Goal: Task Accomplishment & Management: Manage account settings

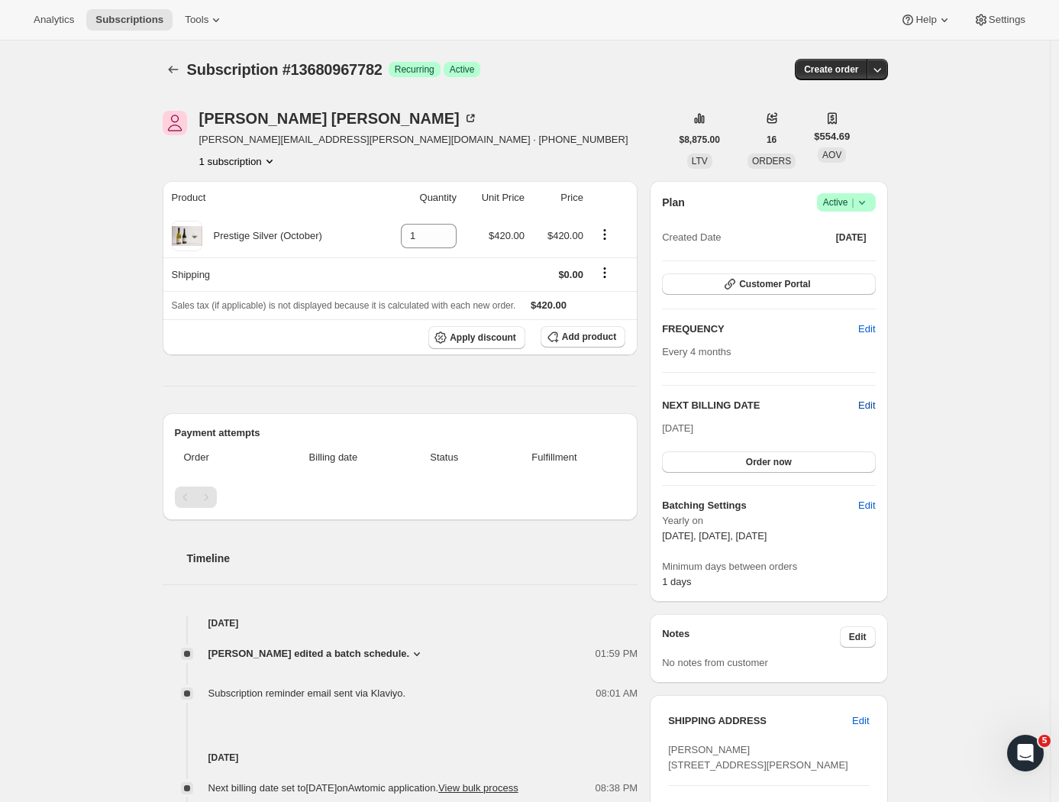
click at [871, 405] on span "Edit" at bounding box center [866, 405] width 17 height 15
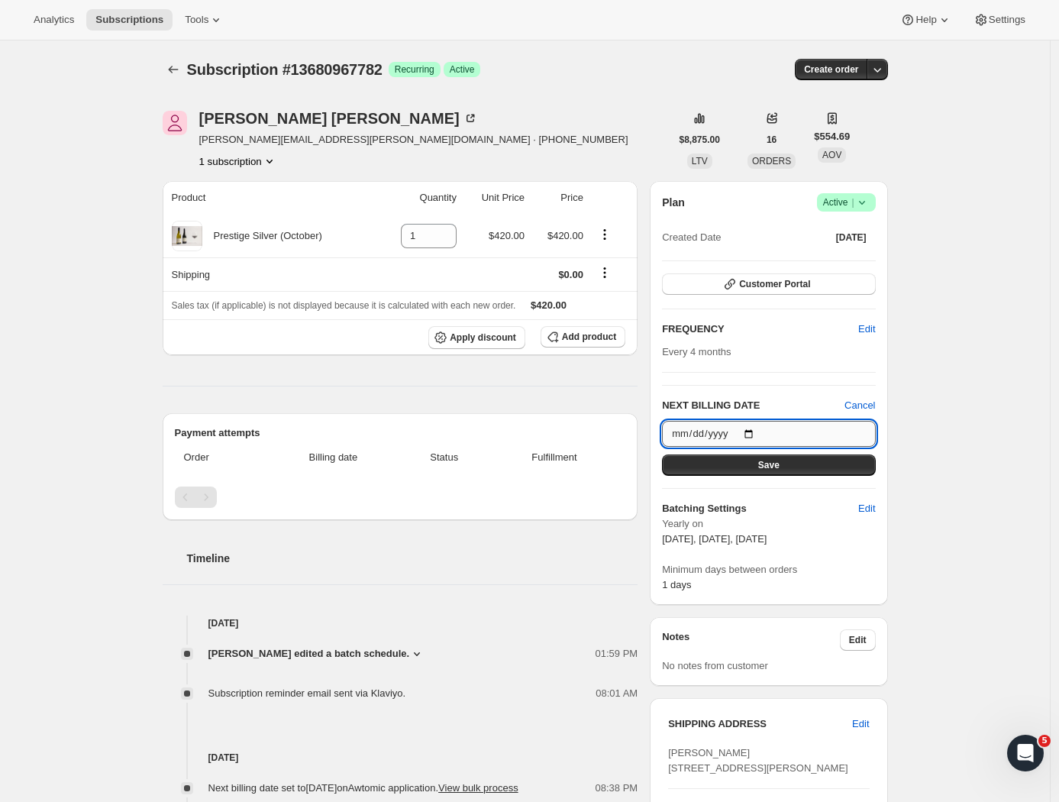
click at [744, 431] on input "2025-10-08" at bounding box center [768, 434] width 213 height 26
type input "2025-10-13"
click at [800, 471] on button "Save" at bounding box center [768, 464] width 213 height 21
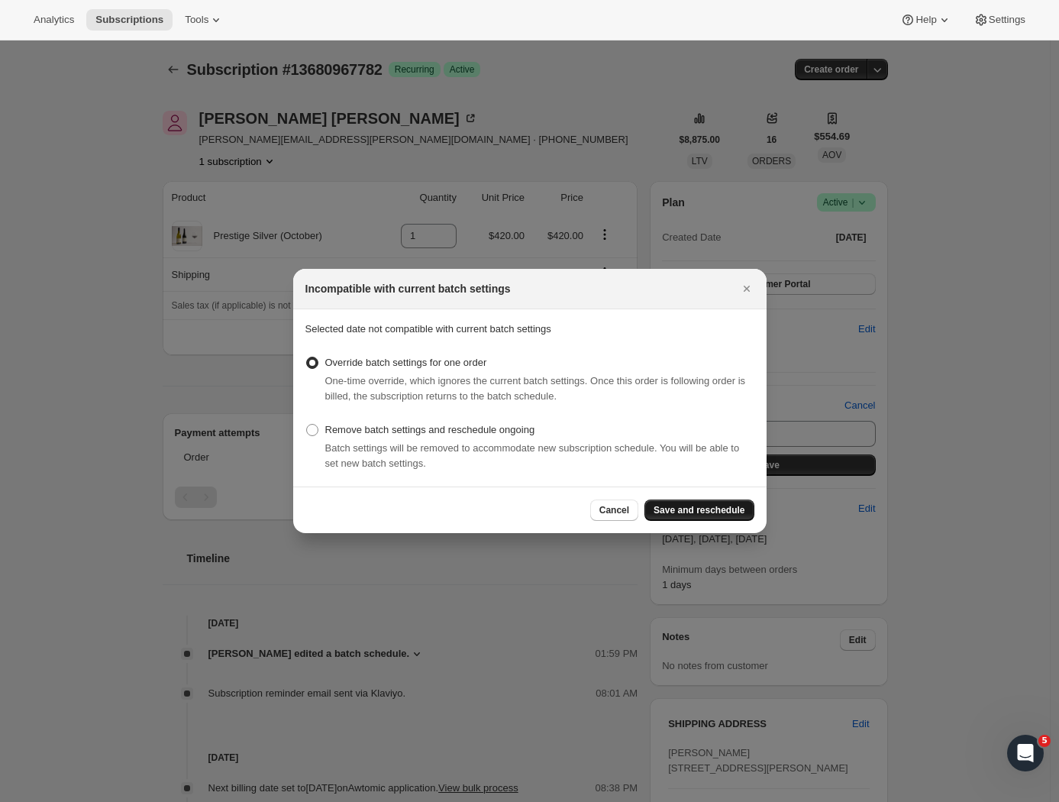
click at [695, 507] on span "Save and reschedule" at bounding box center [698, 510] width 91 height 12
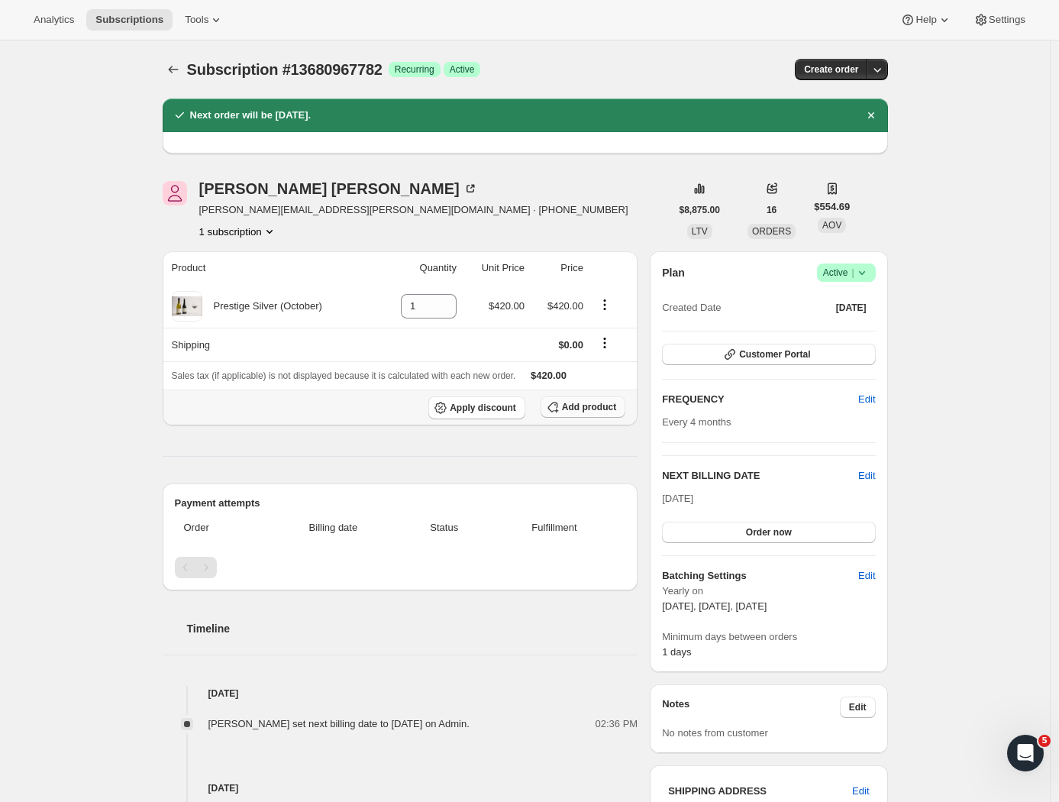
click at [589, 406] on span "Add product" at bounding box center [589, 407] width 54 height 12
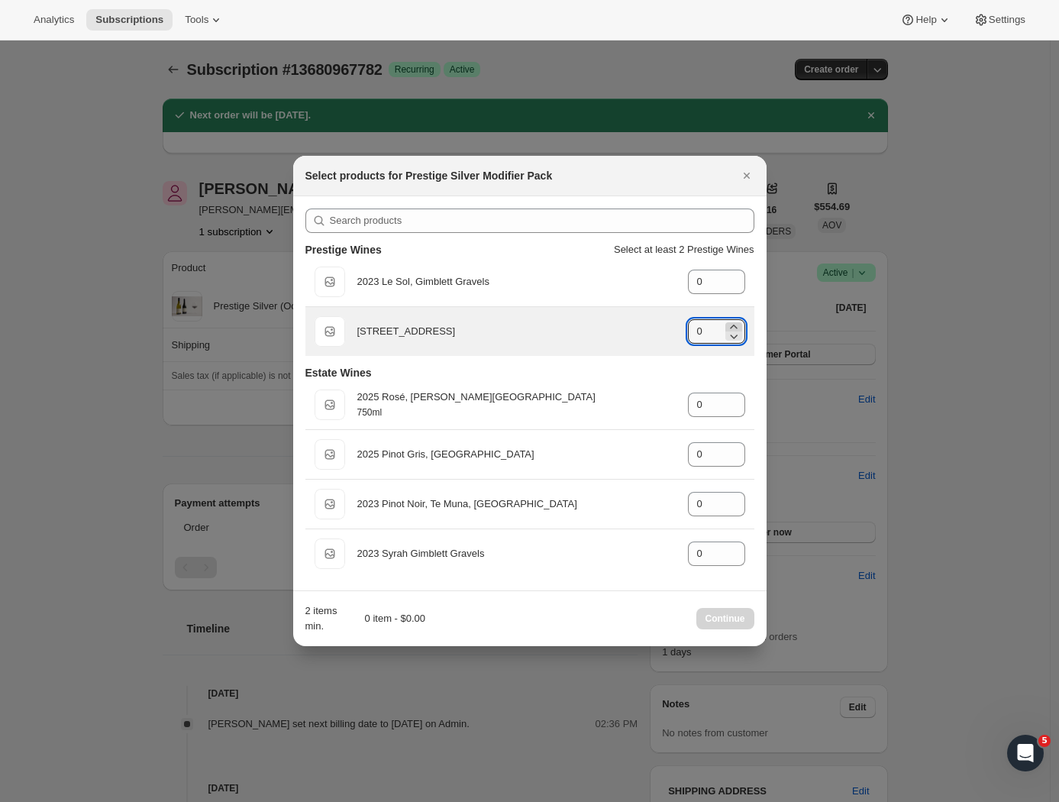
click at [736, 321] on icon ":r6i:" at bounding box center [733, 326] width 15 height 15
type input "2"
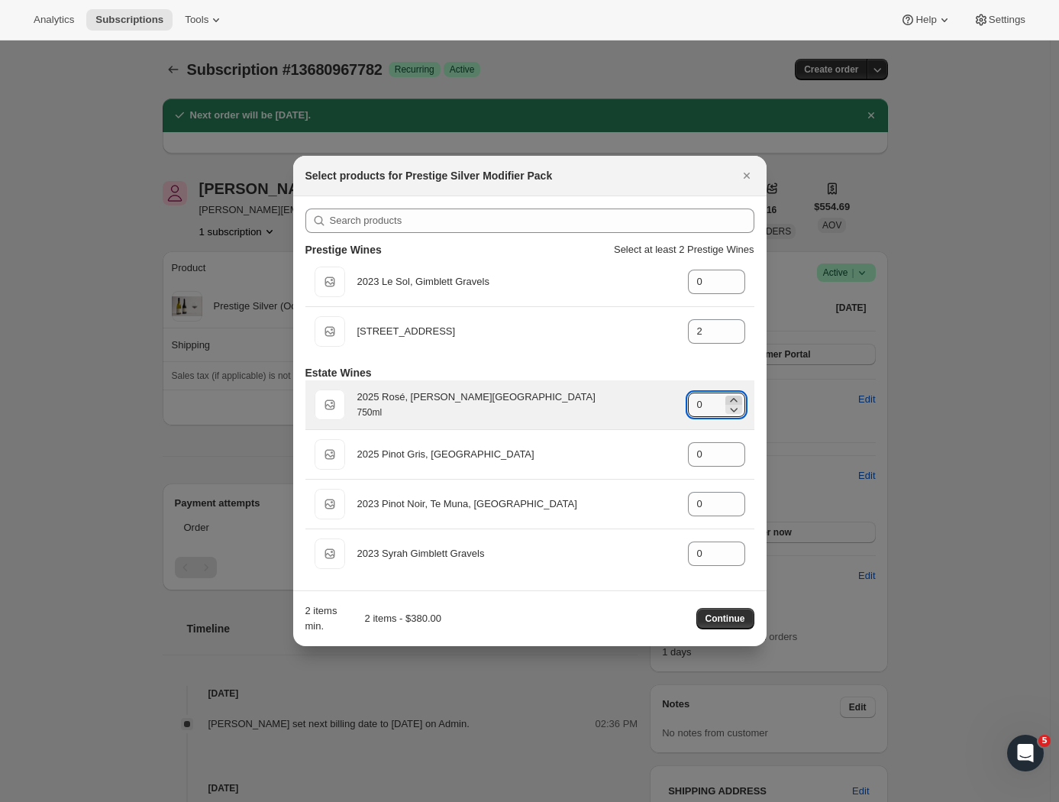
click at [732, 399] on icon ":r6i:" at bounding box center [733, 399] width 15 height 15
type input "2"
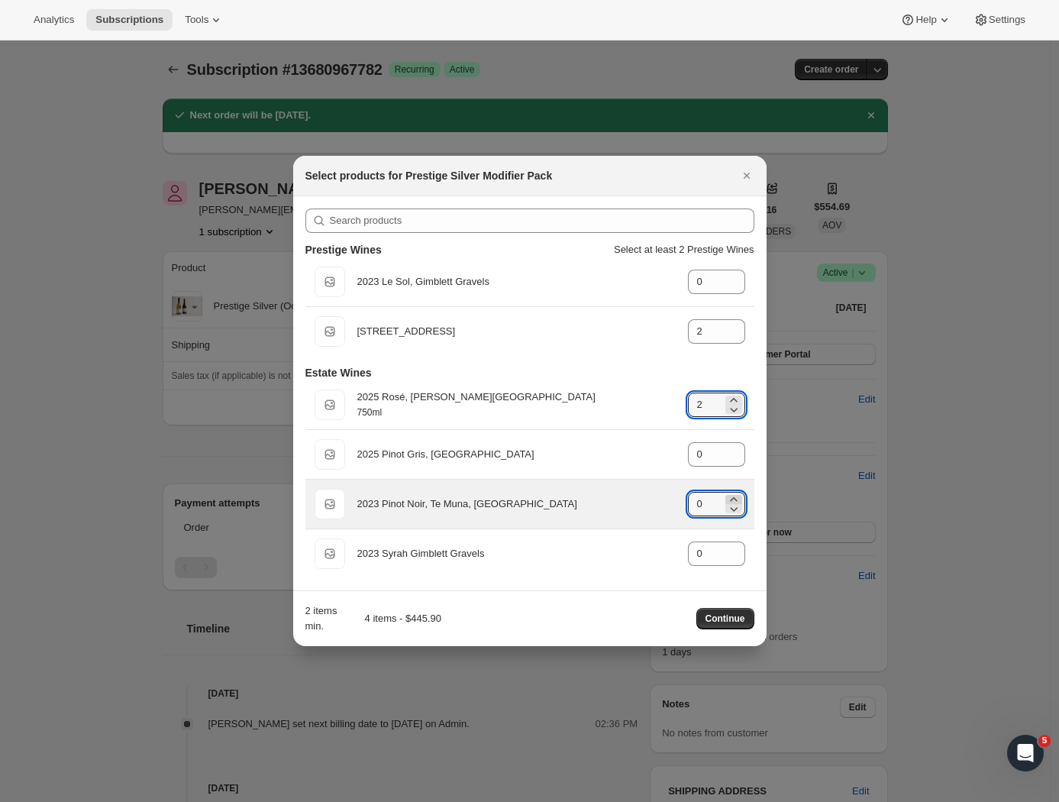
click at [734, 498] on icon ":r6i:" at bounding box center [733, 499] width 15 height 15
type input "2"
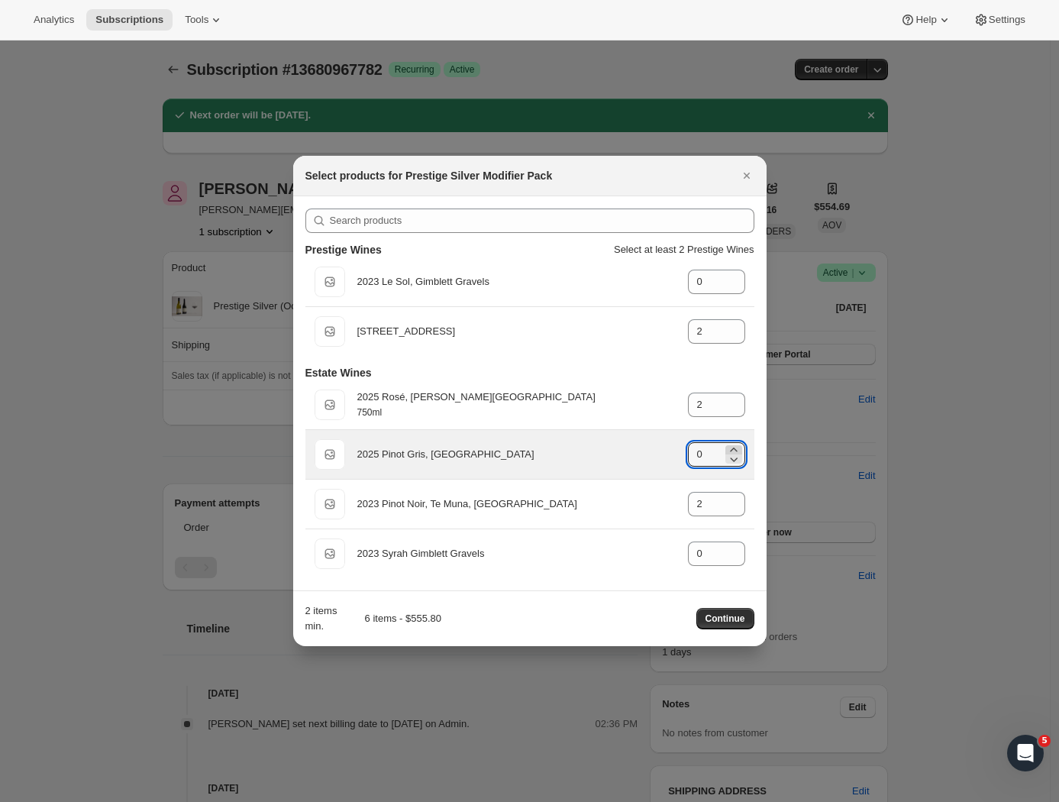
click at [731, 447] on icon ":r6i:" at bounding box center [733, 449] width 15 height 15
type input "2"
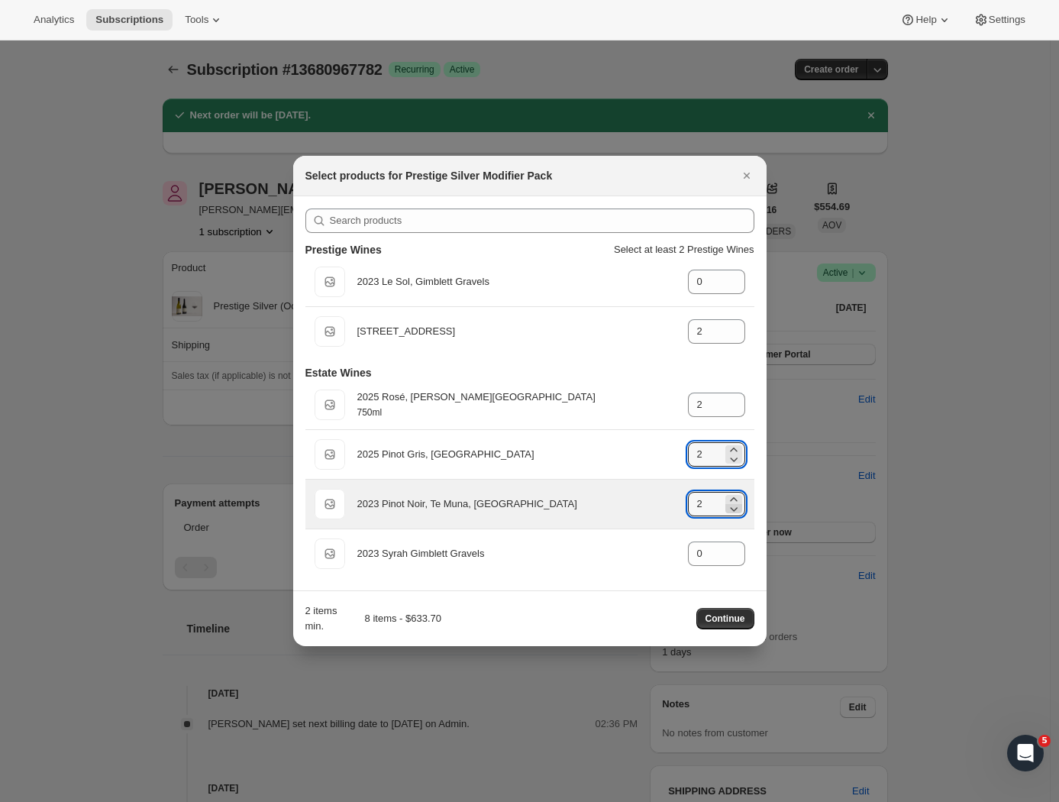
click at [733, 509] on icon ":r6i:" at bounding box center [733, 508] width 15 height 15
type input "1"
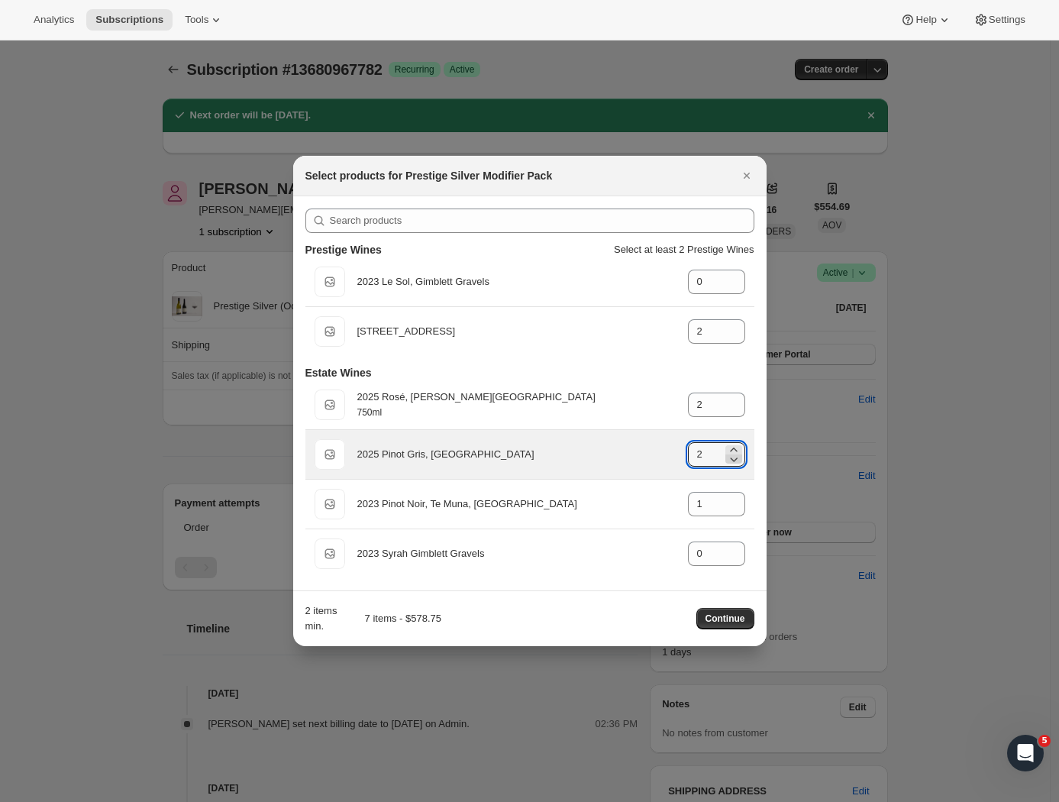
click at [734, 461] on icon ":r6i:" at bounding box center [734, 459] width 8 height 5
type input "1"
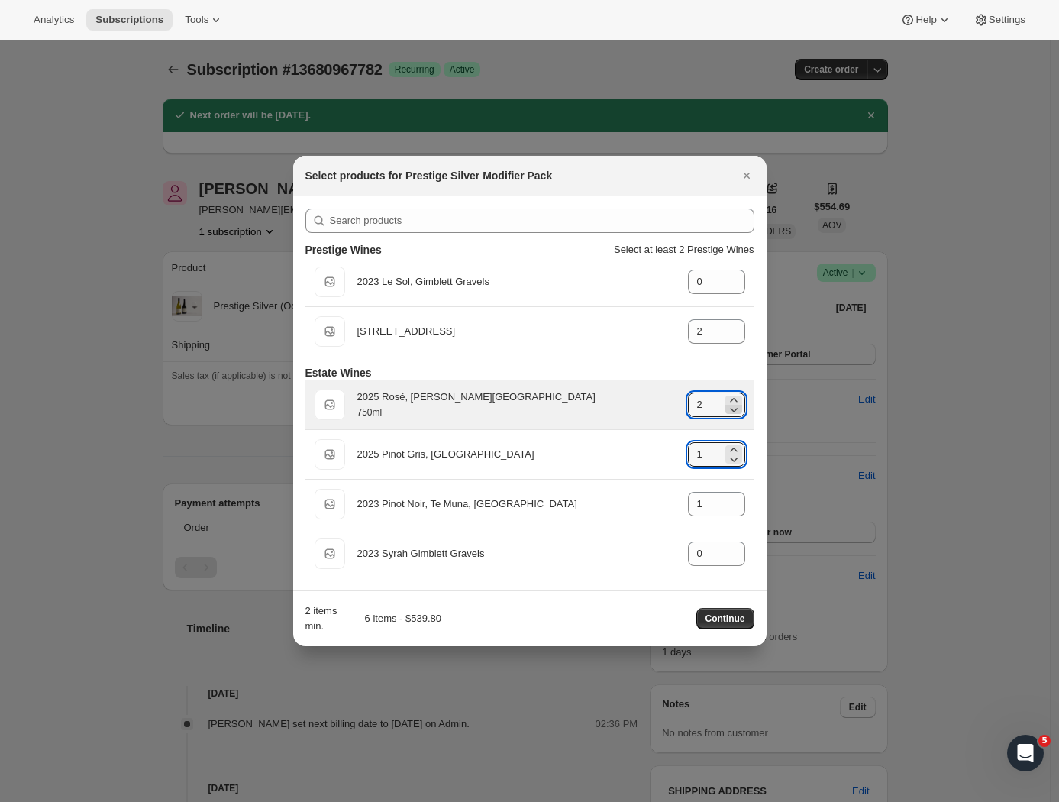
click at [734, 410] on icon ":r6i:" at bounding box center [734, 410] width 8 height 5
type input "1"
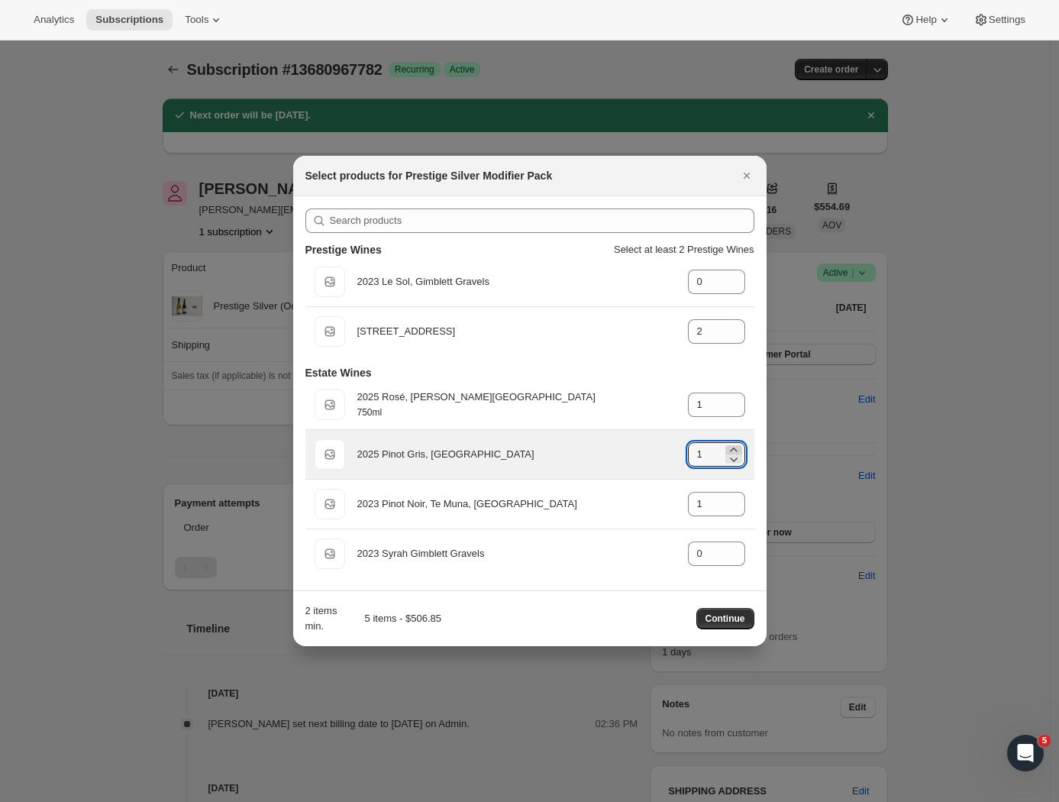
click at [735, 447] on icon ":r6i:" at bounding box center [733, 449] width 15 height 15
type input "2"
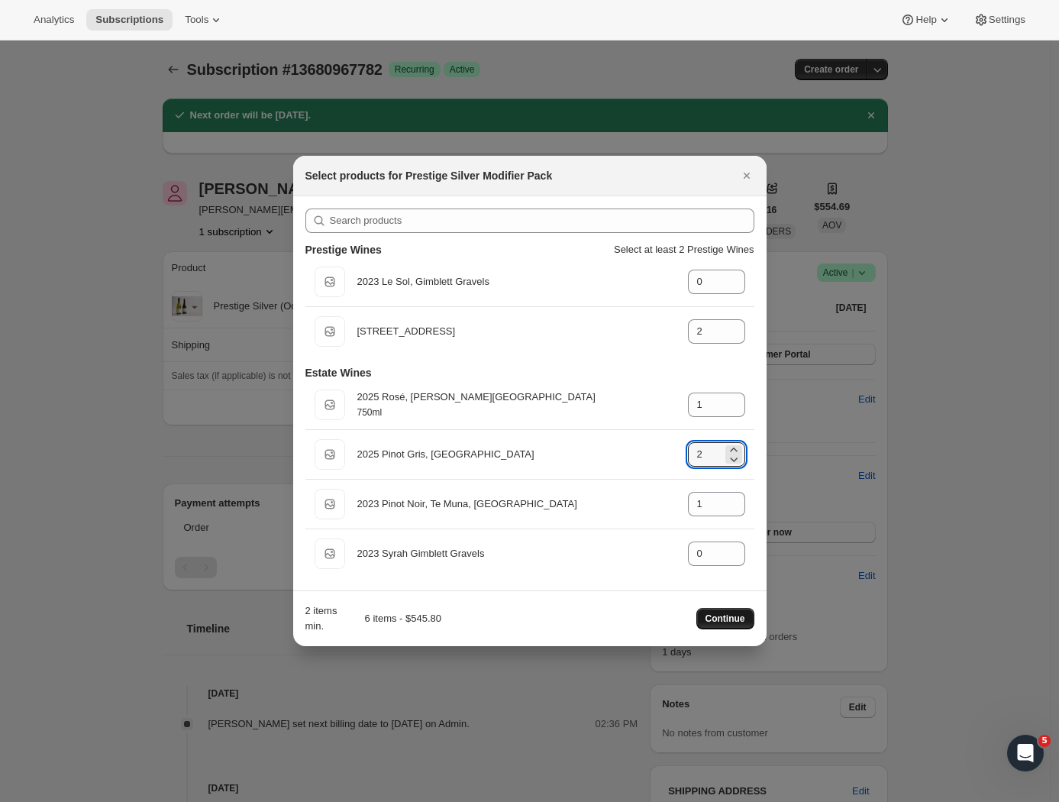
click at [721, 617] on span "Continue" at bounding box center [725, 618] width 40 height 12
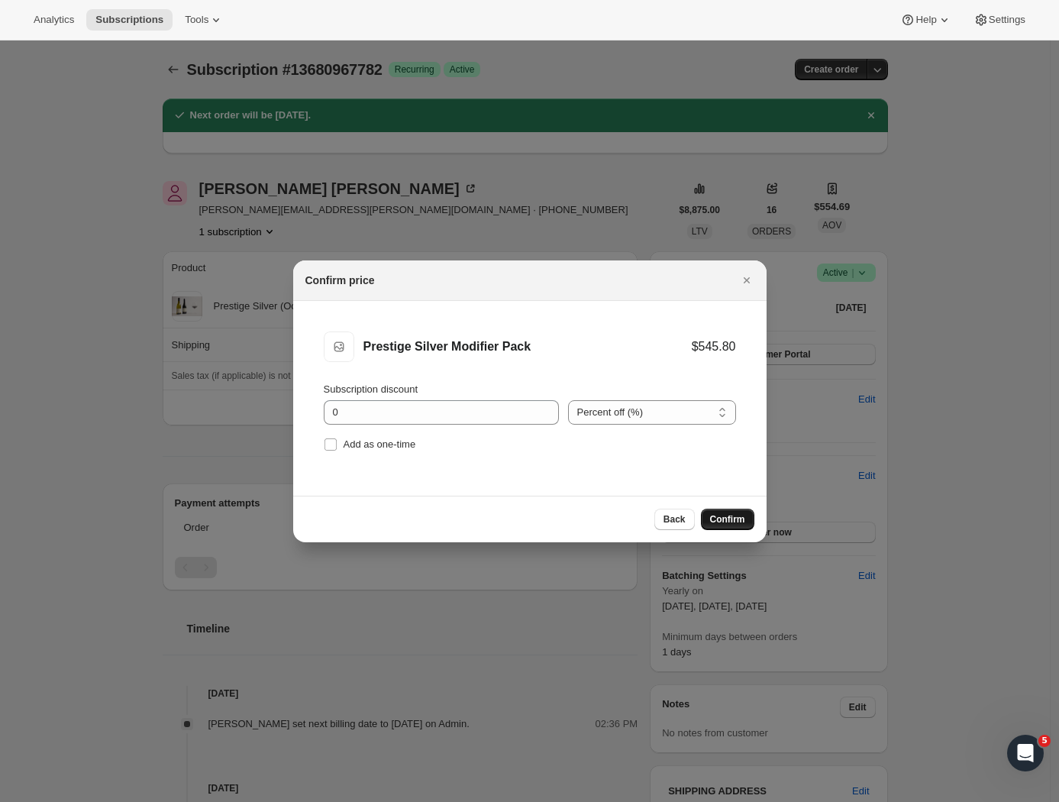
click at [721, 524] on span "Confirm" at bounding box center [727, 519] width 35 height 12
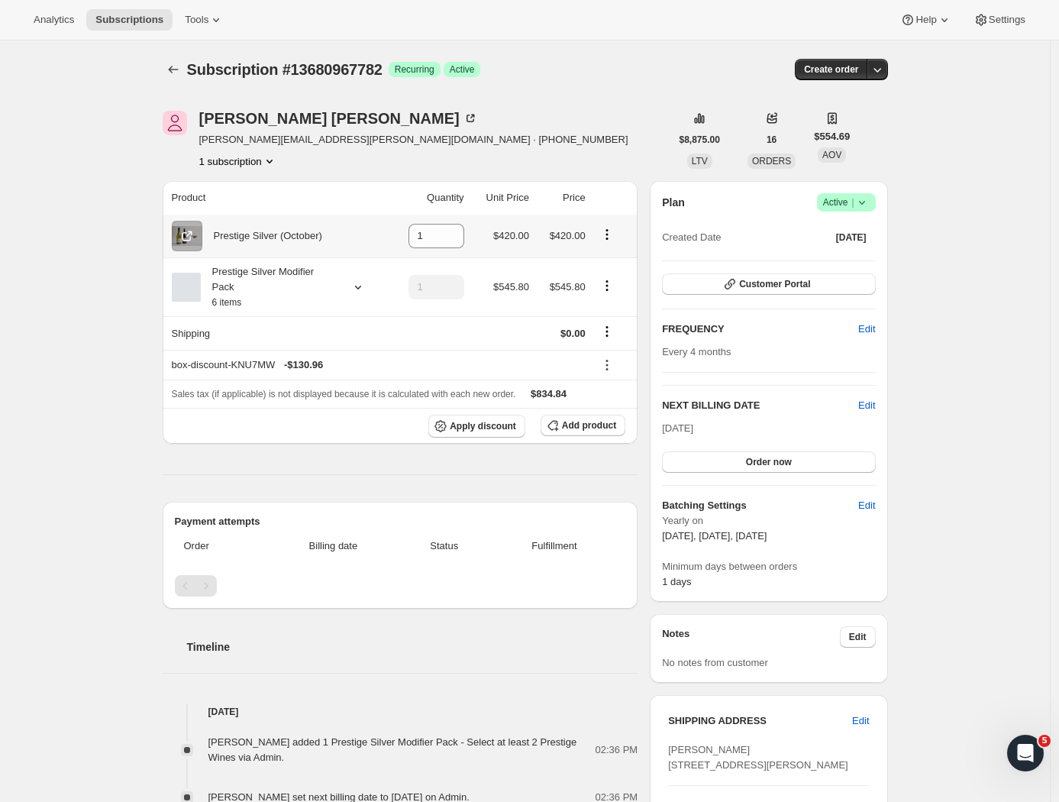
click at [611, 233] on icon "Product actions" at bounding box center [606, 234] width 15 height 15
click at [609, 261] on span "Remove" at bounding box center [600, 265] width 37 height 11
type input "0"
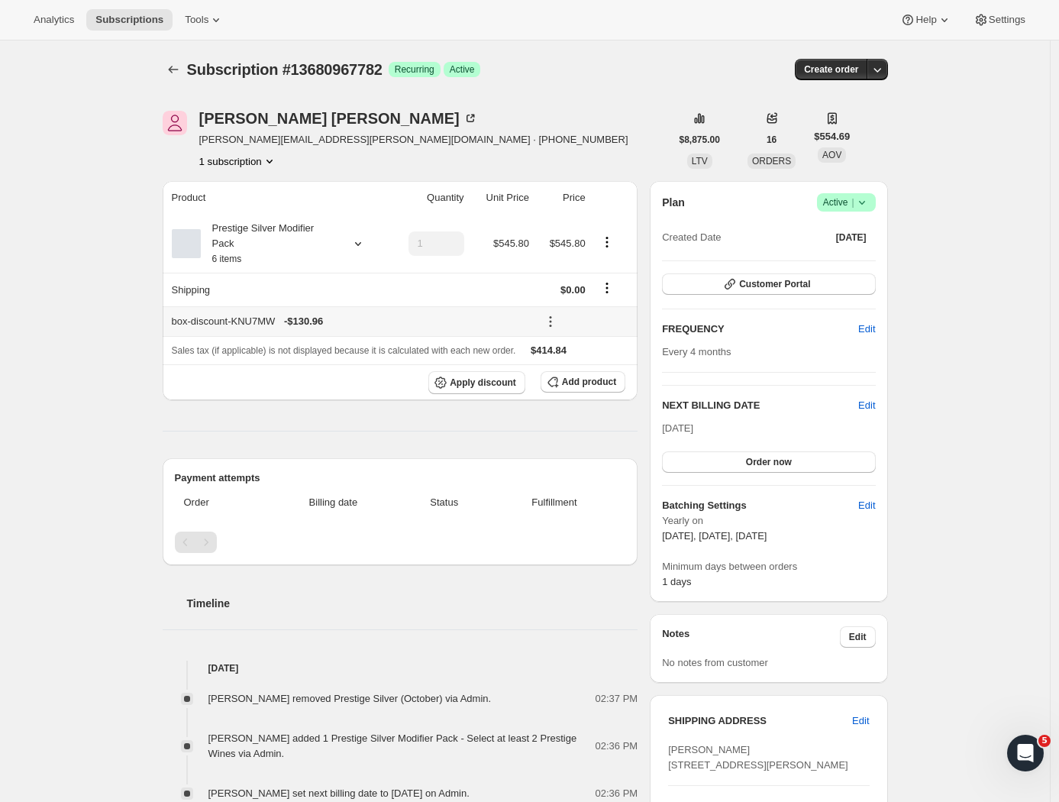
click at [550, 320] on icon at bounding box center [550, 321] width 15 height 15
drag, startPoint x: 581, startPoint y: 354, endPoint x: 592, endPoint y: 150, distance: 204.9
click at [592, 150] on div "Analytics Subscriptions Tools Help Settings Skip to content Subscription #13680…" at bounding box center [529, 640] width 1059 height 1280
click at [547, 321] on icon at bounding box center [550, 321] width 15 height 15
click at [582, 384] on span "Remove" at bounding box center [585, 379] width 37 height 11
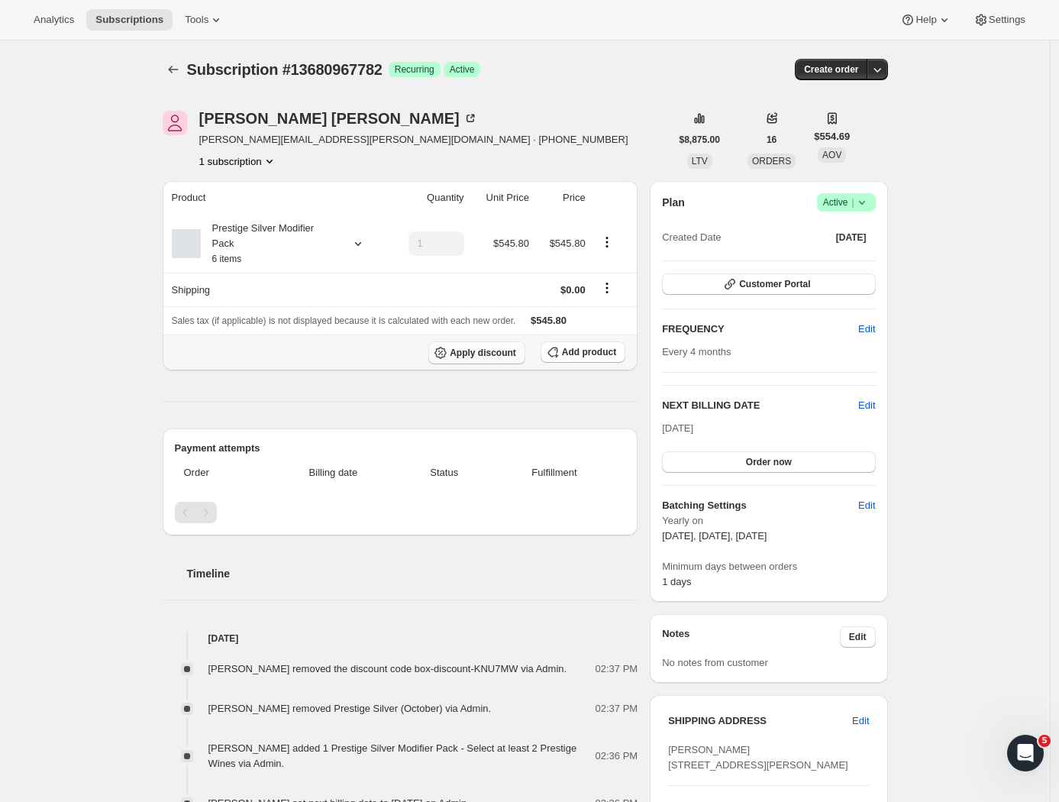
click at [486, 357] on span "Apply discount" at bounding box center [483, 353] width 66 height 12
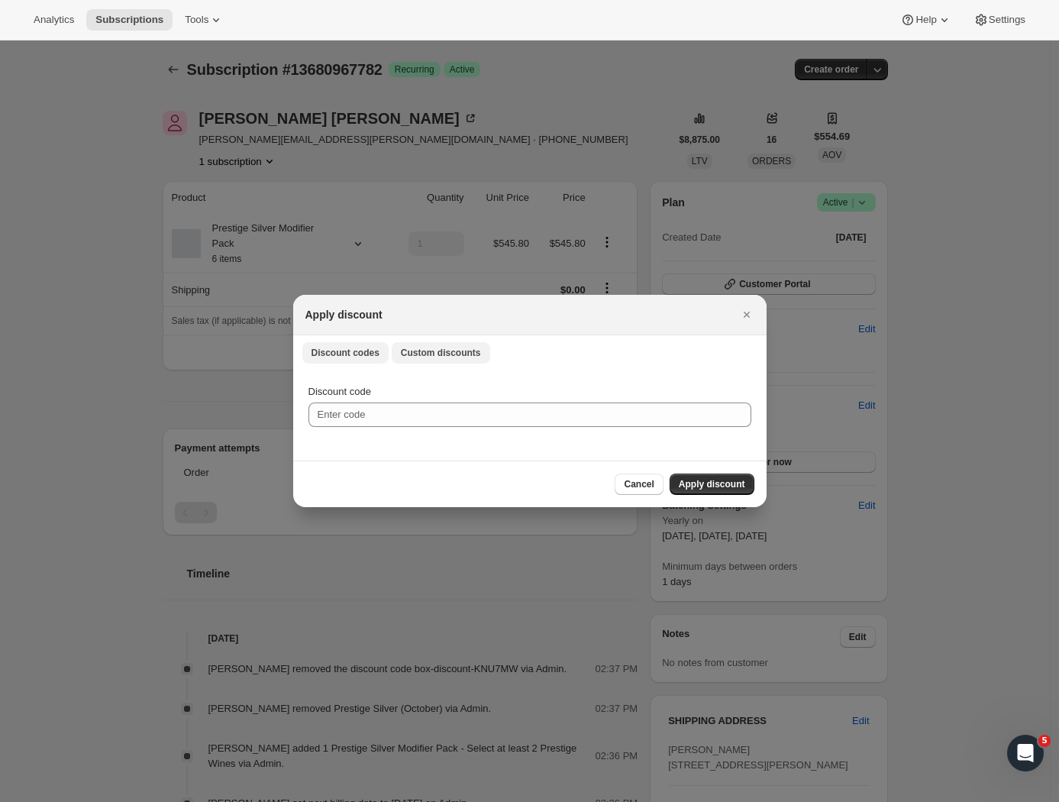
click at [426, 350] on span "Custom discounts" at bounding box center [441, 353] width 80 height 12
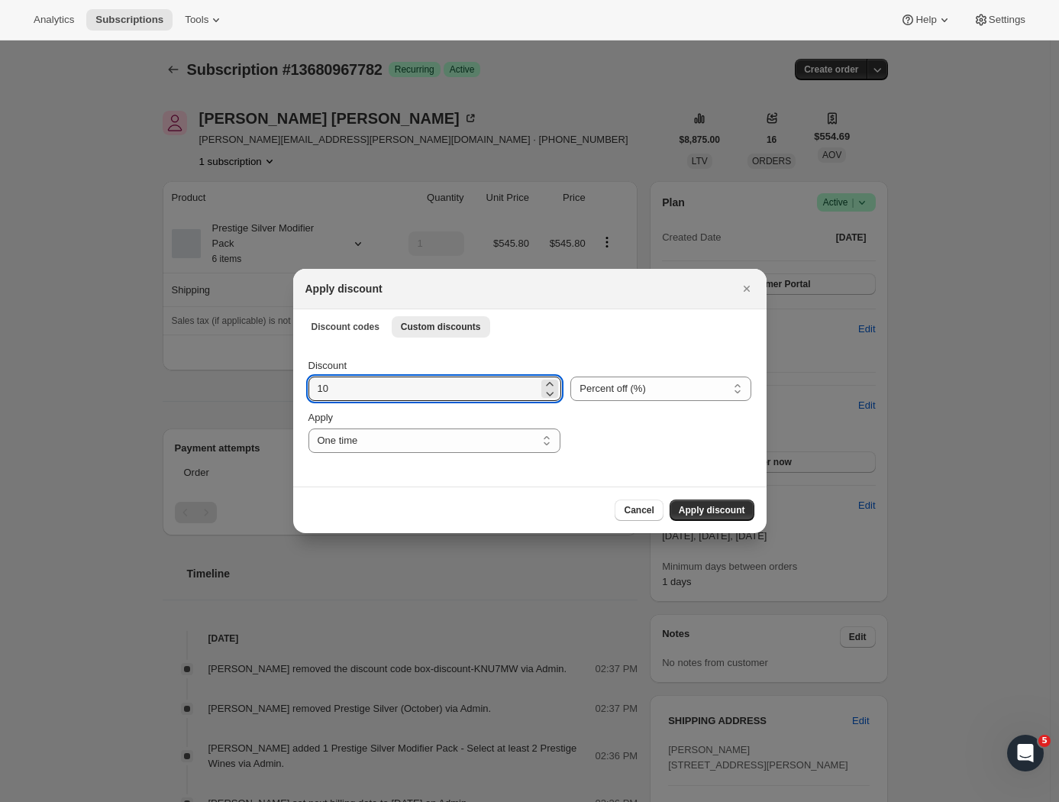
drag, startPoint x: 356, startPoint y: 381, endPoint x: 277, endPoint y: 392, distance: 79.5
type input "22"
click at [701, 506] on span "Apply discount" at bounding box center [712, 510] width 66 height 12
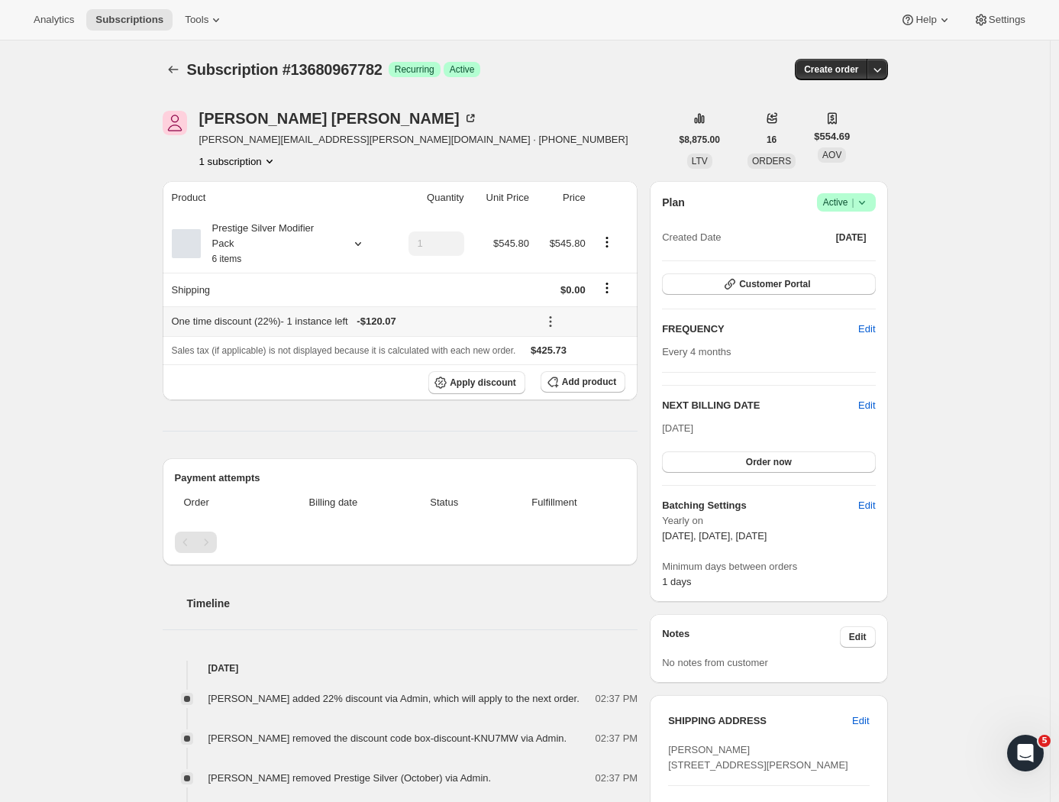
click at [545, 324] on icon at bounding box center [550, 321] width 15 height 15
click at [575, 355] on span "Edit" at bounding box center [575, 353] width 17 height 11
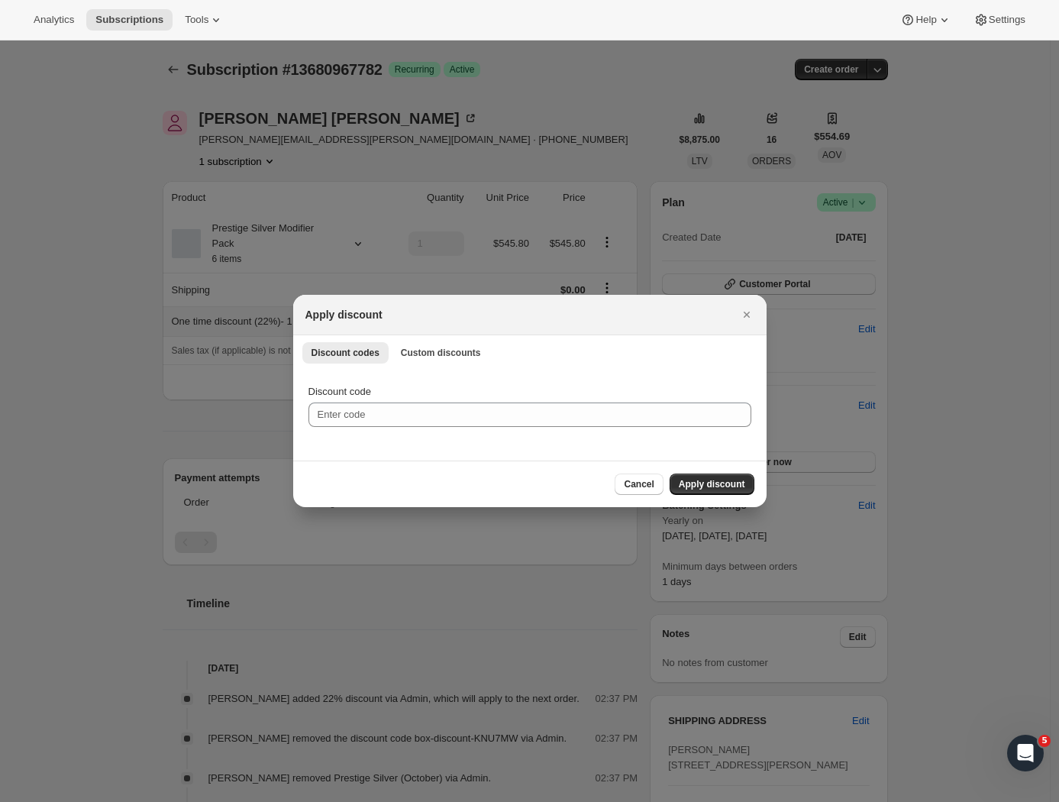
click at [452, 340] on div "Discount codes Custom discounts More views Discount codes Custom discounts More…" at bounding box center [529, 352] width 473 height 34
click at [449, 349] on span "Custom discounts" at bounding box center [441, 353] width 80 height 12
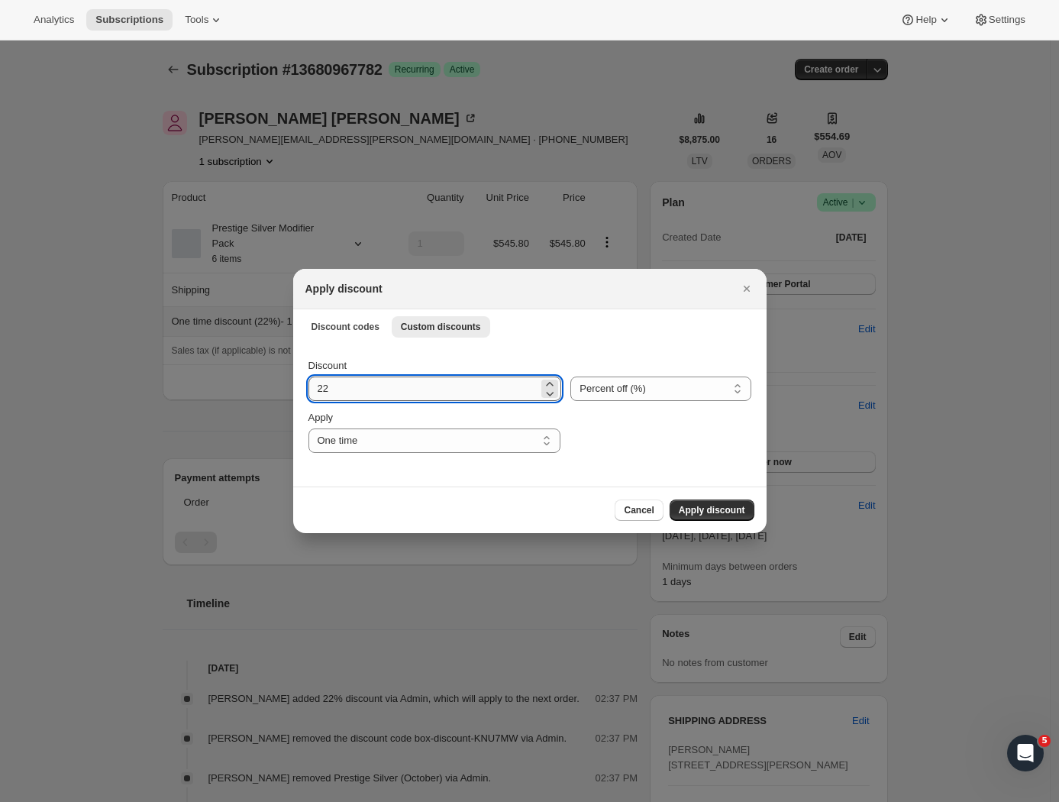
click at [360, 382] on input "22" at bounding box center [423, 388] width 231 height 24
type input "23"
click at [719, 512] on span "Apply discount" at bounding box center [712, 510] width 66 height 12
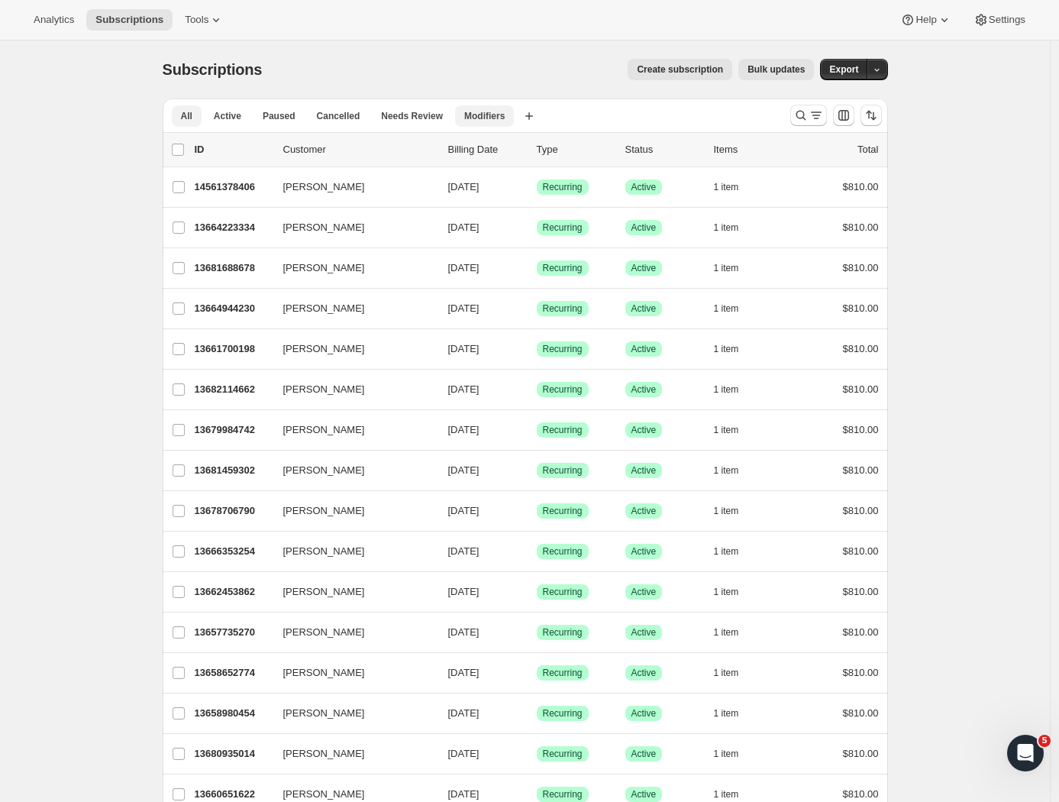
click at [487, 122] on button "Modifiers" at bounding box center [484, 115] width 59 height 21
click at [228, 121] on span "Active" at bounding box center [227, 116] width 27 height 12
click at [208, 25] on icon at bounding box center [215, 19] width 15 height 15
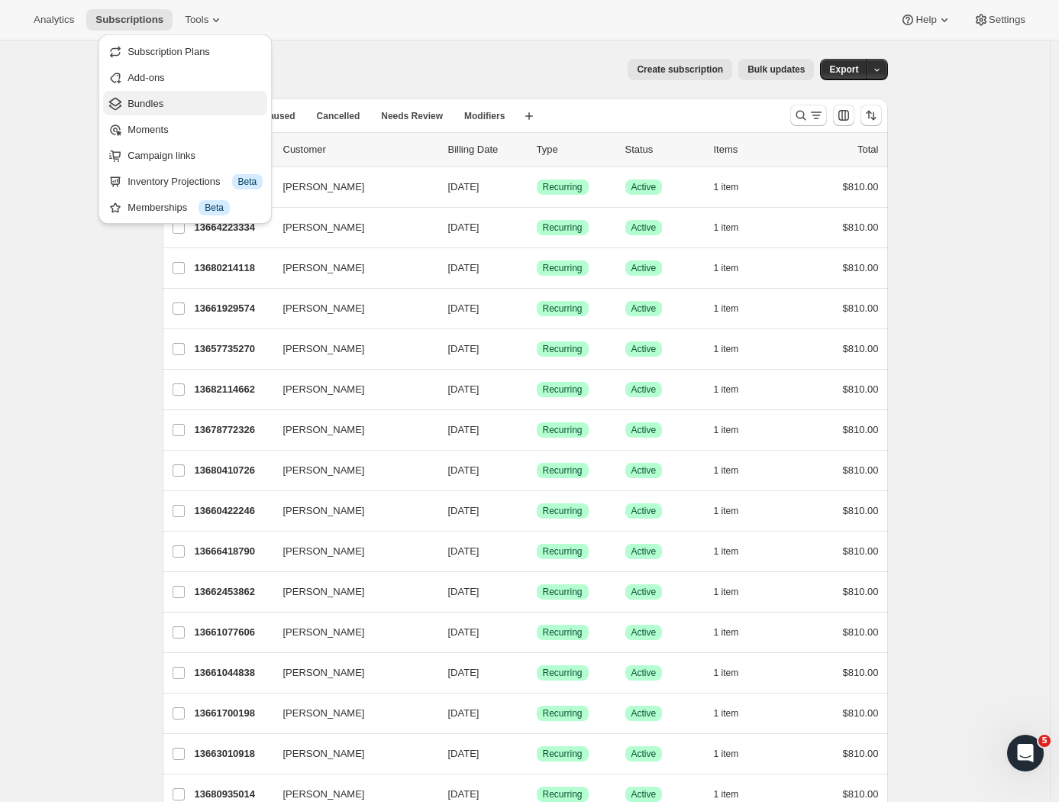
click at [174, 104] on span "Bundles" at bounding box center [194, 103] width 135 height 15
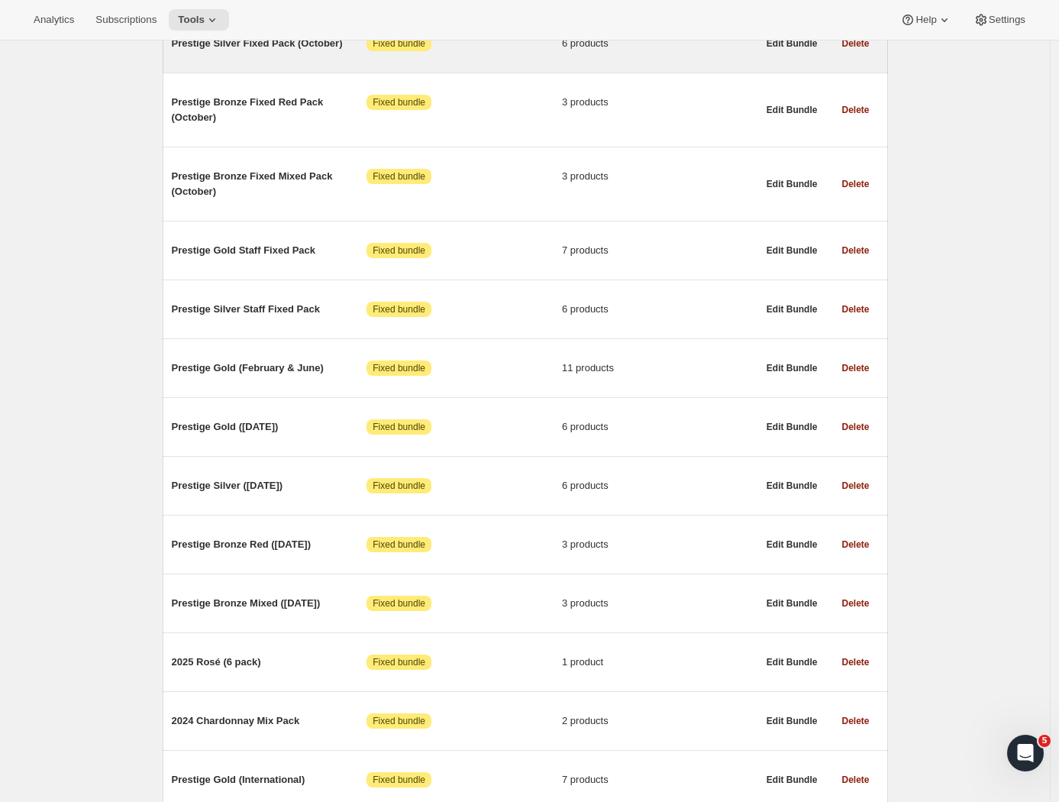
scroll to position [678, 0]
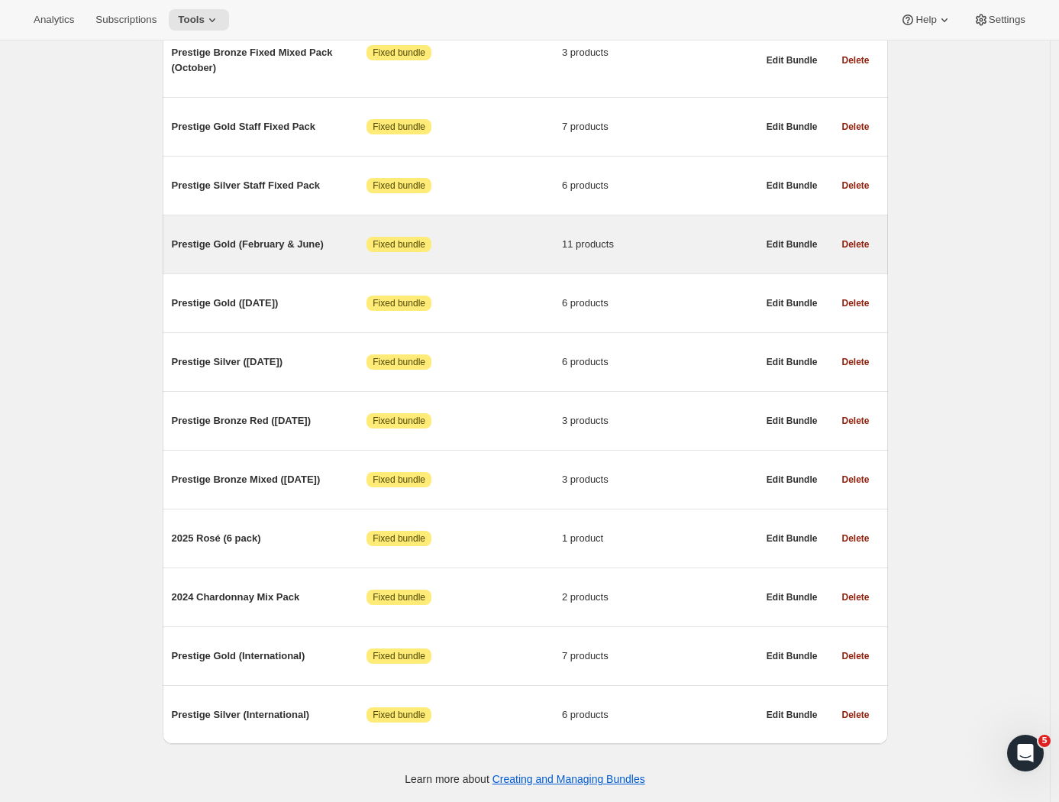
click at [260, 237] on span "Prestige Gold (February & June)" at bounding box center [269, 244] width 195 height 15
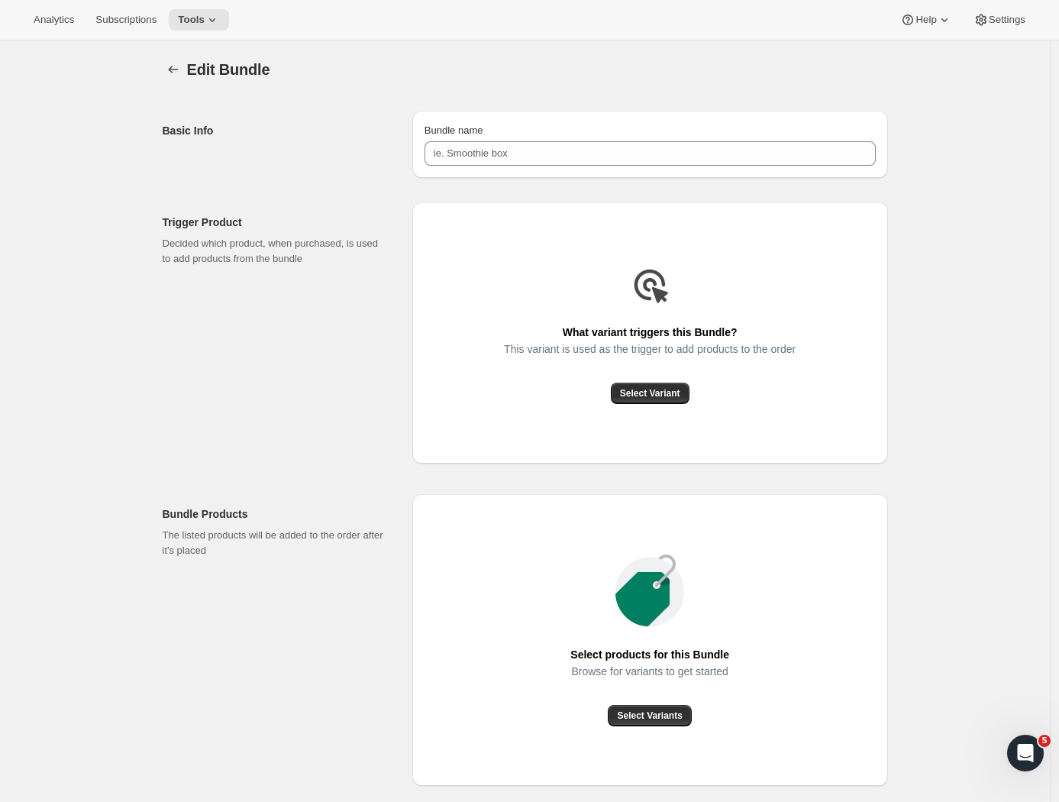
type input "Prestige Gold (February & June)"
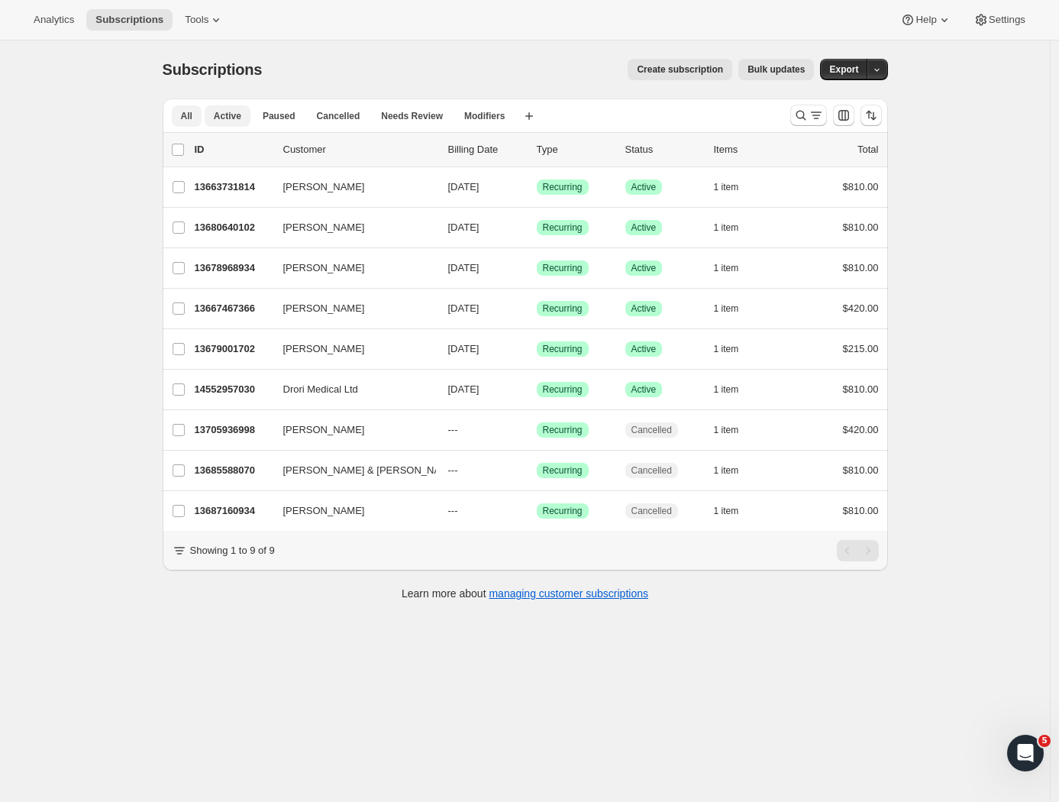
click at [231, 115] on span "Active" at bounding box center [227, 116] width 27 height 12
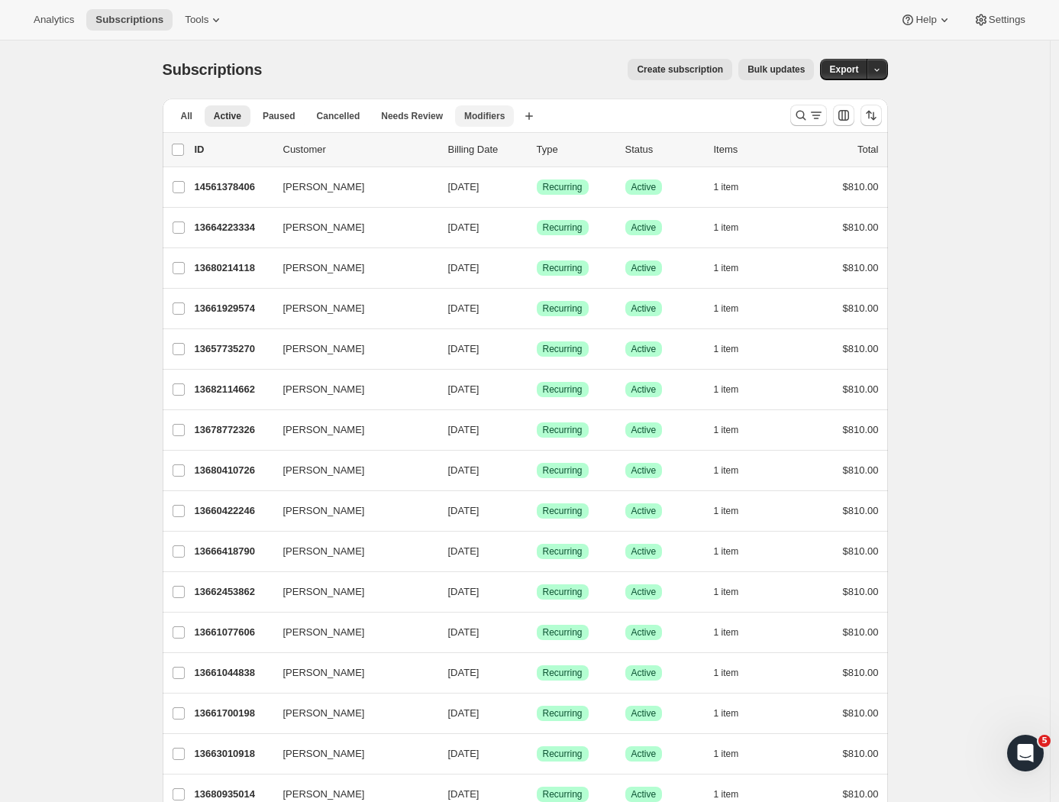
click at [491, 117] on span "Modifiers" at bounding box center [484, 116] width 40 height 12
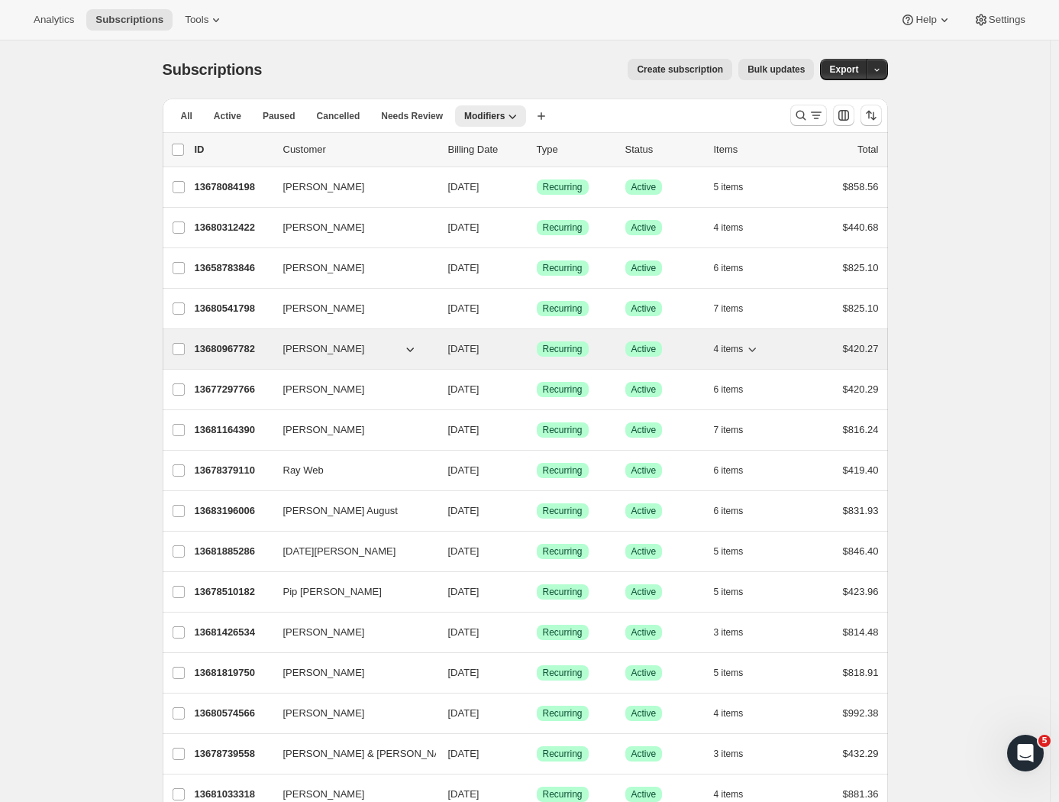
click at [248, 347] on p "13680967782" at bounding box center [233, 348] width 76 height 15
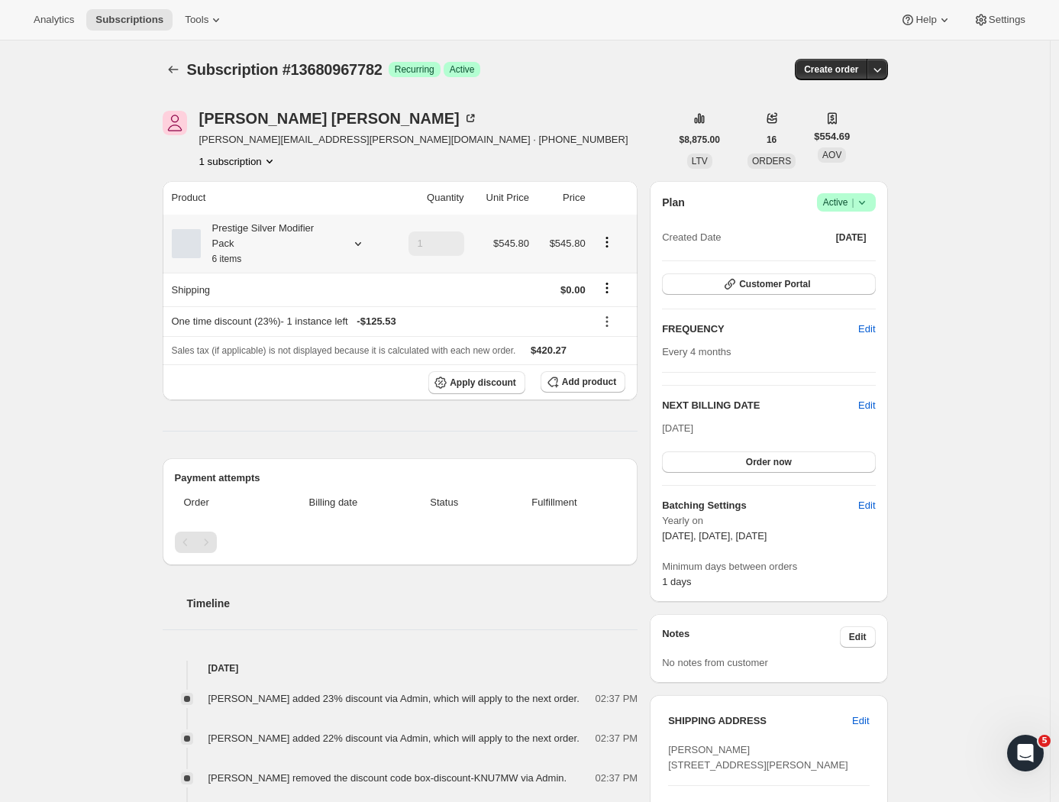
click at [361, 247] on icon at bounding box center [357, 243] width 15 height 15
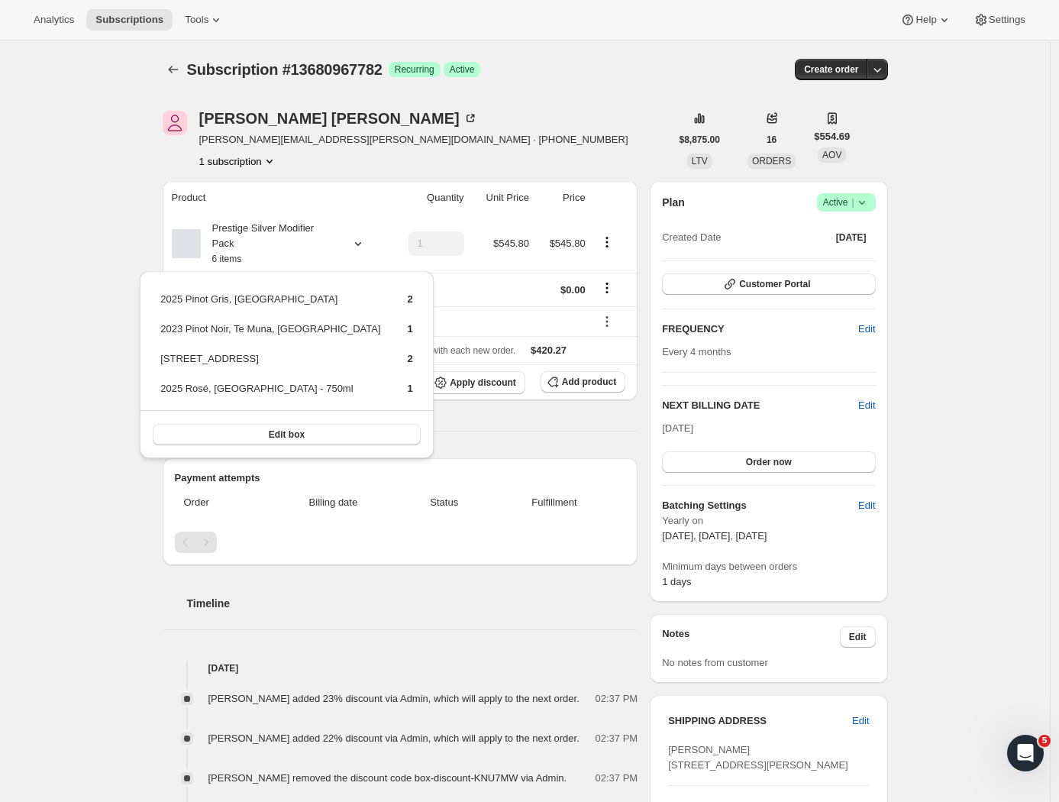
click at [967, 331] on div "Subscription #13680967782. This page is ready Subscription #13680967782 Success…" at bounding box center [525, 719] width 1050 height 1359
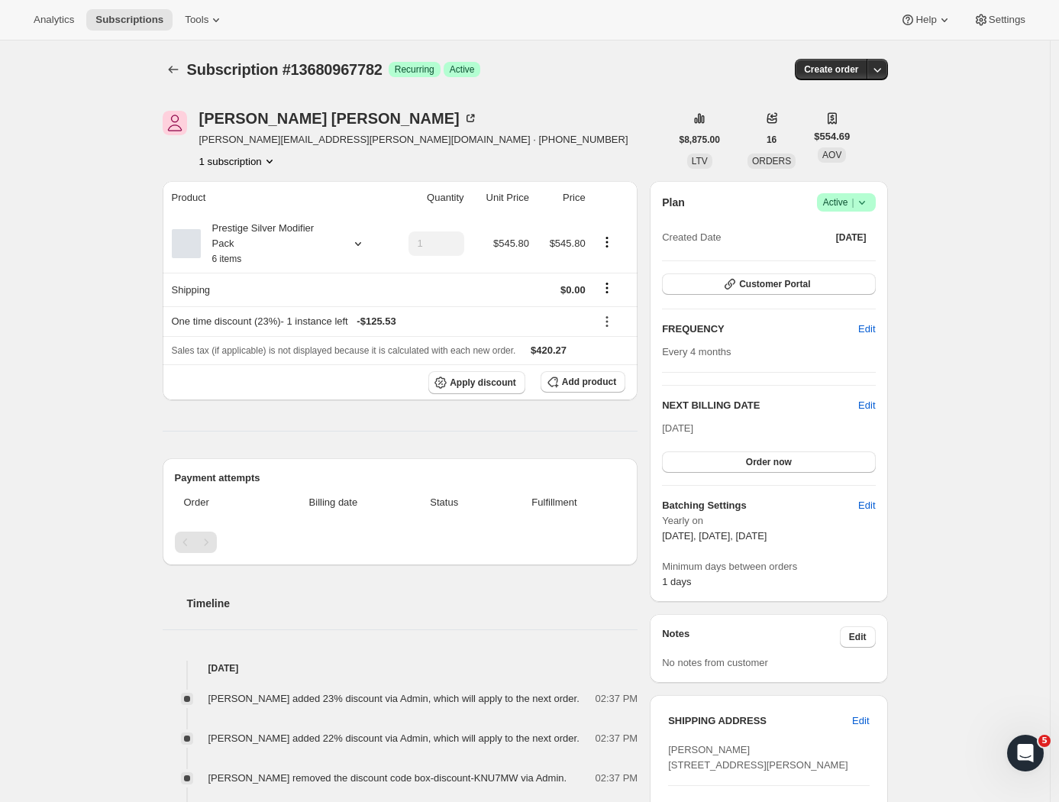
click at [973, 486] on div "Subscription #13680967782. This page is ready Subscription #13680967782 Success…" at bounding box center [525, 719] width 1050 height 1359
click at [766, 463] on span "Order now" at bounding box center [769, 462] width 46 height 12
click at [766, 463] on span "Click to confirm" at bounding box center [768, 462] width 69 height 12
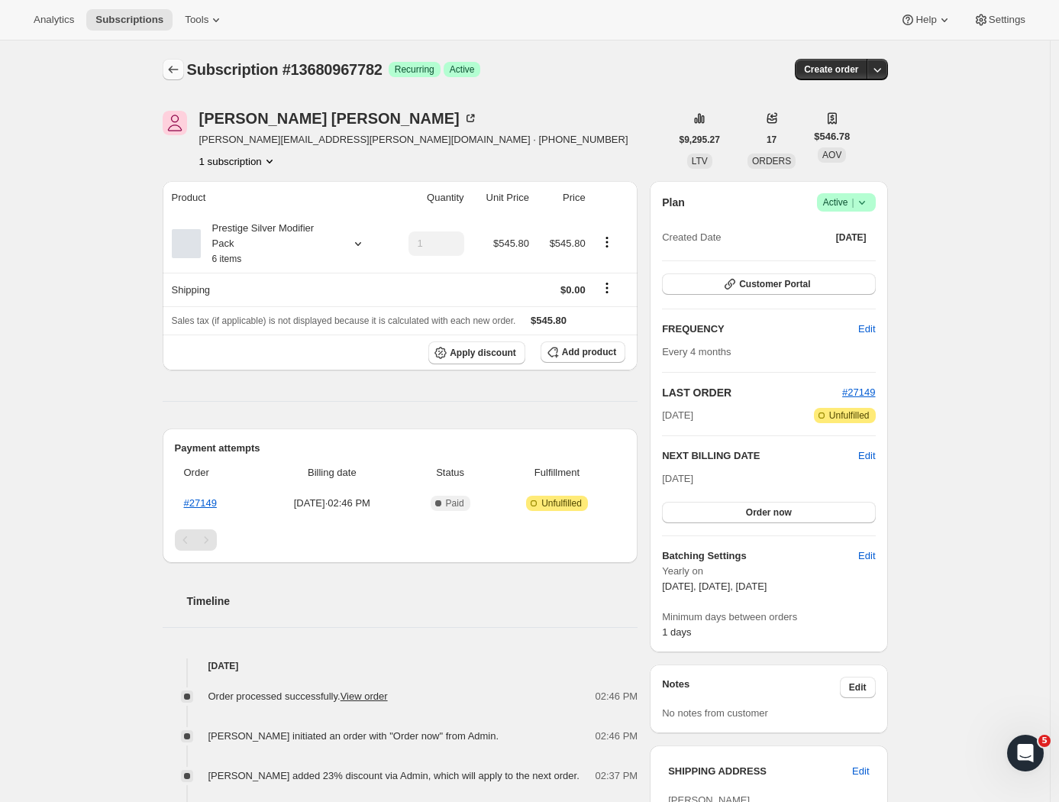
click at [178, 69] on icon "Subscriptions" at bounding box center [173, 69] width 15 height 15
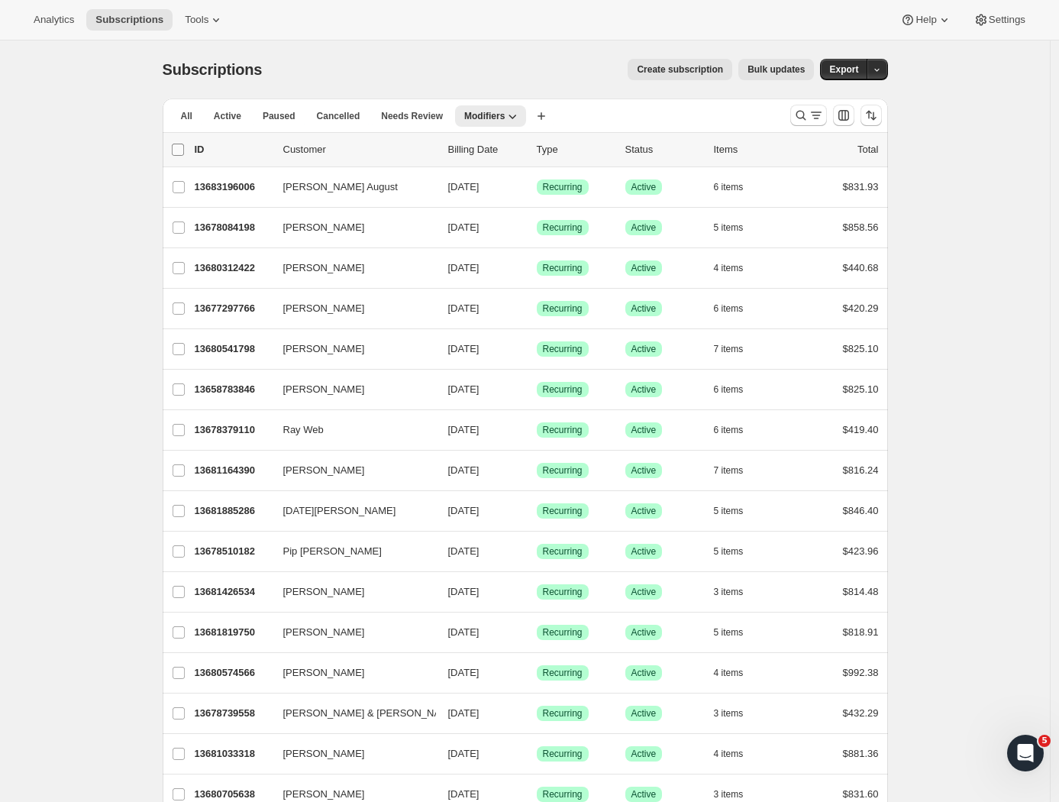
click at [181, 151] on input "0 selected" at bounding box center [178, 150] width 12 height 12
checkbox input "true"
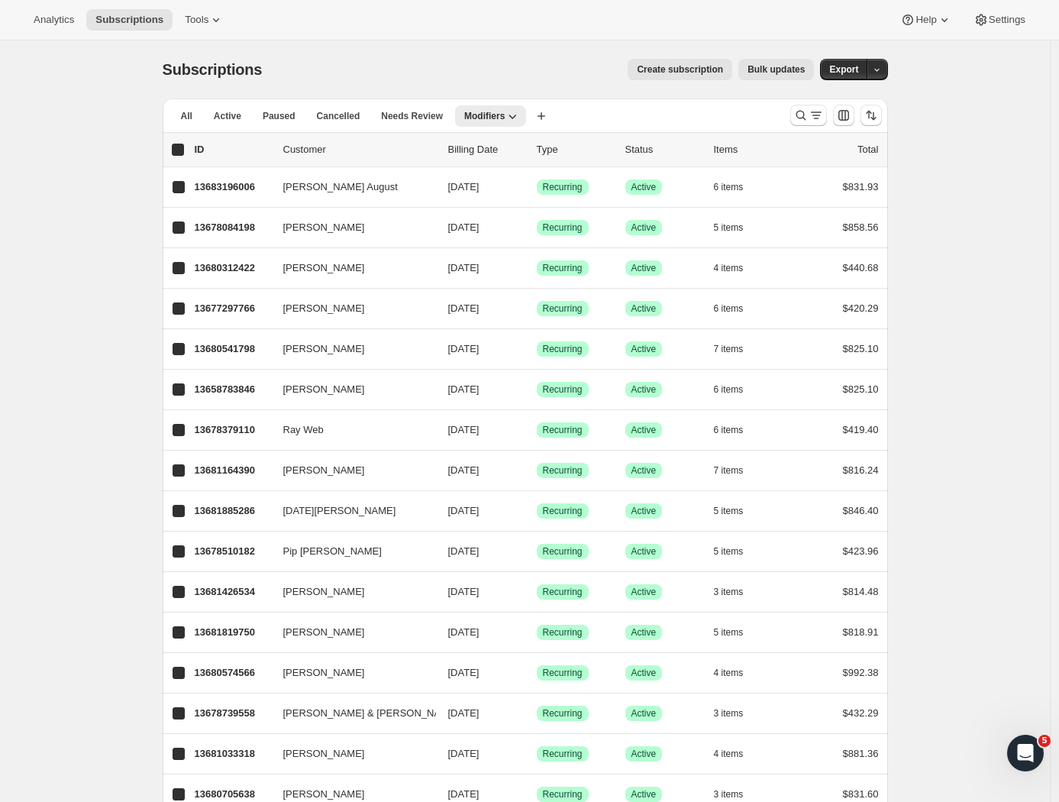
checkbox input "true"
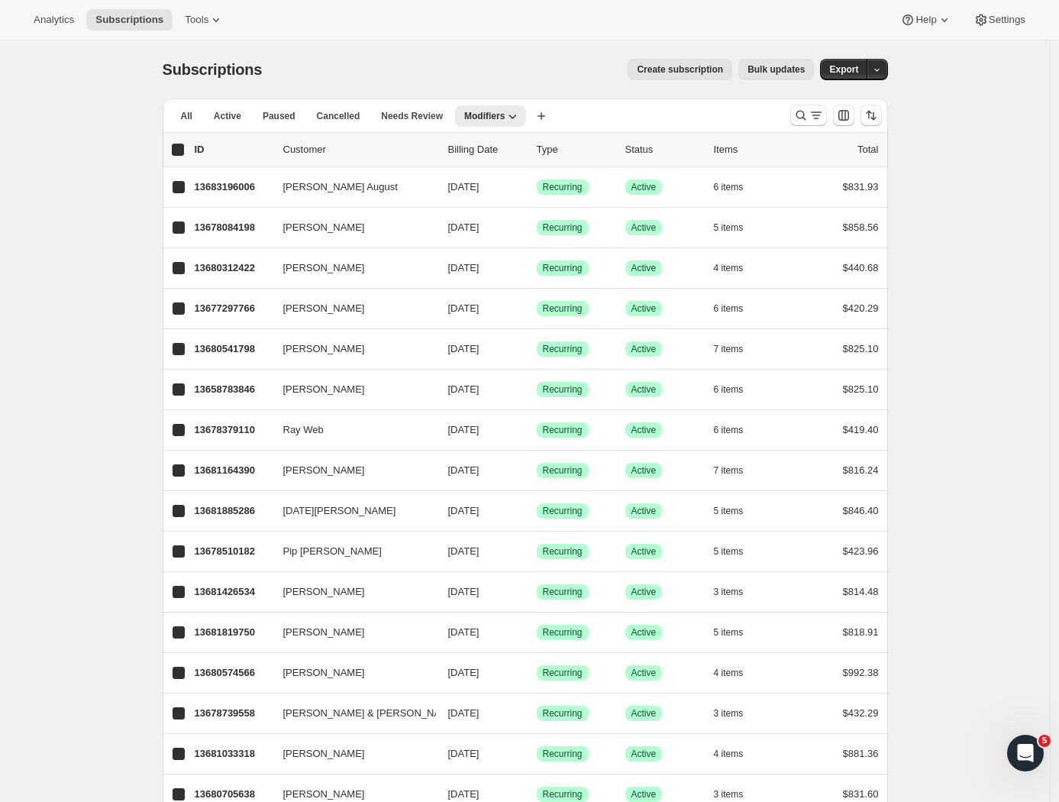
checkbox input "true"
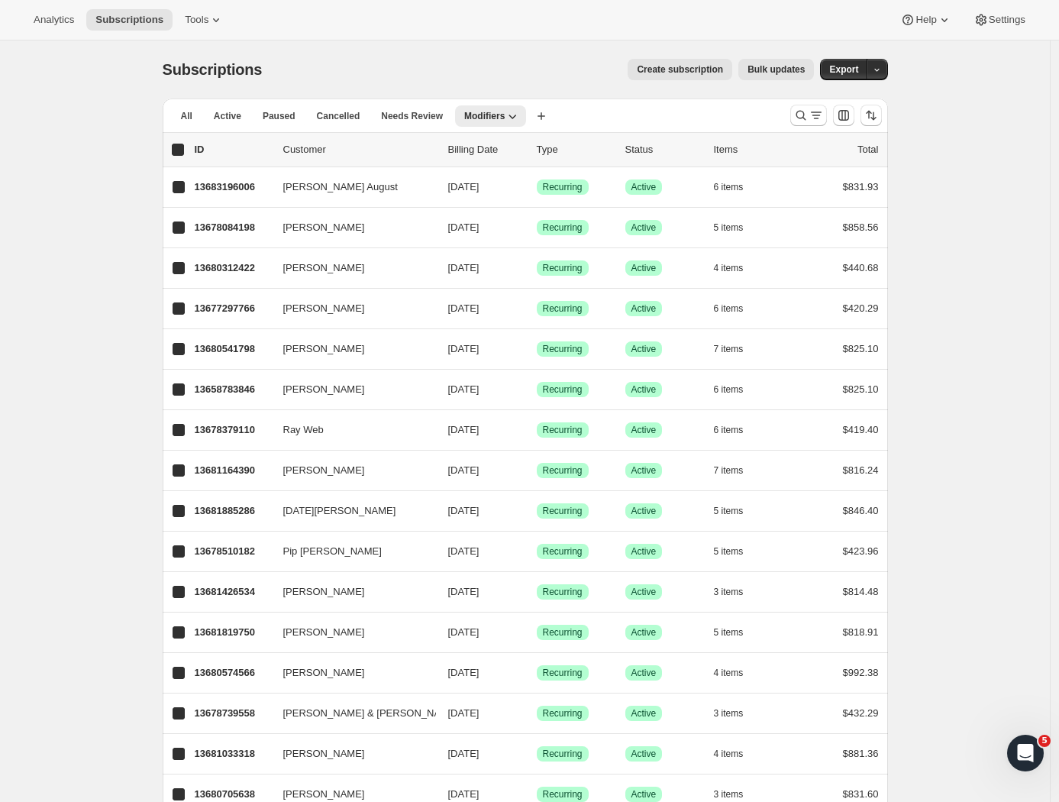
checkbox input "true"
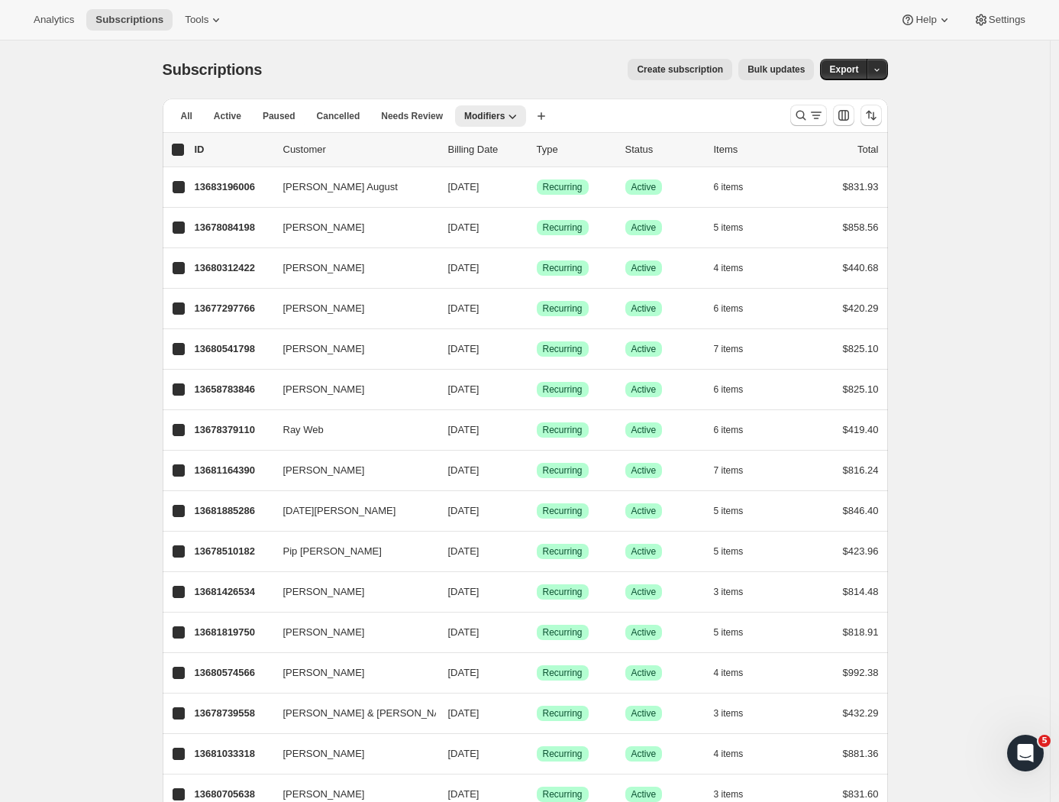
checkbox input "true"
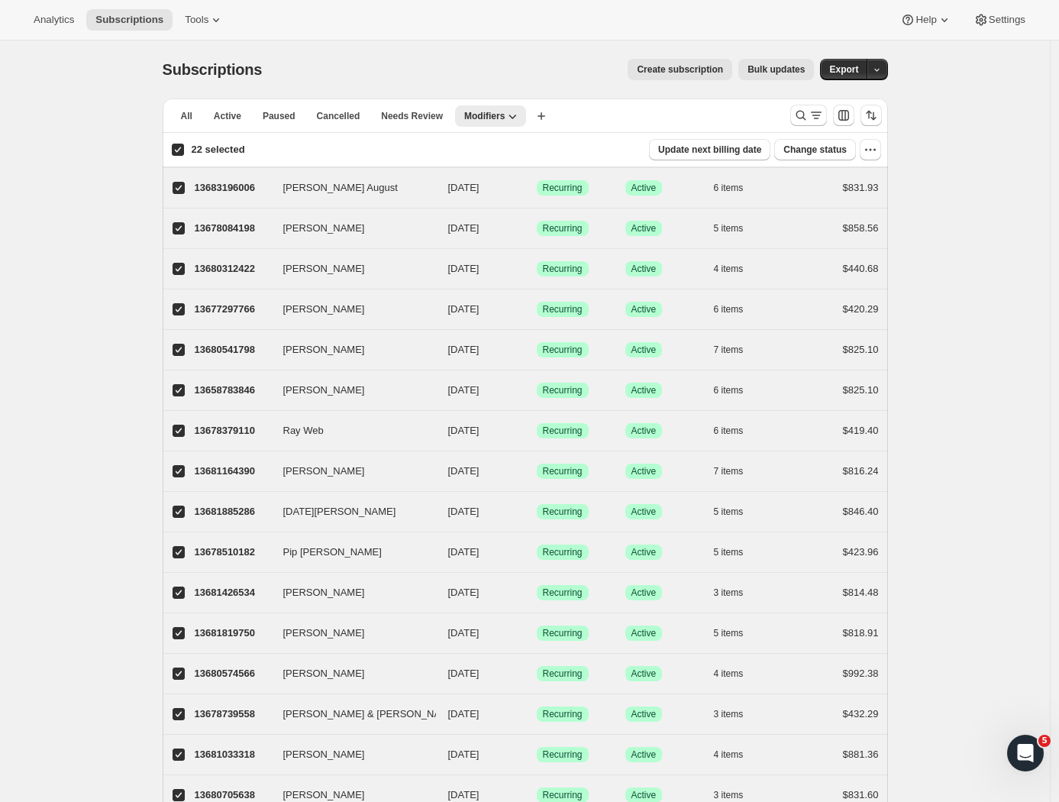
scroll to position [353, 0]
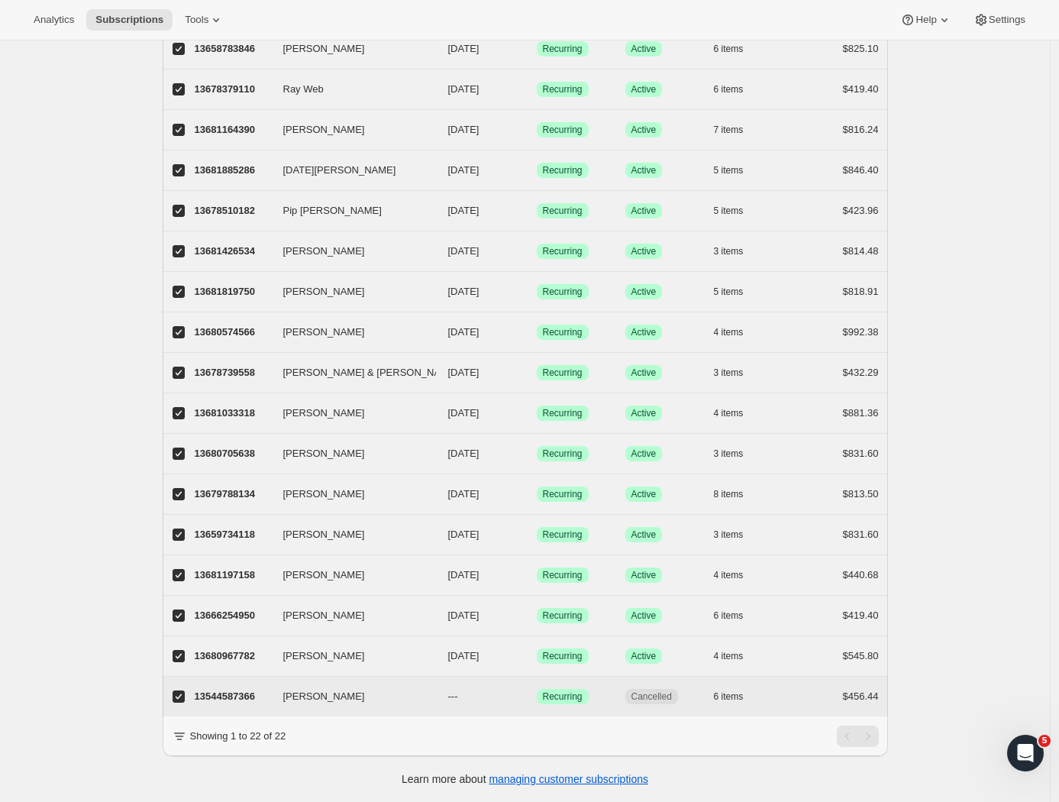
click at [182, 690] on input "Josh Wong" at bounding box center [179, 696] width 12 height 12
checkbox input "false"
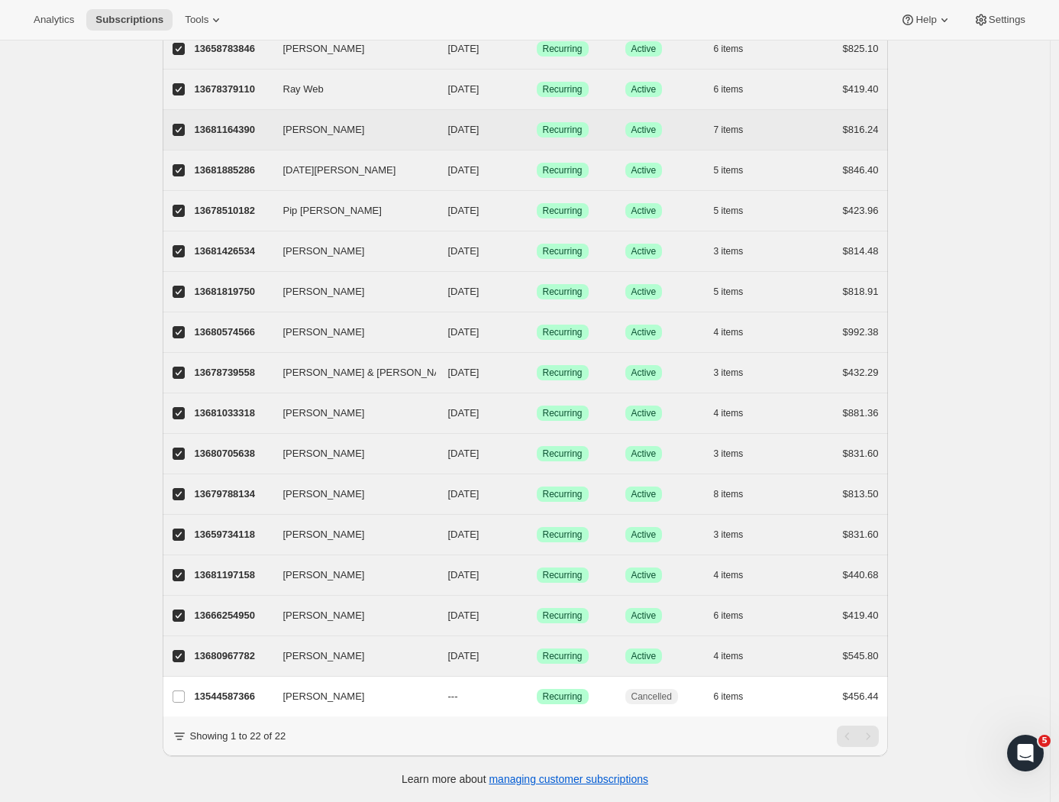
scroll to position [0, 0]
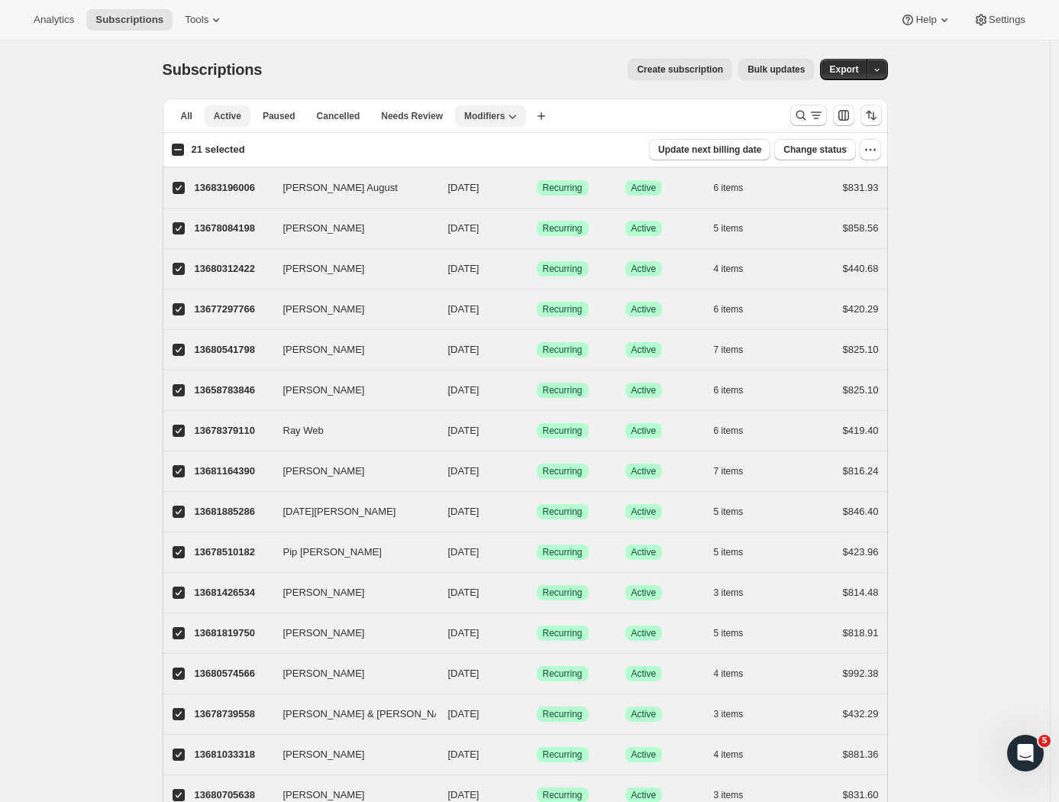
click at [227, 115] on span "Active" at bounding box center [227, 116] width 27 height 12
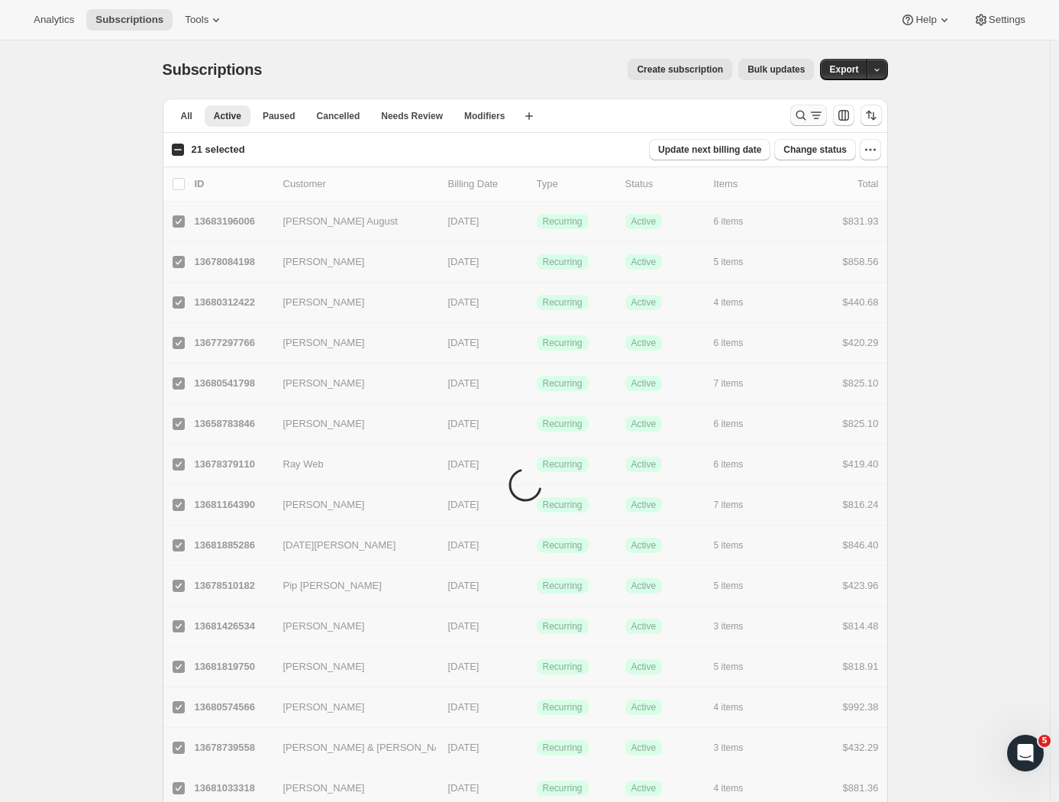
click at [805, 117] on icon "Search and filter results" at bounding box center [800, 115] width 15 height 15
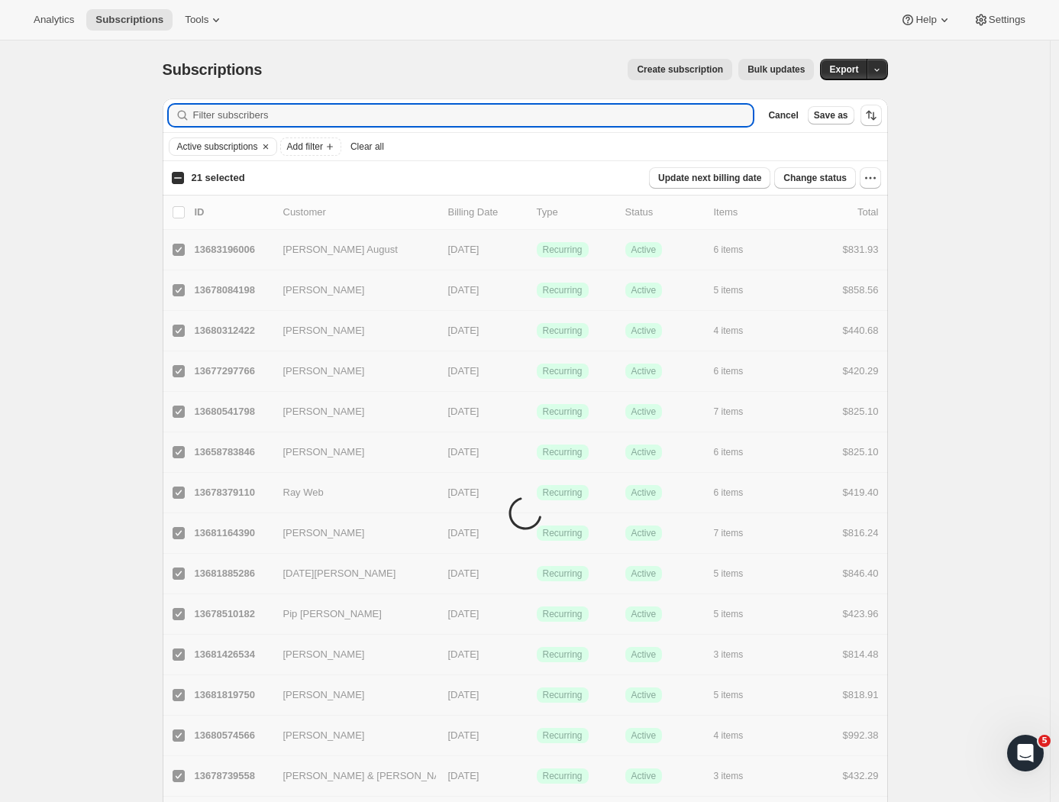
paste input "[PERSON_NAME]"
type input "[PERSON_NAME]"
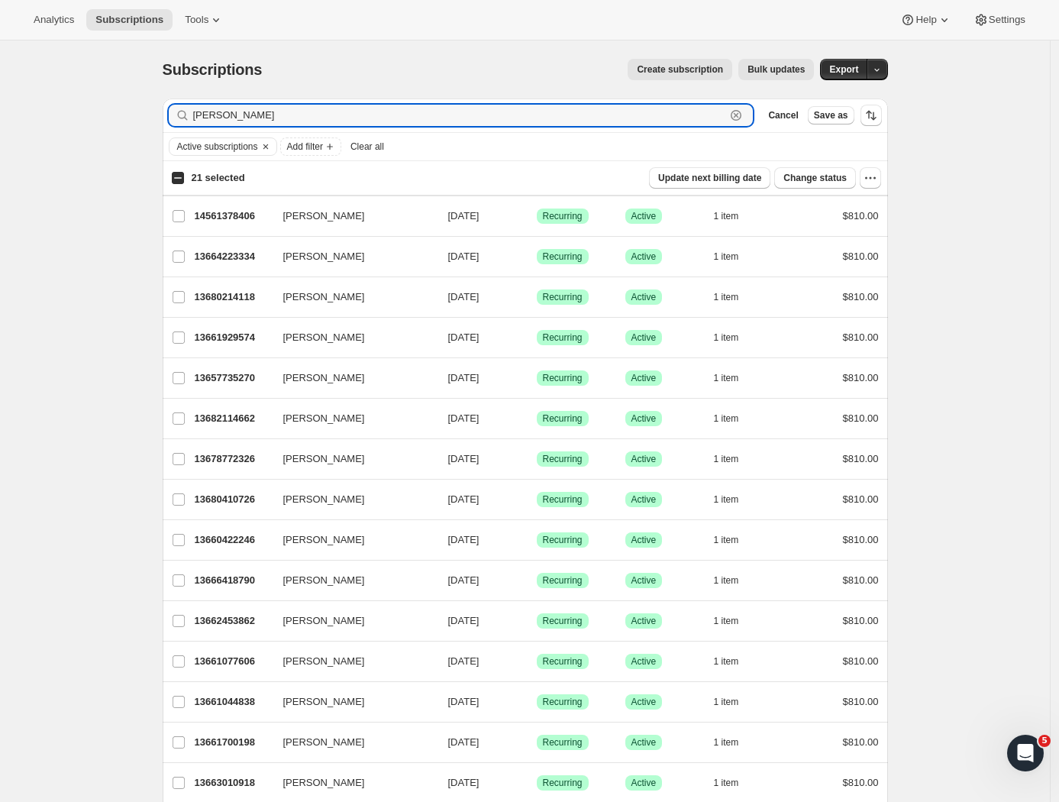
checkbox input "false"
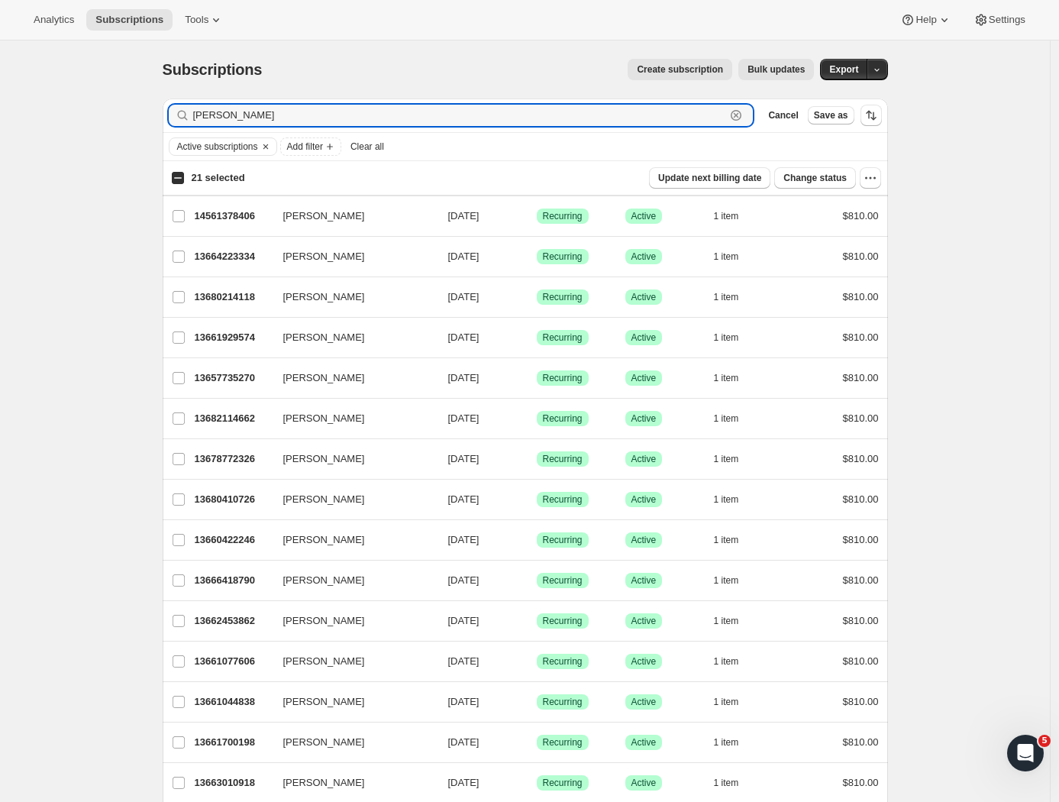
checkbox input "false"
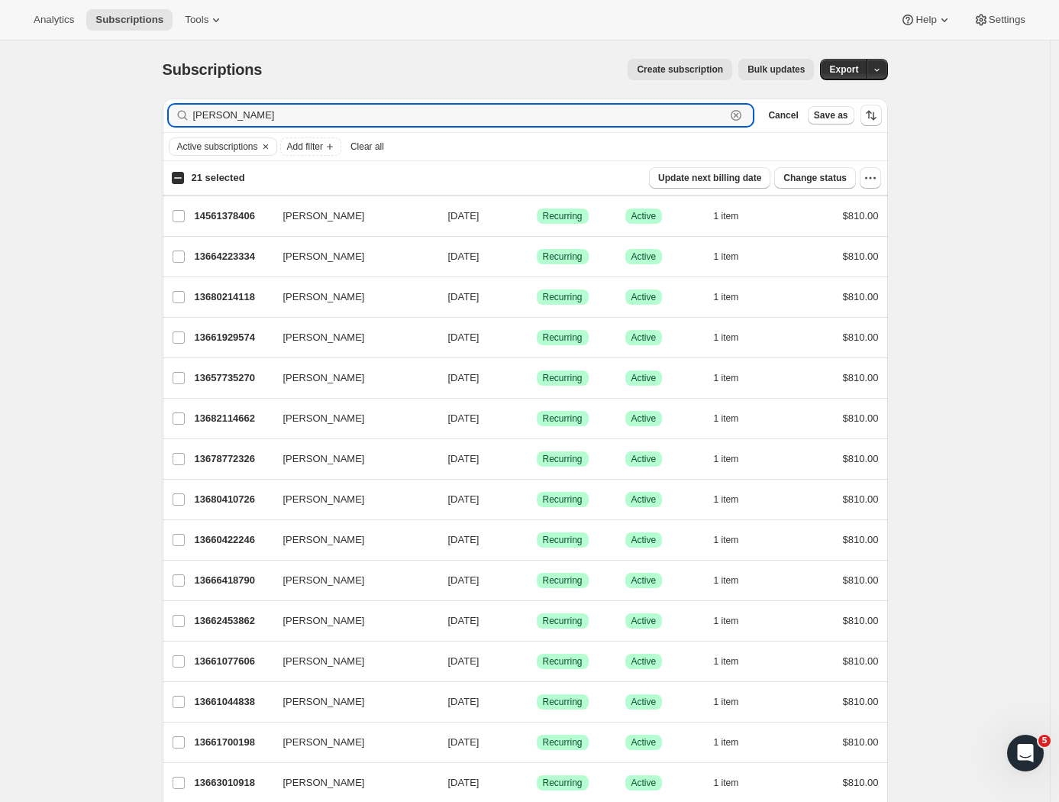
checkbox input "false"
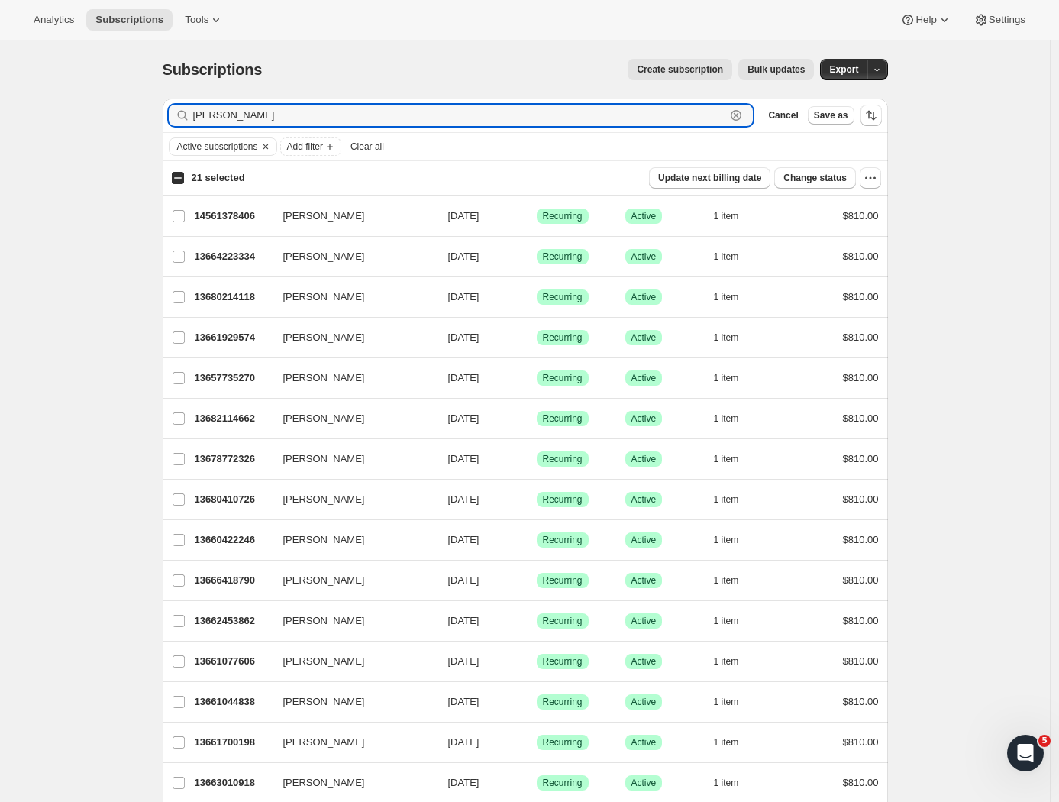
checkbox input "false"
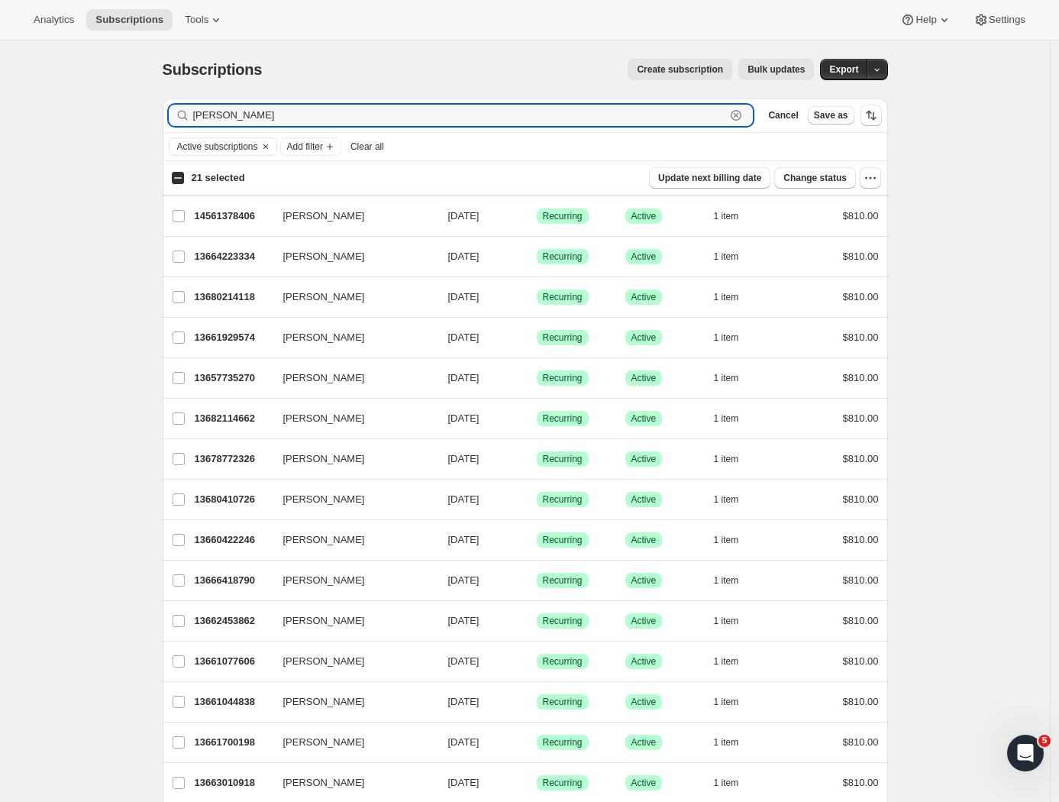
checkbox input "false"
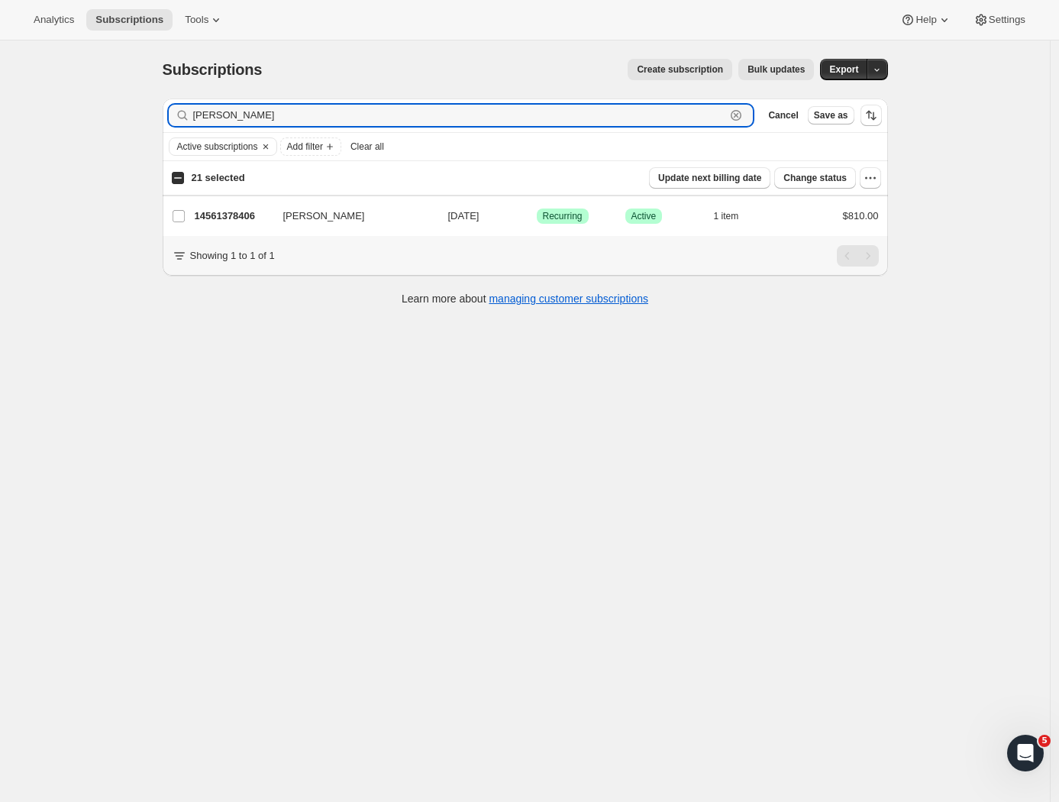
type input "[PERSON_NAME]"
click at [177, 177] on input "21 selected" at bounding box center [178, 178] width 12 height 12
checkbox input "true"
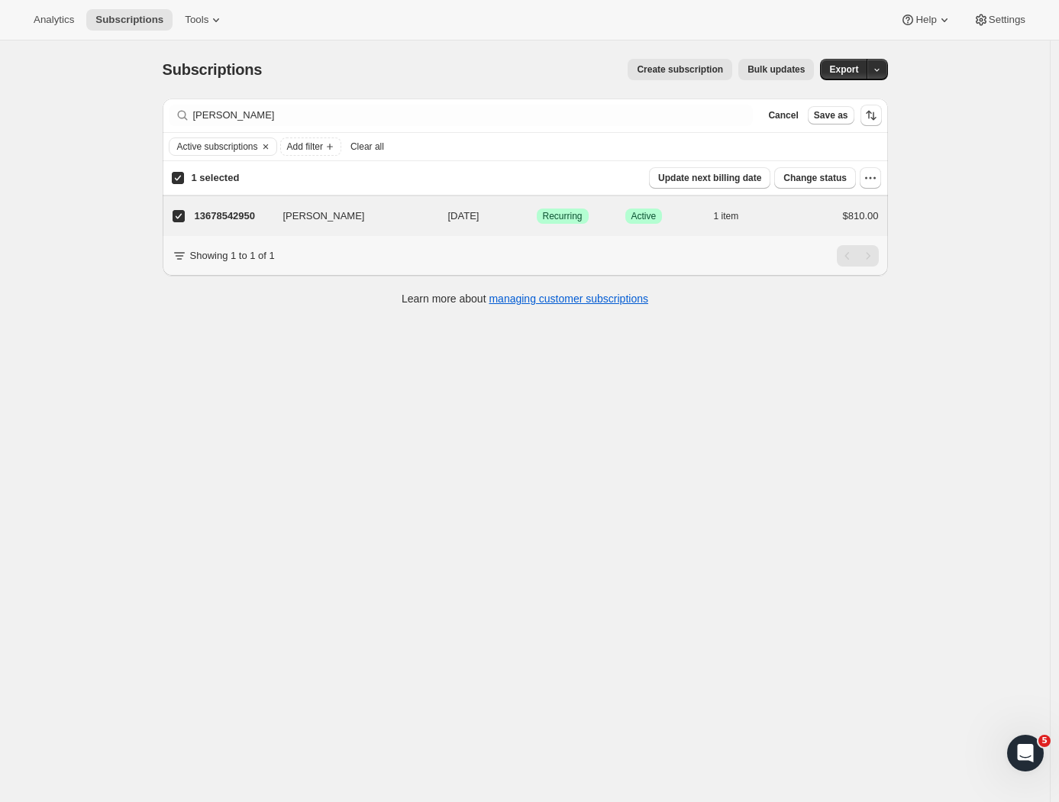
click at [183, 179] on input "1 selected" at bounding box center [178, 178] width 12 height 12
checkbox input "false"
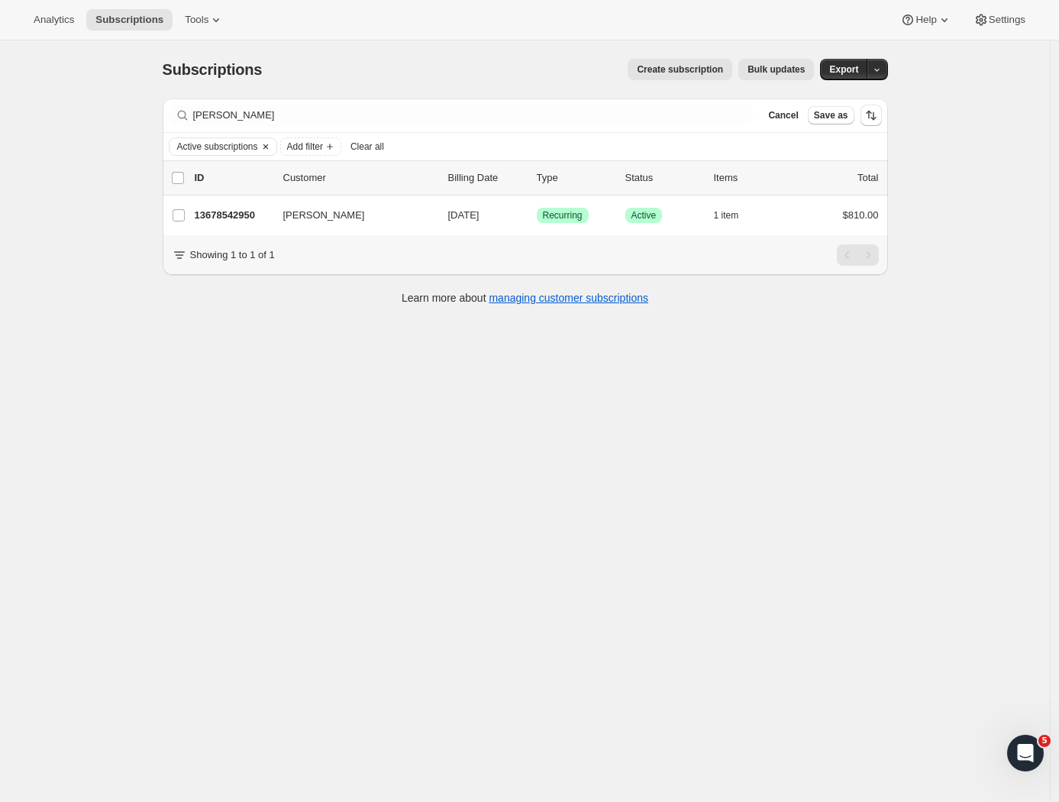
click at [272, 149] on icon "Clear" at bounding box center [266, 146] width 12 height 12
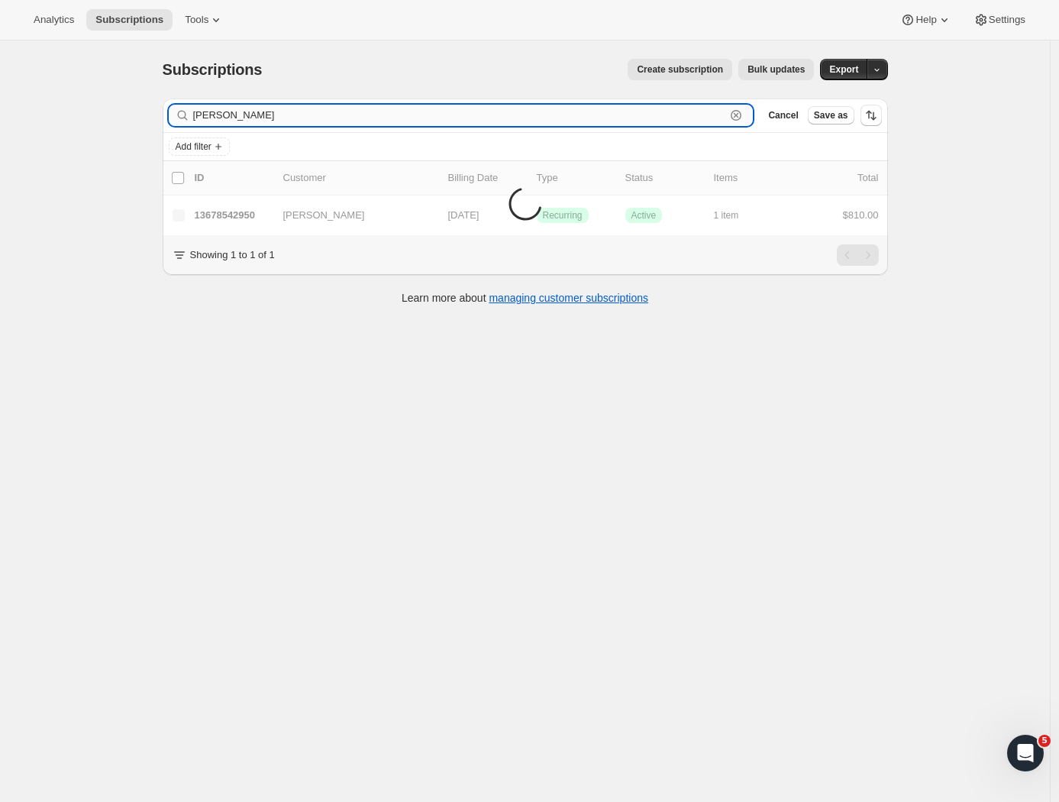
click at [268, 118] on input "[PERSON_NAME]" at bounding box center [459, 115] width 533 height 21
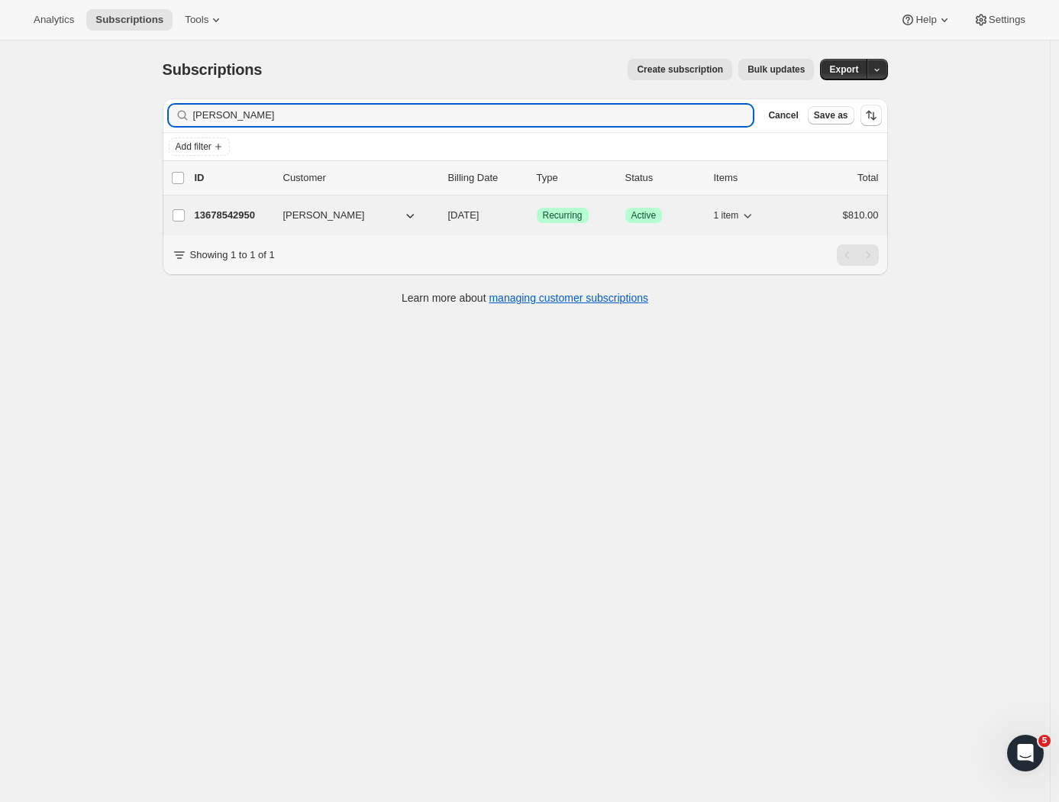
click at [247, 216] on p "13678542950" at bounding box center [233, 215] width 76 height 15
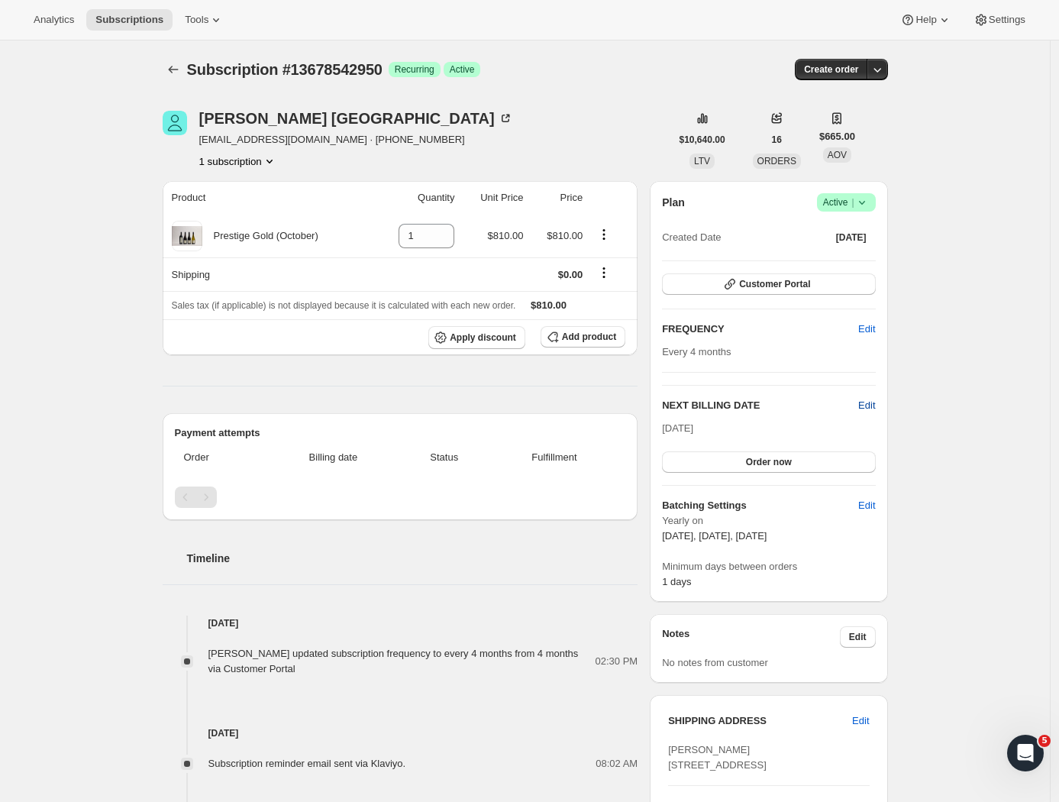
click at [870, 406] on span "Edit" at bounding box center [866, 405] width 17 height 15
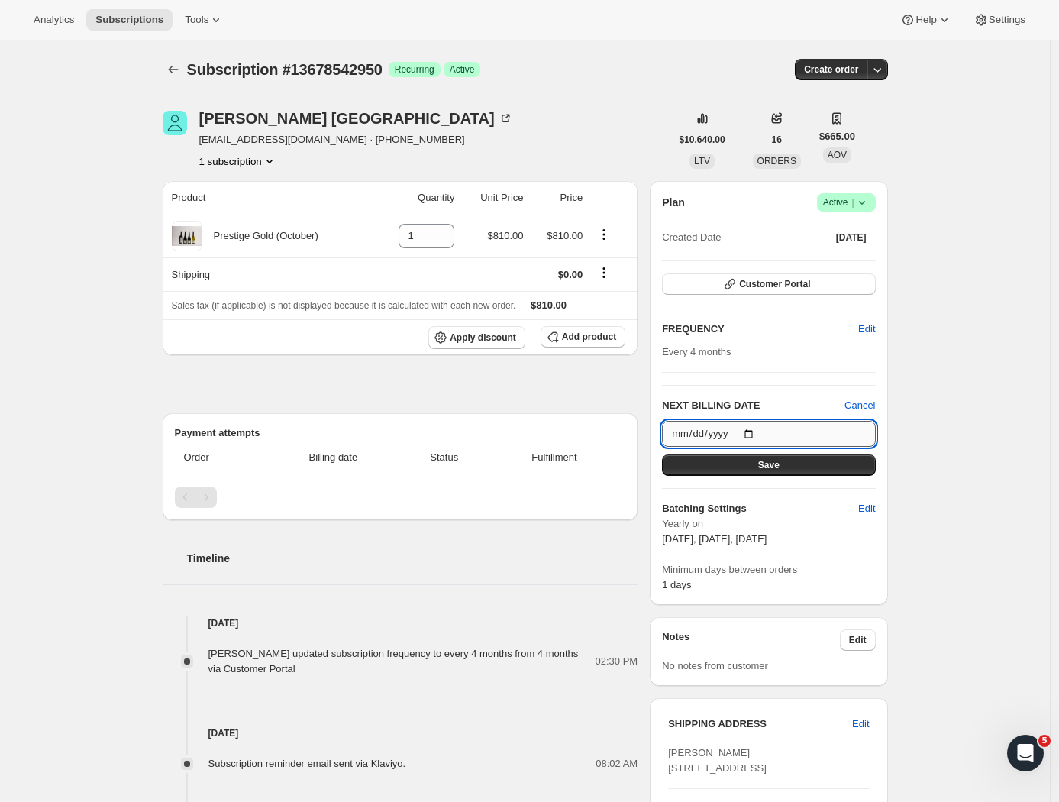
click at [773, 434] on input "2025-10-05" at bounding box center [768, 434] width 213 height 26
type input "[DATE]"
click at [828, 470] on button "Save" at bounding box center [768, 464] width 213 height 21
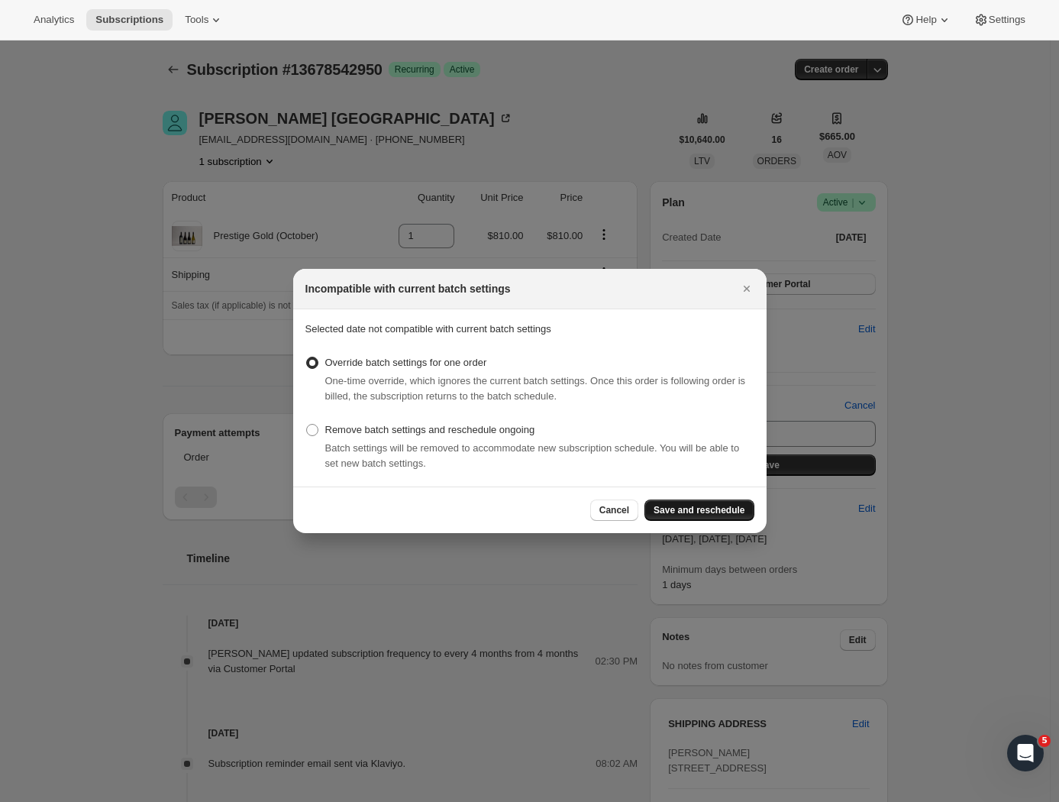
click at [713, 507] on span "Save and reschedule" at bounding box center [698, 510] width 91 height 12
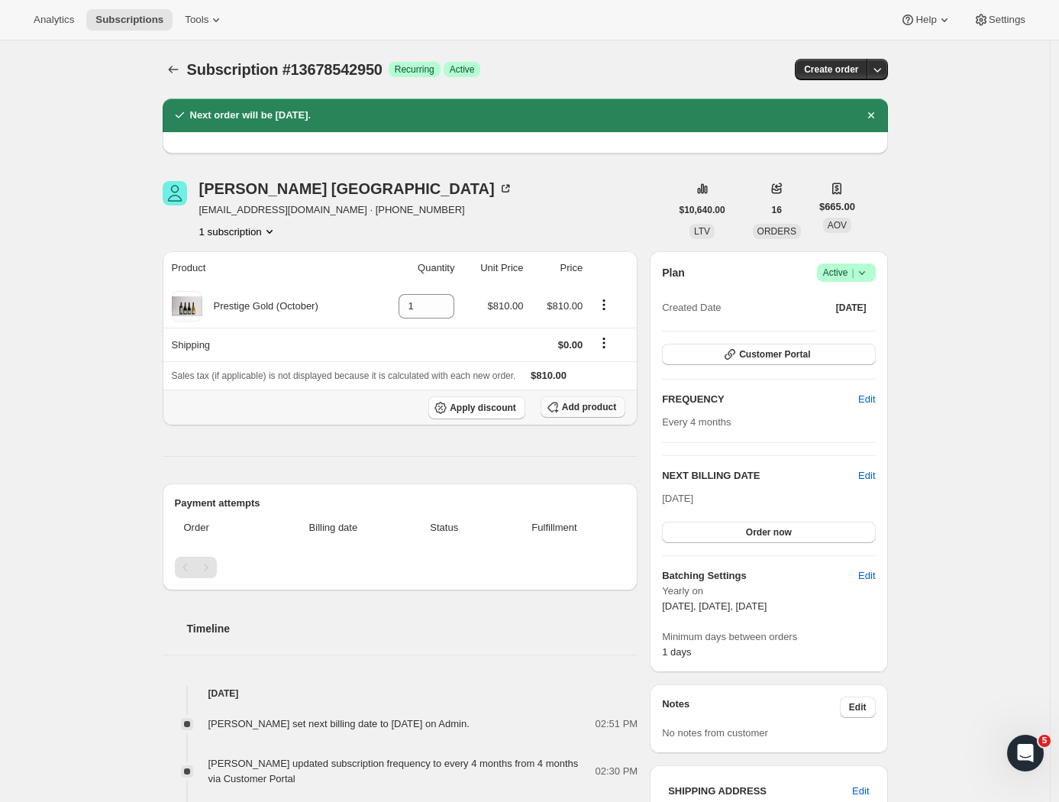
click at [575, 410] on span "Add product" at bounding box center [589, 407] width 54 height 12
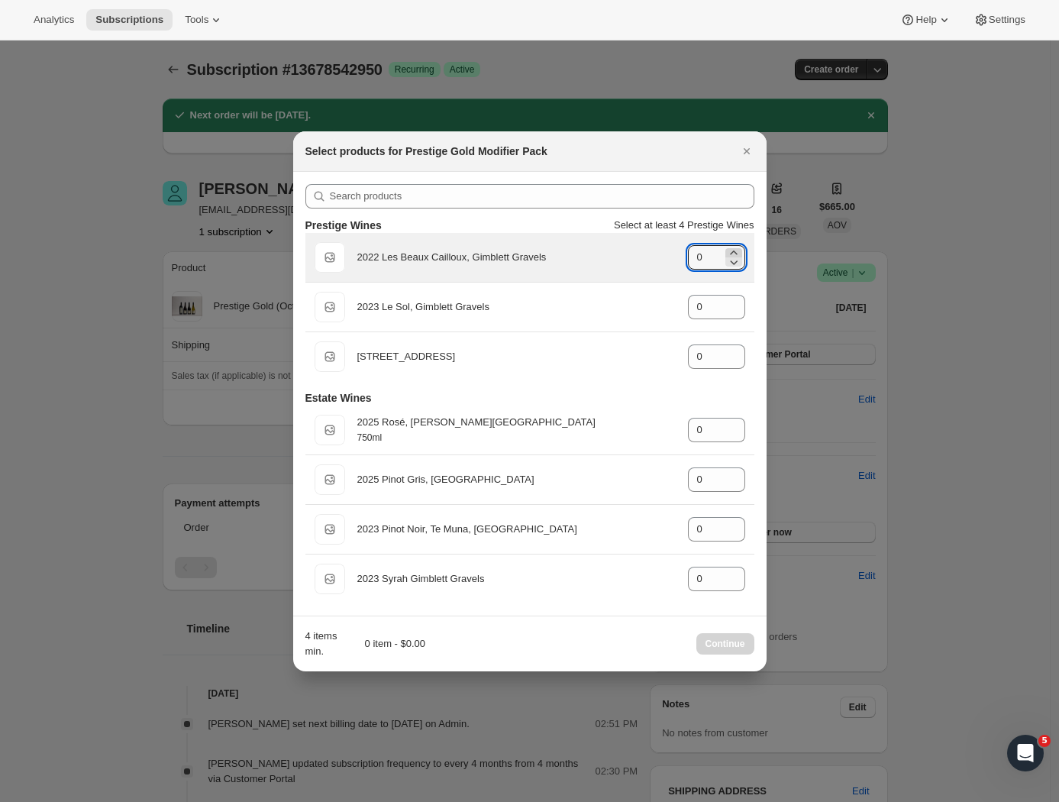
click at [736, 250] on icon ":rki:" at bounding box center [733, 252] width 15 height 15
type input "1"
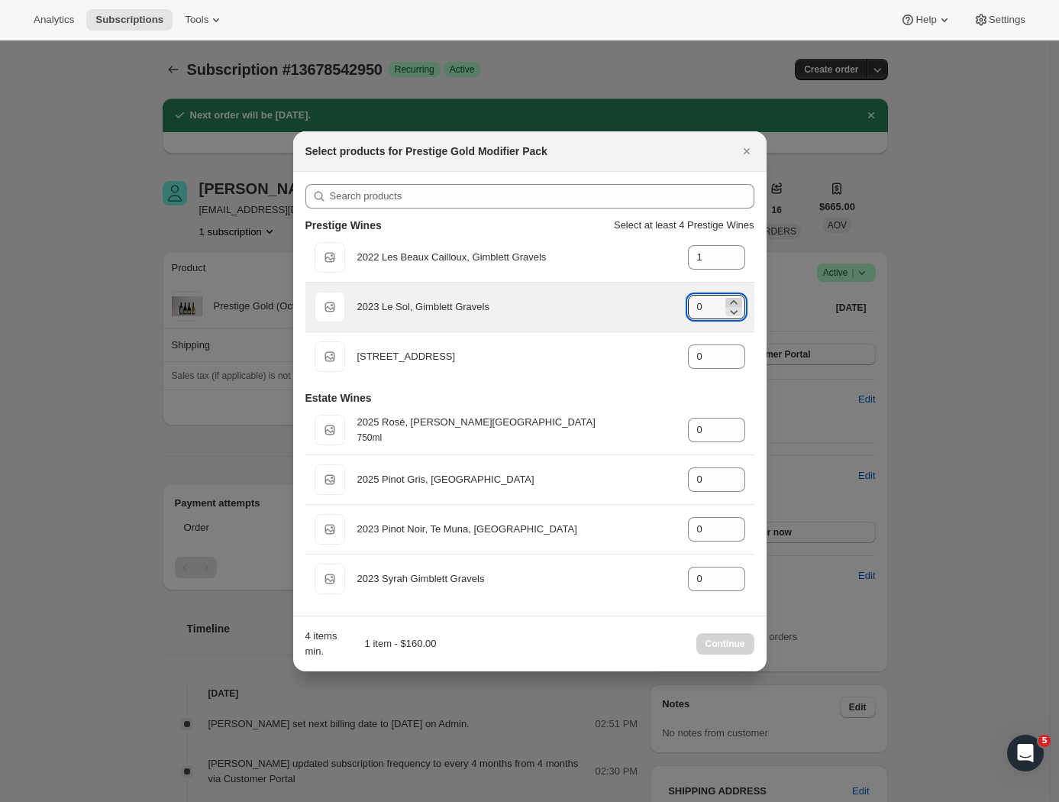
click at [731, 298] on icon ":rki:" at bounding box center [733, 302] width 15 height 15
click at [731, 301] on icon ":rki:" at bounding box center [733, 302] width 15 height 15
click at [735, 314] on icon ":rki:" at bounding box center [733, 311] width 15 height 15
type input "1"
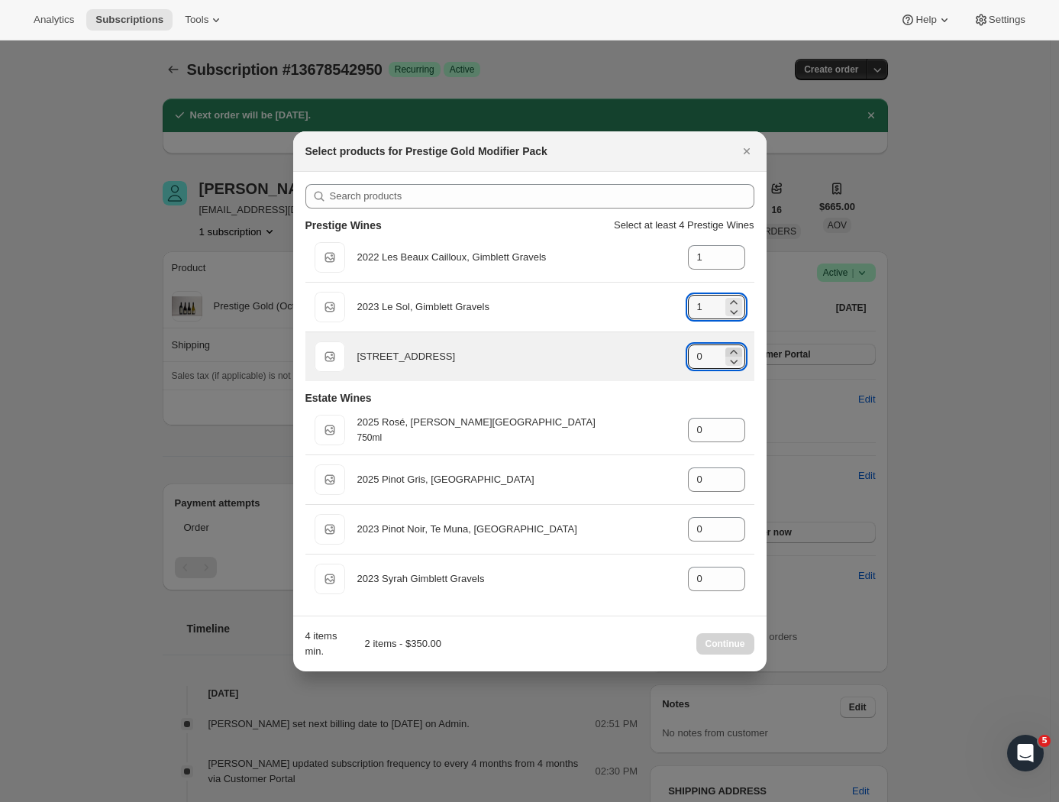
click at [734, 347] on icon ":rki:" at bounding box center [733, 351] width 15 height 15
type input "2"
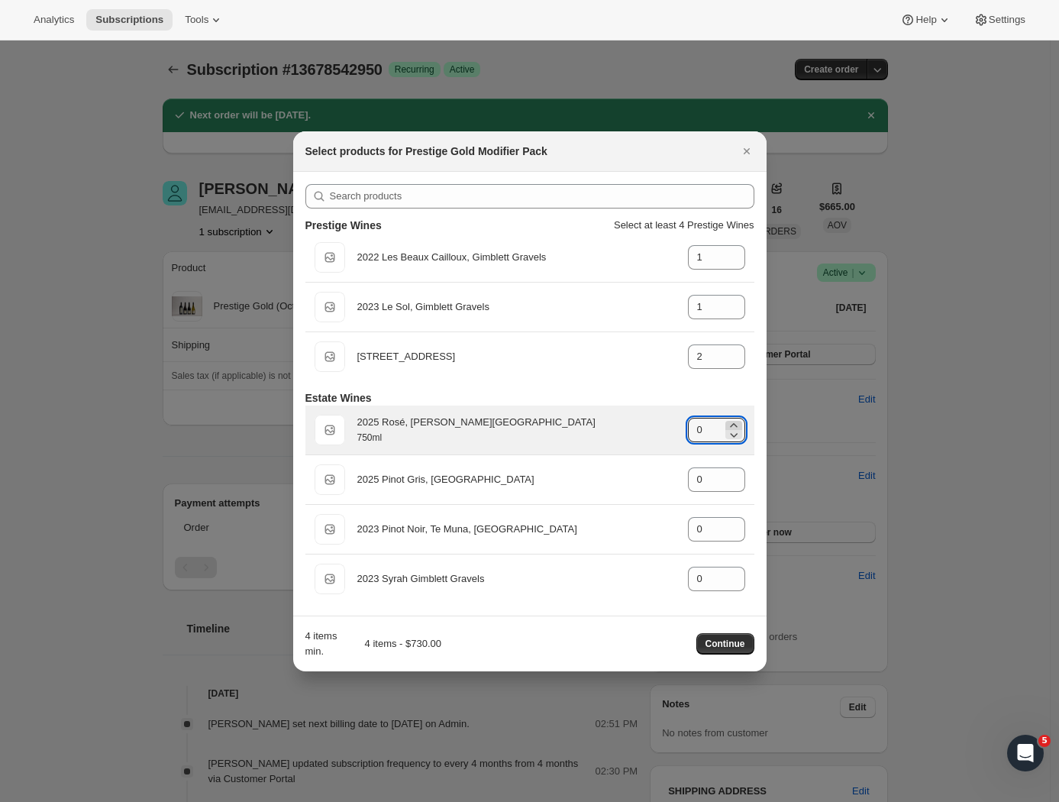
click at [733, 423] on icon ":rki:" at bounding box center [733, 425] width 7 height 4
click at [733, 422] on icon ":rki:" at bounding box center [733, 425] width 15 height 15
type input "2"
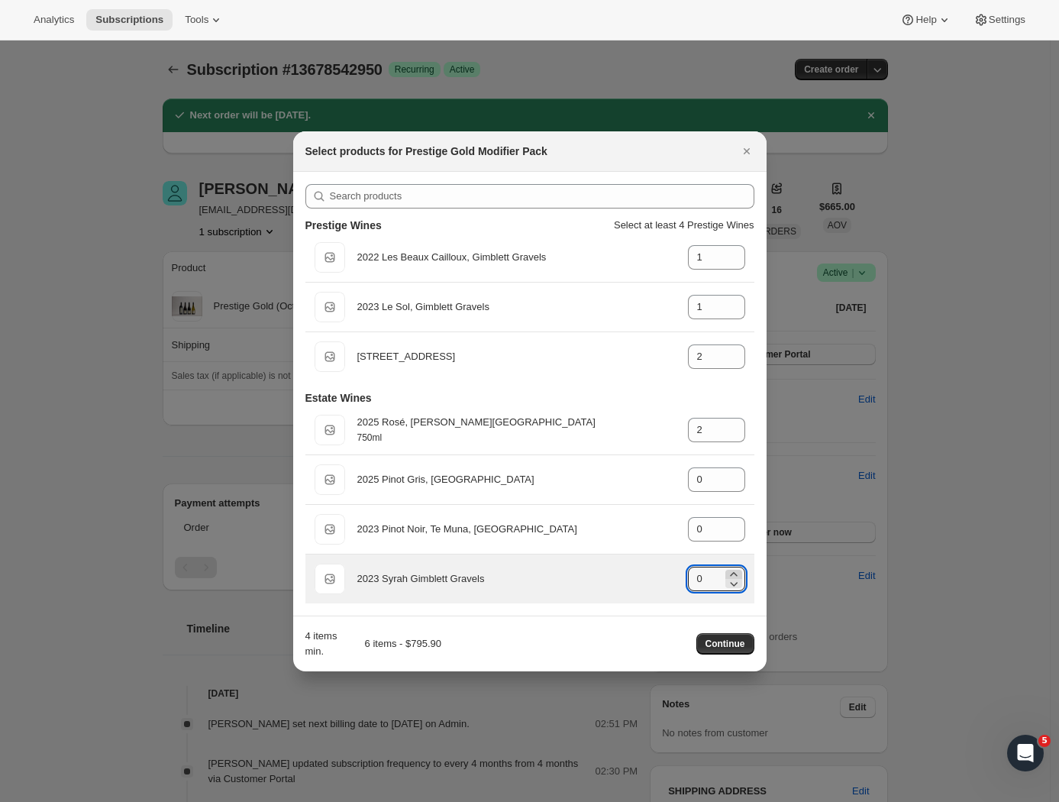
click at [737, 573] on icon ":rki:" at bounding box center [733, 573] width 15 height 15
click at [735, 569] on icon ":rki:" at bounding box center [733, 573] width 15 height 15
type input "4"
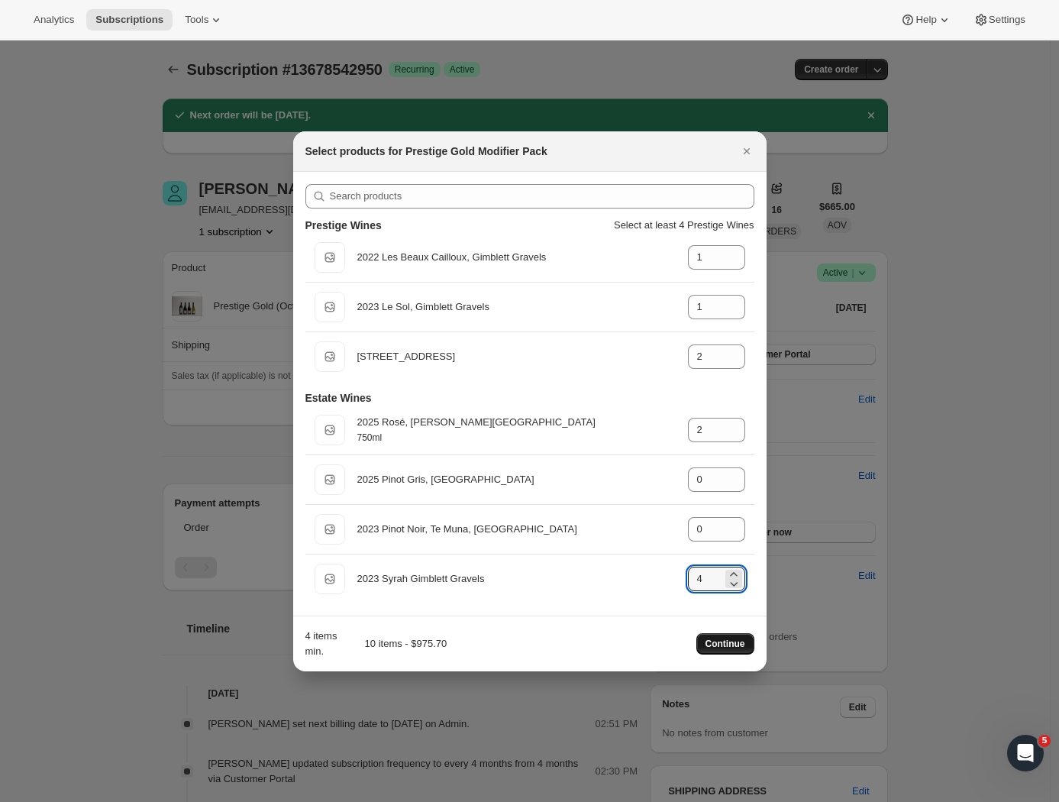
click at [718, 644] on span "Continue" at bounding box center [725, 643] width 40 height 12
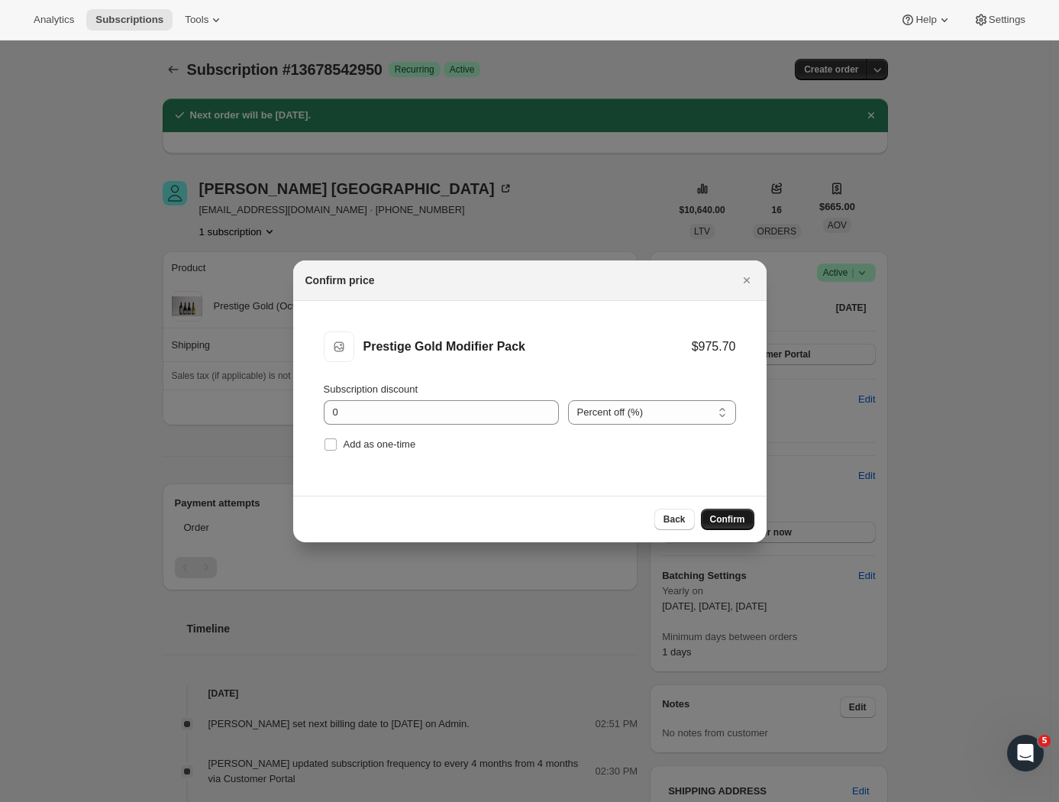
click at [721, 517] on span "Confirm" at bounding box center [727, 519] width 35 height 12
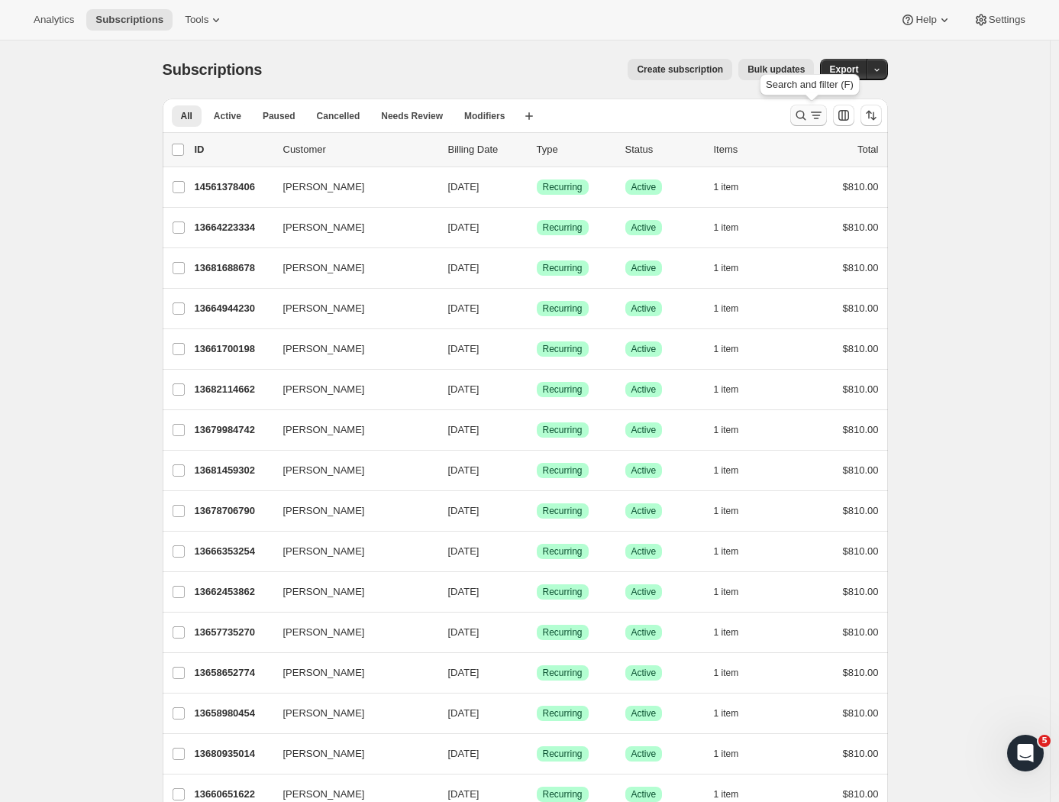
click at [803, 111] on icon "Search and filter results" at bounding box center [800, 115] width 15 height 15
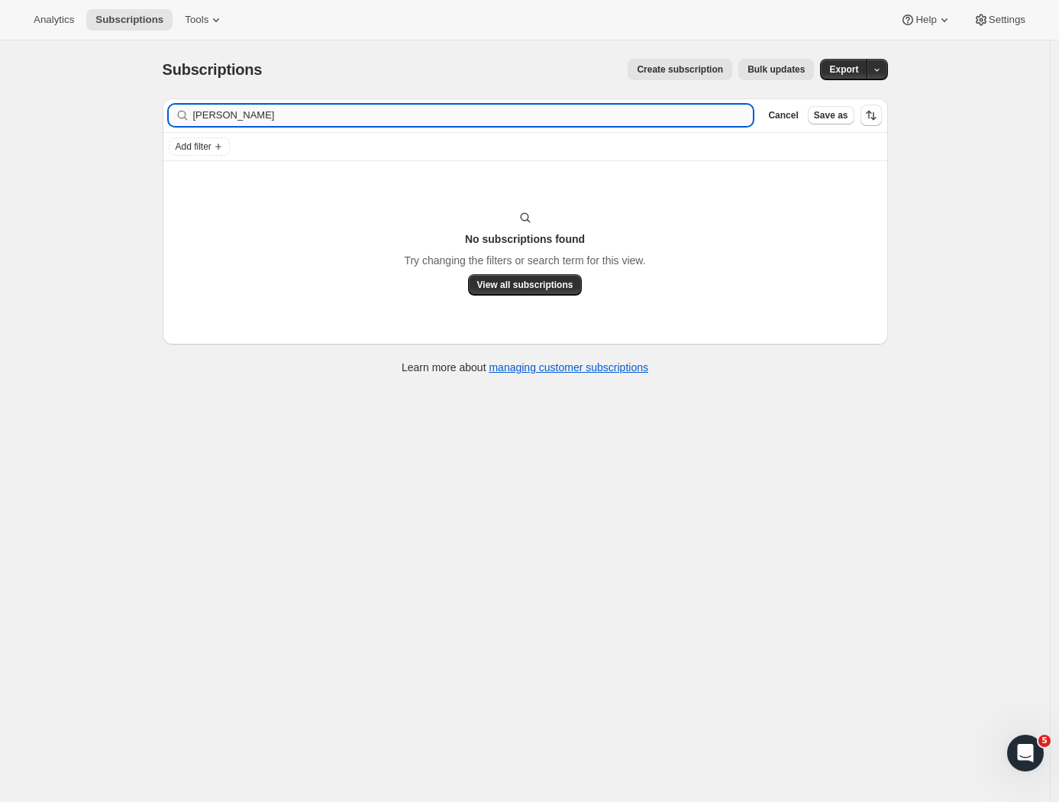
type input "[PERSON_NAME]"
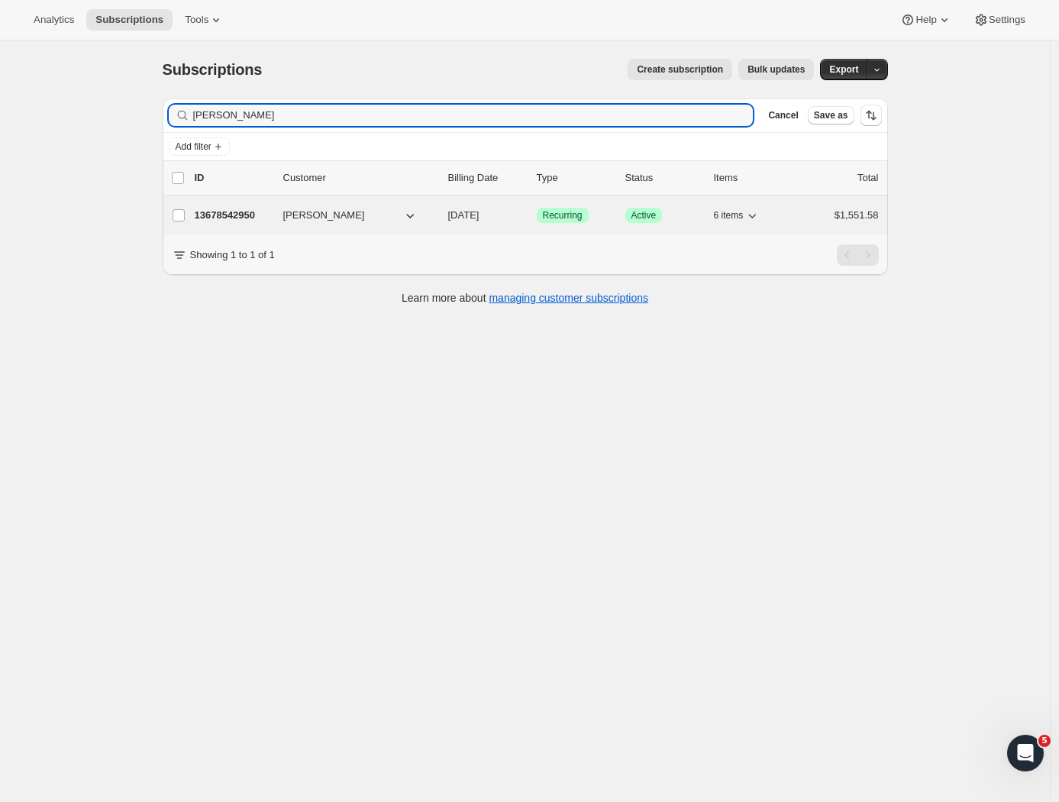
click at [311, 210] on span "[PERSON_NAME]" at bounding box center [324, 215] width 82 height 15
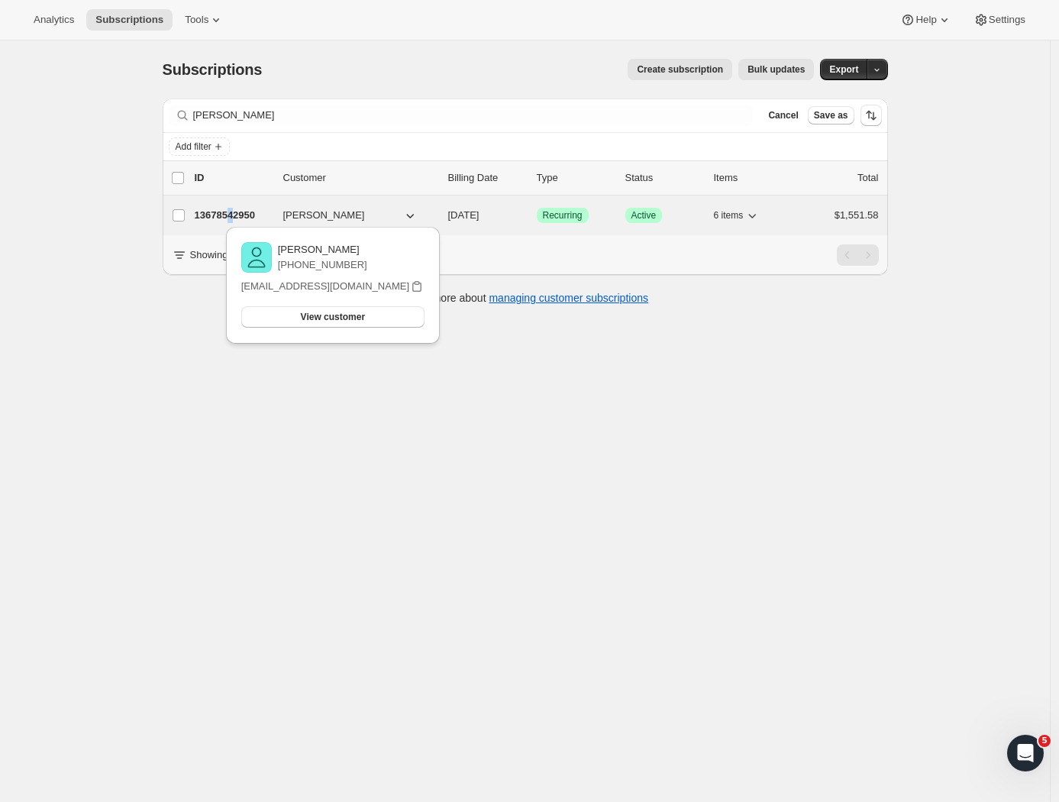
click at [240, 219] on p "13678542950" at bounding box center [233, 215] width 76 height 15
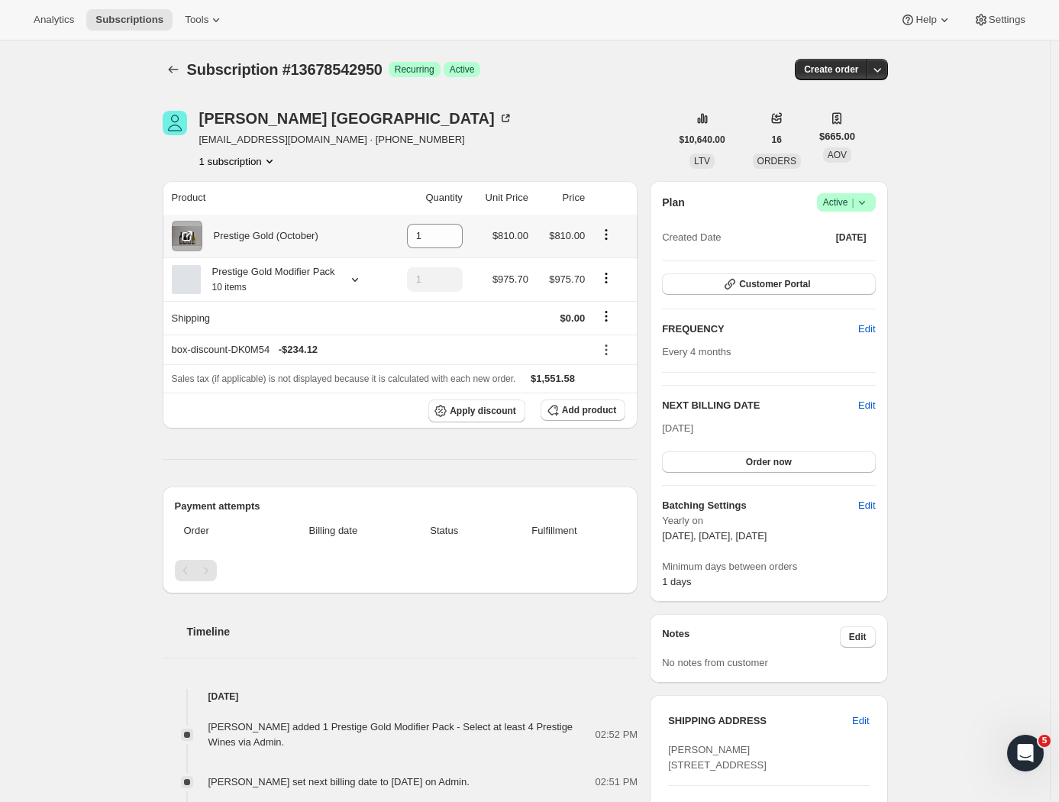
click at [607, 232] on icon "Product actions" at bounding box center [606, 234] width 15 height 15
click at [608, 255] on button "Remove" at bounding box center [610, 265] width 66 height 24
type input "0"
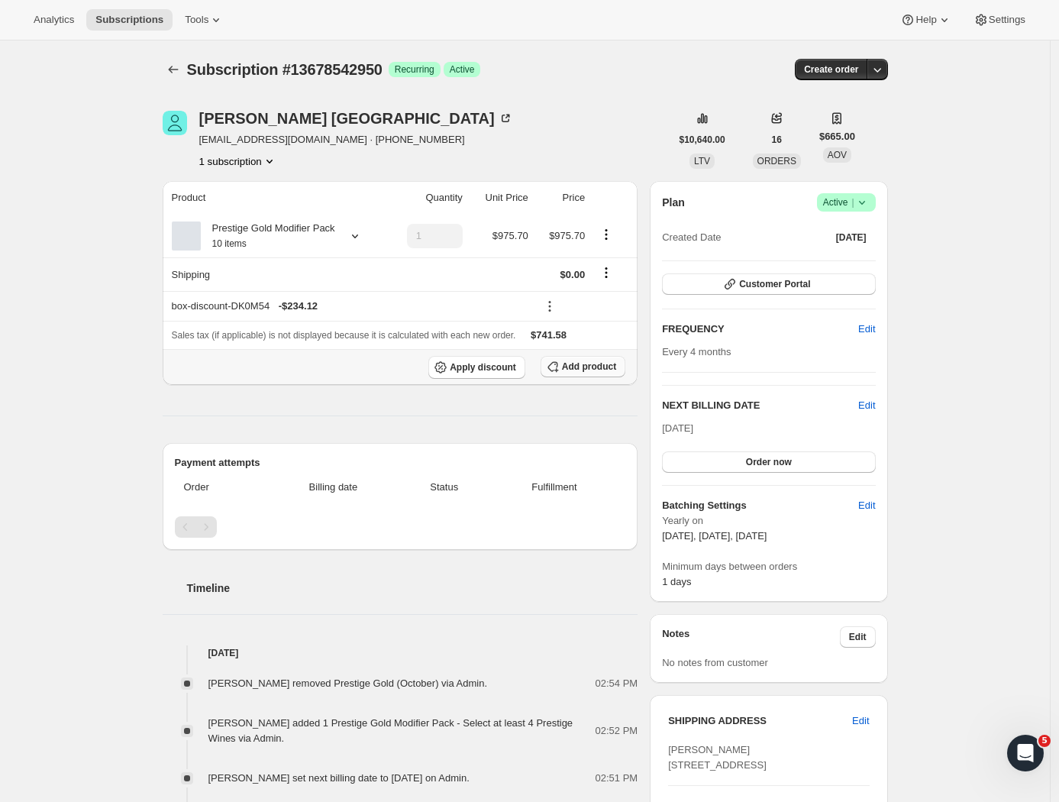
click at [582, 373] on span "Add product" at bounding box center [589, 366] width 54 height 12
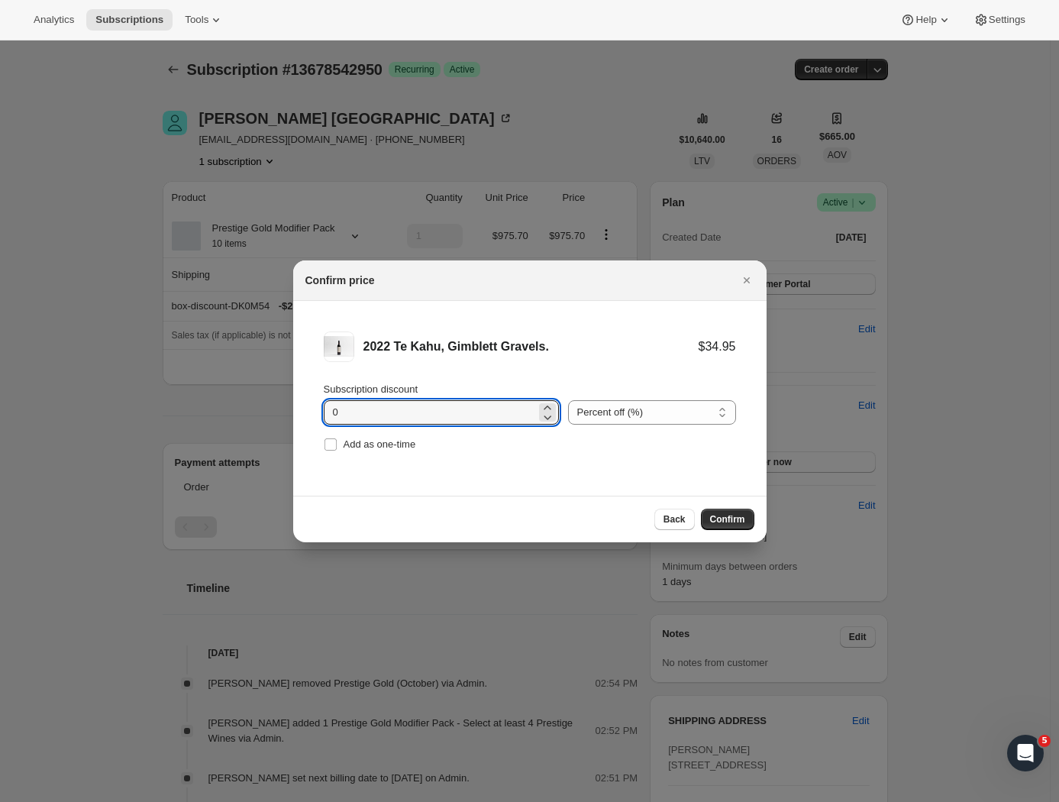
drag, startPoint x: 495, startPoint y: 411, endPoint x: 292, endPoint y: 415, distance: 203.1
click at [293, 415] on li "2022 Te Kahu, Gimblett Gravels. $34.95 Subscription discount 0 Percent off (%) …" at bounding box center [529, 393] width 473 height 185
type input "24"
drag, startPoint x: 730, startPoint y: 520, endPoint x: 377, endPoint y: 330, distance: 400.7
click at [377, 330] on div "Confirm price 2022 Te Kahu, Gimblett Gravels. $34.95 $26.56 Subscription discou…" at bounding box center [529, 401] width 473 height 282
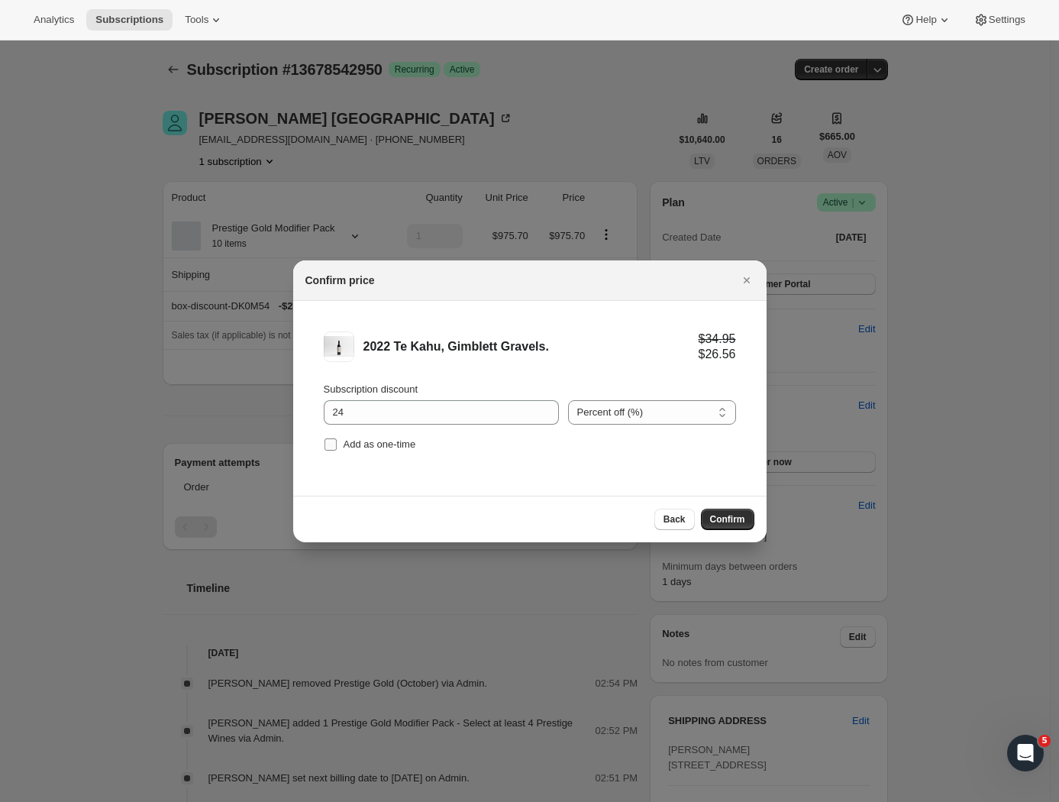
click at [337, 443] on label "Add as one-time" at bounding box center [370, 444] width 92 height 21
click at [337, 443] on input "Add as one-time" at bounding box center [330, 444] width 12 height 12
checkbox input "true"
click at [729, 521] on span "Confirm" at bounding box center [727, 519] width 35 height 12
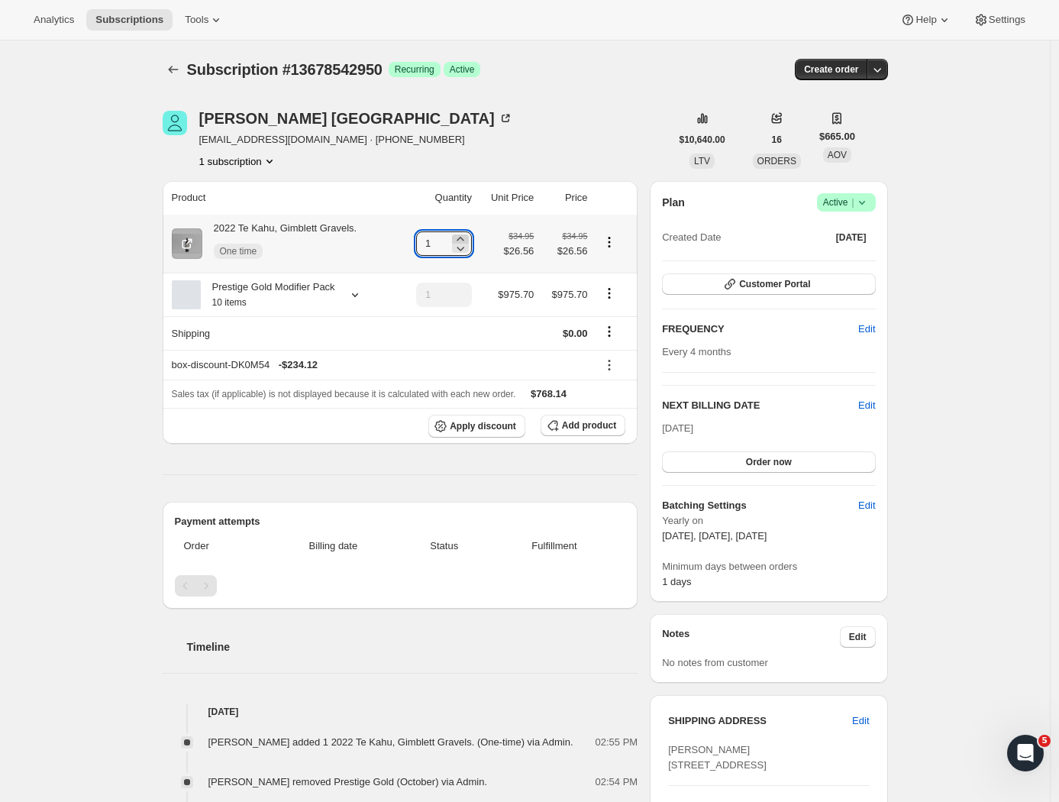
click at [464, 234] on icon at bounding box center [460, 238] width 15 height 15
type input "2"
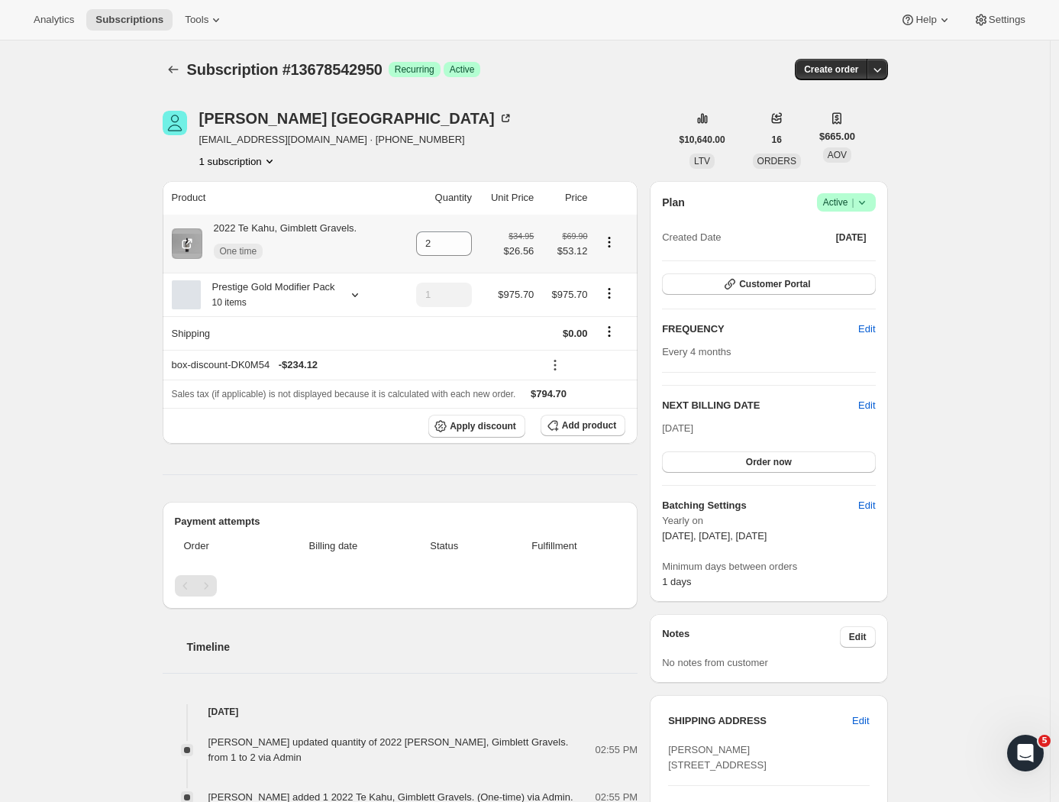
click at [617, 245] on icon "Product actions" at bounding box center [609, 241] width 15 height 15
click at [608, 269] on span "Remove" at bounding box center [603, 273] width 37 height 11
type input "0"
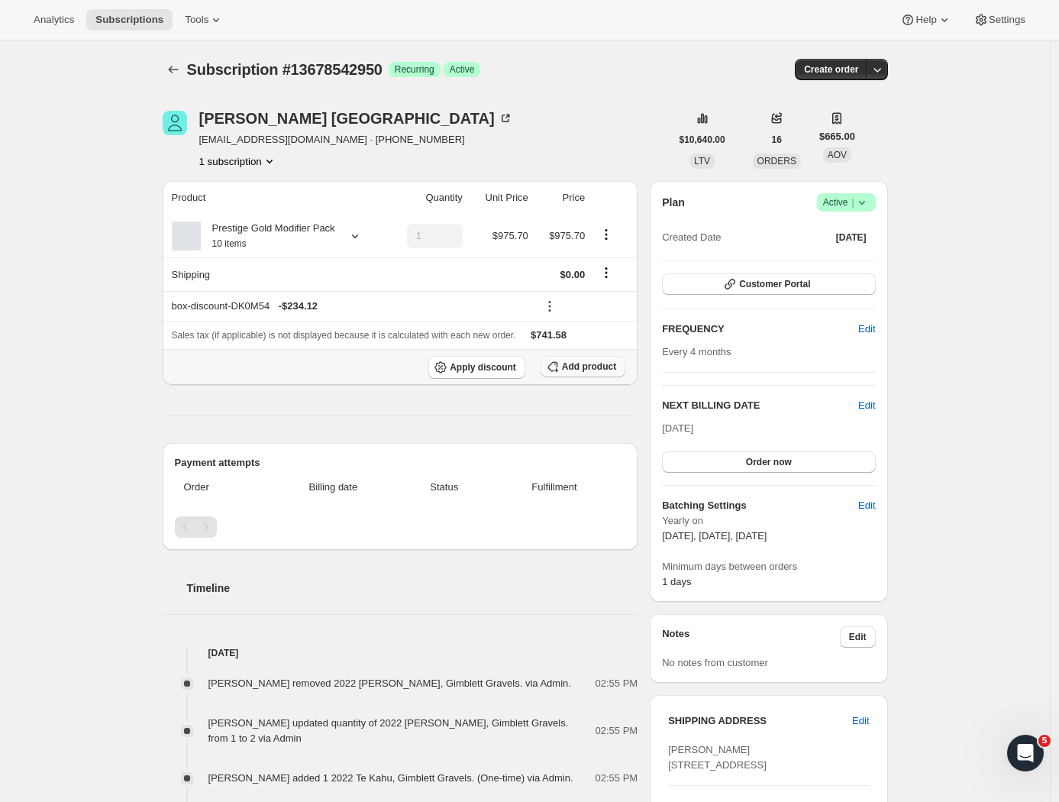
click at [589, 373] on span "Add product" at bounding box center [589, 366] width 54 height 12
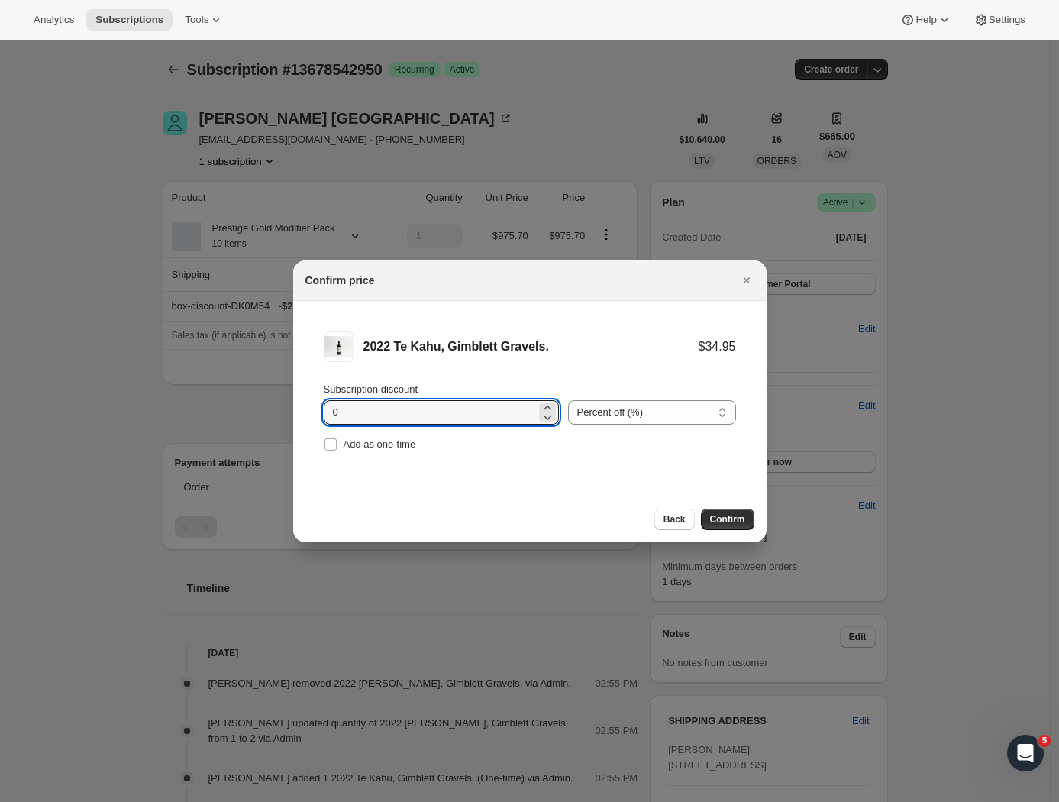
drag, startPoint x: 371, startPoint y: 409, endPoint x: 288, endPoint y: 406, distance: 83.3
type input "22"
click at [336, 443] on input "Add as one-time" at bounding box center [330, 444] width 12 height 12
checkbox input "true"
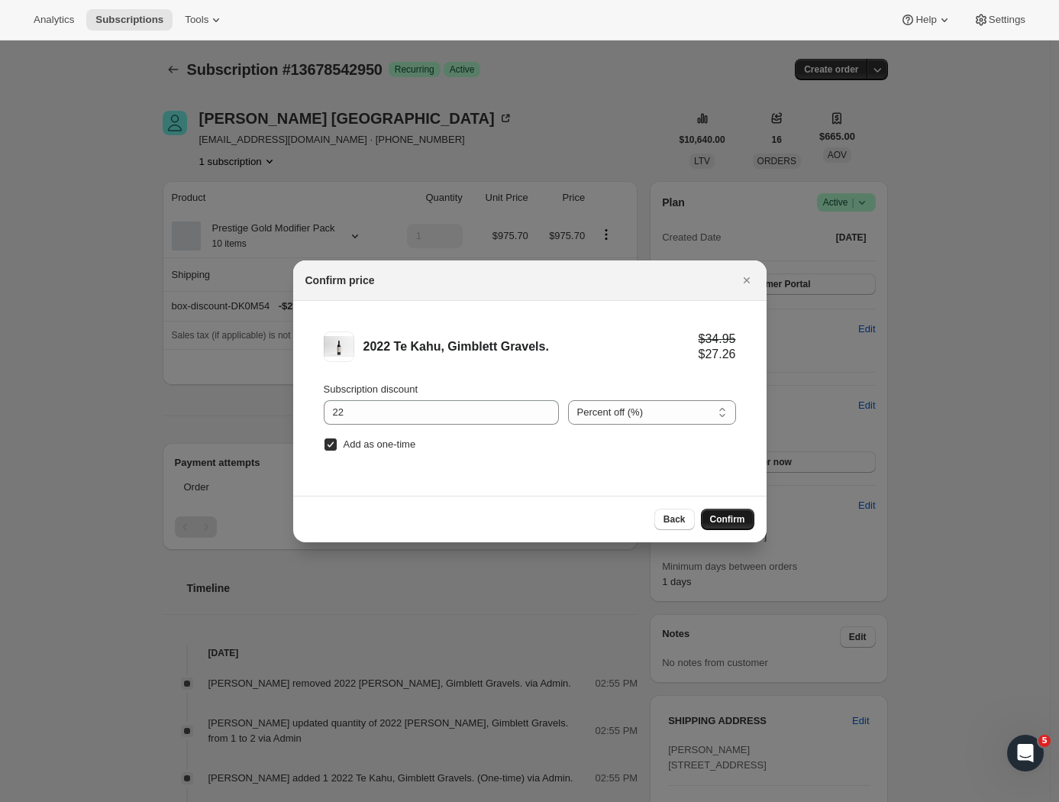
click at [725, 521] on span "Confirm" at bounding box center [727, 519] width 35 height 12
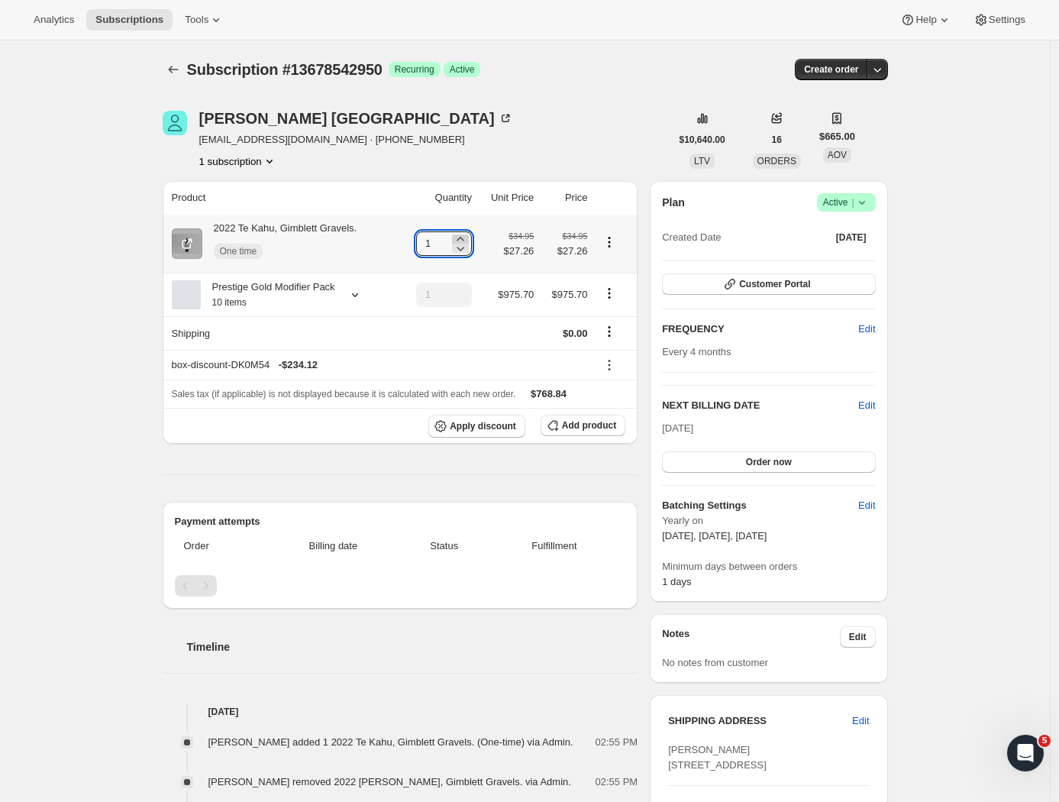
click at [463, 238] on icon at bounding box center [460, 239] width 7 height 4
type input "2"
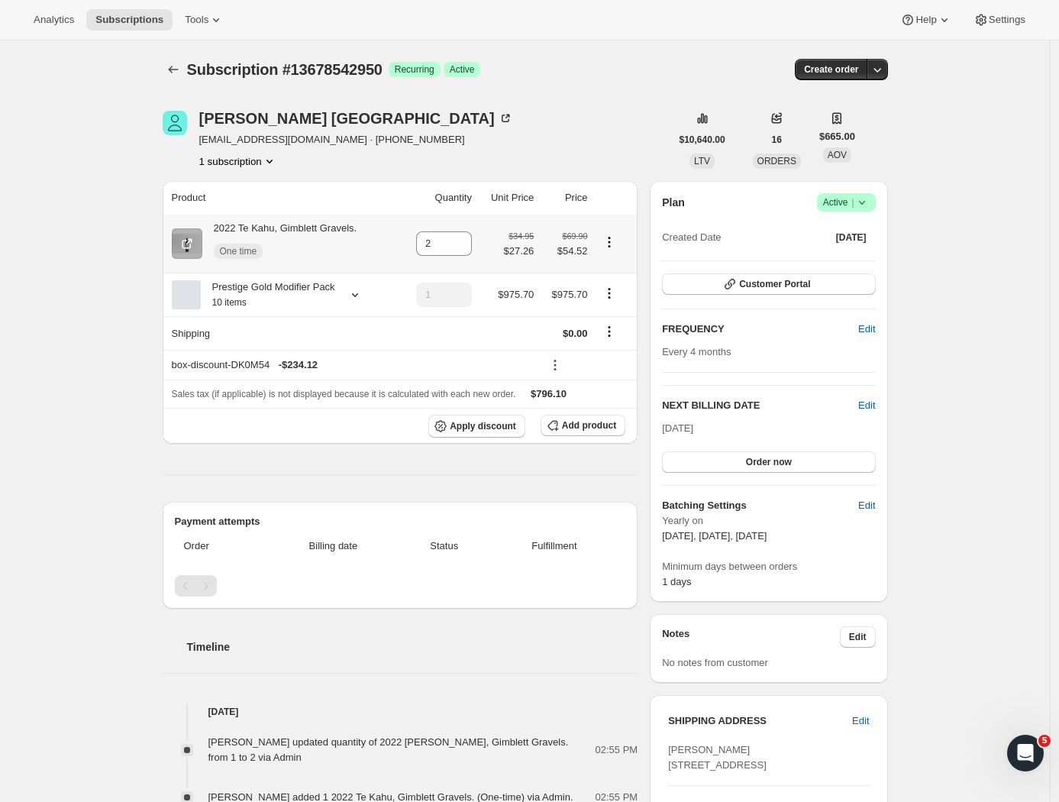
click at [615, 241] on icon "Product actions" at bounding box center [609, 241] width 15 height 15
click at [593, 274] on span "Remove" at bounding box center [603, 273] width 37 height 11
type input "0"
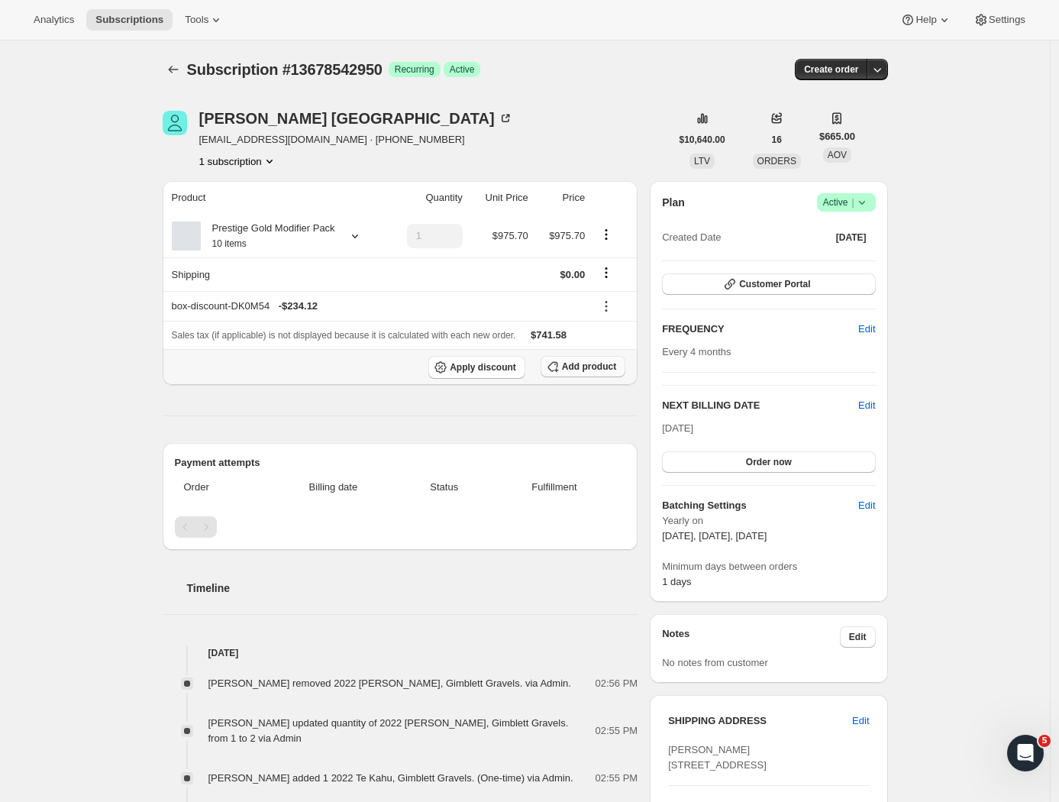
click at [571, 373] on span "Add product" at bounding box center [589, 366] width 54 height 12
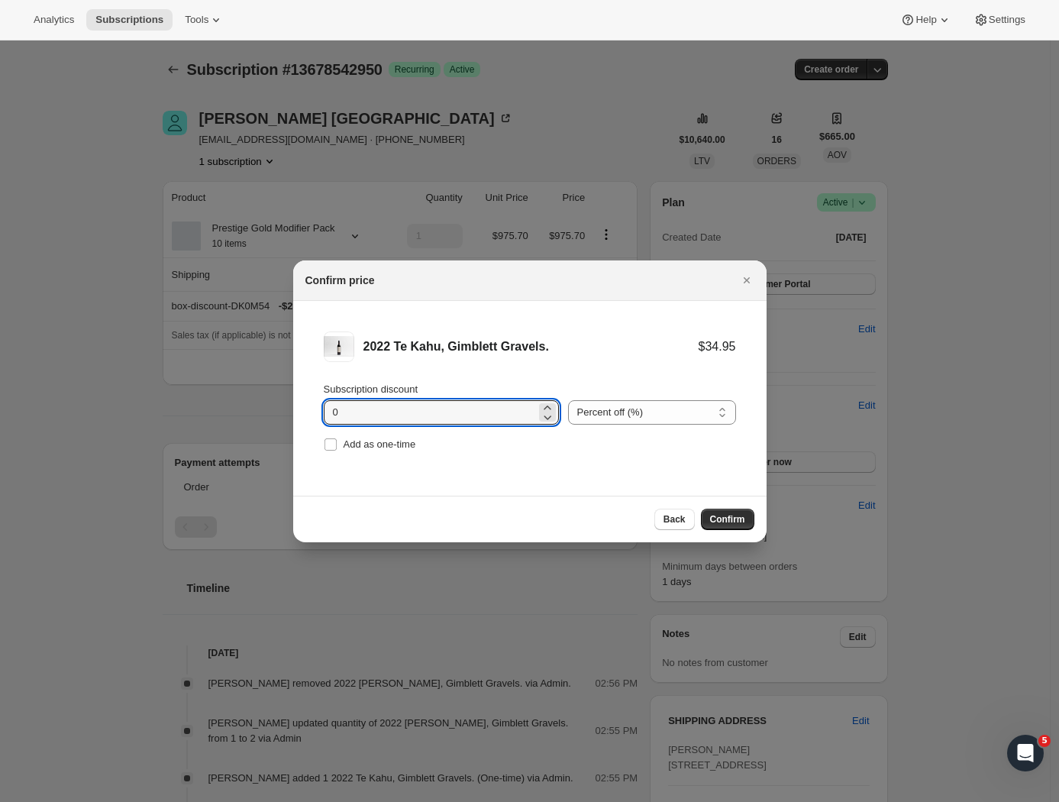
drag, startPoint x: 362, startPoint y: 411, endPoint x: 256, endPoint y: 396, distance: 107.2
type input "20"
click at [329, 447] on input "Add as one-time" at bounding box center [330, 444] width 12 height 12
checkbox input "true"
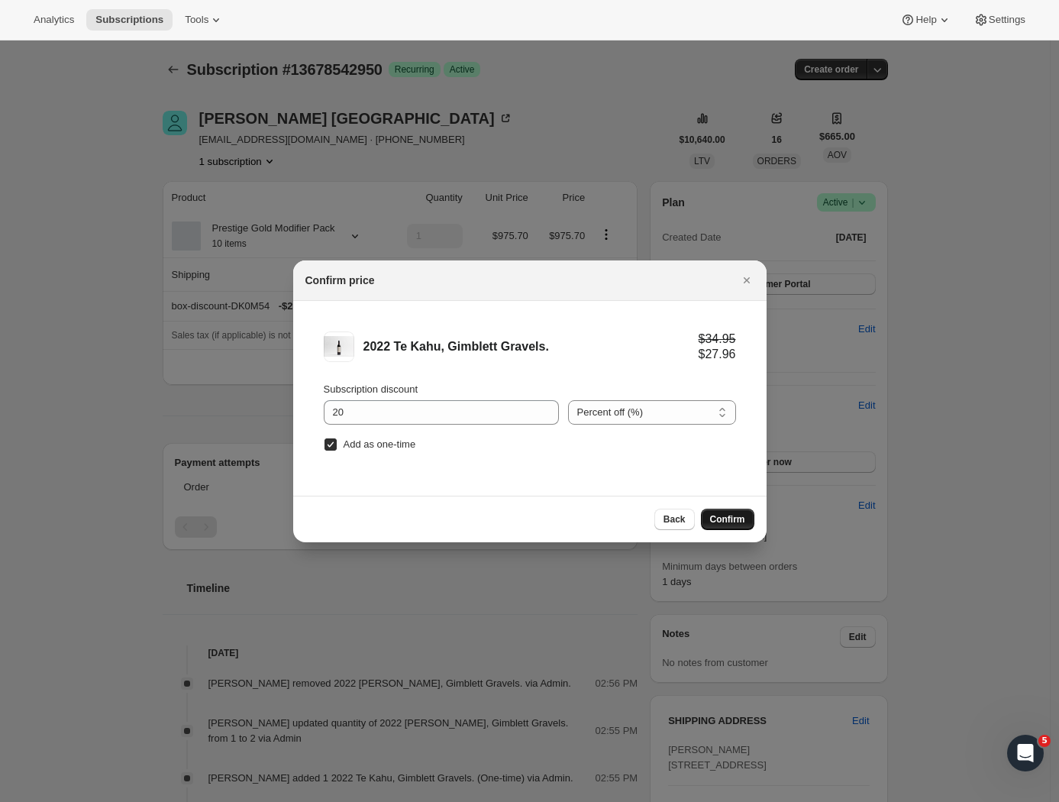
click at [731, 514] on span "Confirm" at bounding box center [727, 519] width 35 height 12
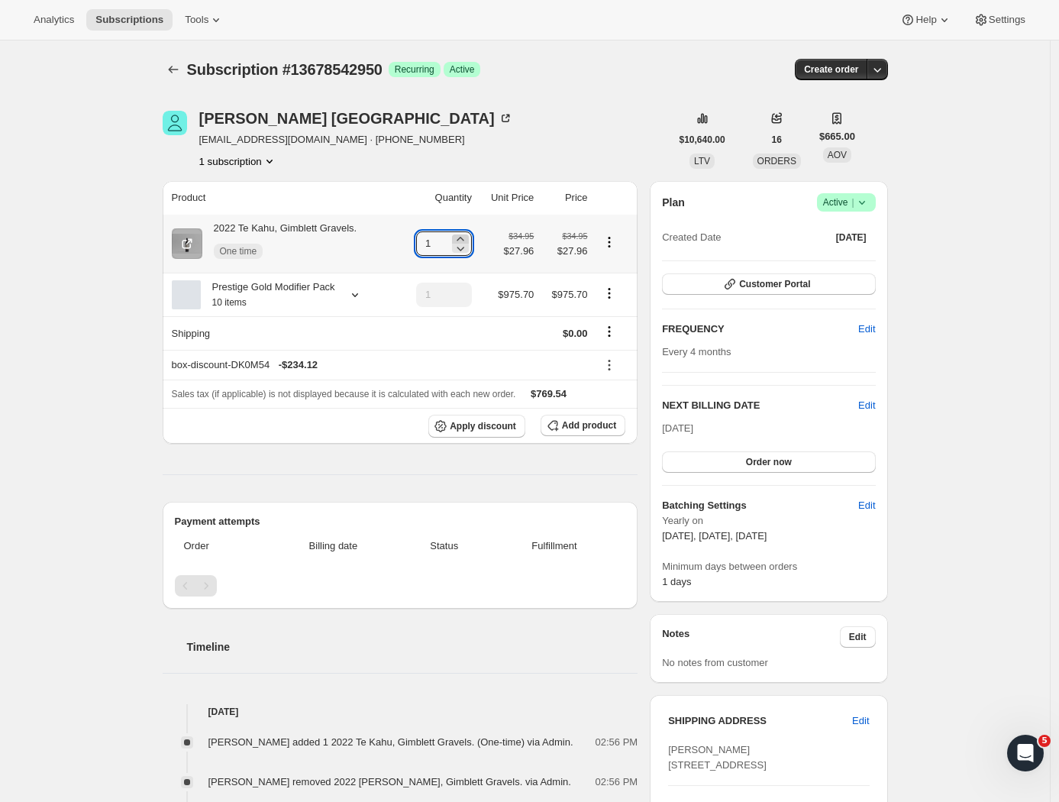
click at [463, 236] on icon at bounding box center [460, 238] width 15 height 15
type input "2"
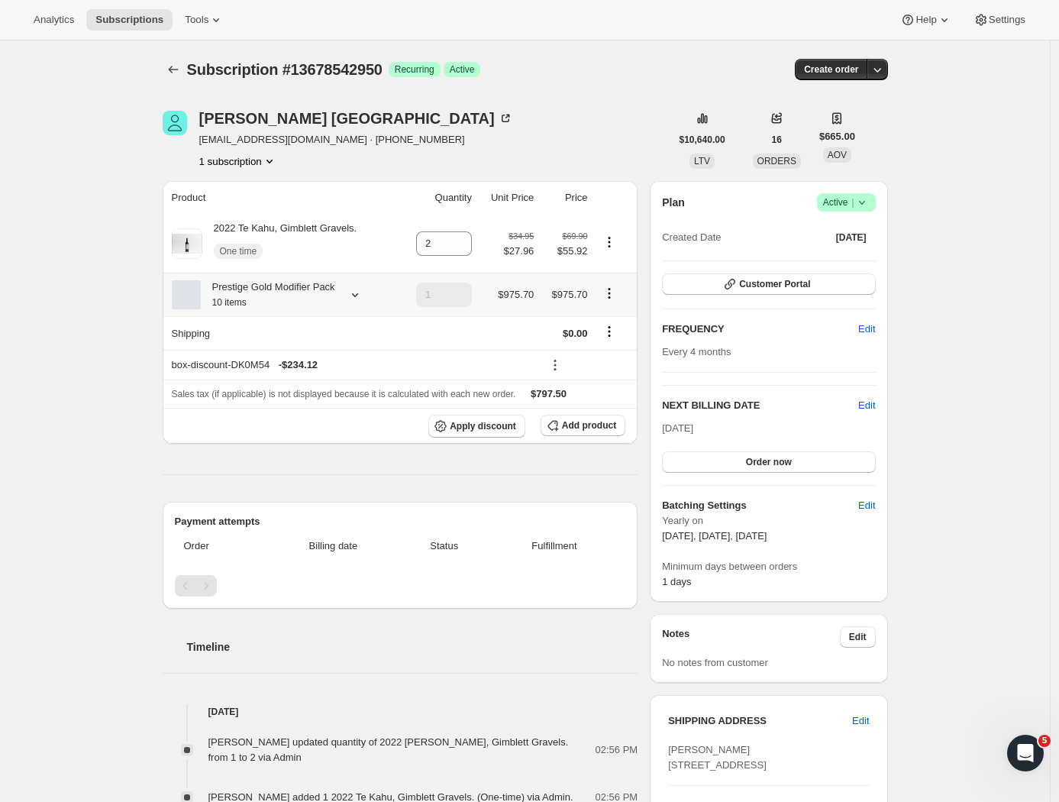
click at [354, 302] on icon at bounding box center [354, 294] width 15 height 15
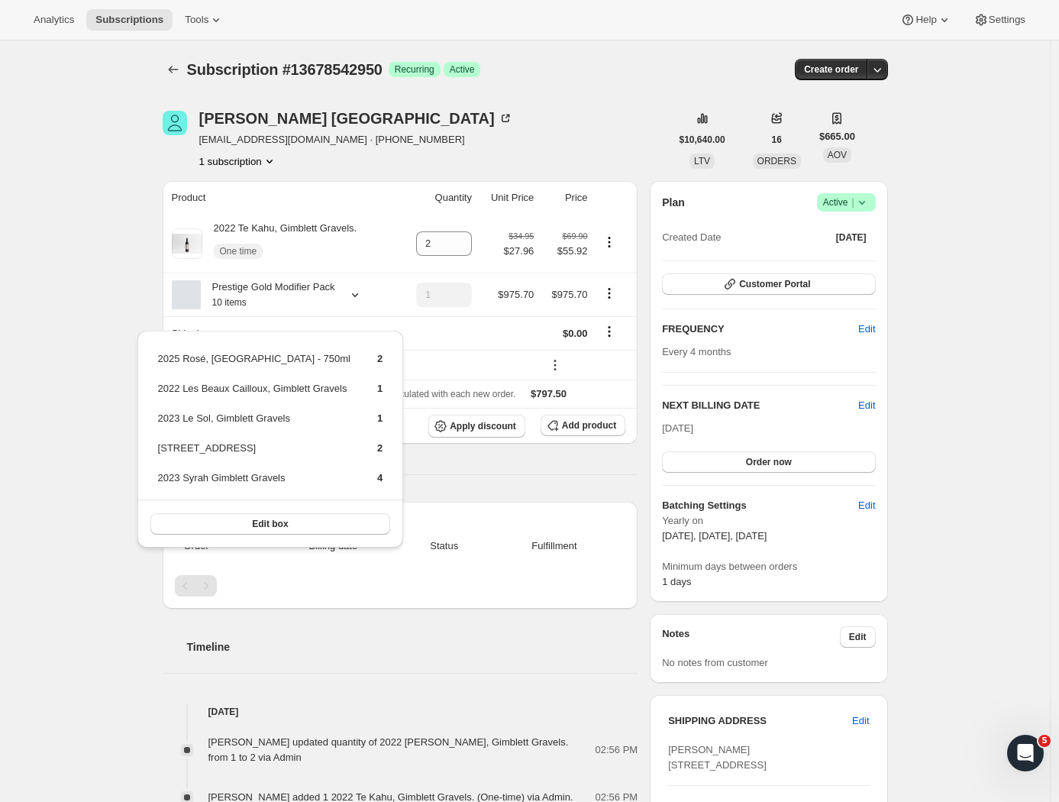
click at [495, 120] on div "[PERSON_NAME] [EMAIL_ADDRESS][DOMAIN_NAME] · [PHONE_NUMBER] subscription" at bounding box center [417, 140] width 508 height 58
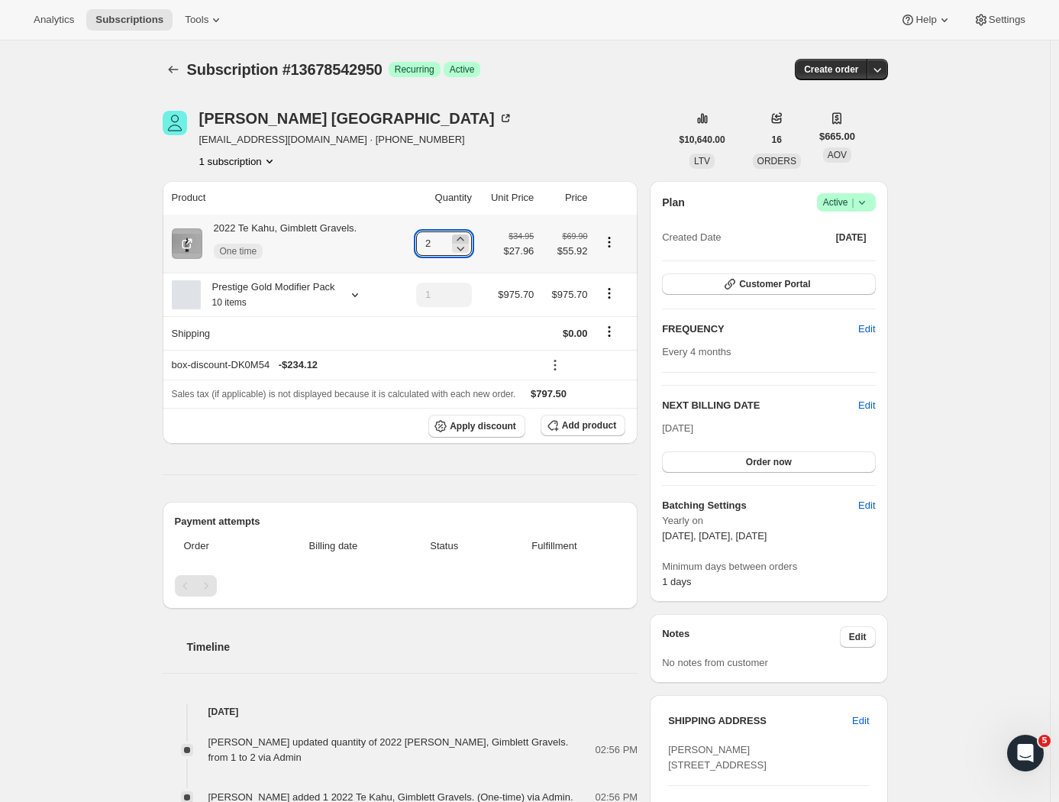
click at [463, 237] on icon at bounding box center [460, 239] width 7 height 4
type input "3"
click at [817, 279] on button "Customer Portal" at bounding box center [768, 283] width 213 height 21
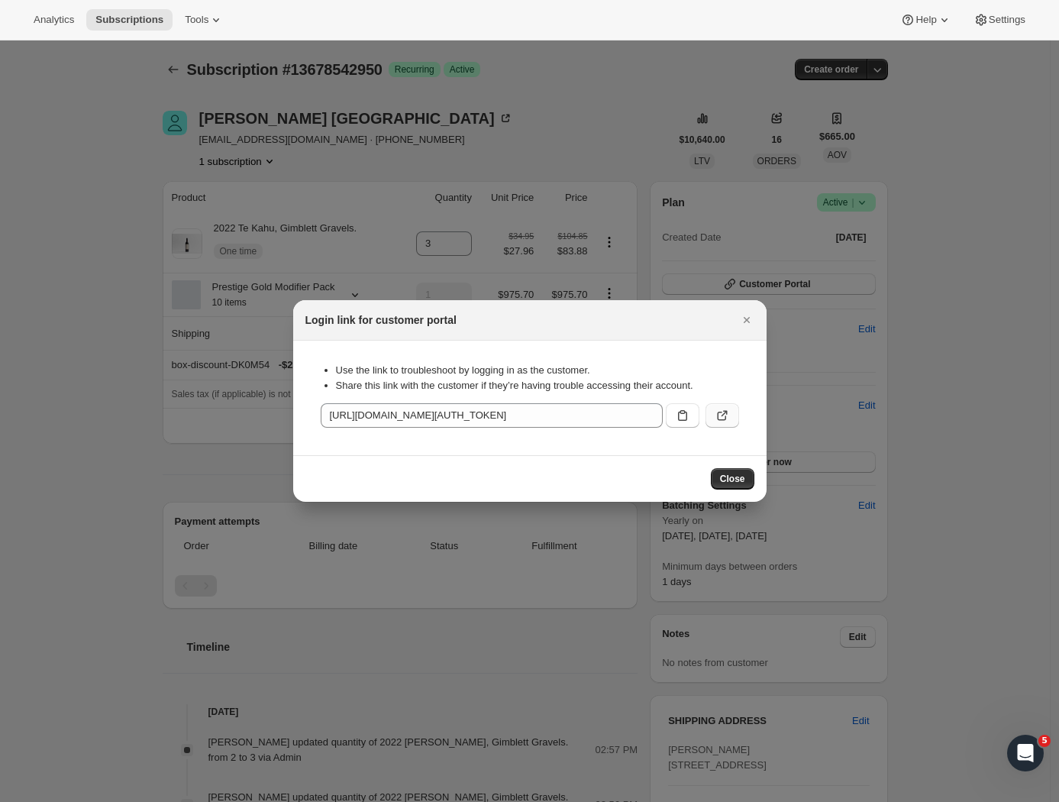
click at [722, 412] on icon ":r1gg:" at bounding box center [722, 415] width 15 height 15
click at [734, 479] on span "Close" at bounding box center [732, 479] width 25 height 12
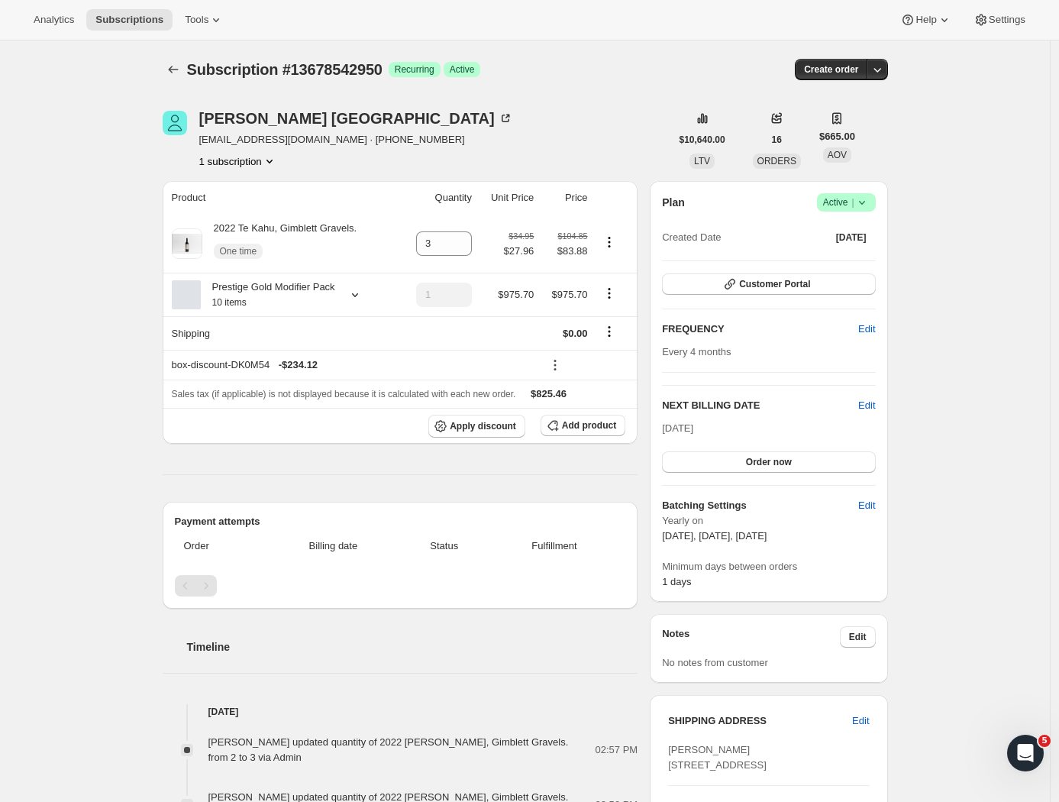
click at [173, 64] on icon "Subscriptions" at bounding box center [173, 69] width 15 height 15
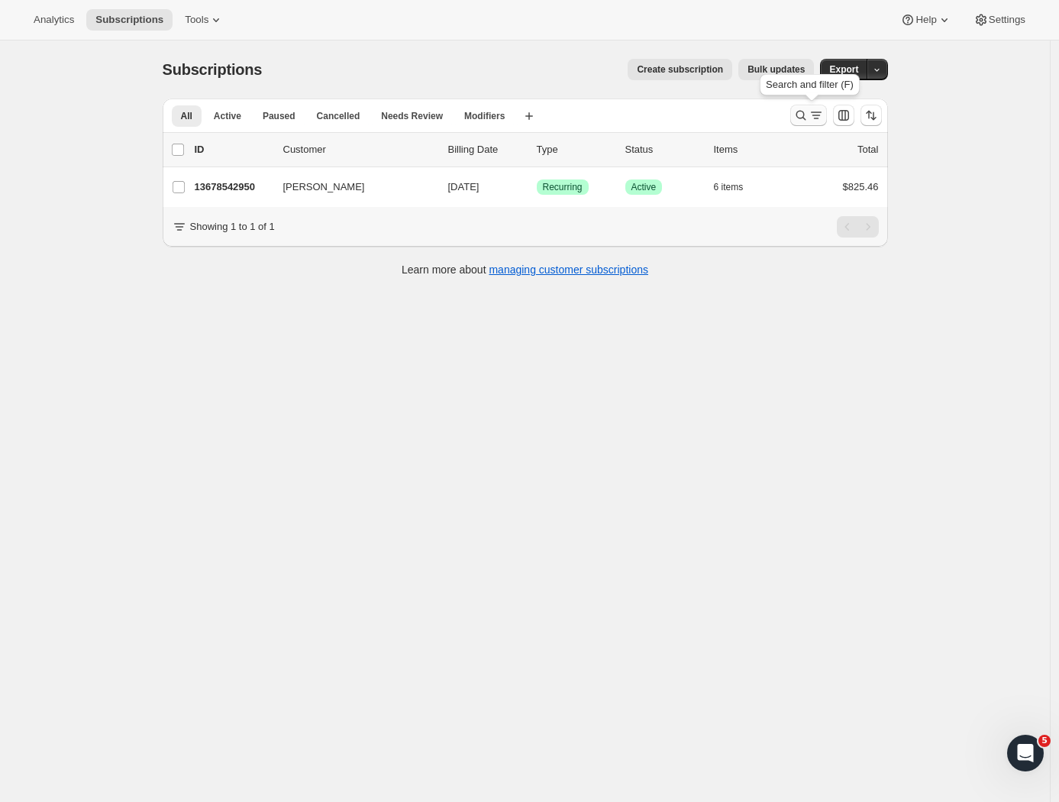
click at [808, 116] on icon "Search and filter results" at bounding box center [800, 115] width 15 height 15
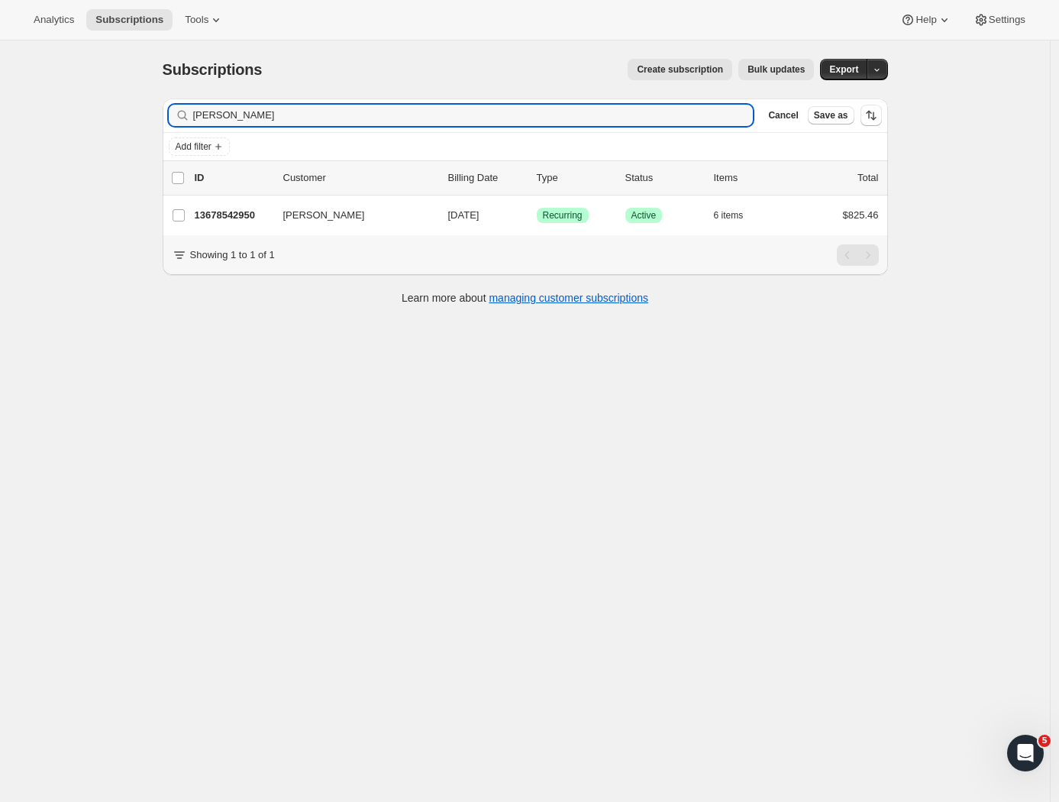
drag, startPoint x: 305, startPoint y: 124, endPoint x: 105, endPoint y: 124, distance: 199.3
click at [104, 124] on div "Subscriptions. This page is ready Subscriptions Create subscription Bulk update…" at bounding box center [525, 441] width 1050 height 802
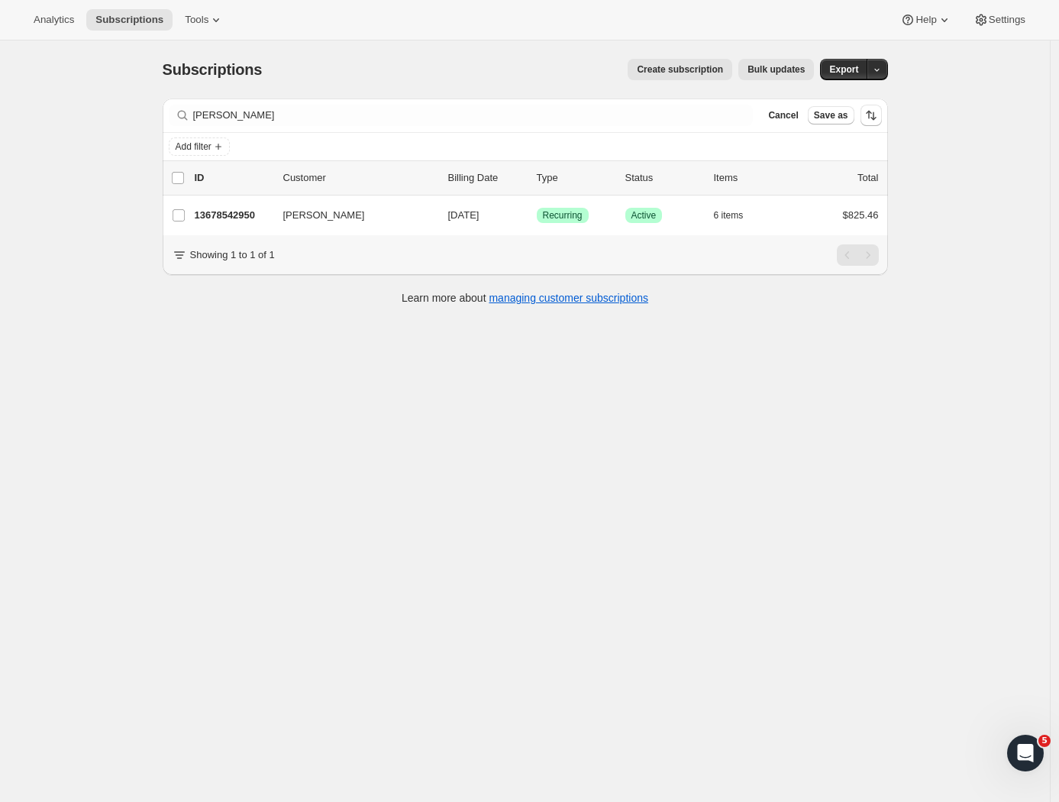
click at [131, 115] on div "Subscriptions. This page is ready Subscriptions Create subscription Bulk update…" at bounding box center [525, 441] width 1050 height 802
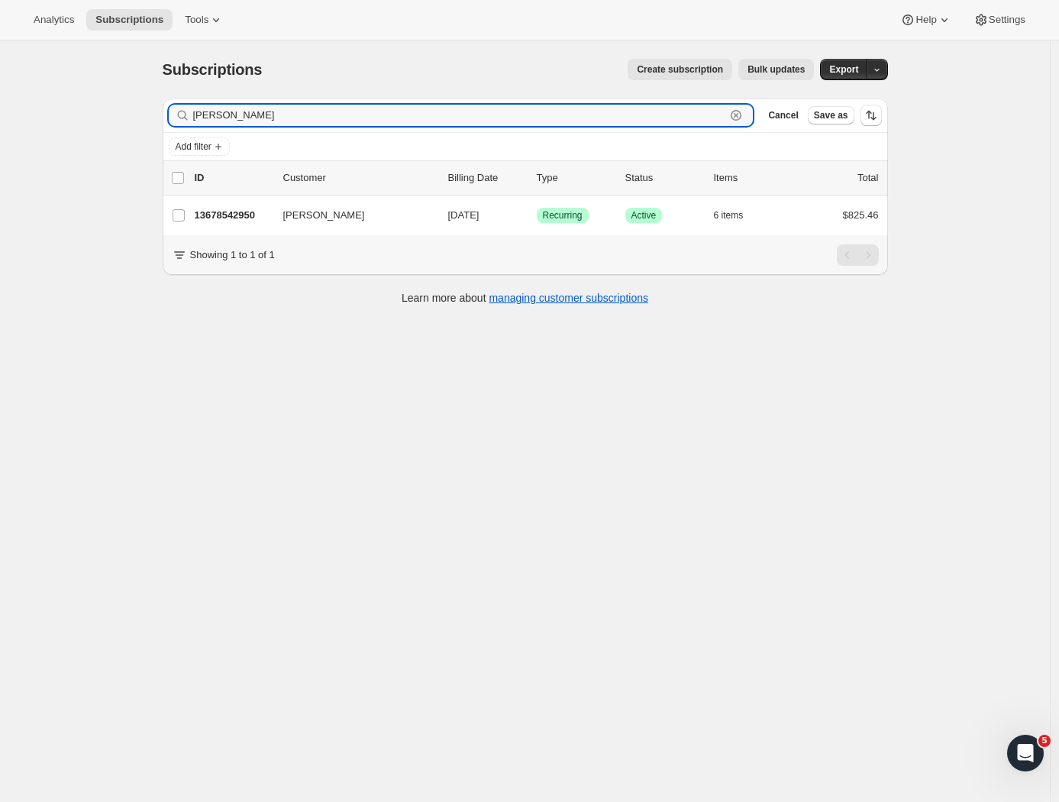
drag, startPoint x: 281, startPoint y: 112, endPoint x: 102, endPoint y: 112, distance: 178.6
click at [102, 112] on div "Subscriptions. This page is ready Subscriptions Create subscription Bulk update…" at bounding box center [525, 441] width 1050 height 802
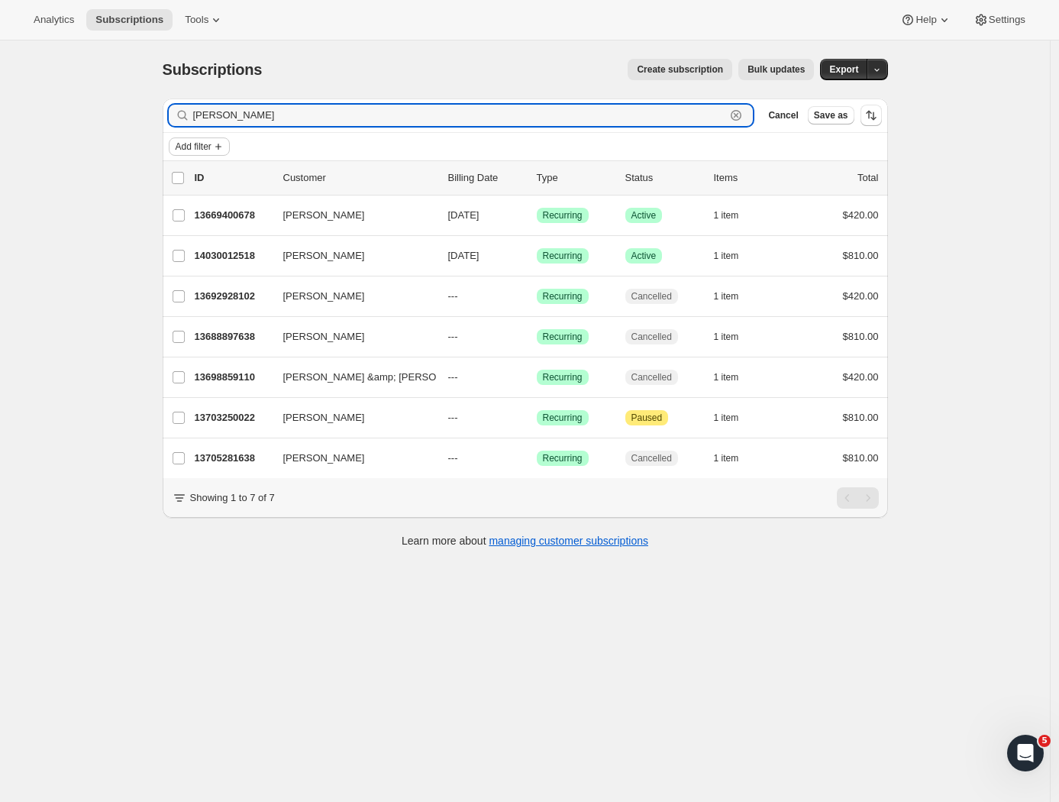
type input "[PERSON_NAME]"
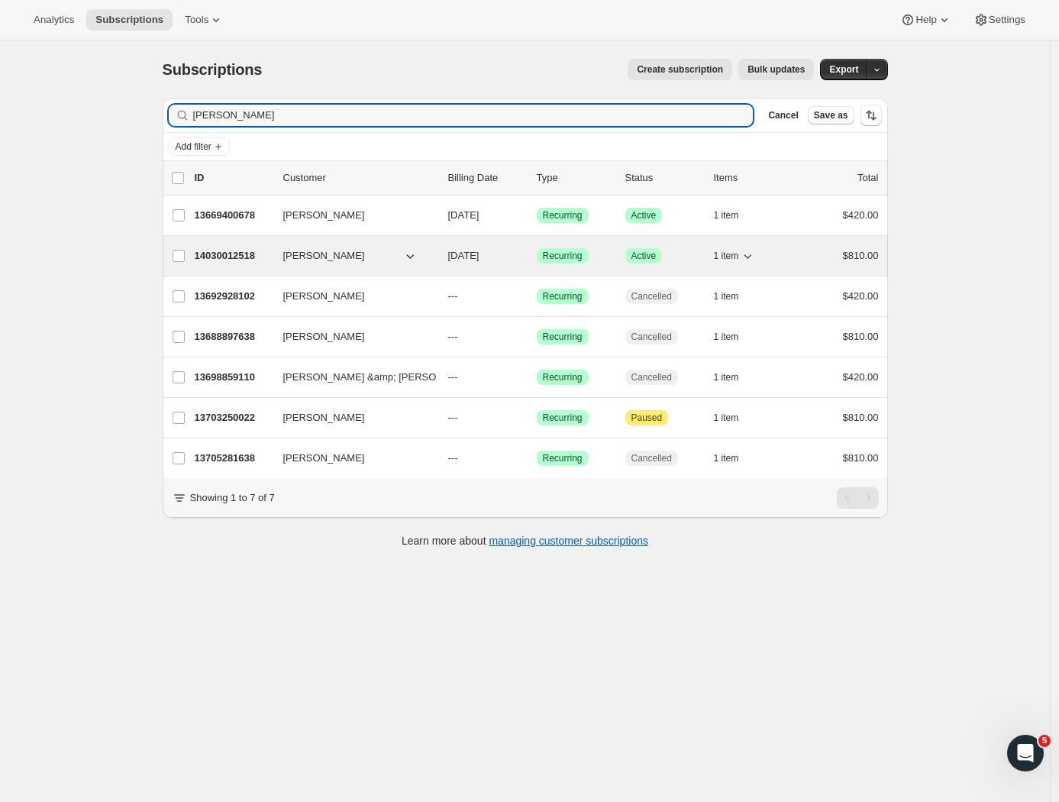
drag, startPoint x: 227, startPoint y: 144, endPoint x: 224, endPoint y: 252, distance: 108.4
click at [224, 252] on p "14030012518" at bounding box center [233, 255] width 76 height 15
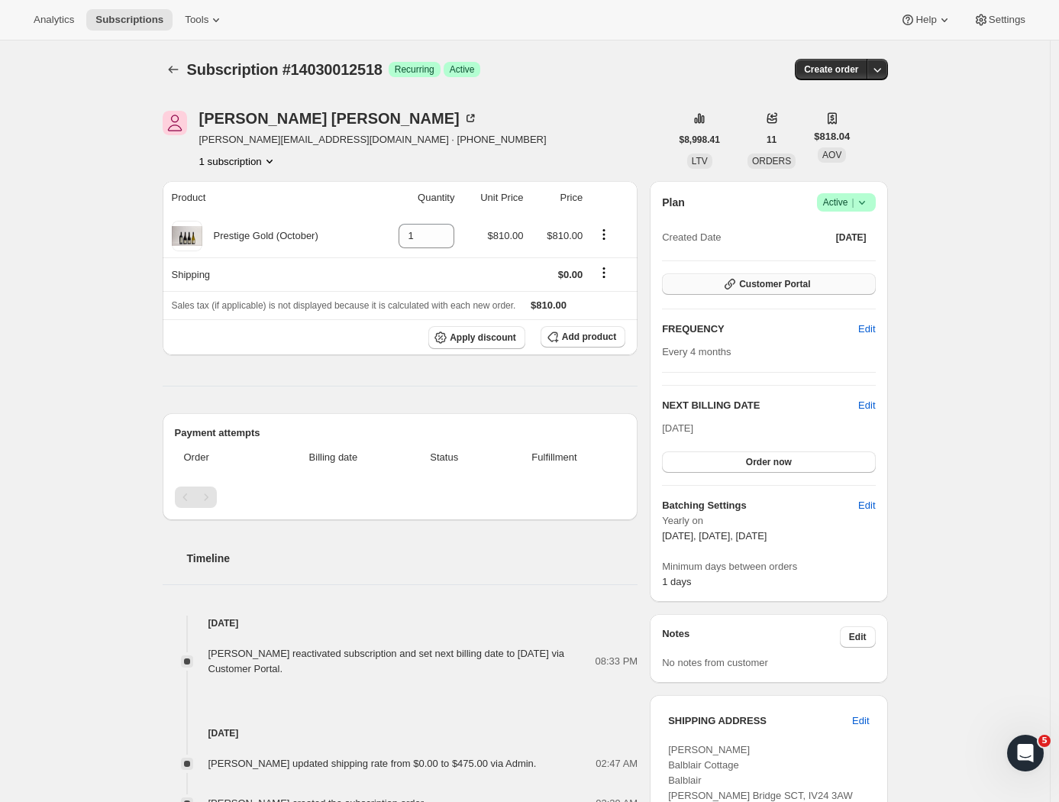
click at [782, 278] on button "Customer Portal" at bounding box center [768, 283] width 213 height 21
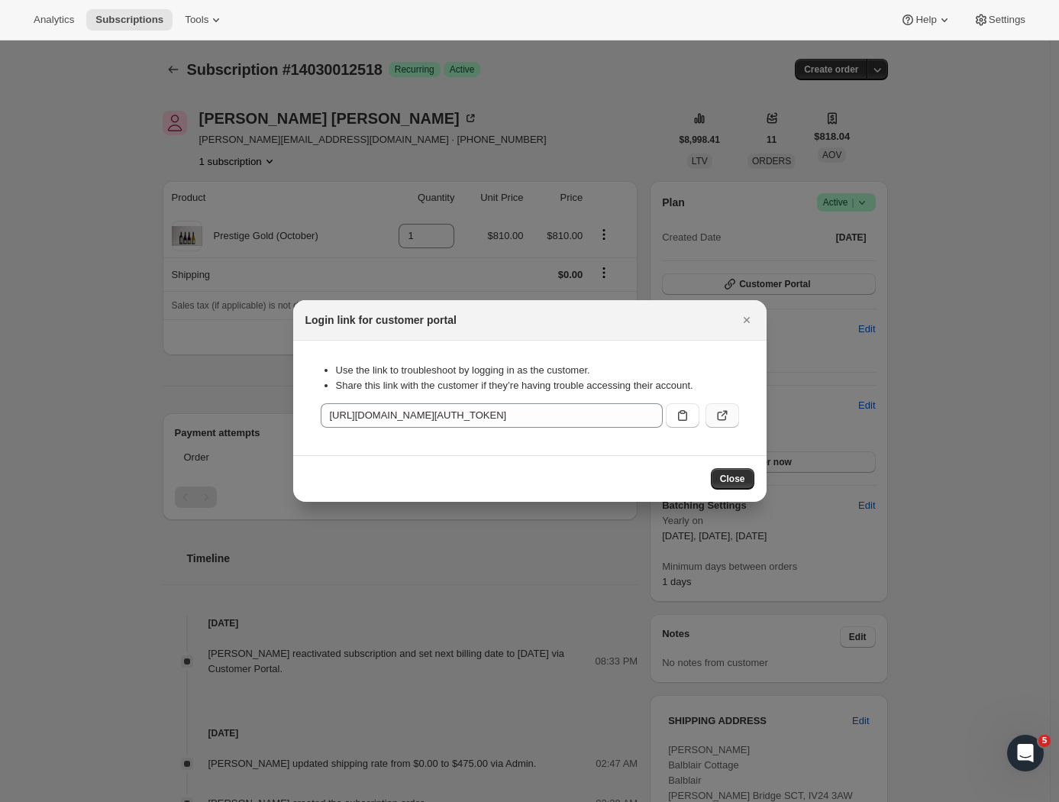
click at [721, 411] on icon ":r1ln:" at bounding box center [722, 415] width 15 height 15
click at [735, 478] on span "Close" at bounding box center [732, 479] width 25 height 12
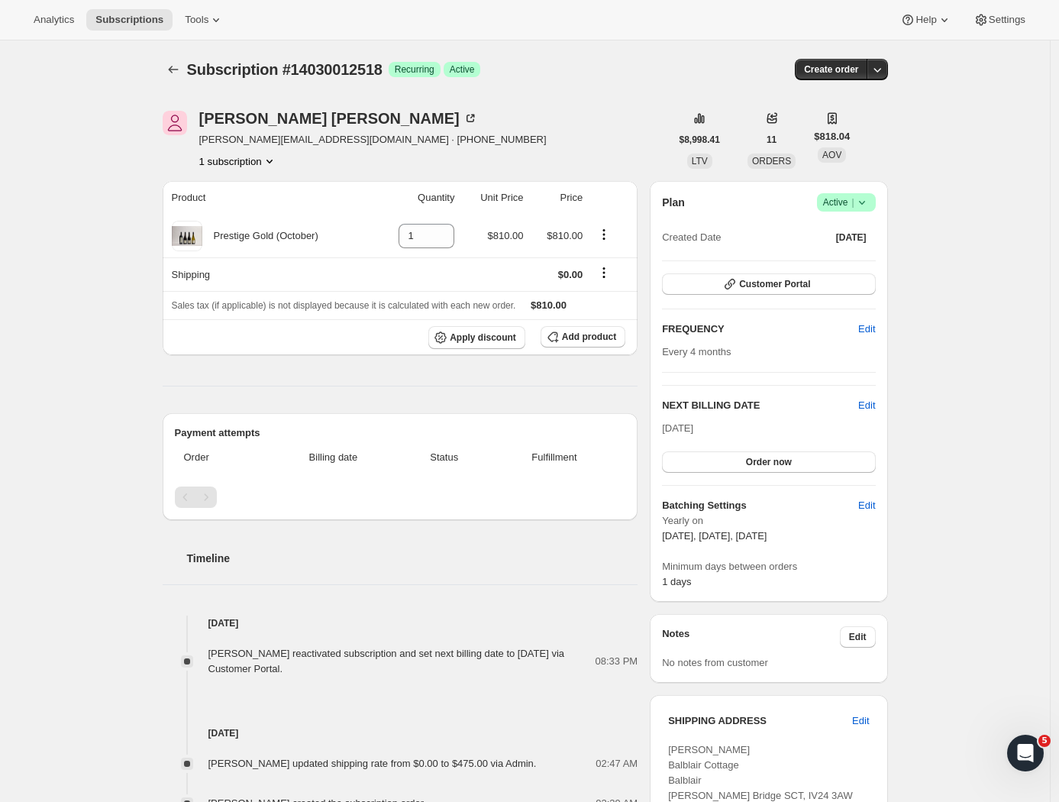
drag, startPoint x: 675, startPoint y: 425, endPoint x: 750, endPoint y: 426, distance: 75.6
click at [732, 430] on div "[DATE] Order now" at bounding box center [768, 447] width 213 height 52
click at [943, 405] on div "Subscription #14030012518. This page is ready Subscription #14030012518 Success…" at bounding box center [525, 640] width 1050 height 1200
click at [875, 402] on span "Edit" at bounding box center [866, 405] width 17 height 15
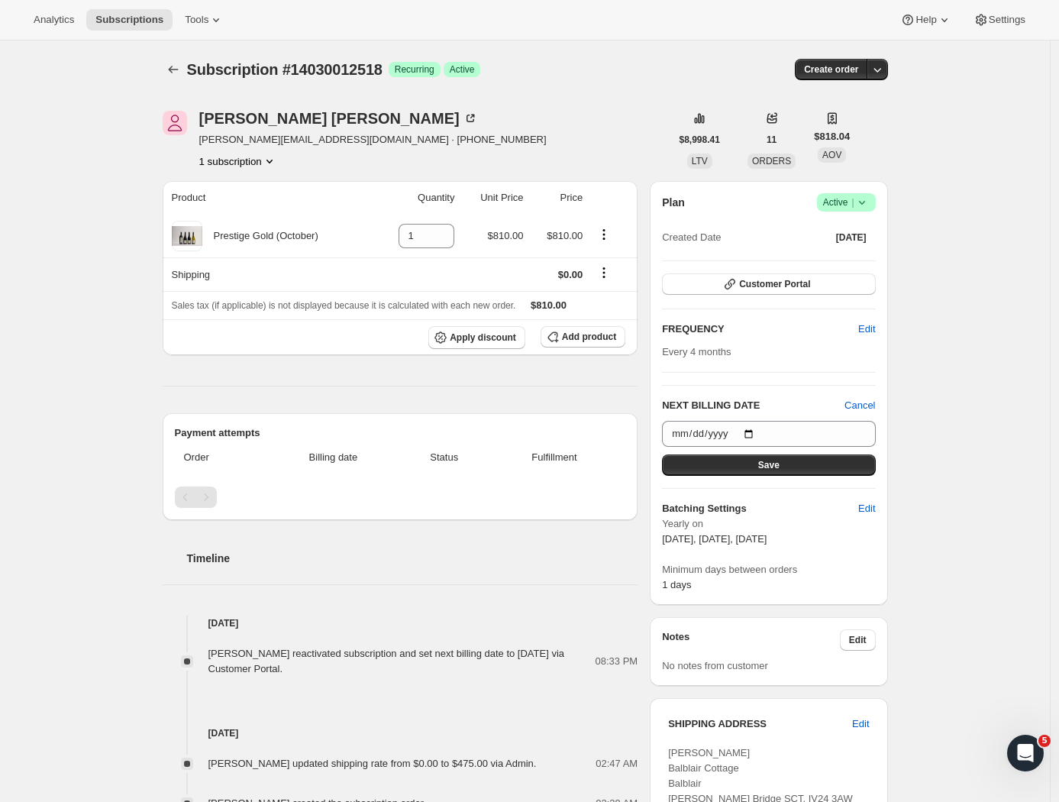
click at [931, 387] on div "Subscription #14030012518. This page is ready Subscription #14030012518 Success…" at bounding box center [525, 641] width 1050 height 1203
click at [868, 406] on span "Cancel" at bounding box center [859, 405] width 31 height 15
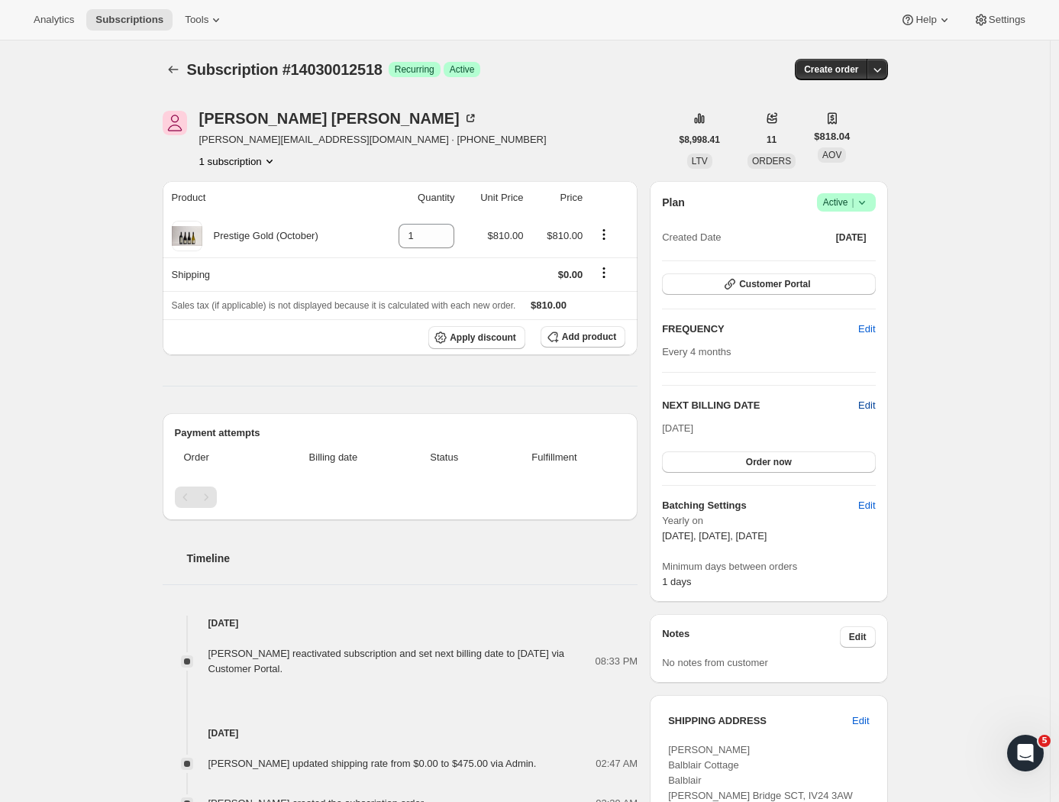
click at [870, 402] on span "Edit" at bounding box center [866, 405] width 17 height 15
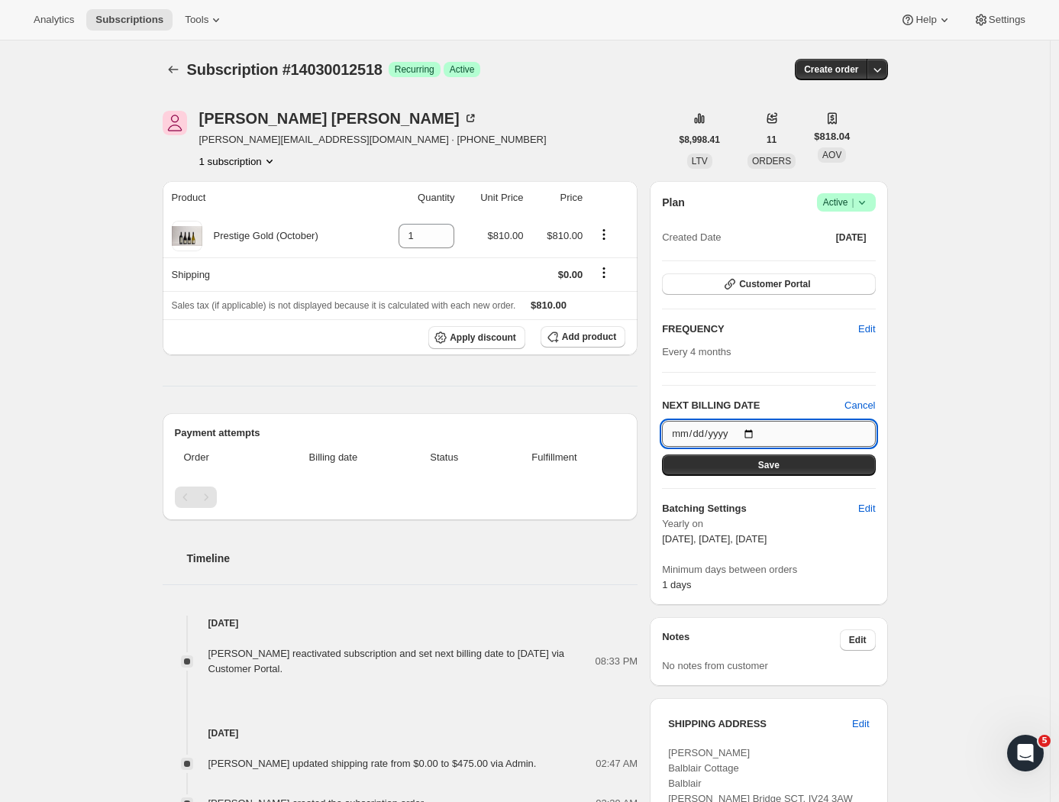
click at [767, 432] on input "[DATE]" at bounding box center [768, 434] width 213 height 26
type input "[DATE]"
click at [816, 469] on button "Save" at bounding box center [768, 464] width 213 height 21
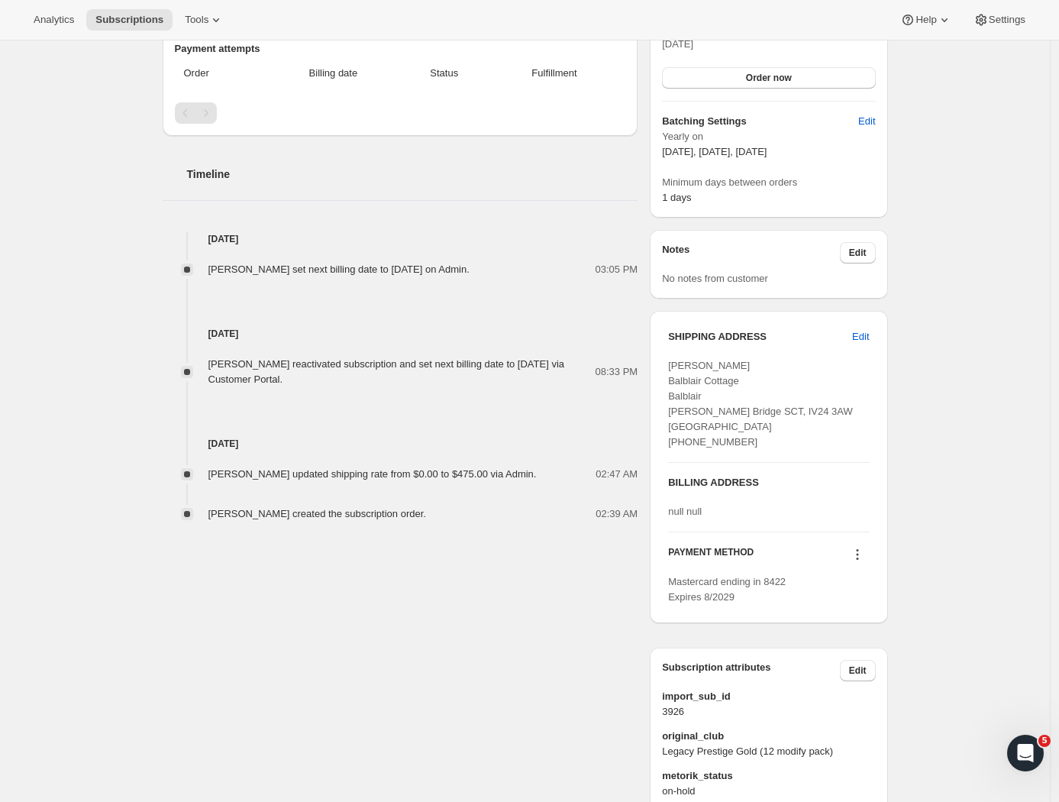
scroll to position [524, 0]
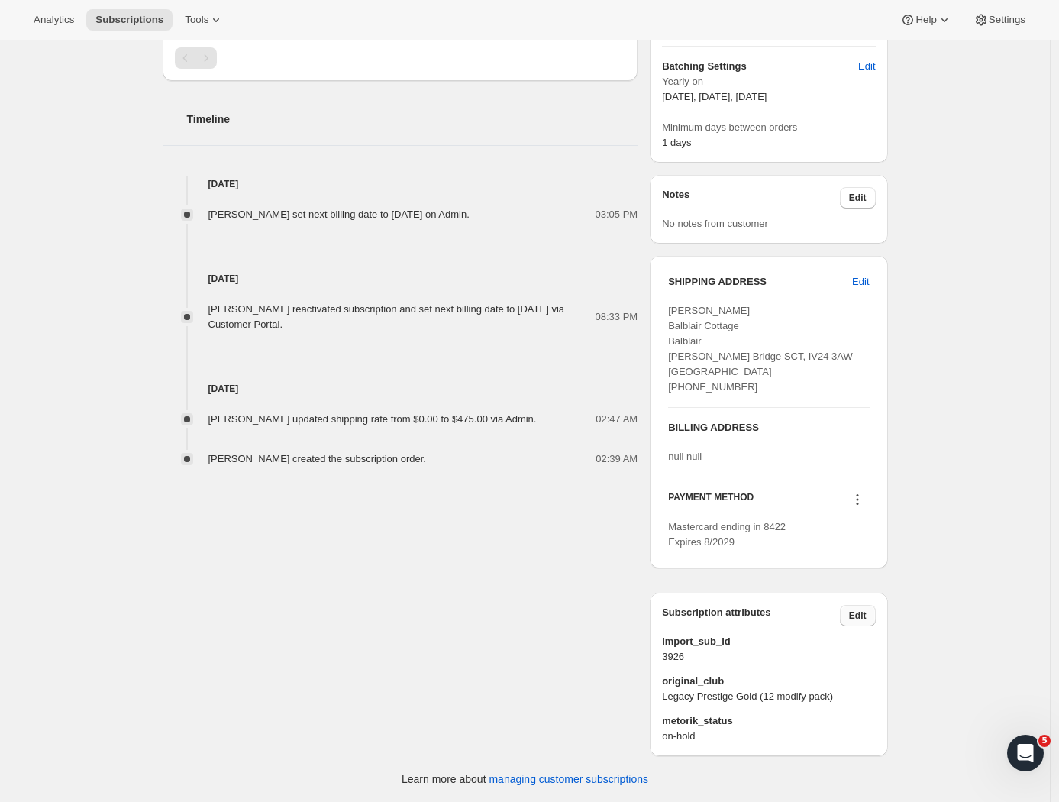
click at [866, 618] on span "Edit" at bounding box center [858, 615] width 18 height 12
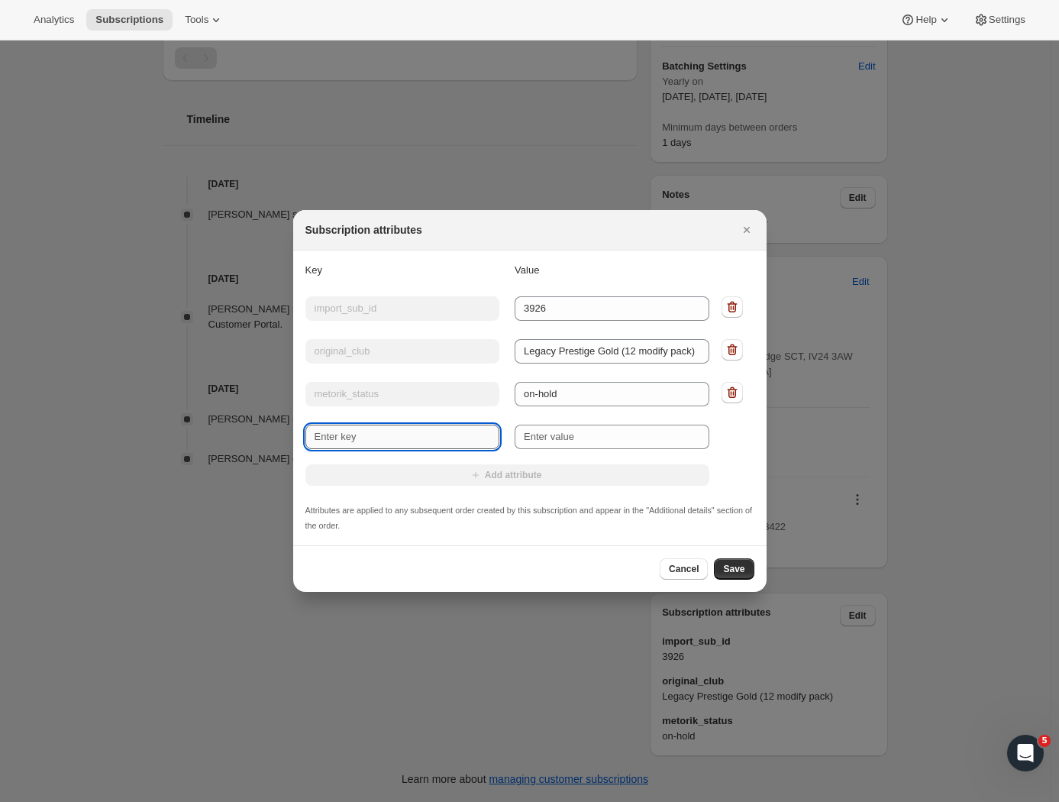
click at [394, 431] on input "New key" at bounding box center [402, 436] width 195 height 24
type input "International"
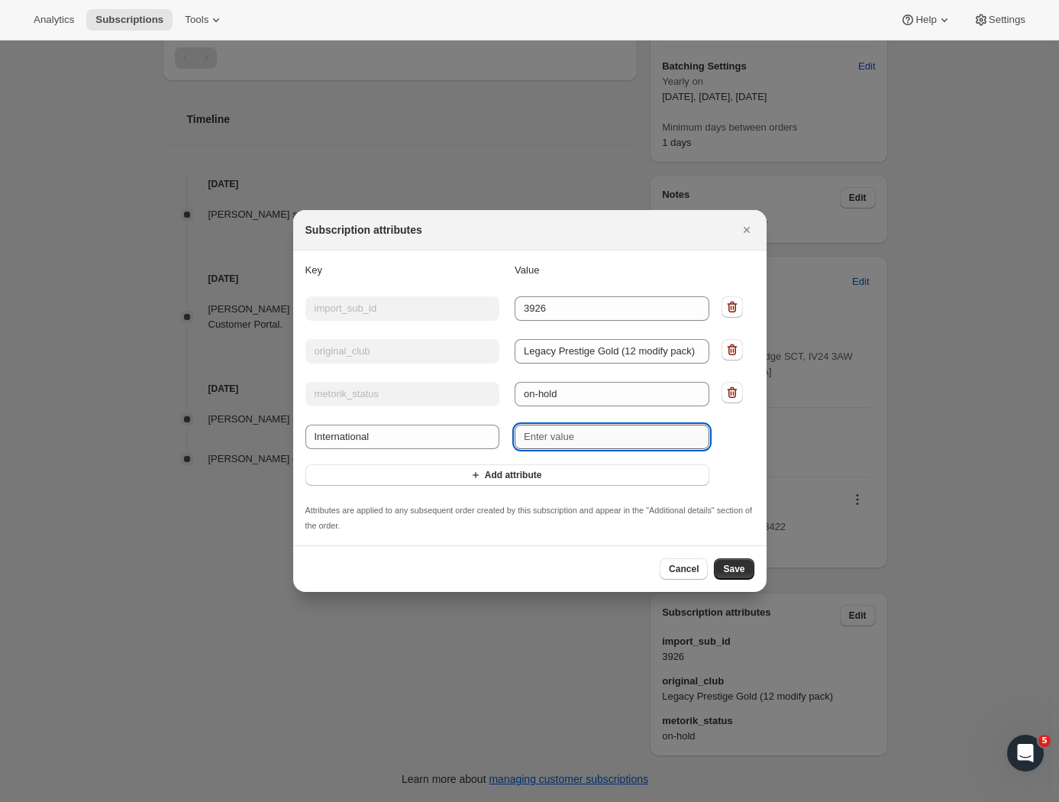
click at [577, 442] on input "New value" at bounding box center [612, 436] width 195 height 24
type input "UK"
click at [733, 574] on span "Save" at bounding box center [733, 569] width 21 height 12
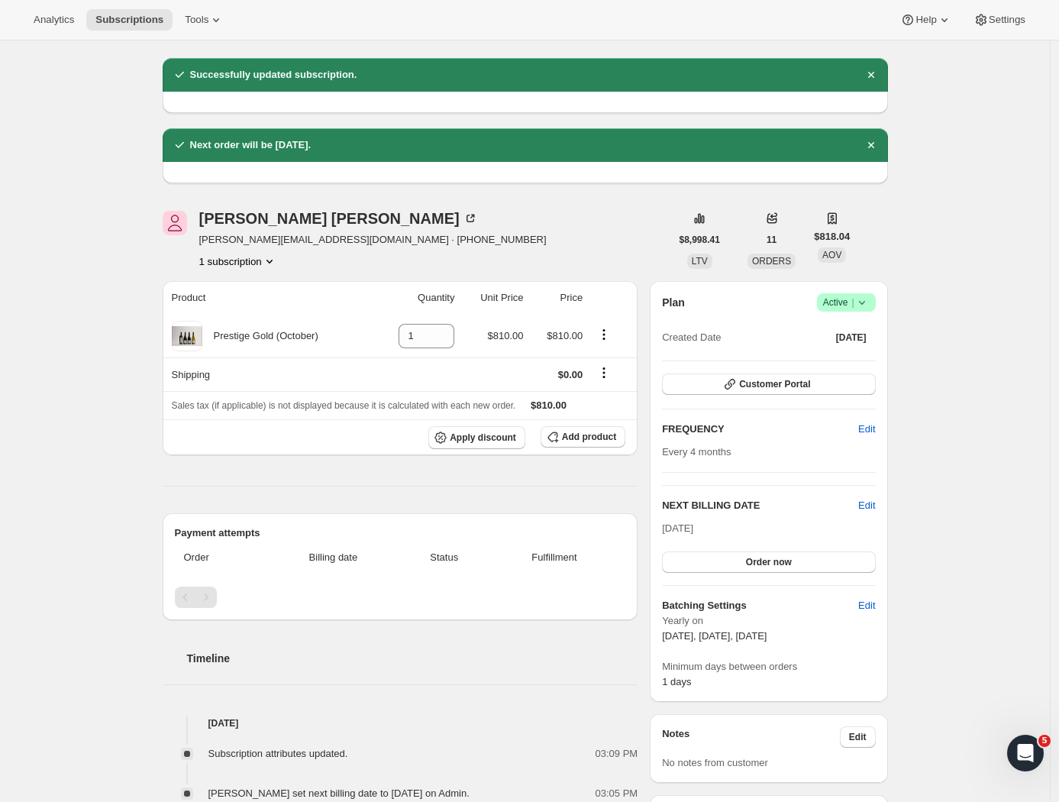
scroll to position [634, 0]
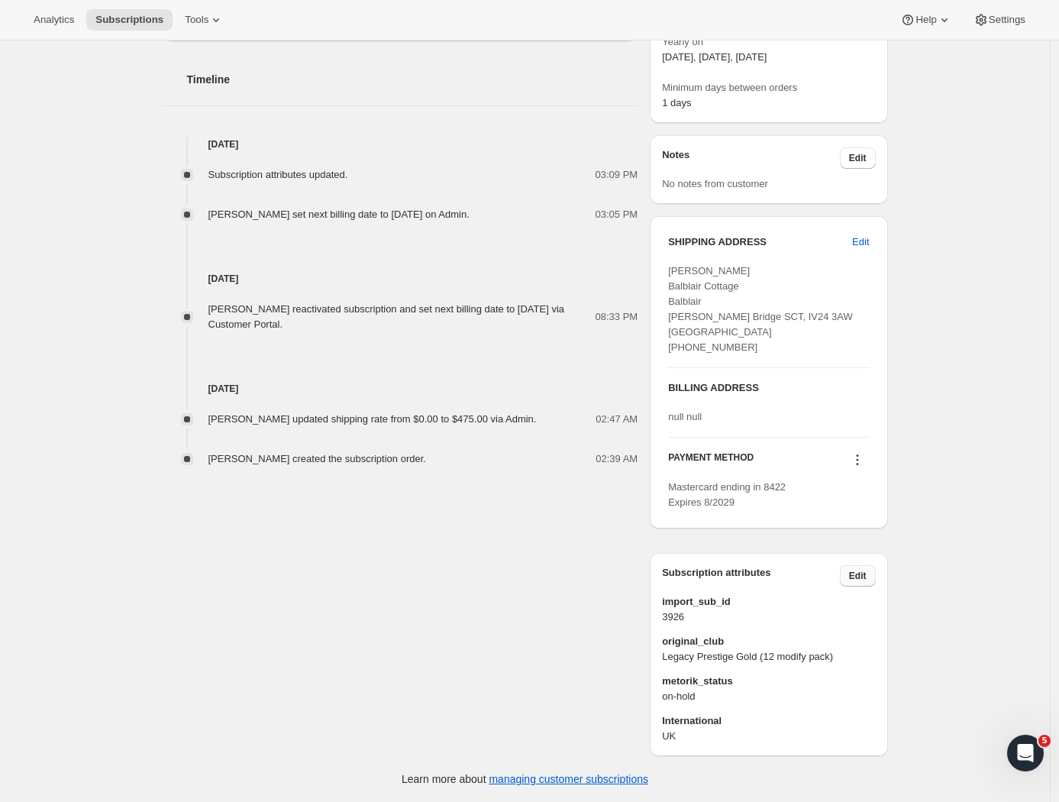
click at [860, 573] on span "Edit" at bounding box center [858, 576] width 18 height 12
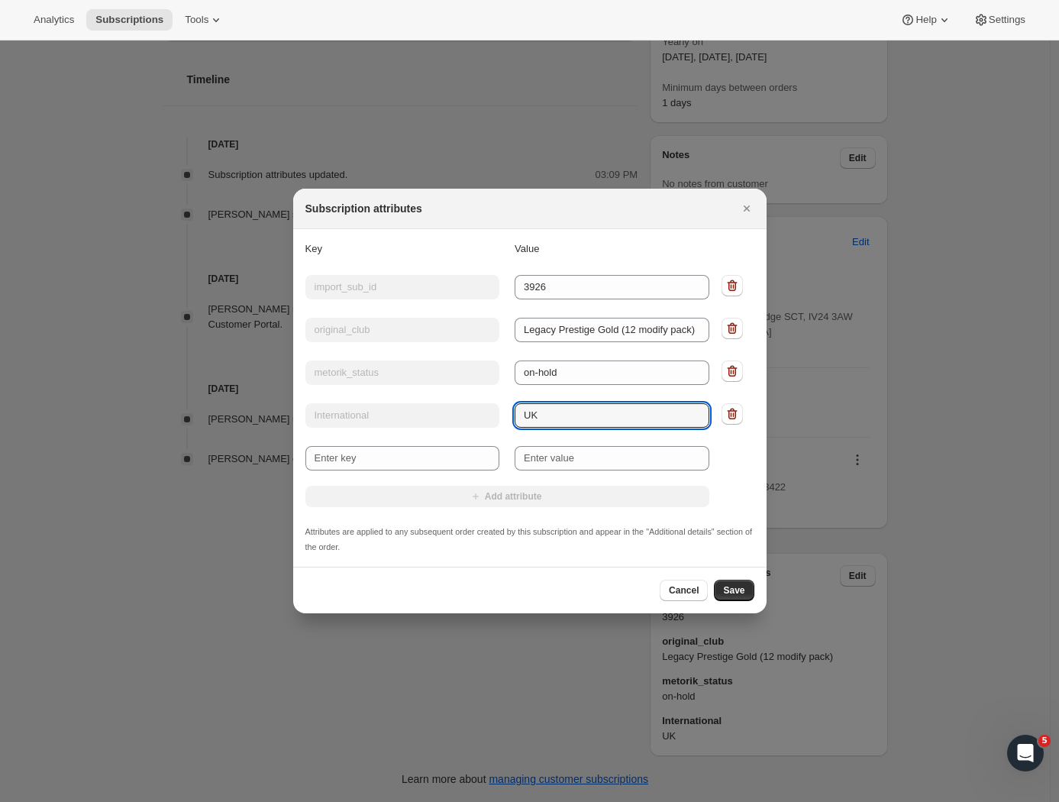
click at [480, 418] on div "Key International Value [GEOGRAPHIC_DATA]" at bounding box center [507, 413] width 404 height 27
type input "y"
type input "YES"
click at [738, 595] on span "Save" at bounding box center [733, 590] width 21 height 12
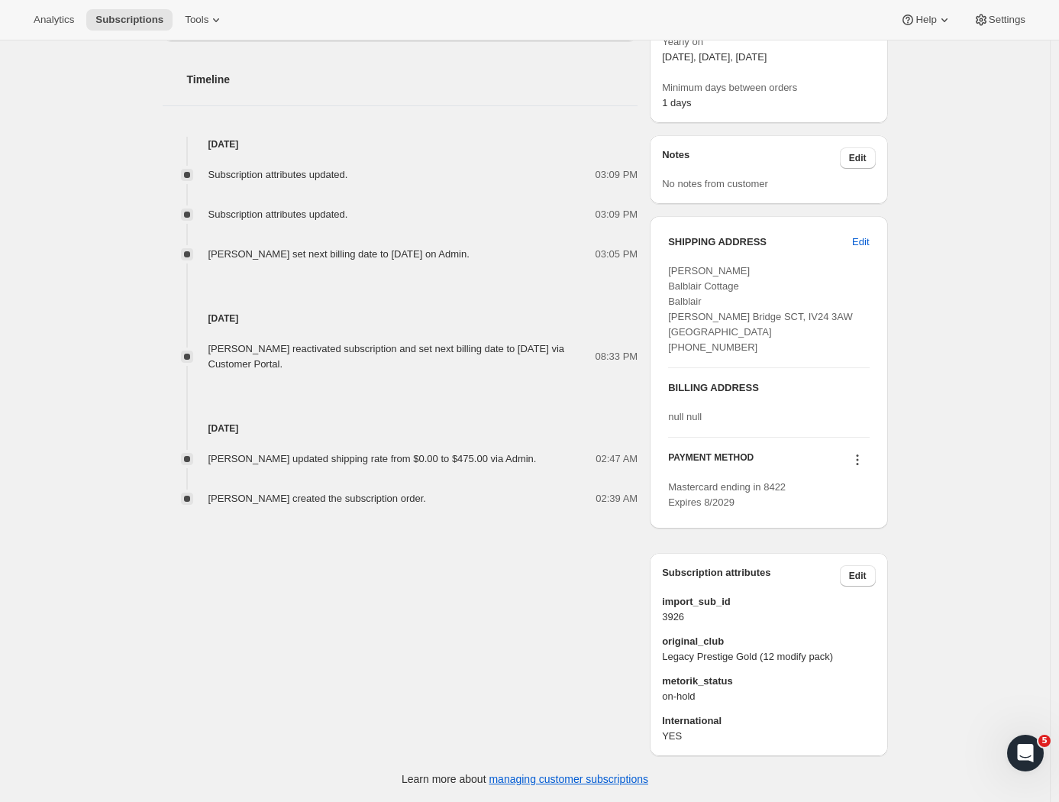
scroll to position [0, 0]
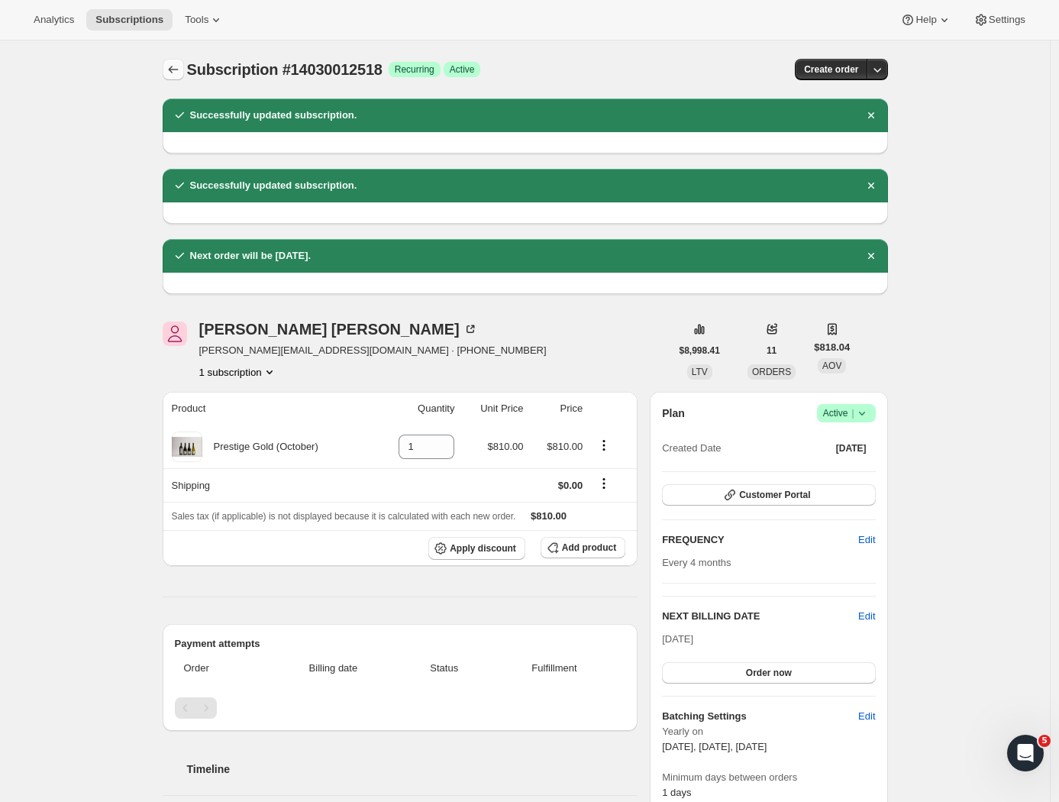
click at [179, 67] on icon "Subscriptions" at bounding box center [173, 69] width 15 height 15
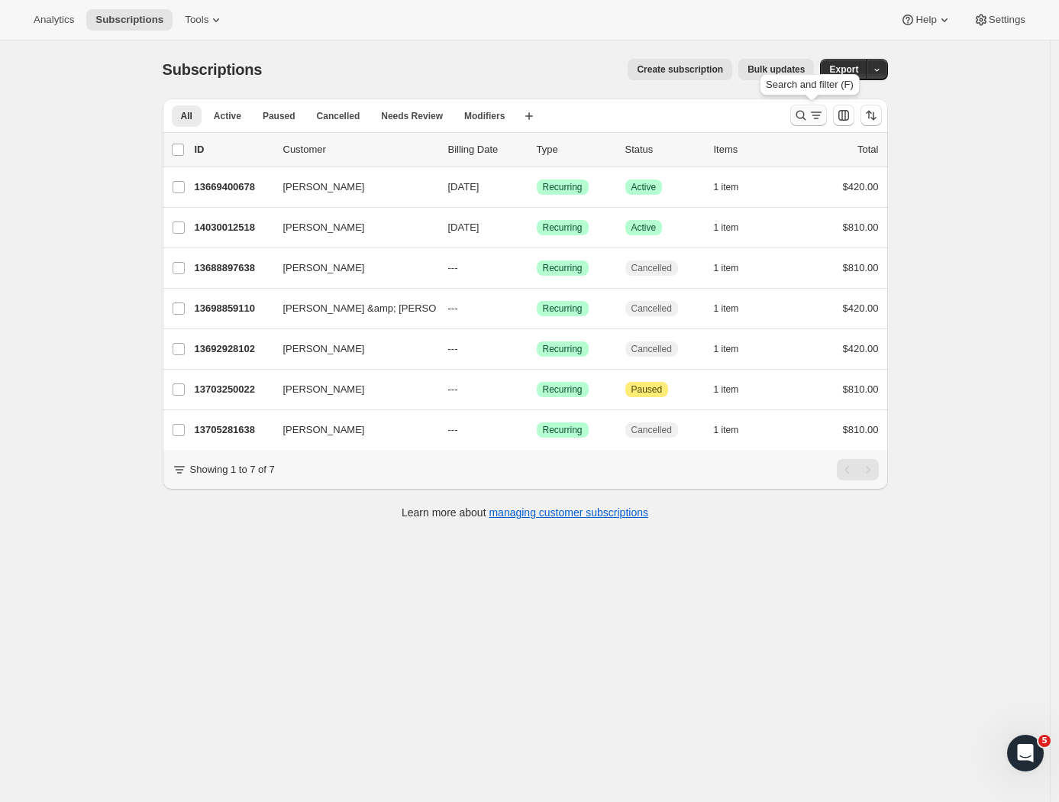
click at [818, 116] on icon "Search and filter results" at bounding box center [815, 115] width 15 height 15
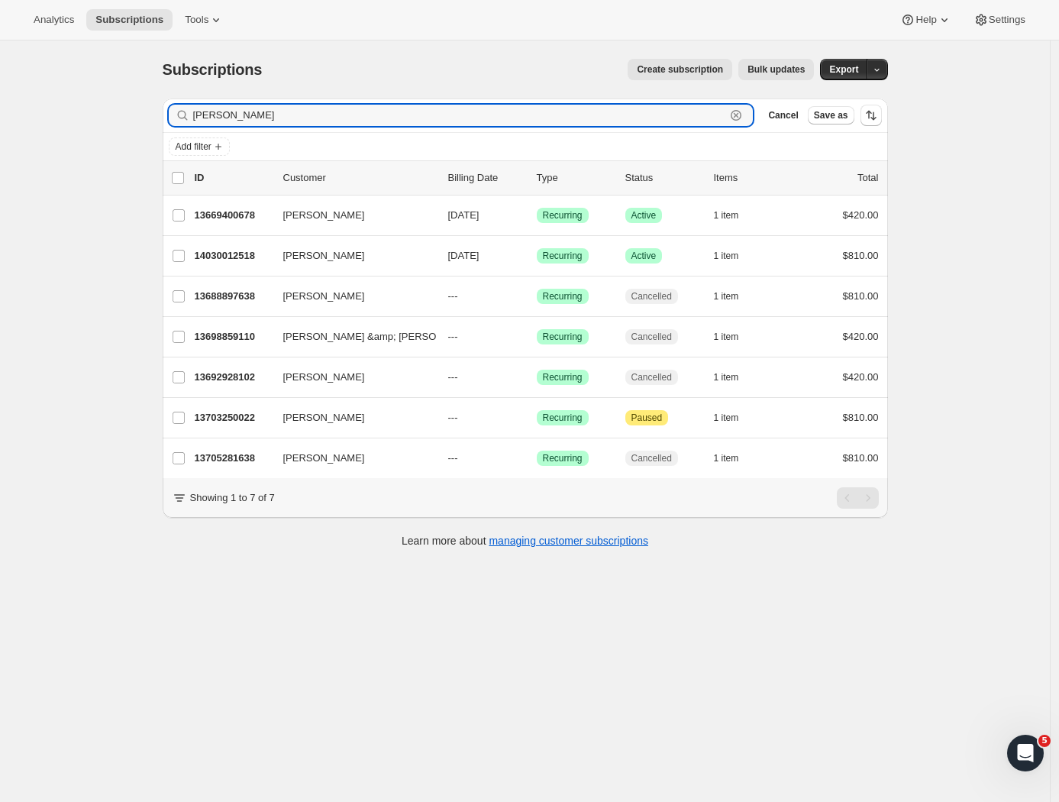
drag, startPoint x: 276, startPoint y: 118, endPoint x: 101, endPoint y: 115, distance: 175.6
click at [101, 115] on div "Subscriptions. This page is ready Subscriptions Create subscription Bulk update…" at bounding box center [525, 441] width 1050 height 802
paste input "[PERSON_NAME]"
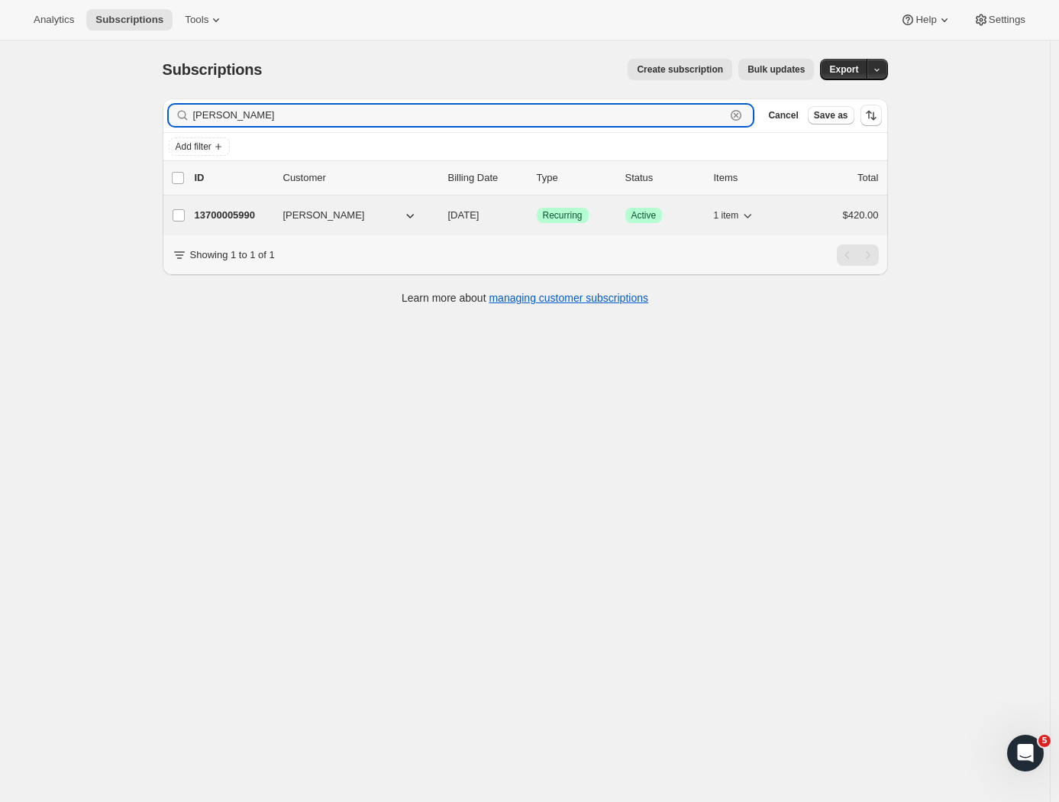
type input "[PERSON_NAME]"
click at [245, 211] on p "13700005990" at bounding box center [233, 215] width 76 height 15
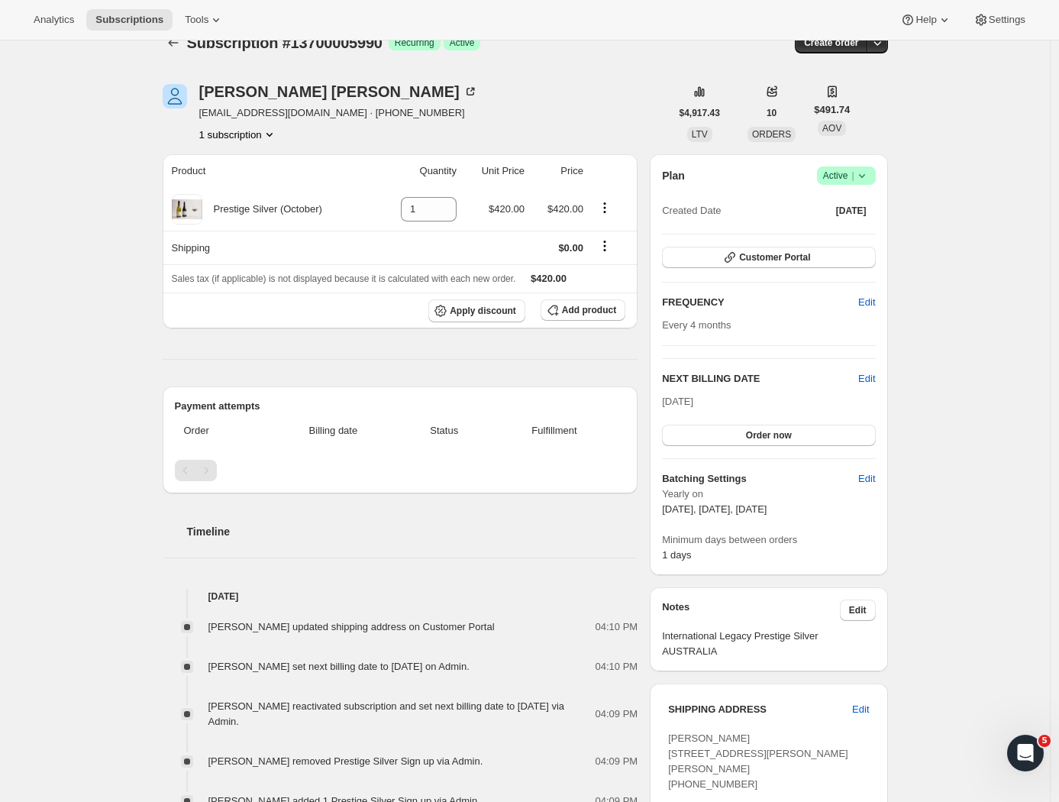
scroll to position [453, 0]
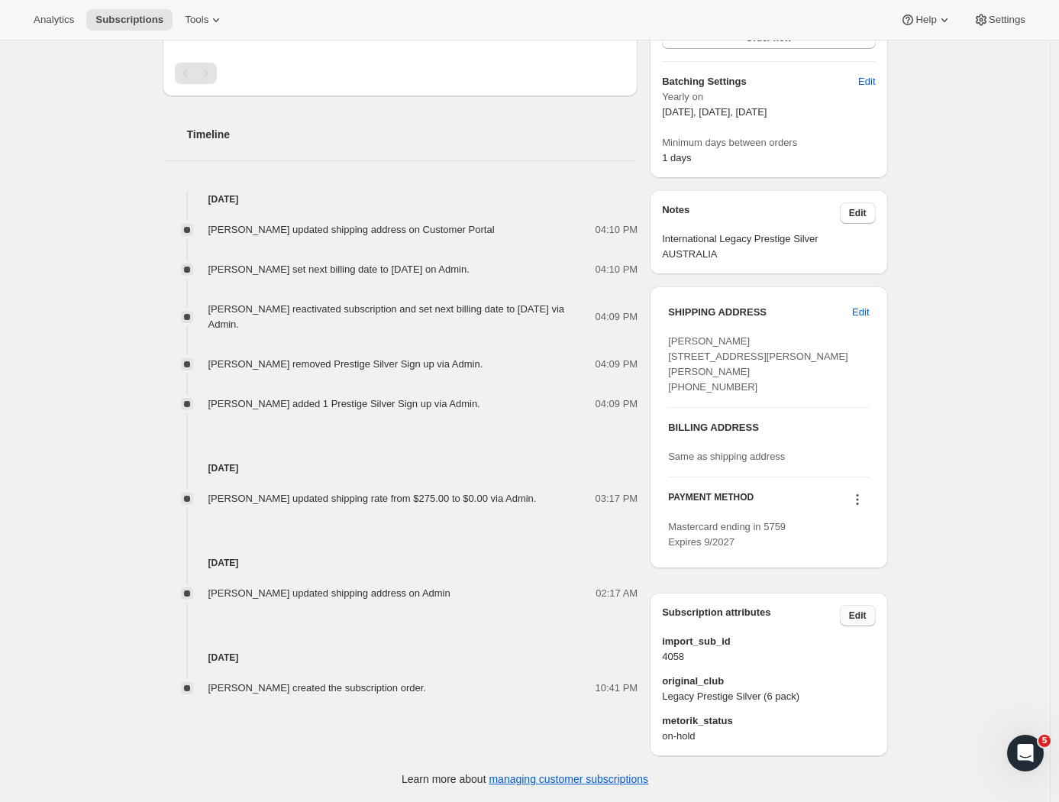
click at [866, 614] on span "Edit" at bounding box center [858, 615] width 18 height 12
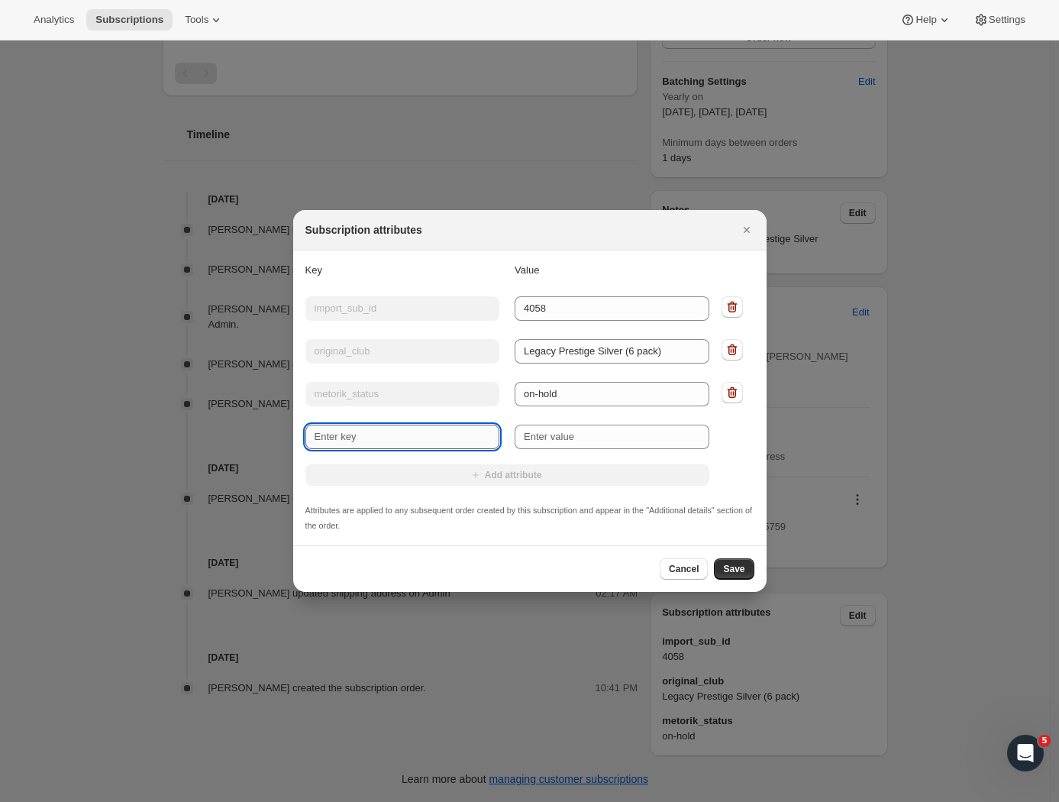
click at [399, 447] on input "New key" at bounding box center [402, 436] width 195 height 24
type input "International"
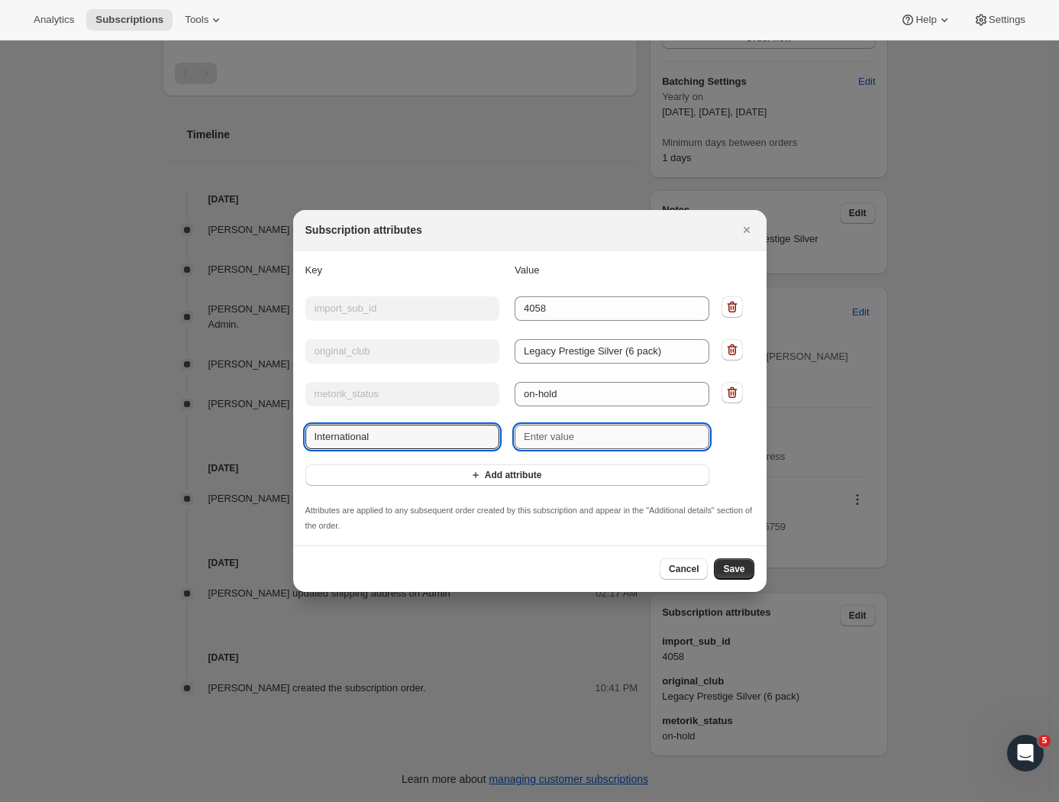
click at [546, 436] on input "New value" at bounding box center [612, 436] width 195 height 24
type input "YES"
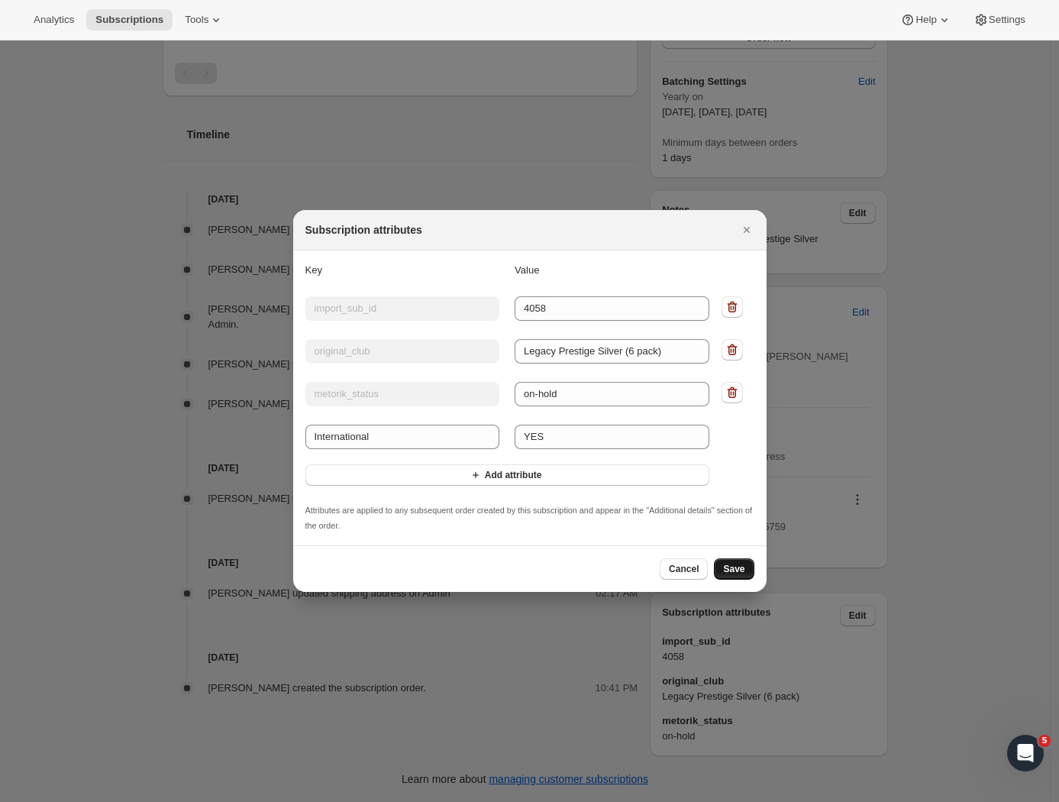
click at [734, 570] on span "Save" at bounding box center [733, 569] width 21 height 12
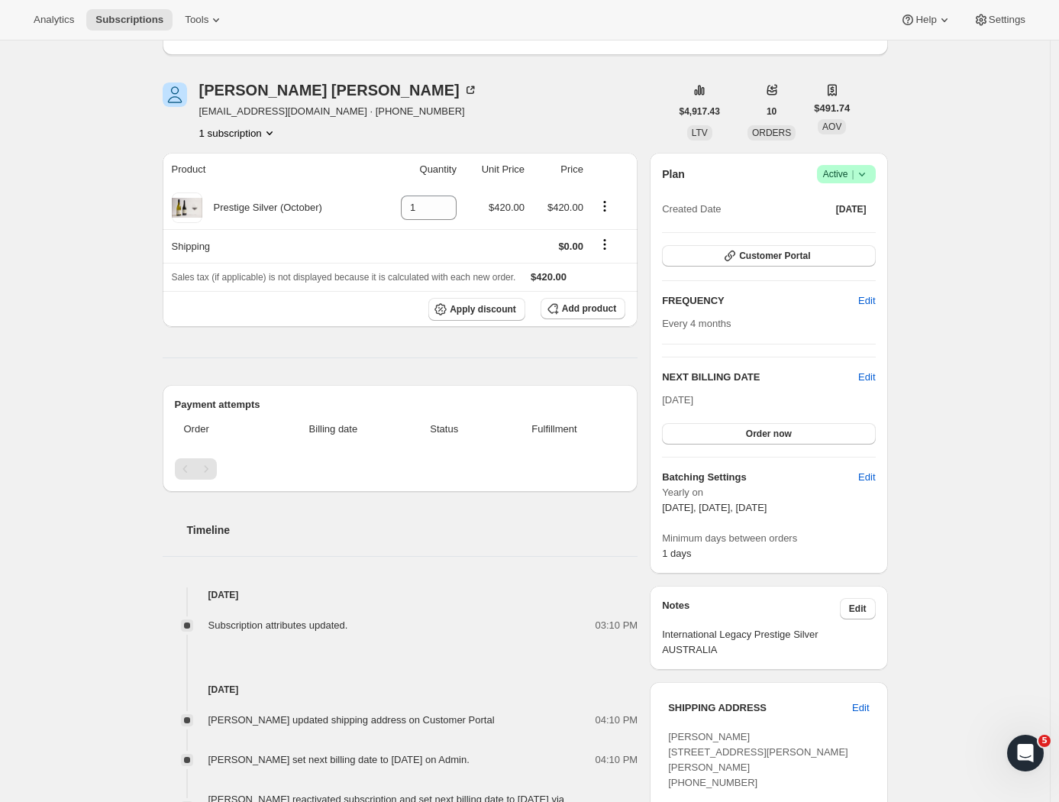
scroll to position [0, 0]
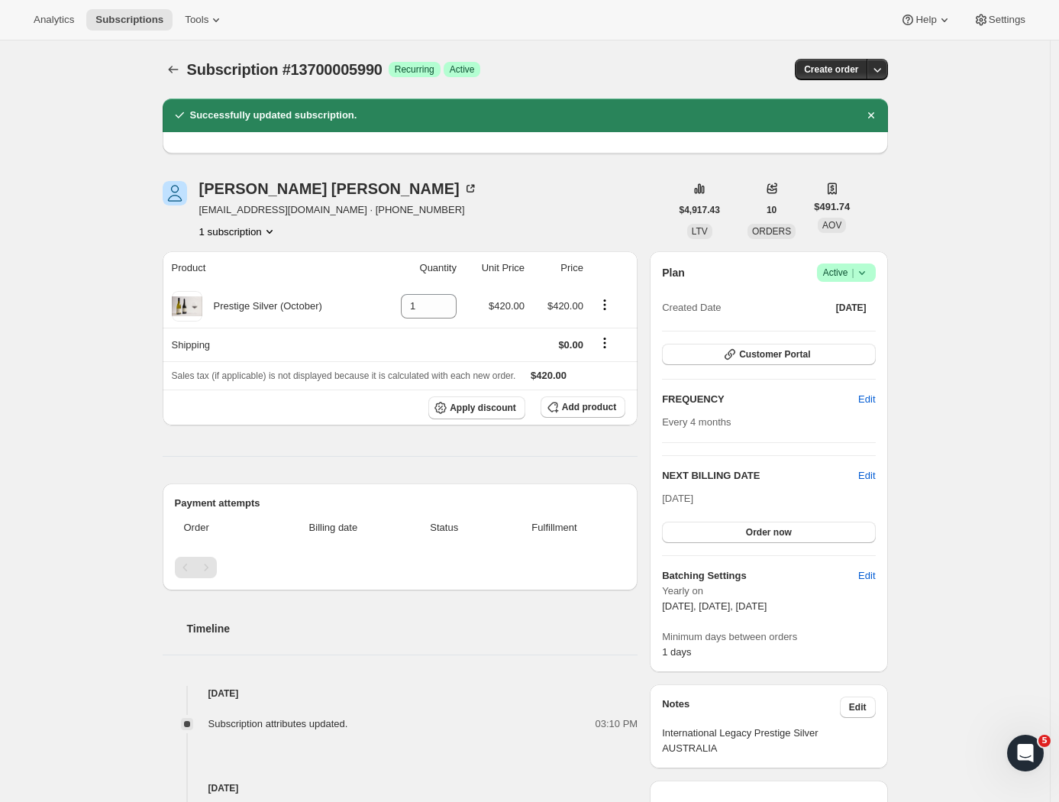
click at [873, 476] on span "Edit" at bounding box center [866, 475] width 17 height 15
click at [870, 476] on span "Edit" at bounding box center [866, 475] width 17 height 15
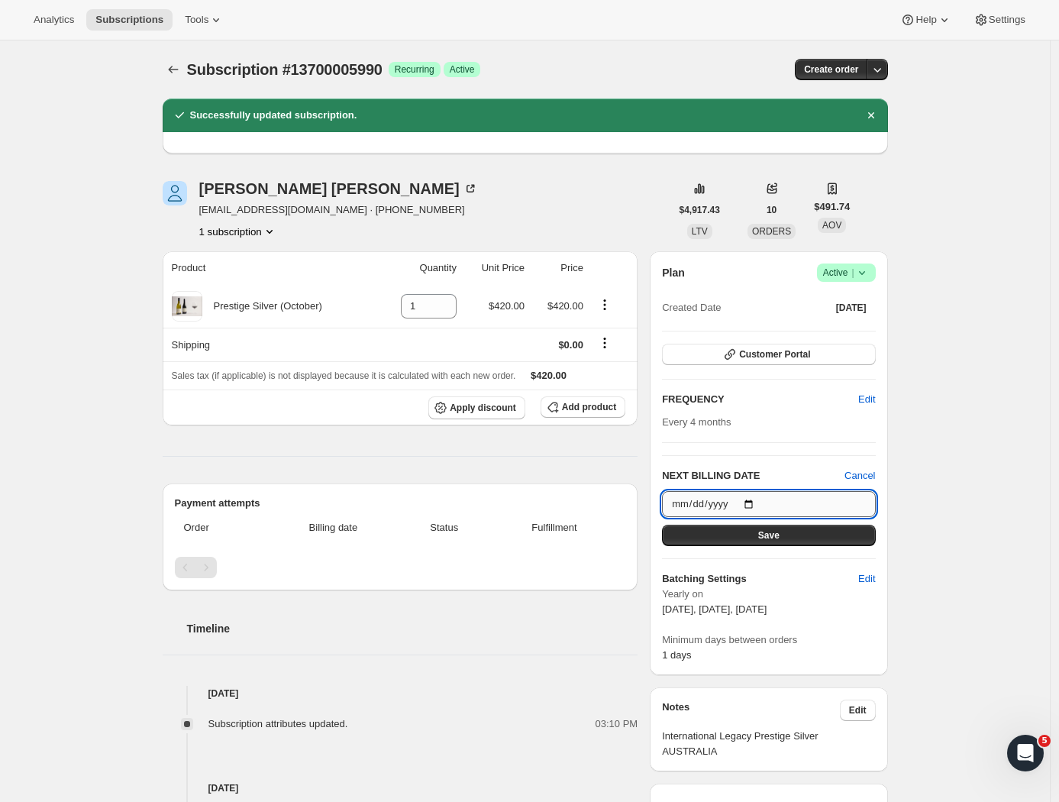
click at [746, 506] on input "[DATE]" at bounding box center [768, 504] width 213 height 26
click at [849, 528] on button "Save" at bounding box center [768, 534] width 213 height 21
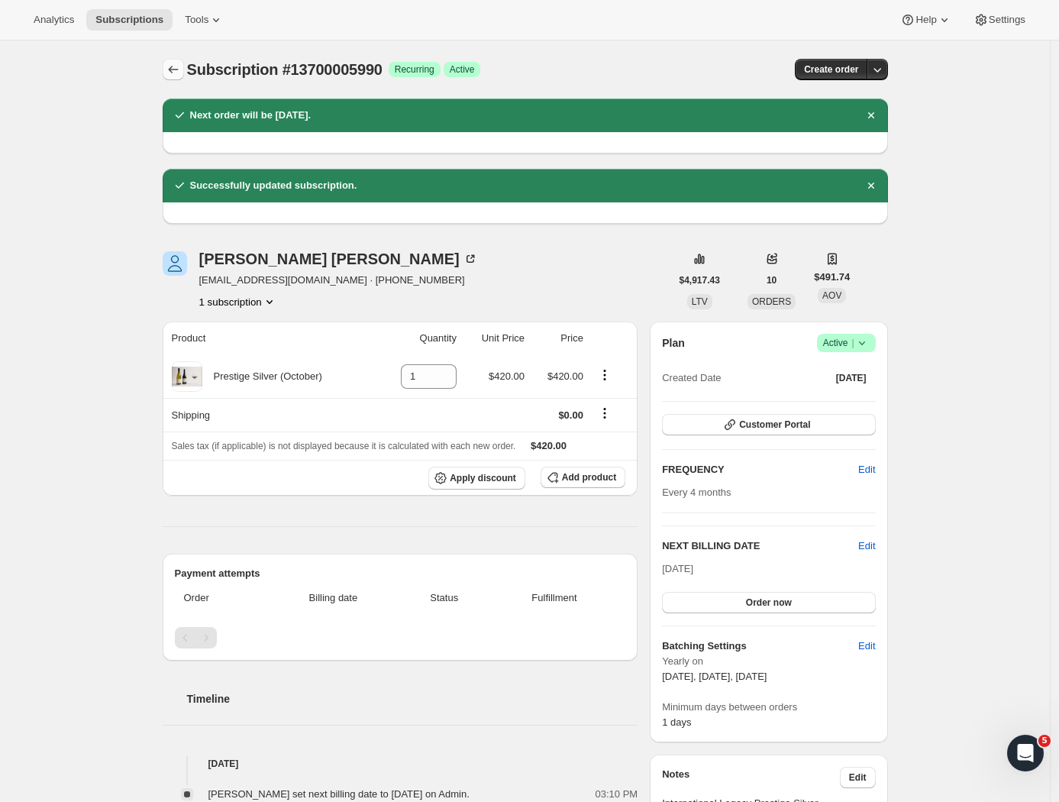
click at [176, 66] on icon "Subscriptions" at bounding box center [173, 69] width 15 height 15
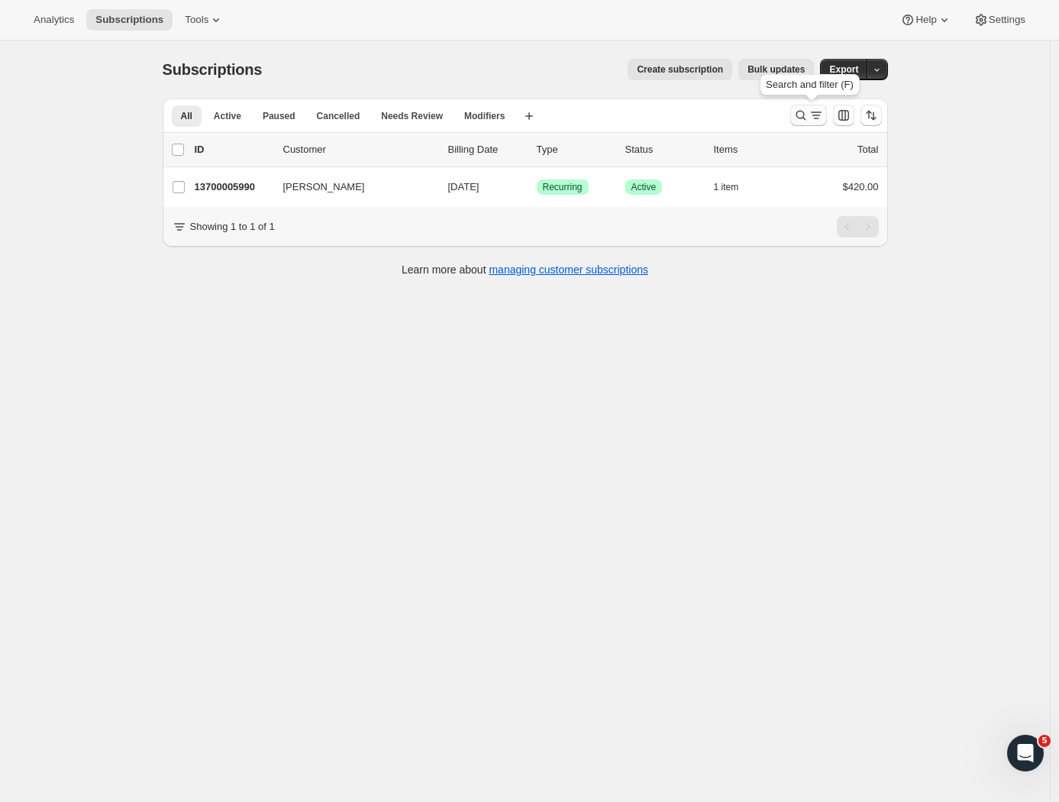
click at [820, 118] on icon "Search and filter results" at bounding box center [815, 115] width 15 height 15
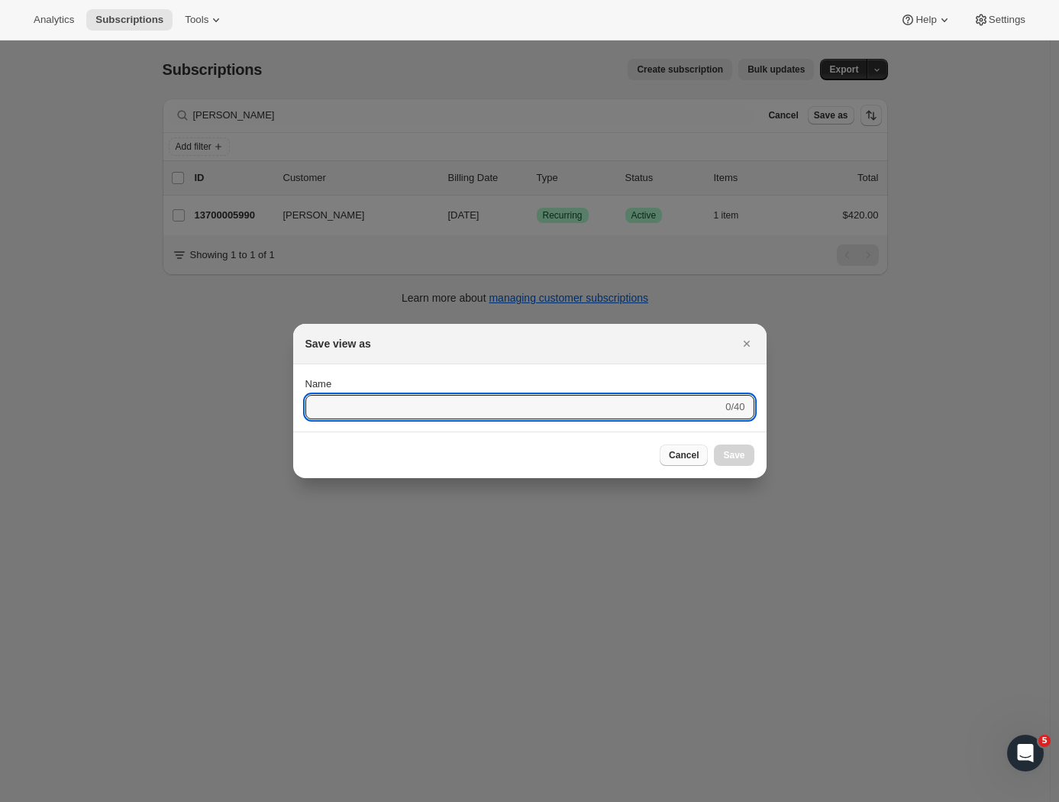
click at [684, 457] on span "Cancel" at bounding box center [684, 455] width 30 height 12
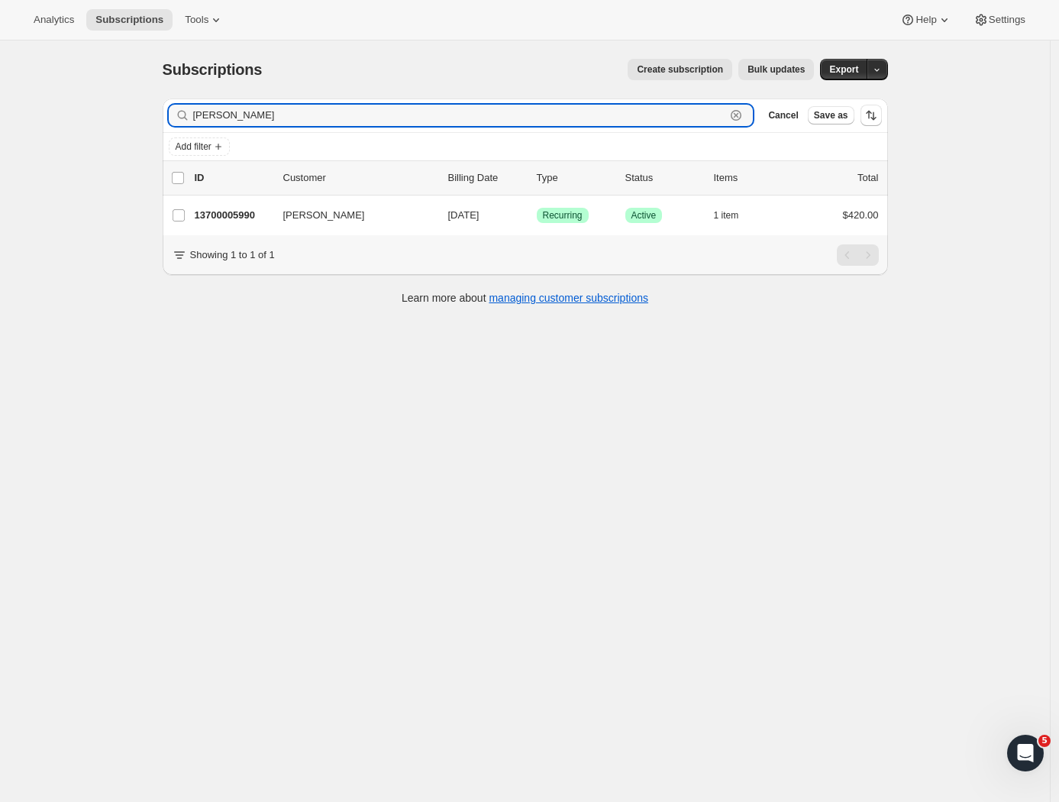
drag, startPoint x: 275, startPoint y: 118, endPoint x: 137, endPoint y: 99, distance: 138.6
click at [139, 107] on div "Subscriptions. This page is ready Subscriptions Create subscription Bulk update…" at bounding box center [525, 441] width 1050 height 802
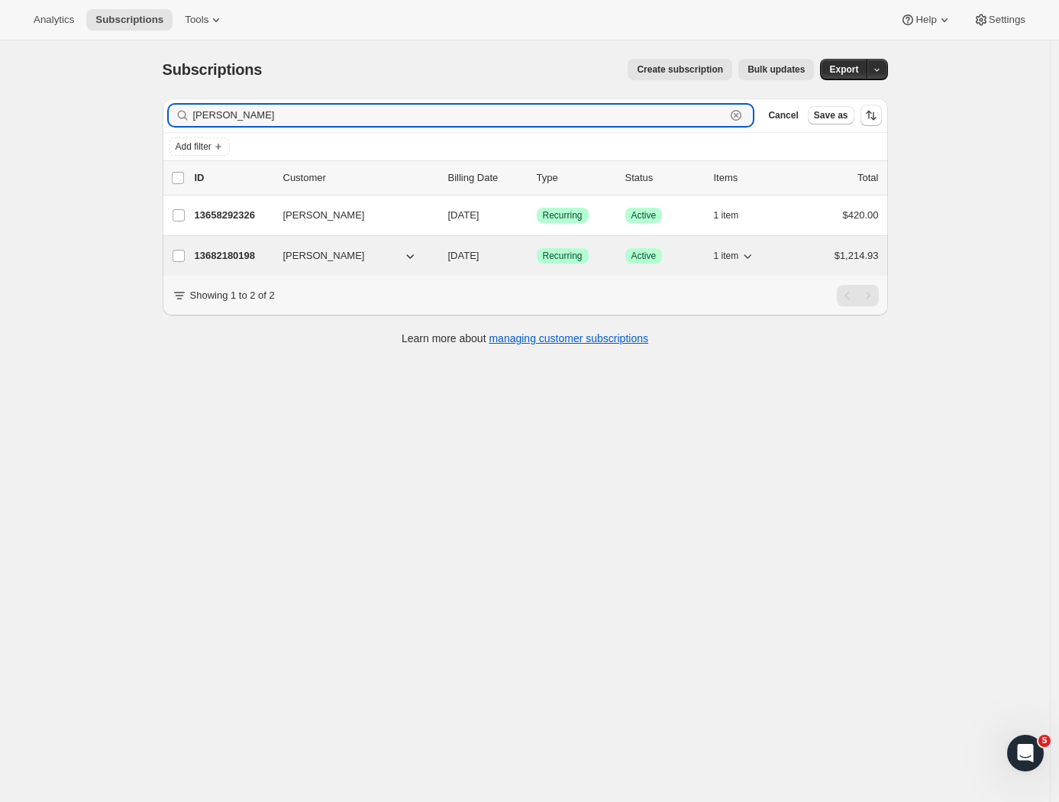
type input "[PERSON_NAME]"
click at [233, 257] on p "13682180198" at bounding box center [233, 255] width 76 height 15
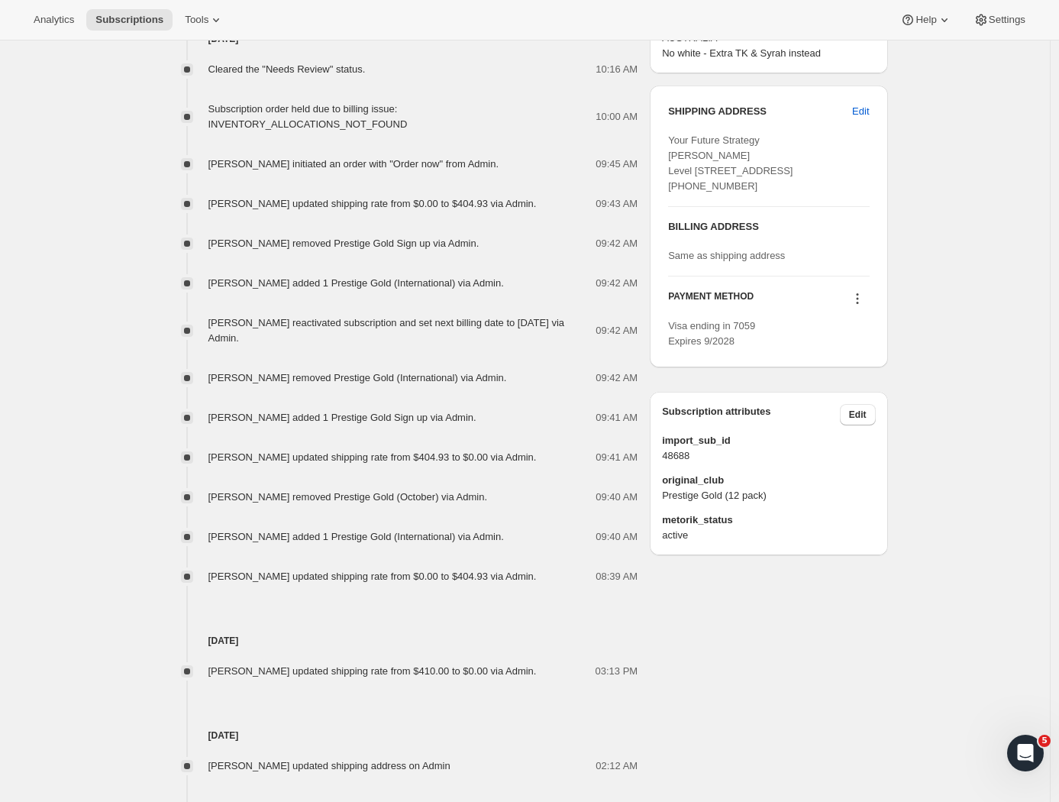
scroll to position [637, 0]
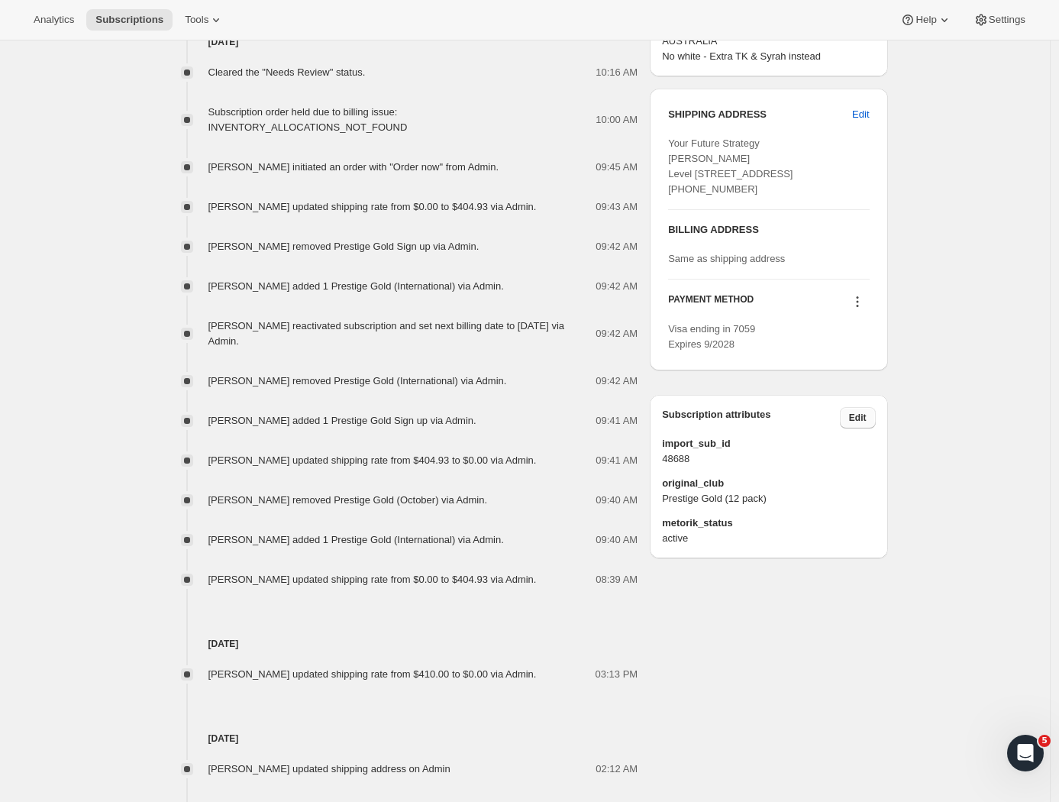
click at [860, 428] on button "Edit" at bounding box center [858, 417] width 36 height 21
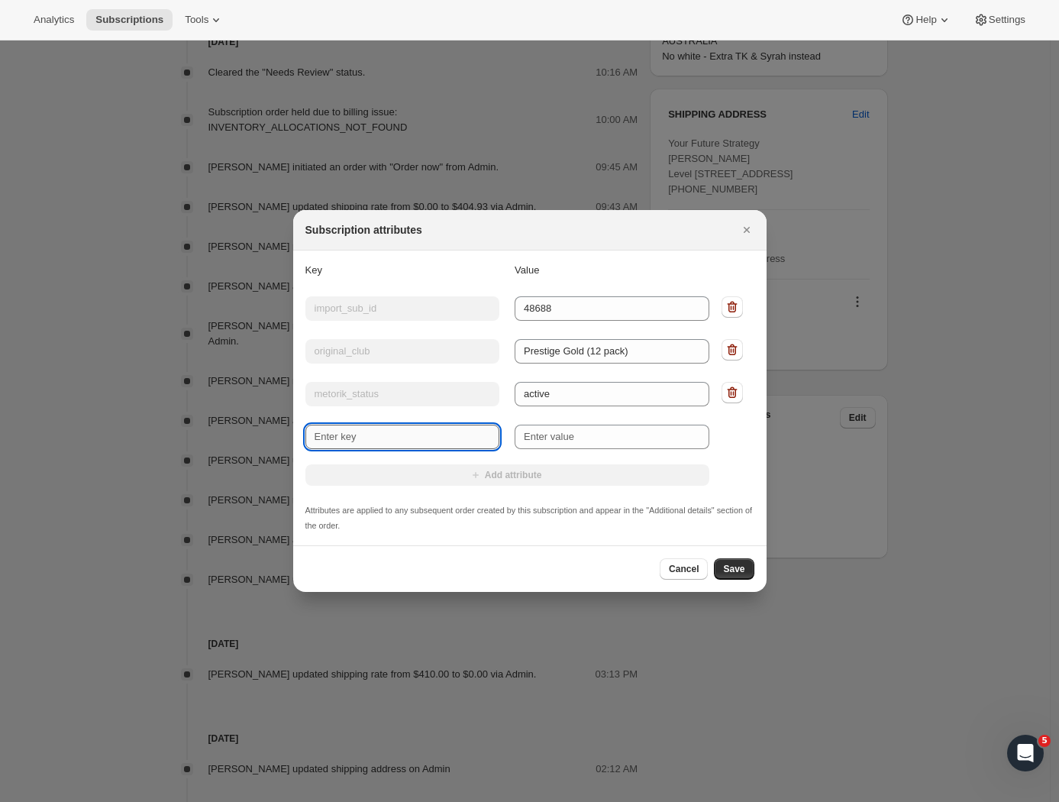
click at [398, 432] on input "New key" at bounding box center [402, 436] width 195 height 24
type input "International"
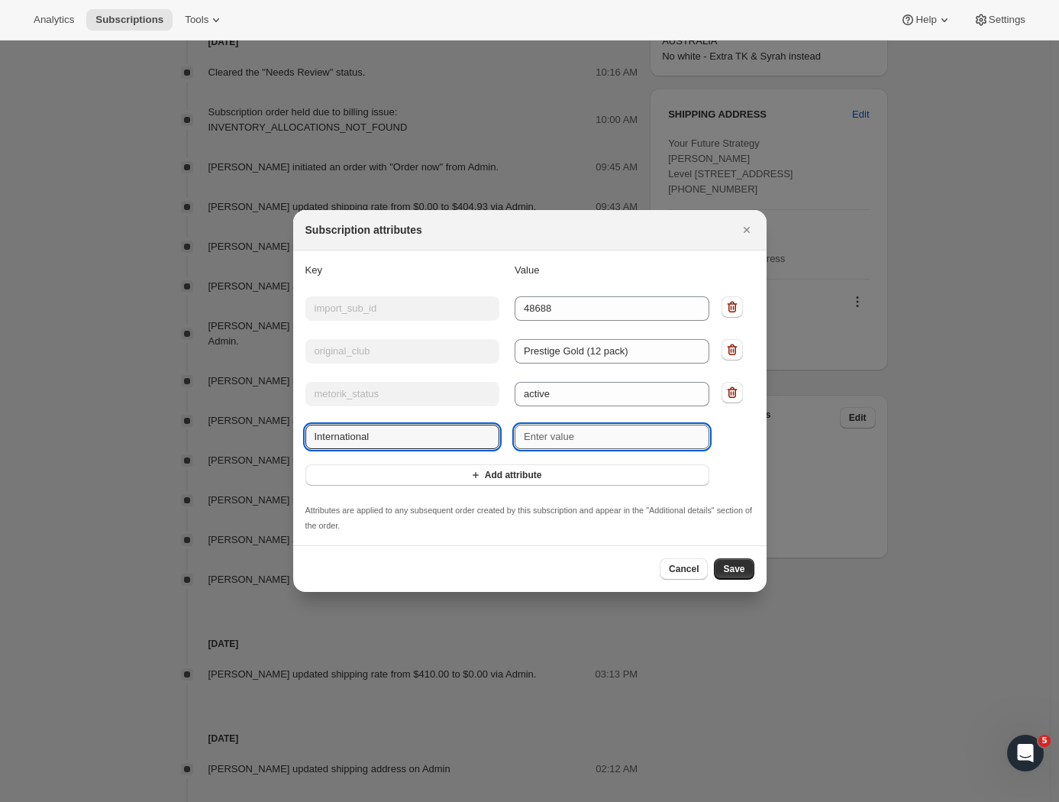
click at [573, 434] on input "New value" at bounding box center [612, 436] width 195 height 24
type input "YES"
click at [738, 566] on span "Save" at bounding box center [733, 569] width 21 height 12
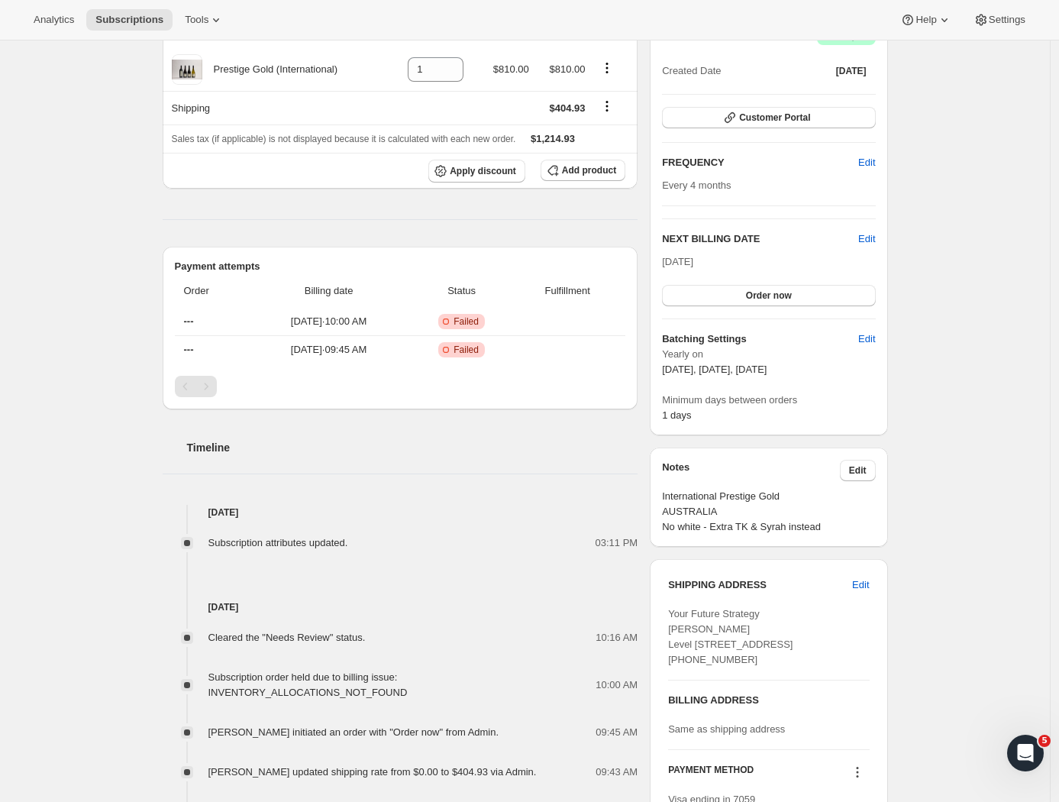
scroll to position [0, 0]
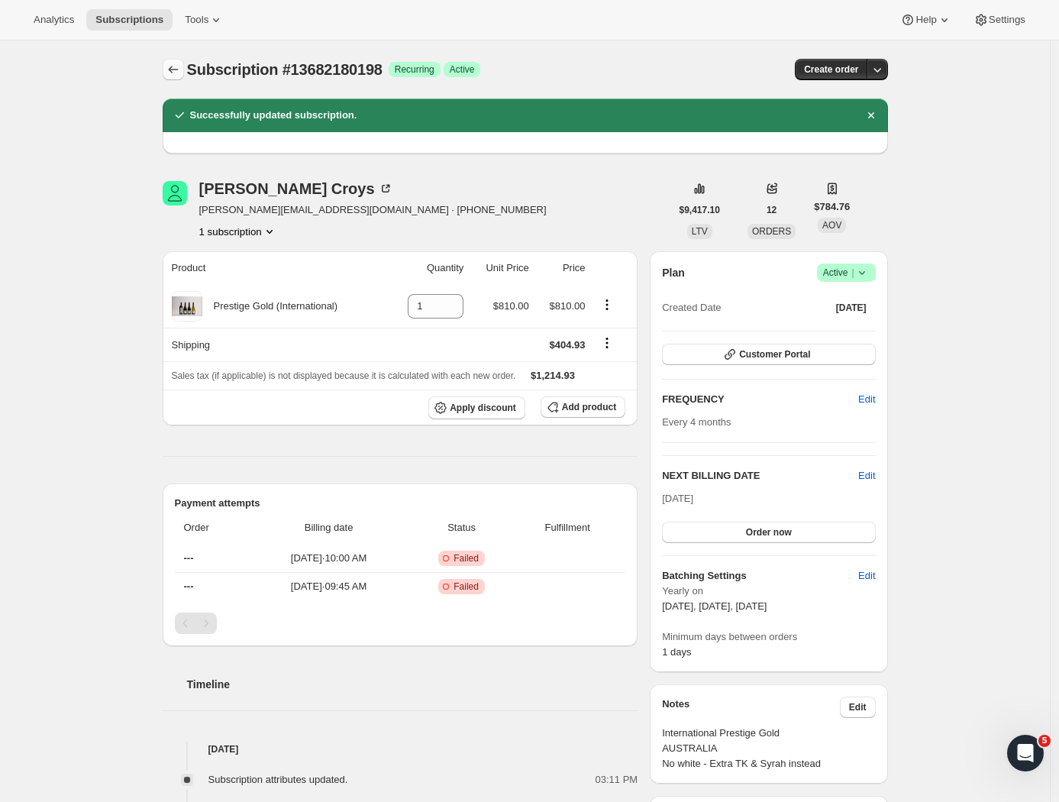
click at [172, 66] on icon "Subscriptions" at bounding box center [173, 69] width 15 height 15
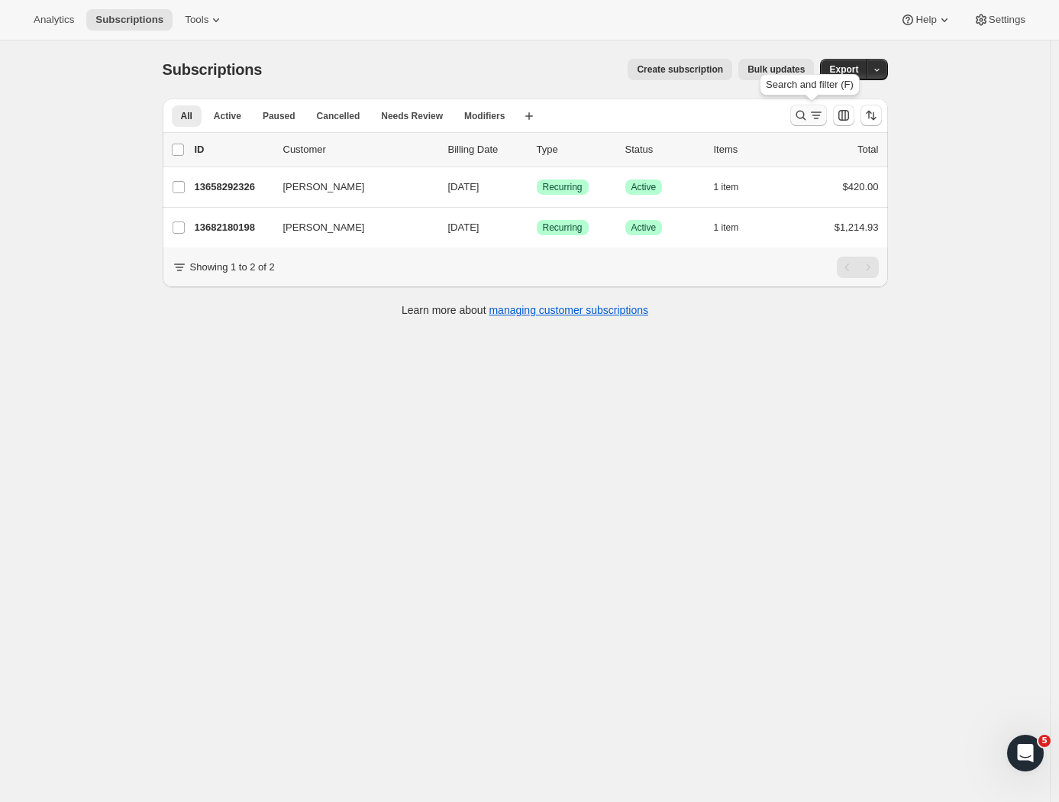
click at [805, 115] on icon "Search and filter results" at bounding box center [800, 115] width 15 height 15
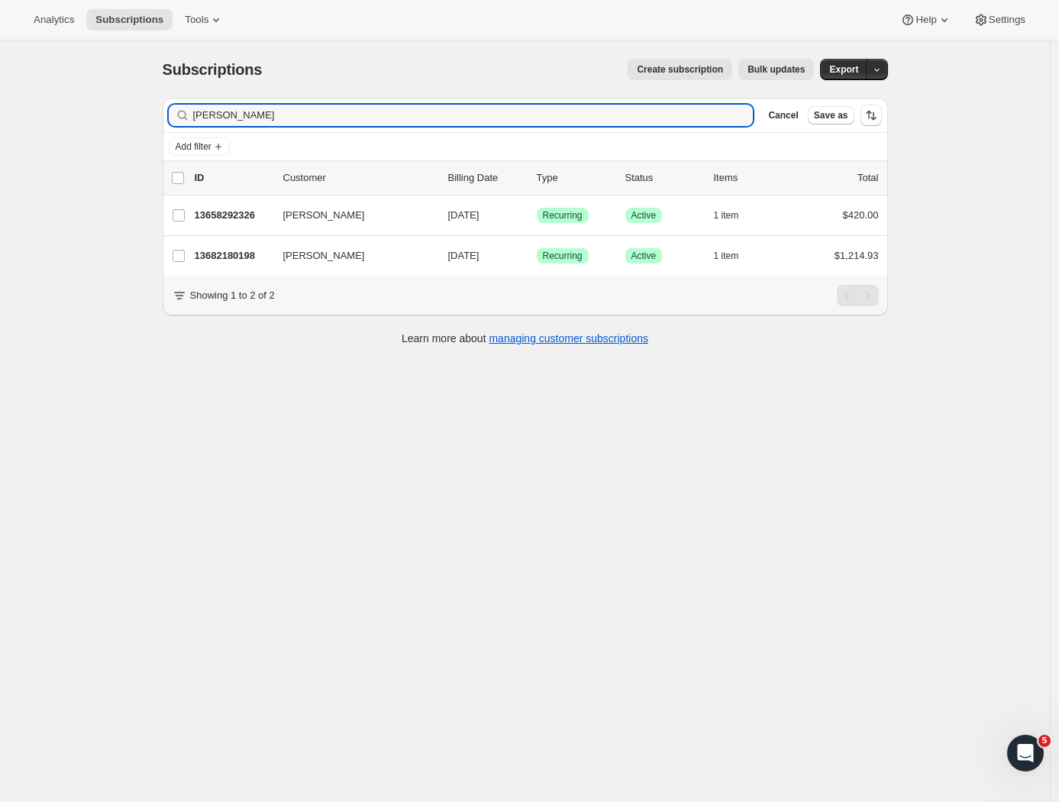
drag, startPoint x: 227, startPoint y: 116, endPoint x: 155, endPoint y: 115, distance: 72.5
click at [155, 115] on div "Filter subscribers [PERSON_NAME] Cancel Save as Add filter 0 selected Update ne…" at bounding box center [518, 223] width 737 height 275
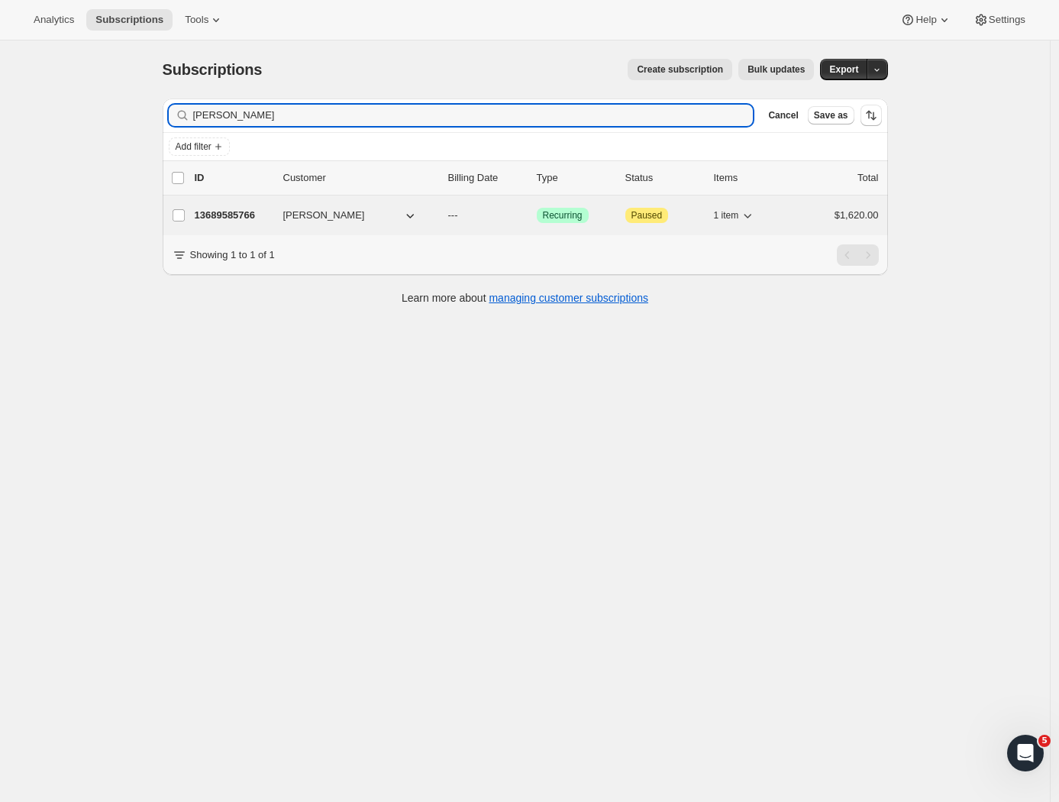
type input "[PERSON_NAME]"
click at [240, 212] on p "13689585766" at bounding box center [233, 215] width 76 height 15
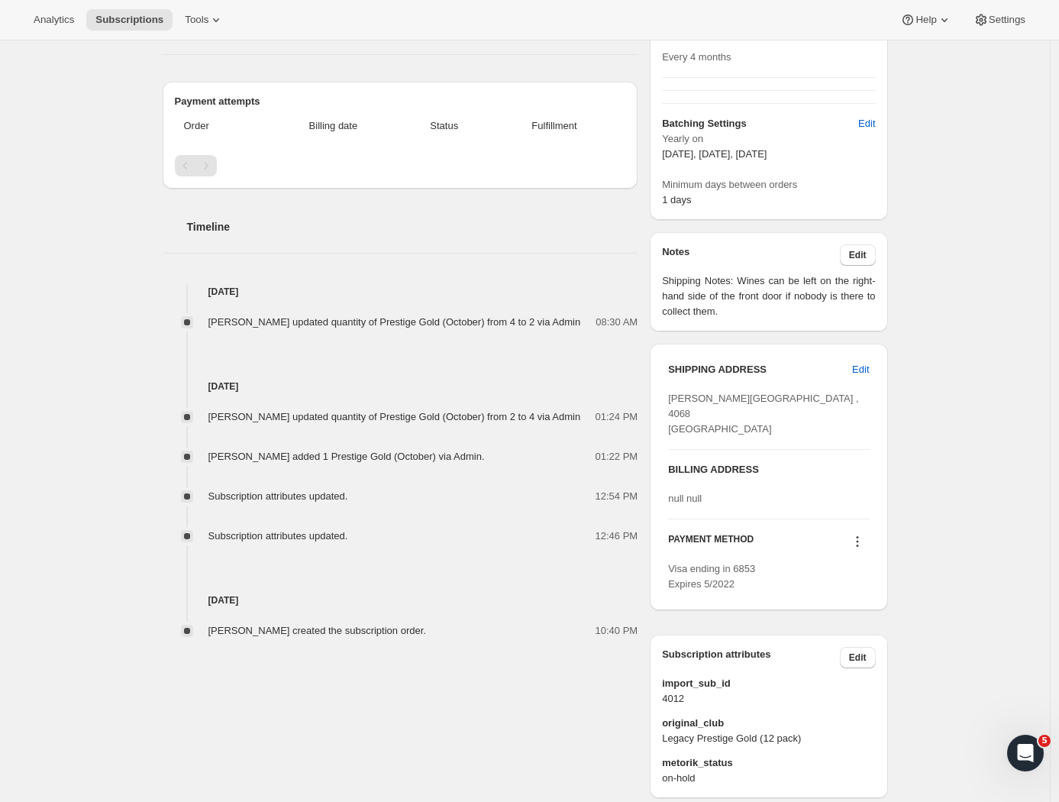
scroll to position [403, 0]
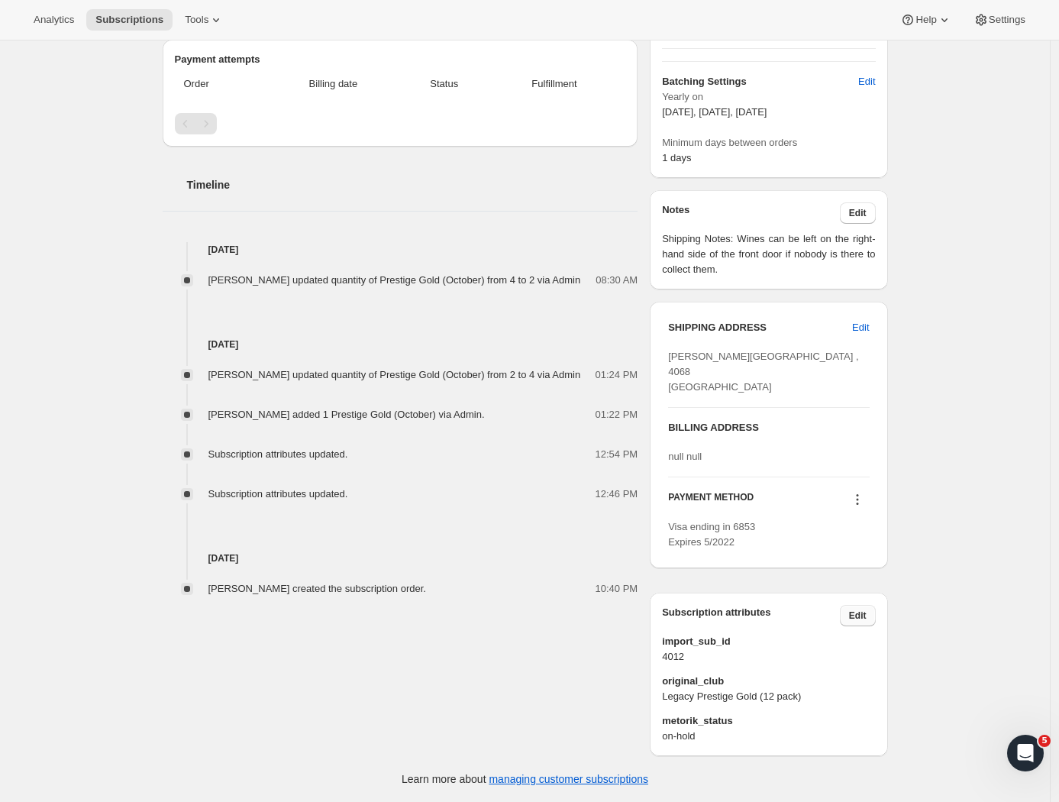
click at [874, 619] on button "Edit" at bounding box center [858, 615] width 36 height 21
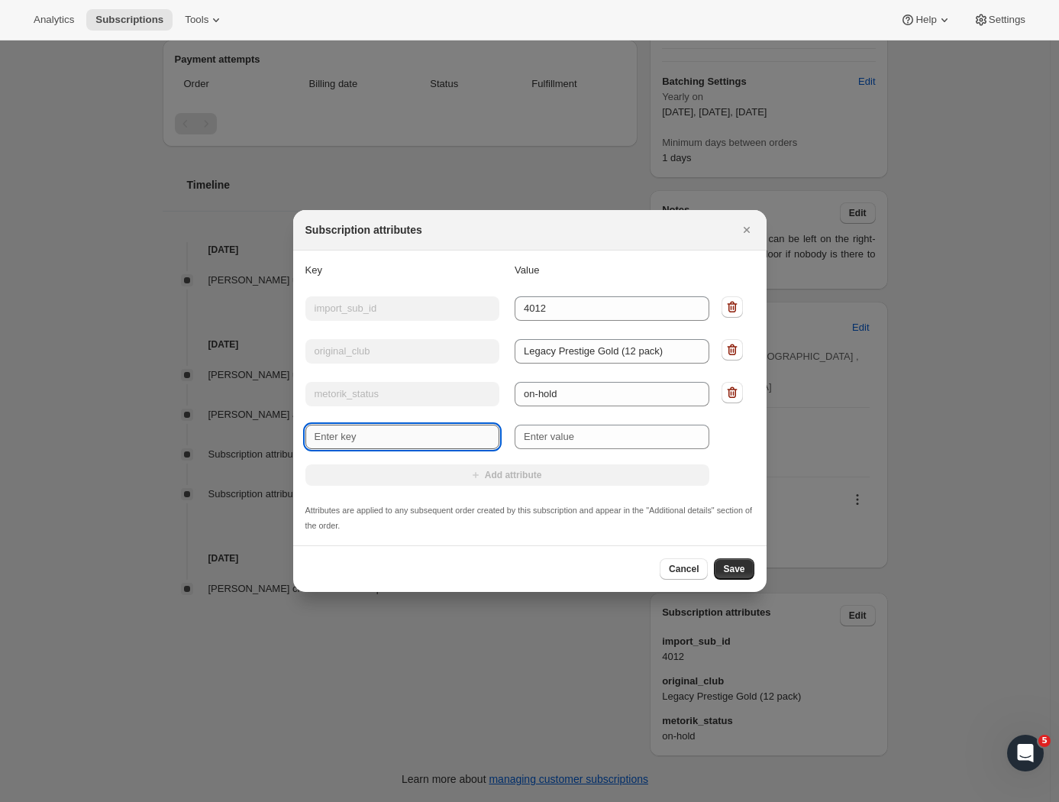
click at [416, 424] on input "New key" at bounding box center [402, 436] width 195 height 24
type input "International"
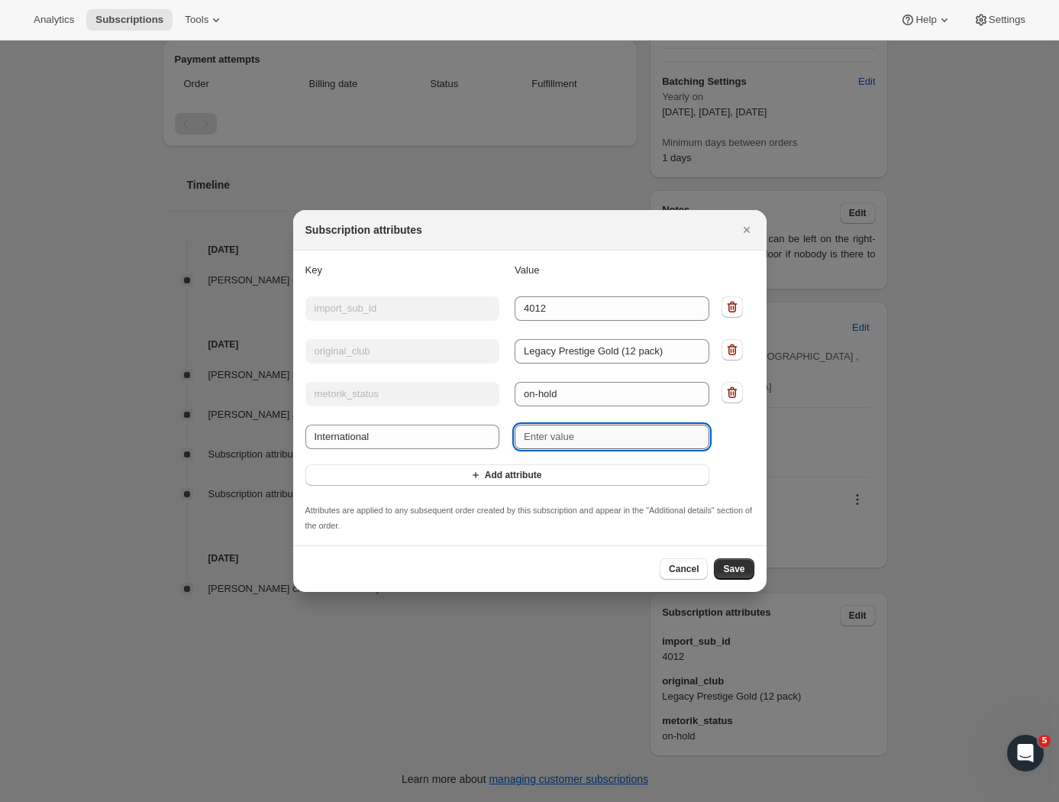
click at [588, 442] on input "New value" at bounding box center [612, 436] width 195 height 24
type input "YES"
click at [743, 573] on span "Save" at bounding box center [733, 569] width 21 height 12
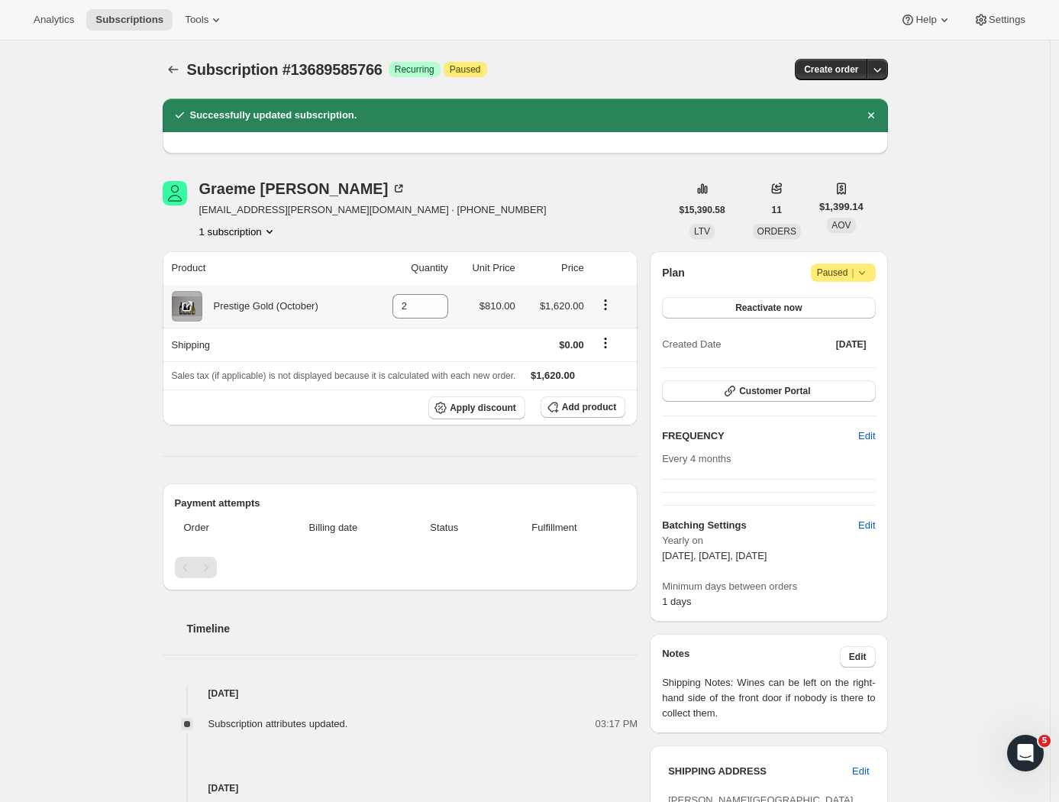
click at [606, 305] on icon "Product actions" at bounding box center [605, 304] width 2 height 2
click at [536, 227] on div "[PERSON_NAME] [EMAIL_ADDRESS][PERSON_NAME][DOMAIN_NAME] · [PHONE_NUMBER] 1 subs…" at bounding box center [417, 210] width 508 height 58
click at [439, 309] on icon at bounding box center [436, 310] width 15 height 15
type input "1"
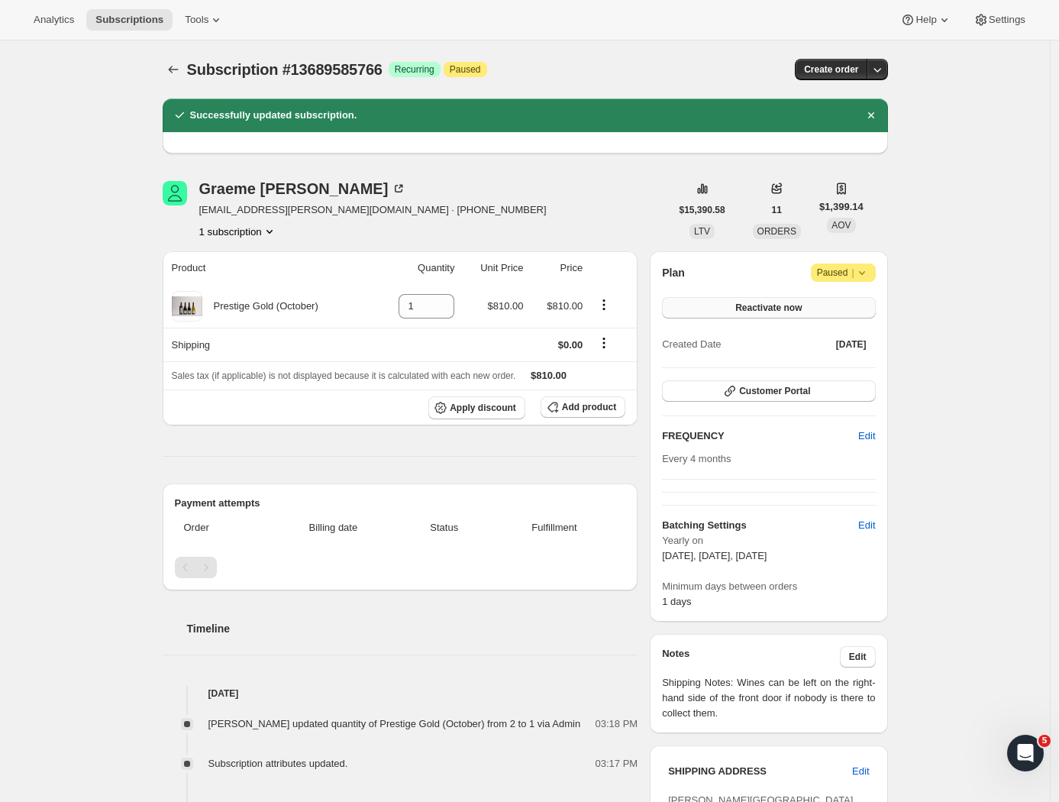
click at [808, 307] on button "Reactivate now" at bounding box center [768, 307] width 213 height 21
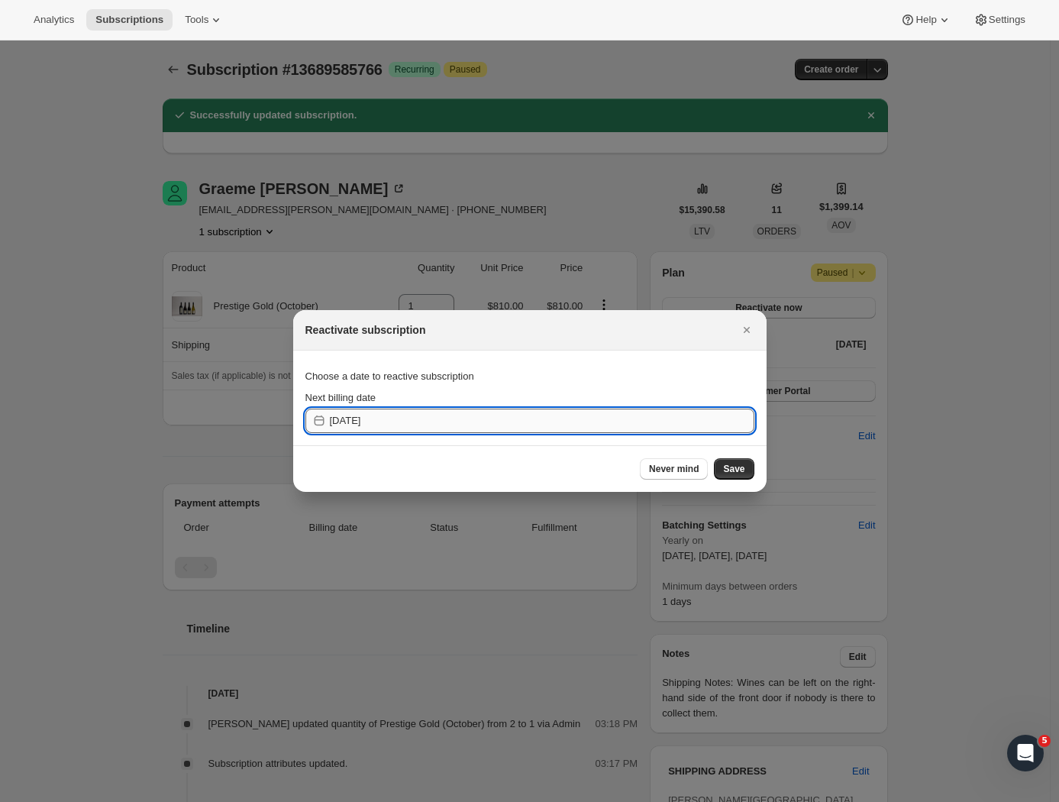
click at [405, 420] on input "[DATE]" at bounding box center [542, 420] width 424 height 24
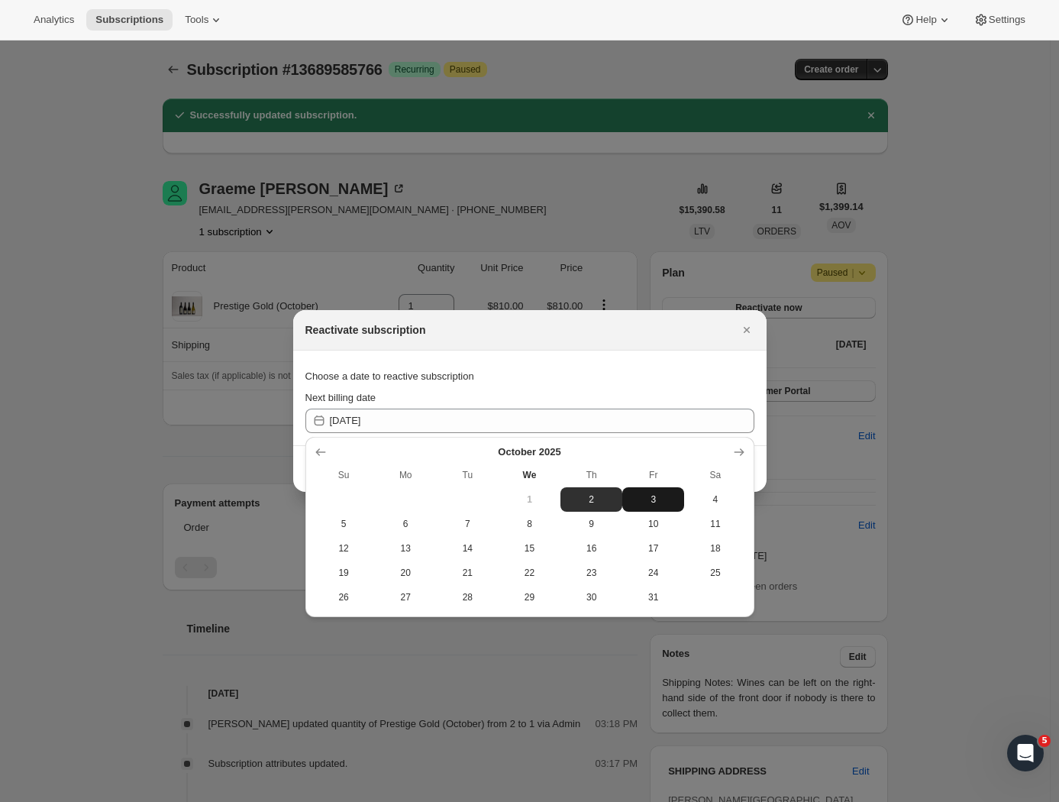
click at [662, 492] on button "3" at bounding box center [653, 499] width 62 height 24
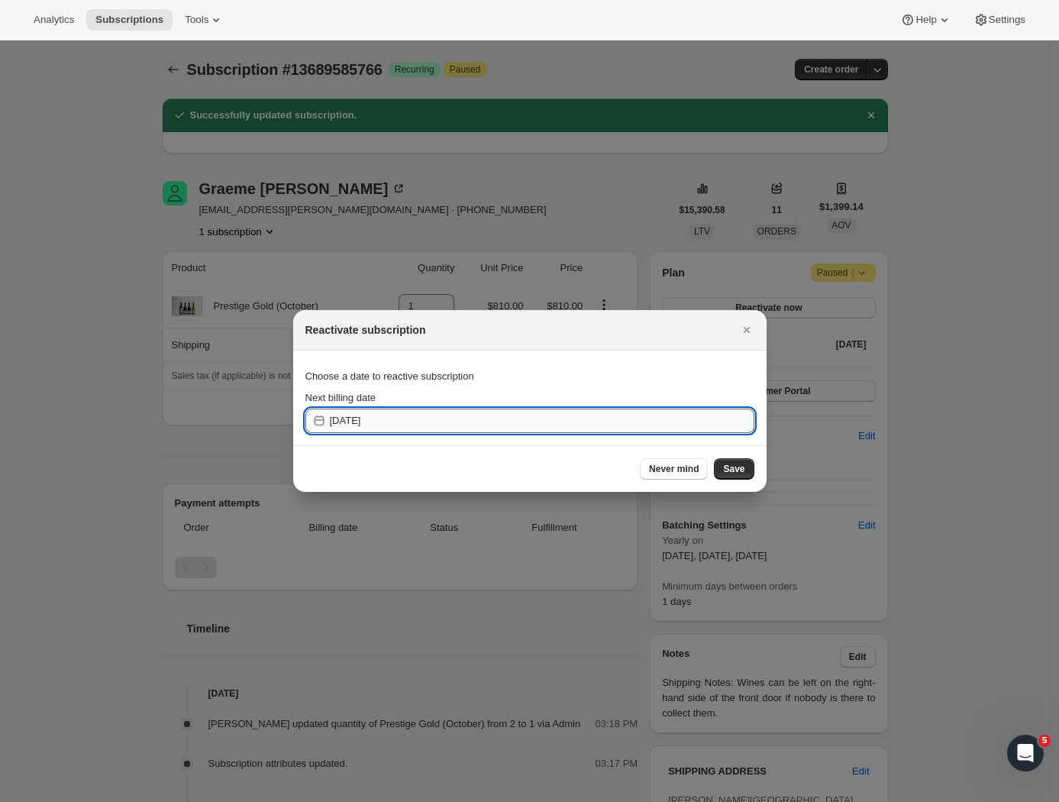
click at [433, 424] on input "[DATE]" at bounding box center [542, 420] width 424 height 24
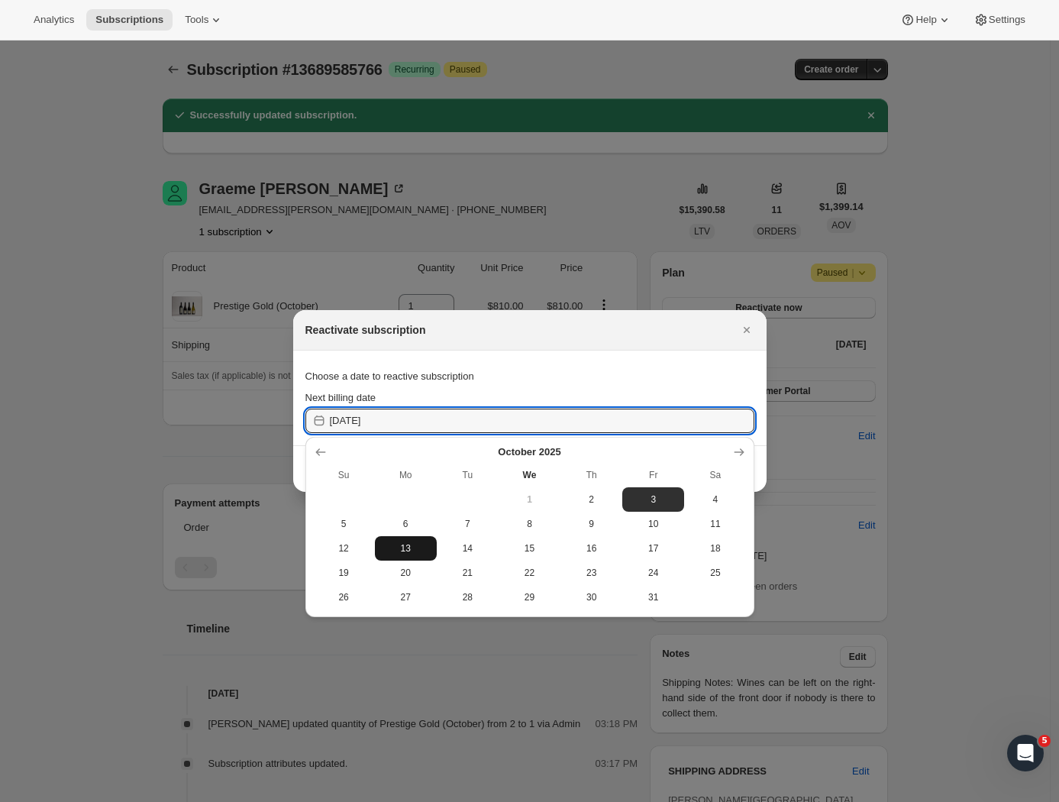
click at [391, 546] on span "13" at bounding box center [406, 548] width 50 height 12
click at [395, 418] on input "[DATE]" at bounding box center [542, 420] width 424 height 24
click at [476, 548] on span "14" at bounding box center [468, 548] width 50 height 12
type input "[DATE]"
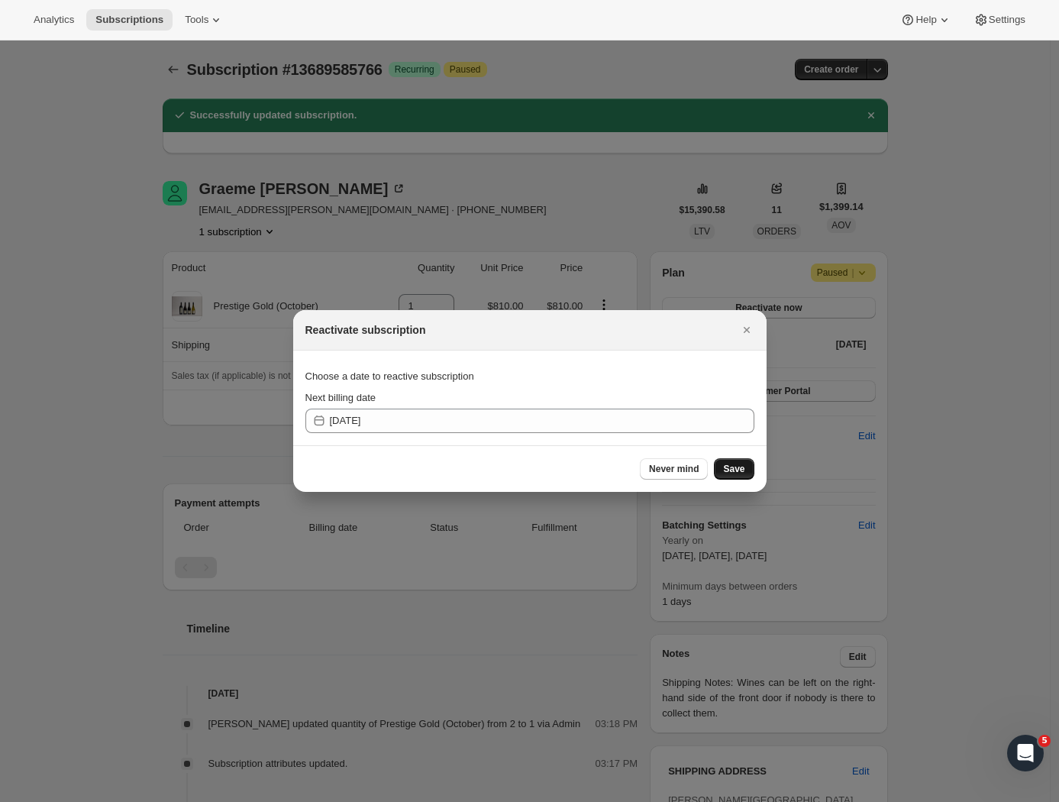
click at [725, 475] on button "Save" at bounding box center [734, 468] width 40 height 21
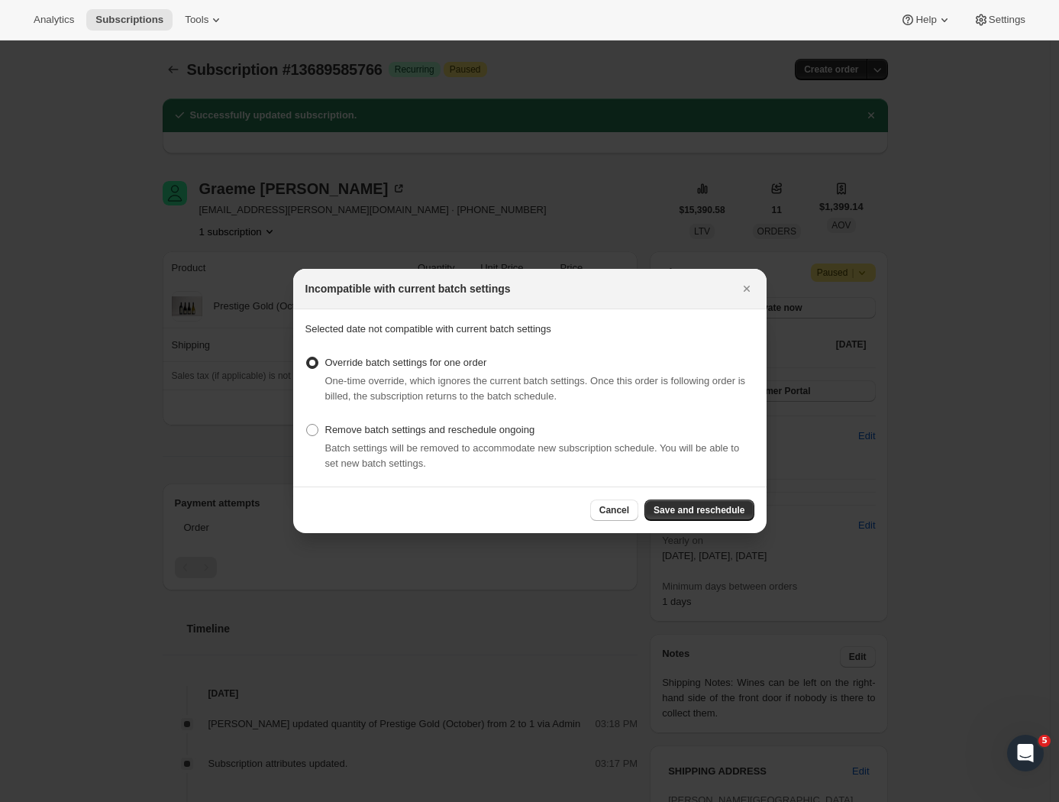
click at [685, 513] on span "Save and reschedule" at bounding box center [698, 510] width 91 height 12
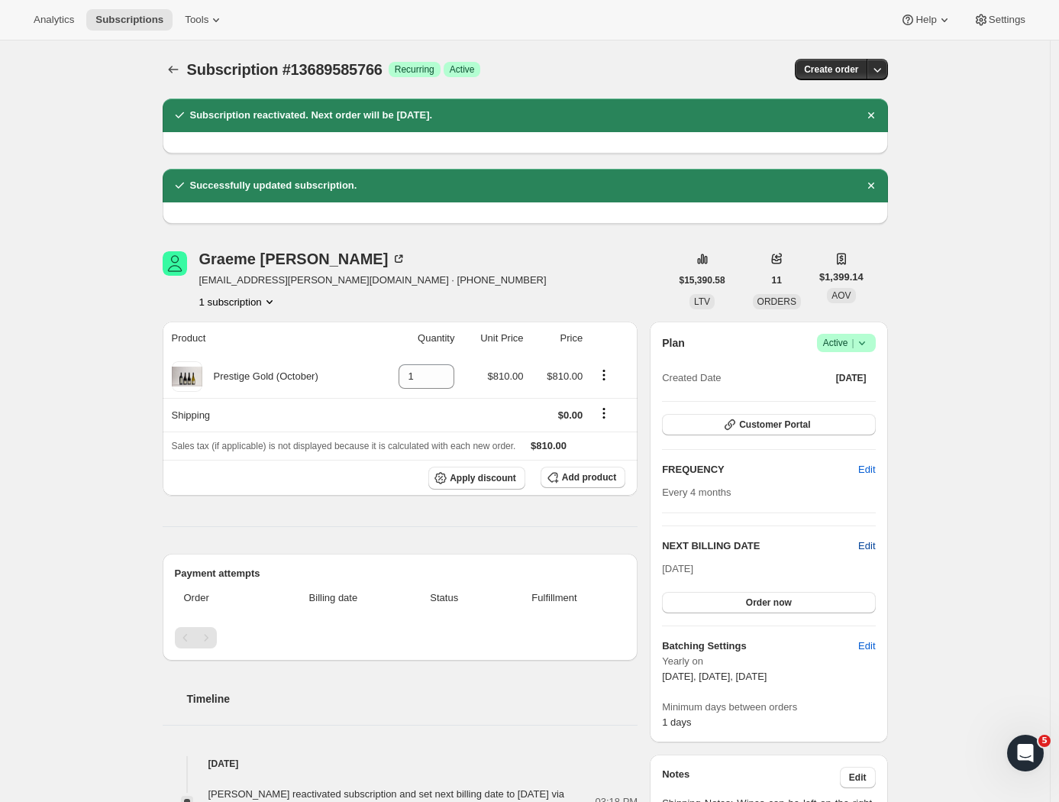
click at [864, 544] on span "Edit" at bounding box center [866, 545] width 17 height 15
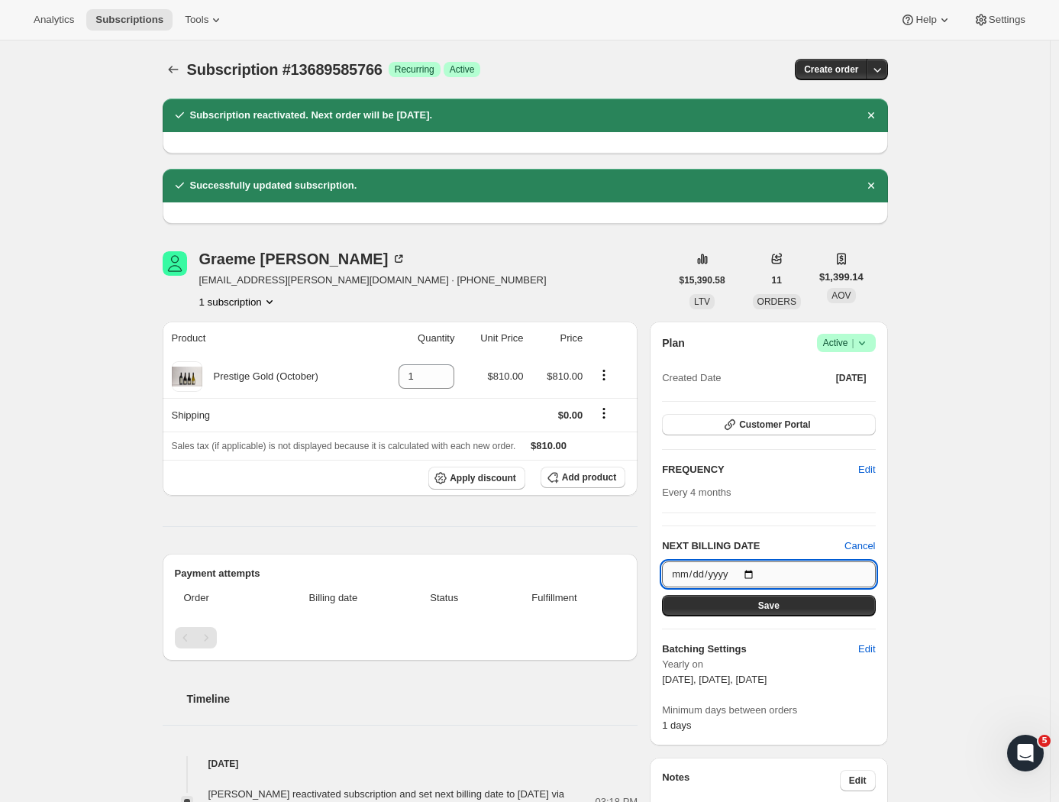
click at [776, 576] on input "[DATE]" at bounding box center [768, 574] width 213 height 26
type input "[DATE]"
click at [847, 603] on button "Save" at bounding box center [768, 605] width 213 height 21
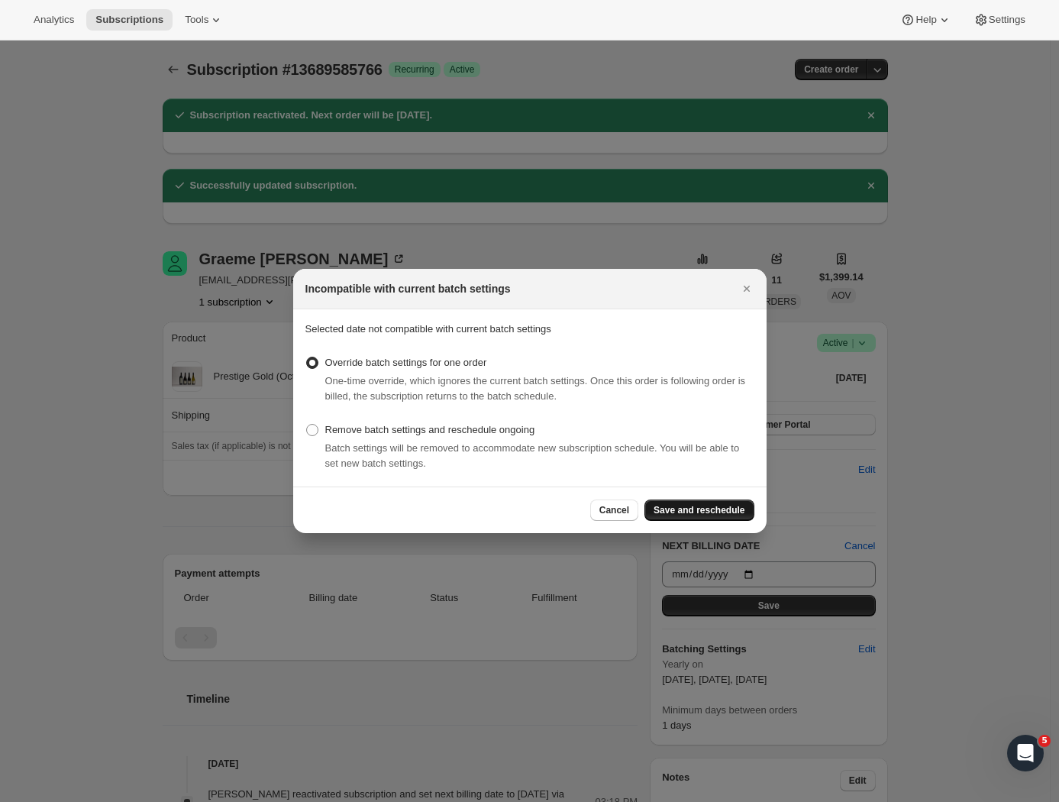
click at [717, 508] on span "Save and reschedule" at bounding box center [698, 510] width 91 height 12
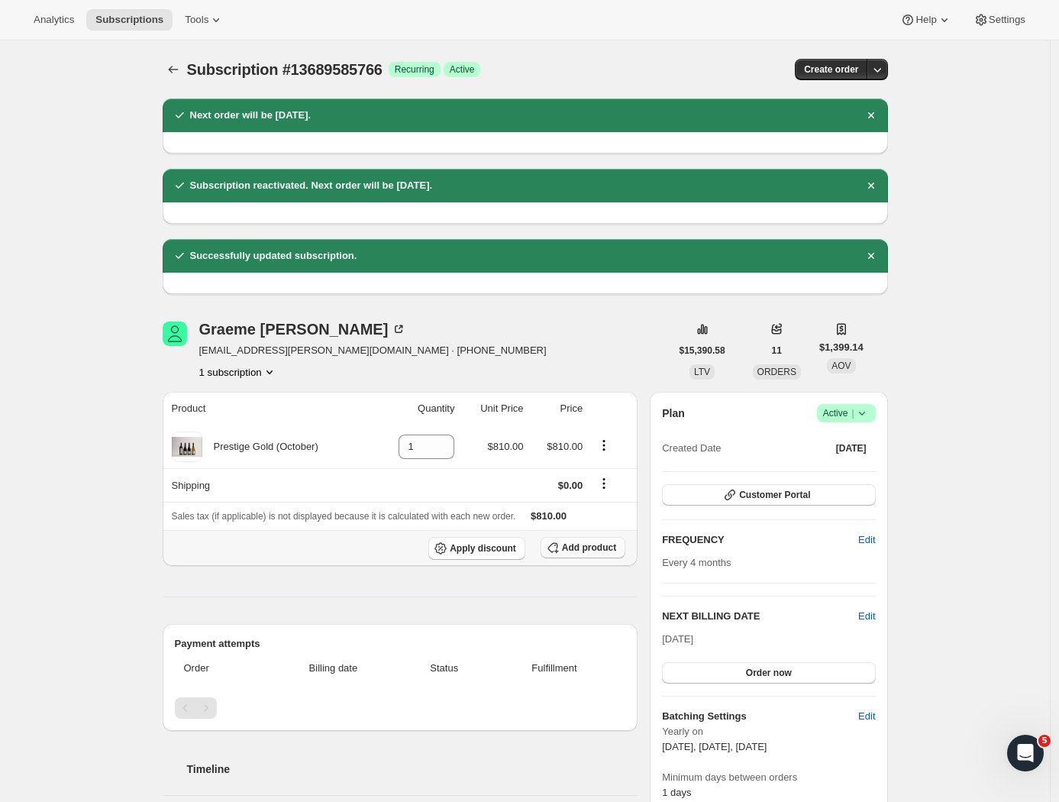
click at [579, 544] on span "Add product" at bounding box center [589, 547] width 54 height 12
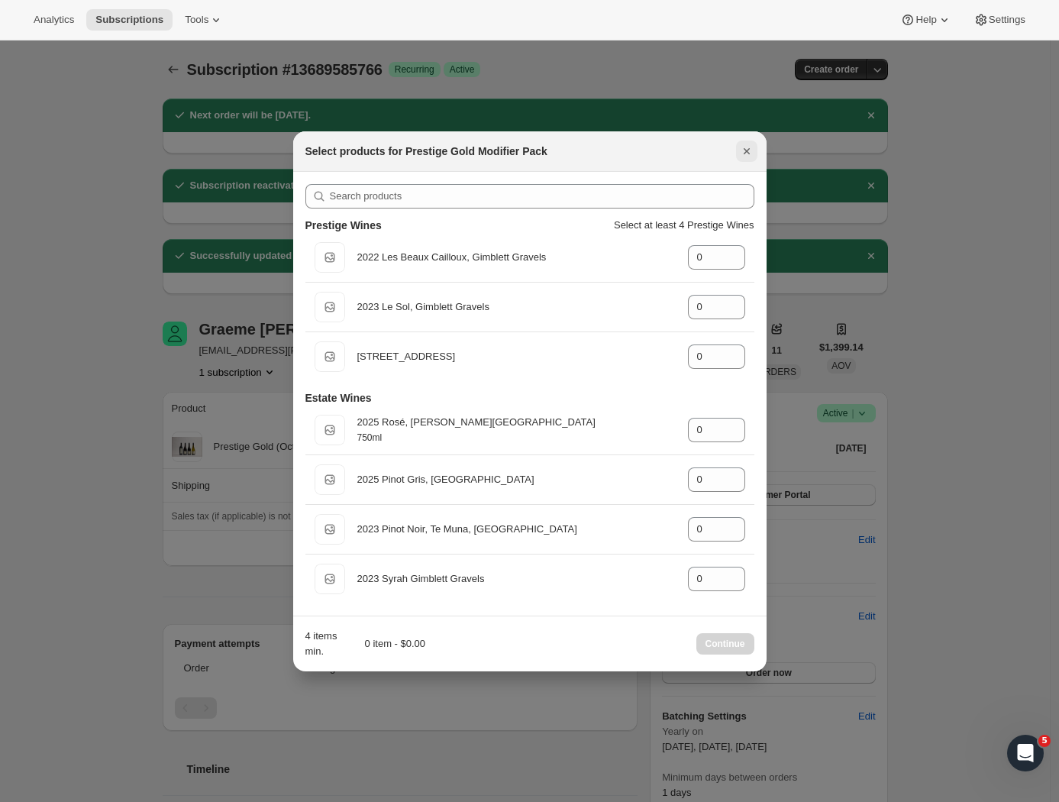
click at [750, 150] on icon "Close" at bounding box center [746, 151] width 15 height 15
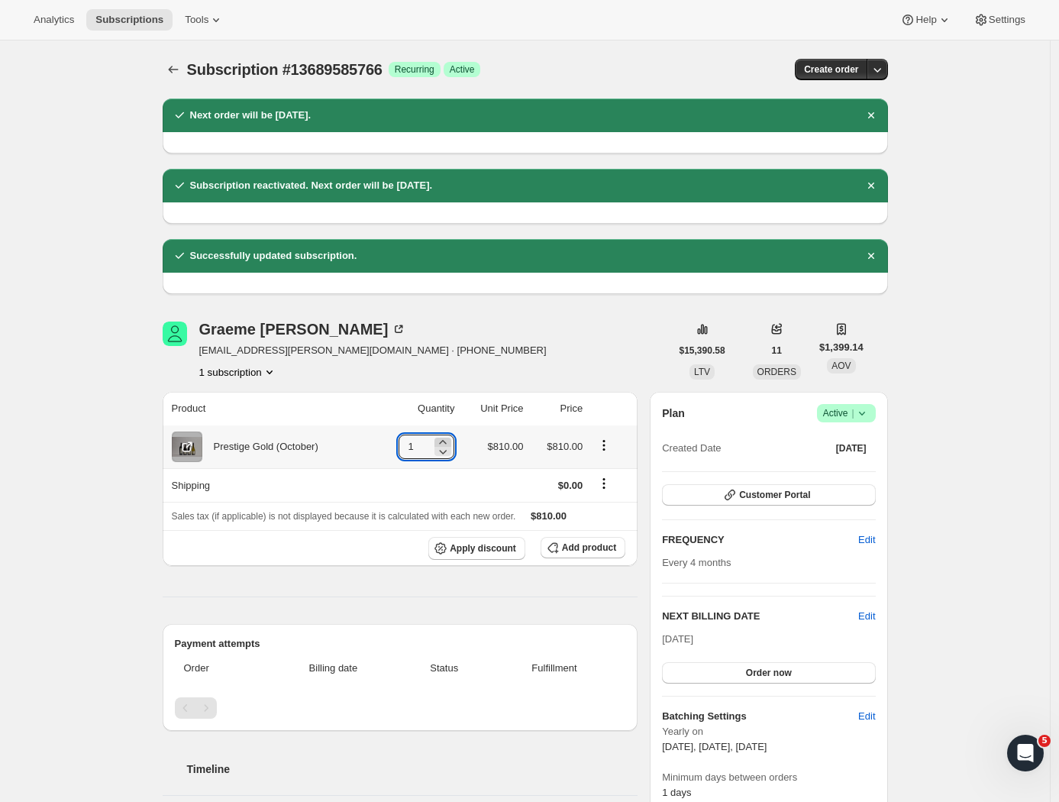
click at [448, 440] on icon at bounding box center [442, 441] width 15 height 15
type input "2"
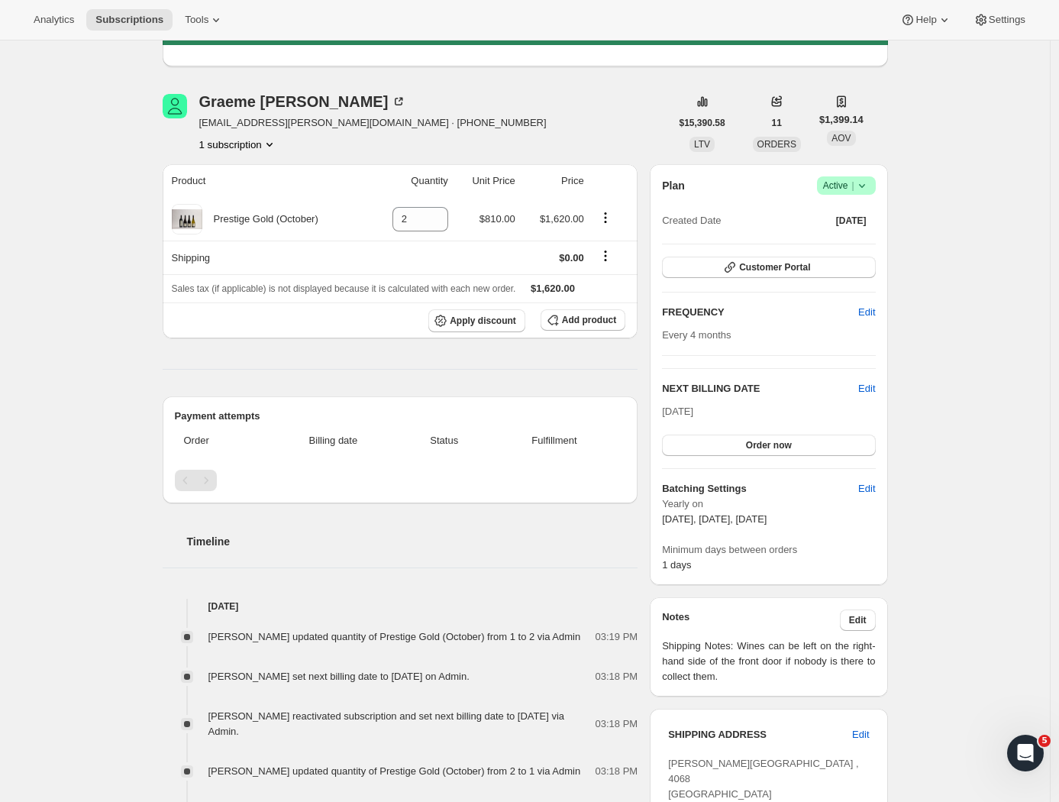
scroll to position [358, 0]
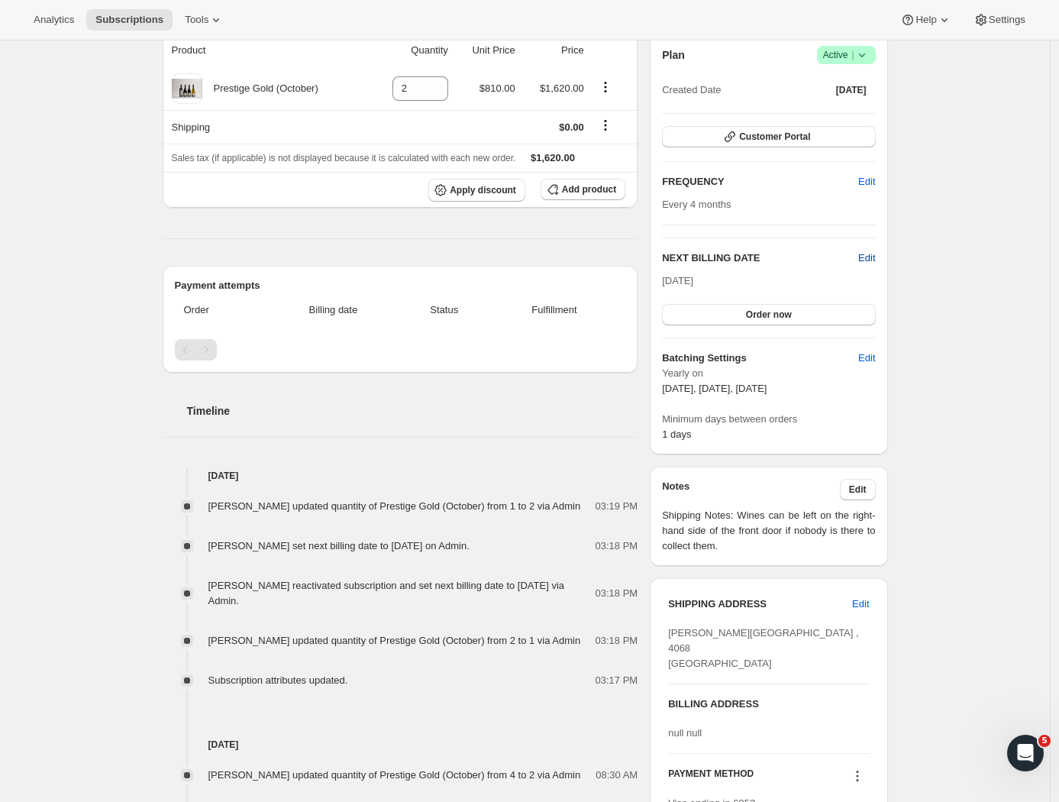
click at [871, 254] on span "Edit" at bounding box center [866, 257] width 17 height 15
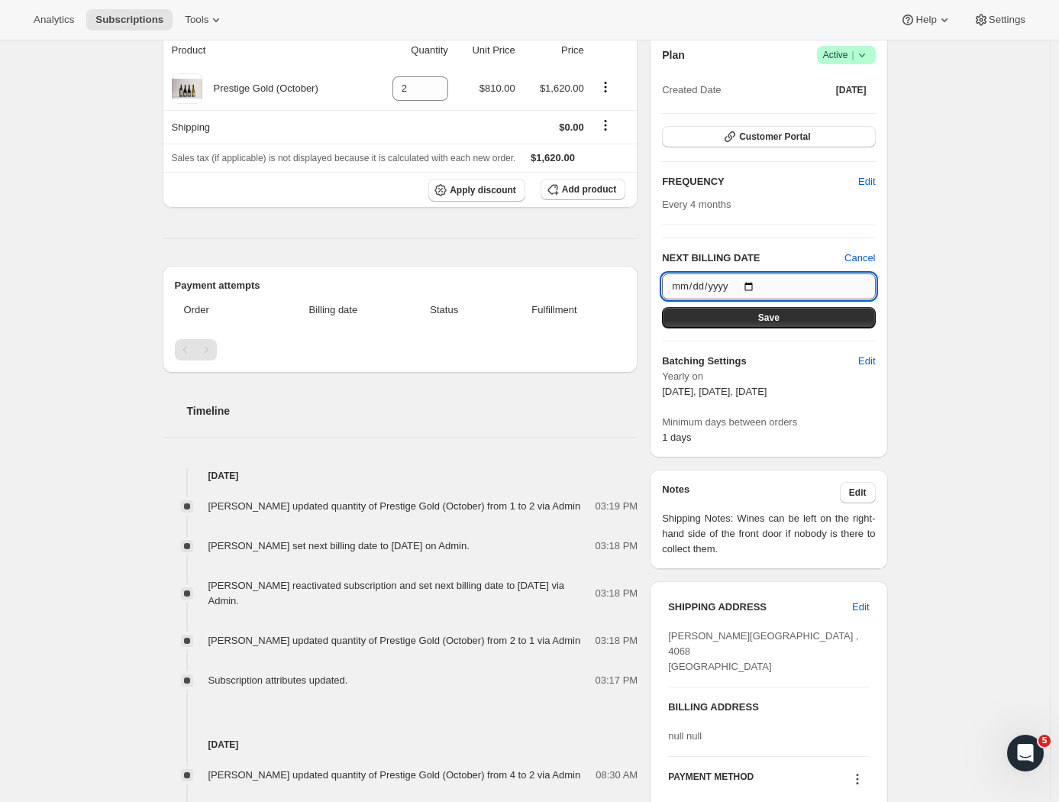
click at [788, 287] on input "[DATE]" at bounding box center [768, 286] width 213 height 26
type input "[DATE]"
click at [792, 317] on button "Save" at bounding box center [768, 317] width 213 height 21
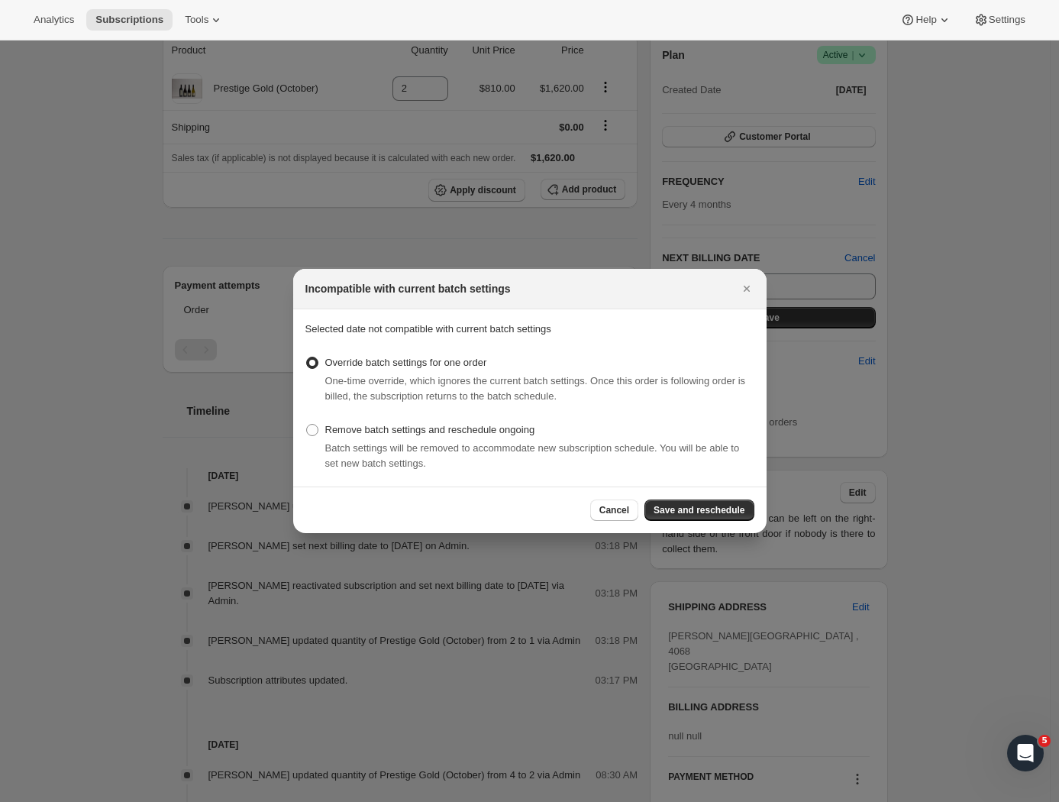
drag, startPoint x: 773, startPoint y: 492, endPoint x: 747, endPoint y: 502, distance: 26.8
click at [773, 492] on div at bounding box center [529, 401] width 1059 height 802
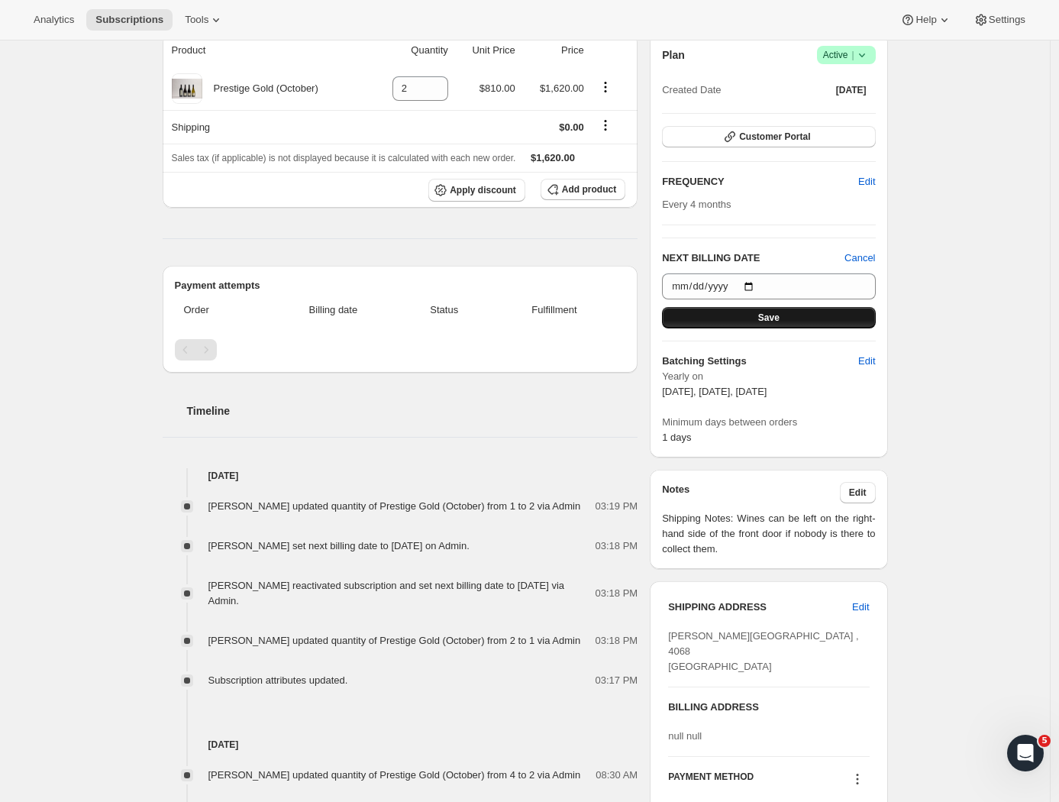
click at [824, 318] on button "Save" at bounding box center [768, 317] width 213 height 21
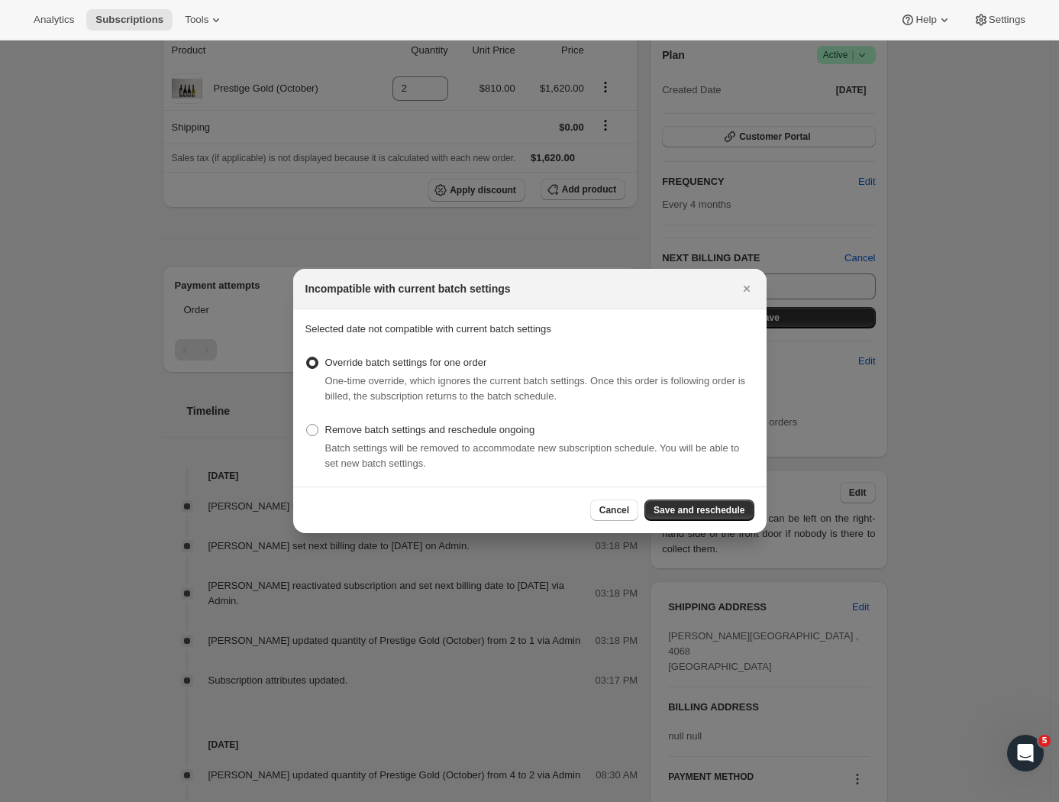
scroll to position [0, 0]
click at [697, 512] on span "Save and reschedule" at bounding box center [698, 510] width 91 height 12
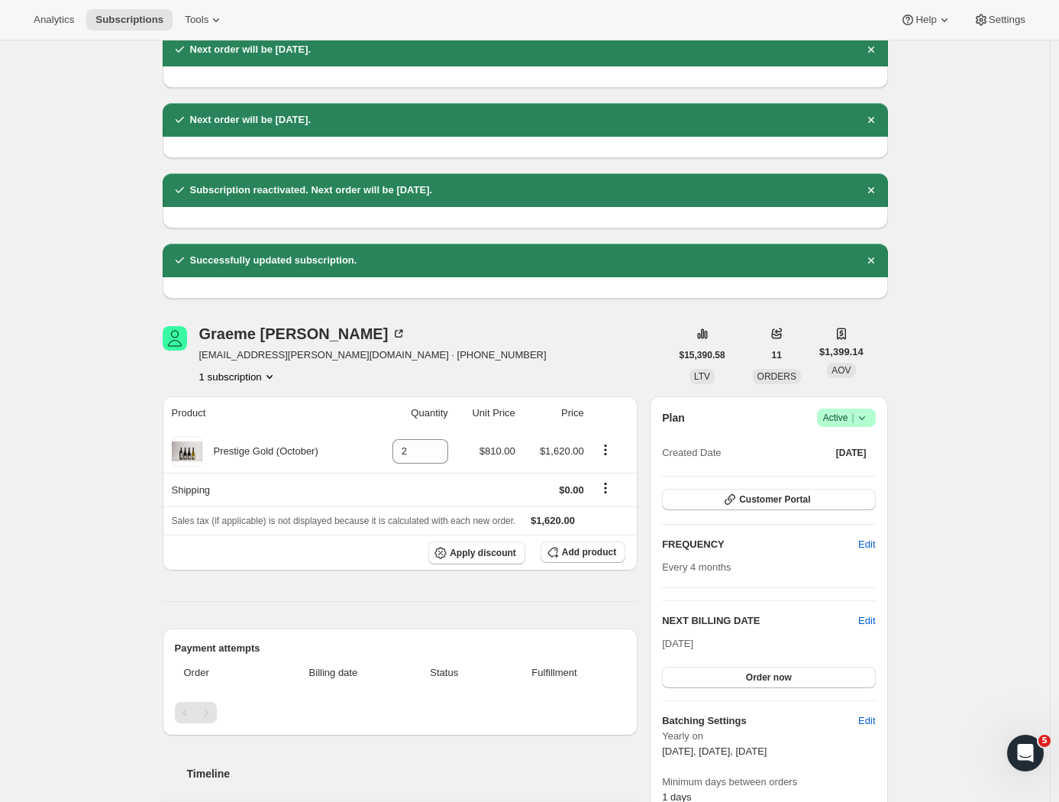
scroll to position [128, 0]
